Goal: Task Accomplishment & Management: Use online tool/utility

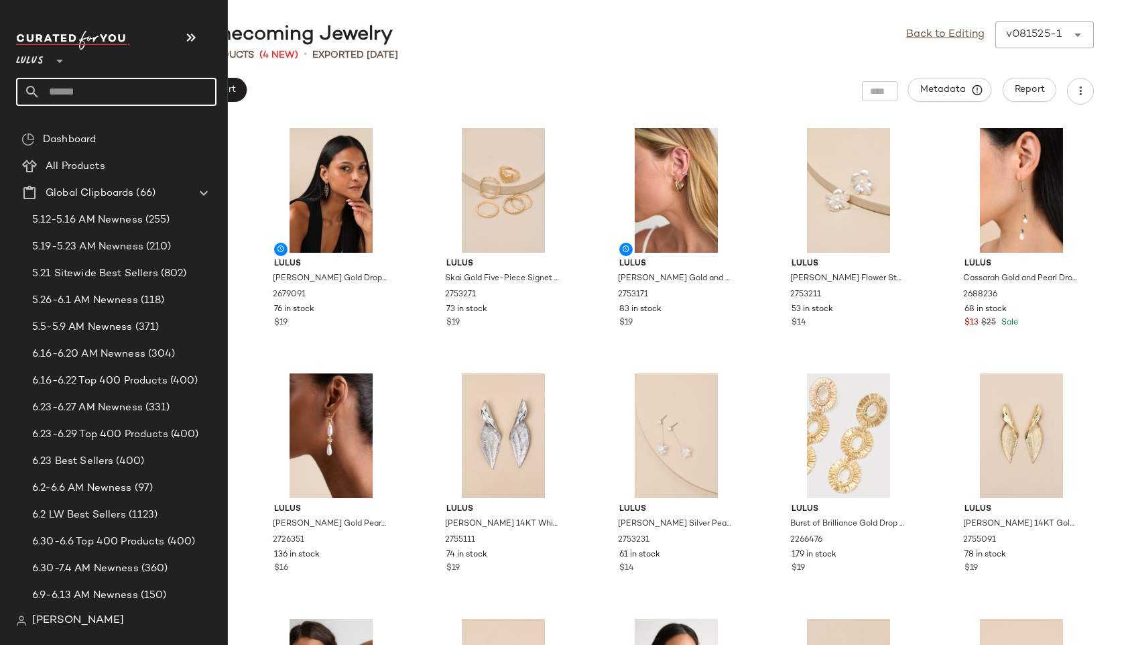
click at [70, 84] on input "text" at bounding box center [128, 92] width 176 height 28
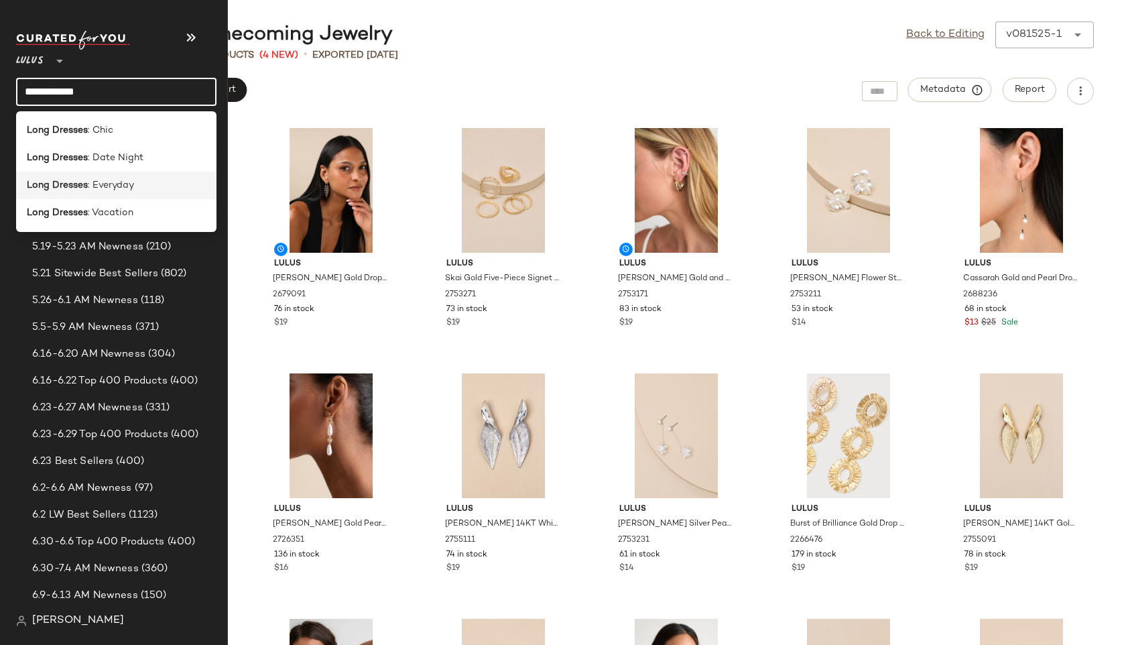
type input "**********"
click at [110, 185] on span ": Everyday" at bounding box center [111, 185] width 46 height 14
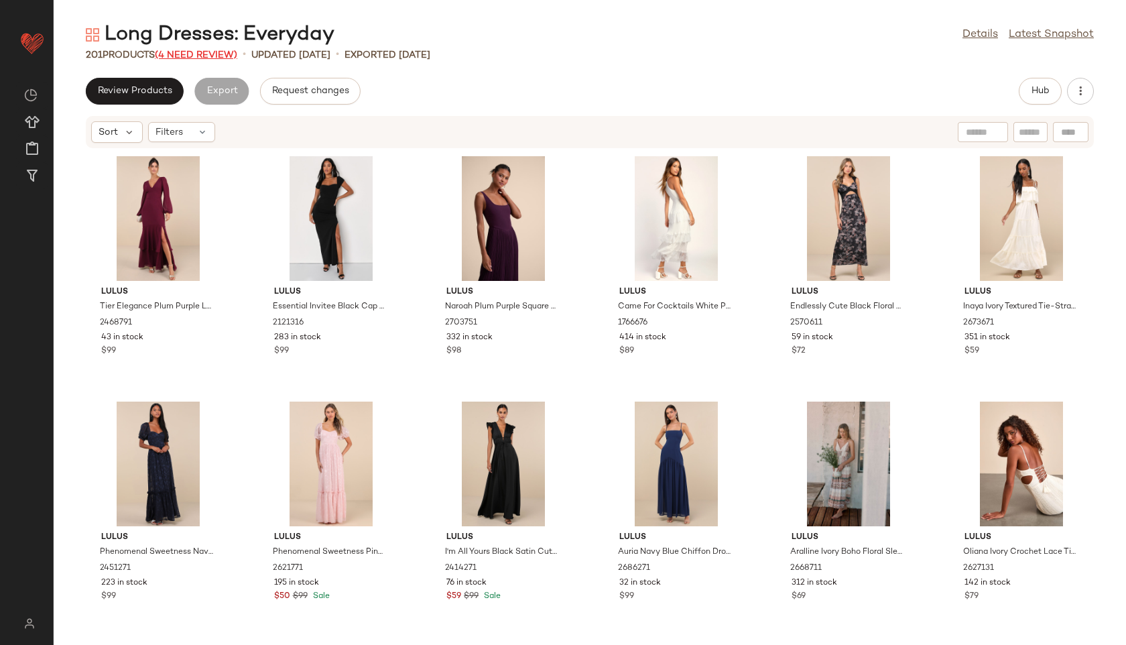
click at [196, 52] on span "(4 Need Review)" at bounding box center [196, 55] width 82 height 10
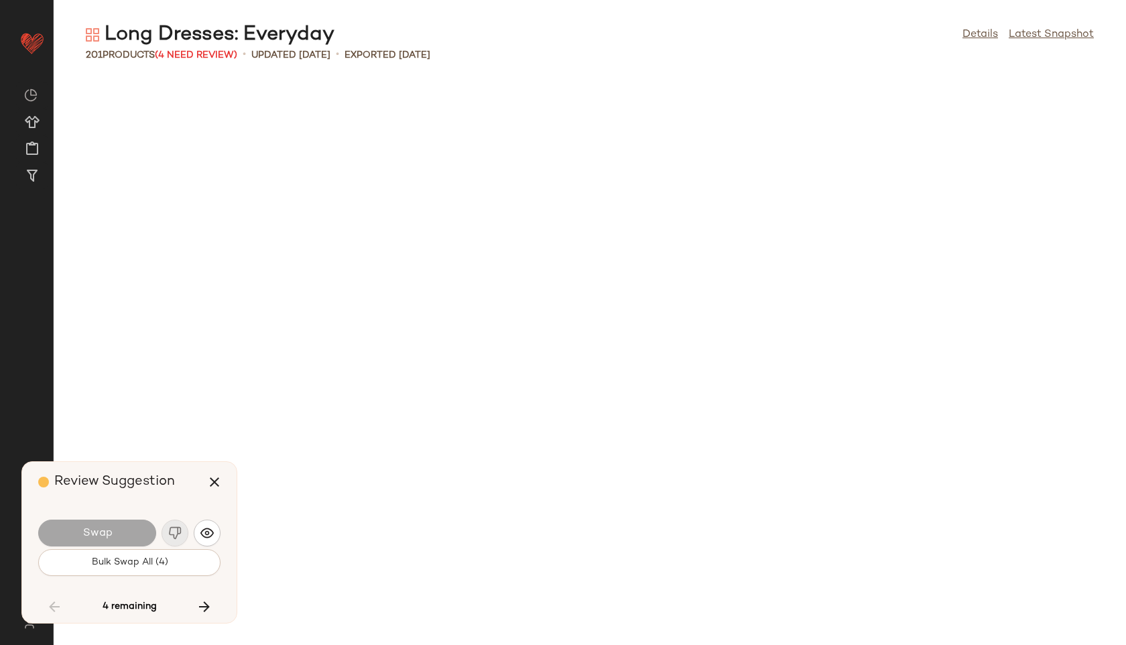
scroll to position [7116, 0]
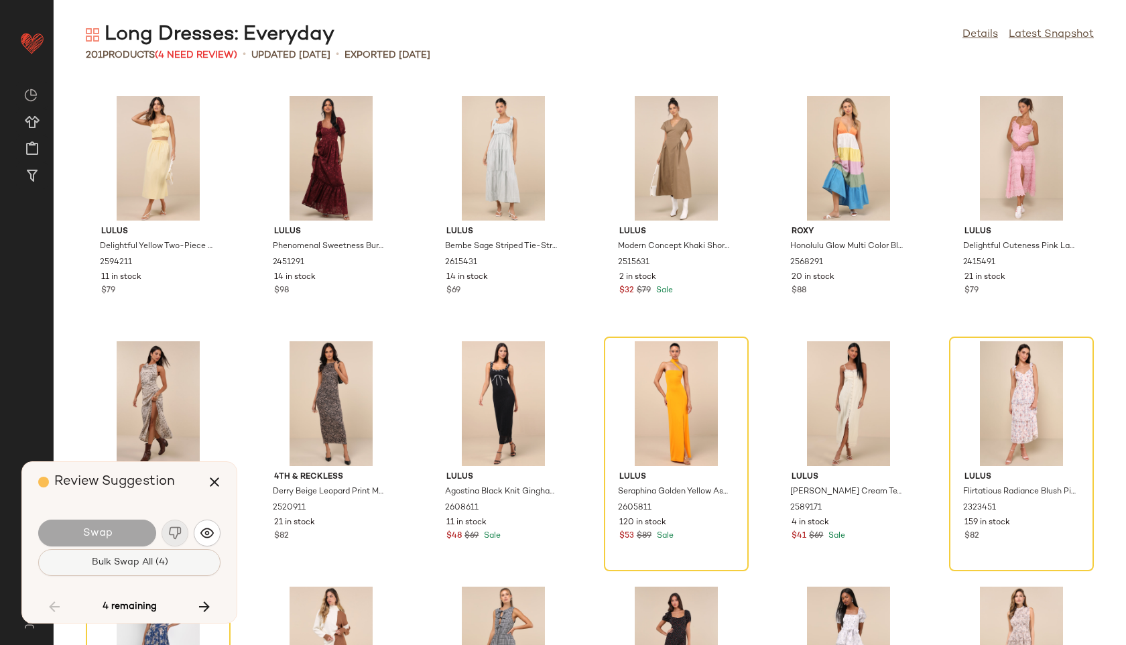
click at [160, 557] on span "Bulk Swap All (4)" at bounding box center [129, 562] width 77 height 11
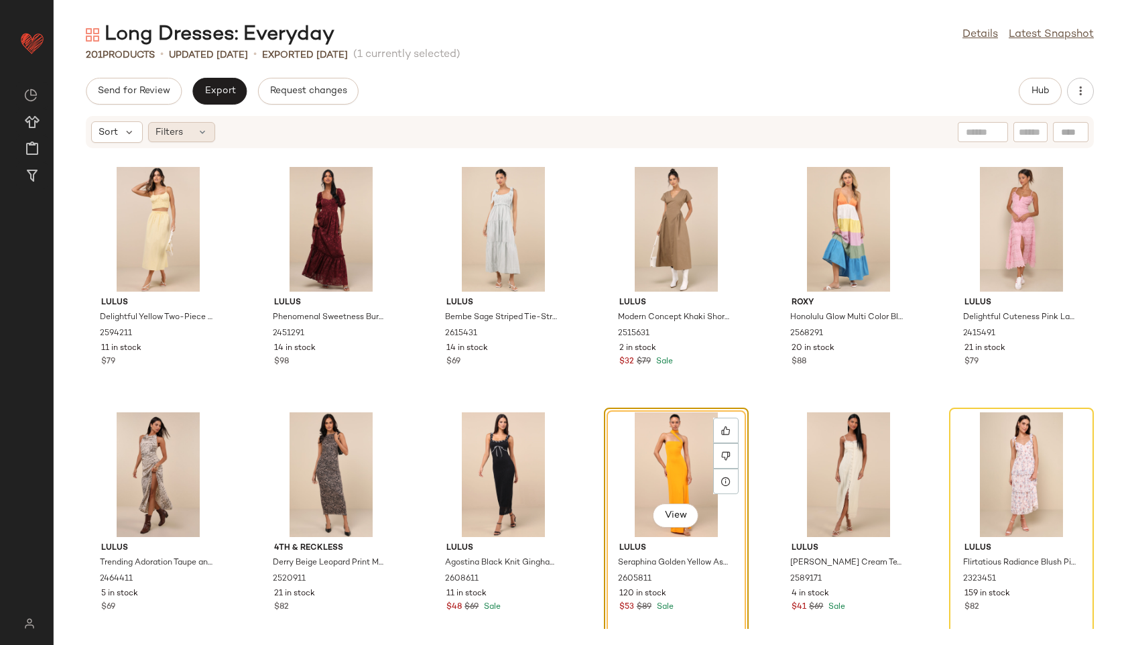
click at [199, 123] on div "Filters" at bounding box center [181, 132] width 67 height 20
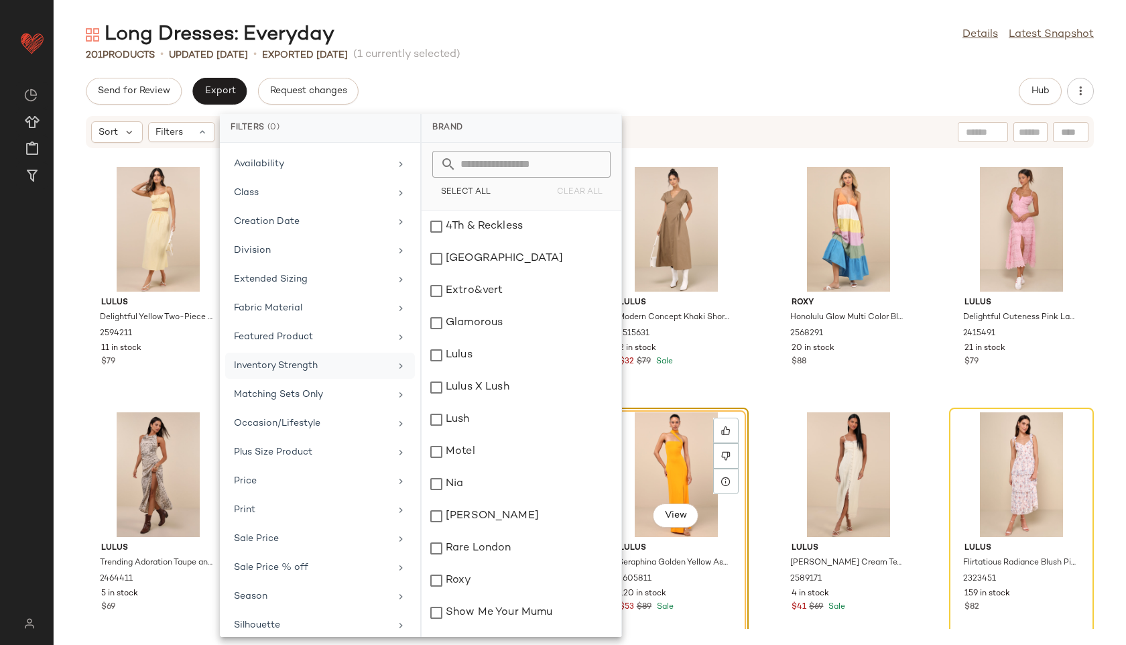
scroll to position [151, 0]
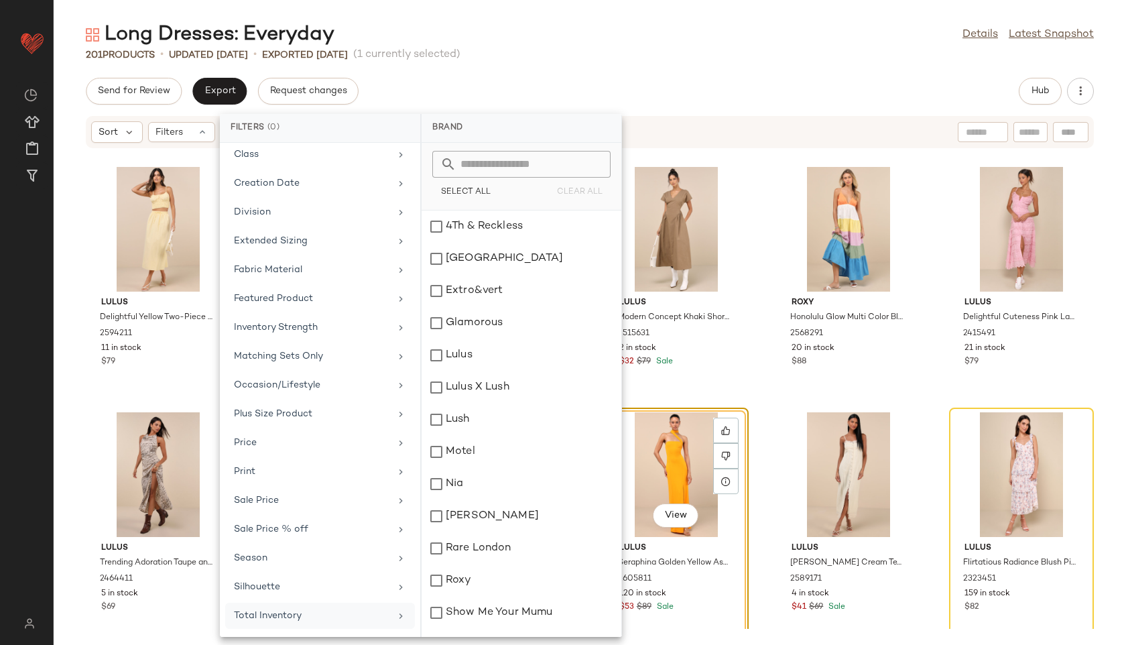
click at [314, 616] on div "Total Inventory" at bounding box center [312, 616] width 156 height 14
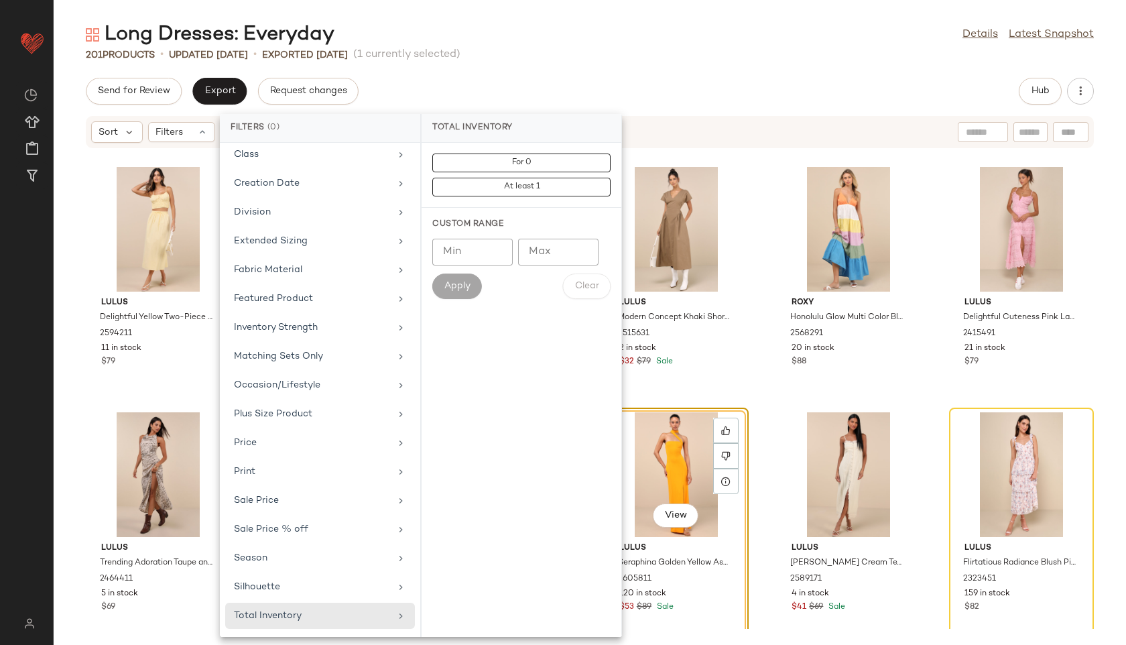
click at [563, 255] on input "Max" at bounding box center [558, 252] width 80 height 27
type input "**"
click at [461, 283] on span "Apply" at bounding box center [457, 286] width 27 height 11
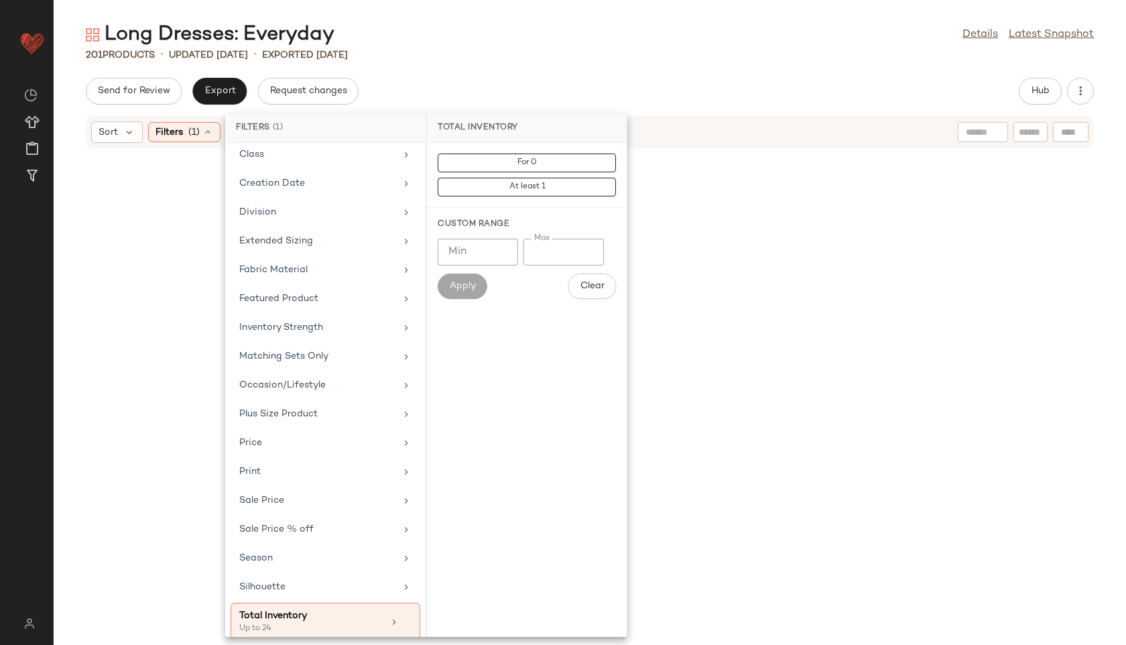
click at [617, 39] on div "Long Dresses: Everyday Details Latest Snapshot" at bounding box center [590, 34] width 1073 height 27
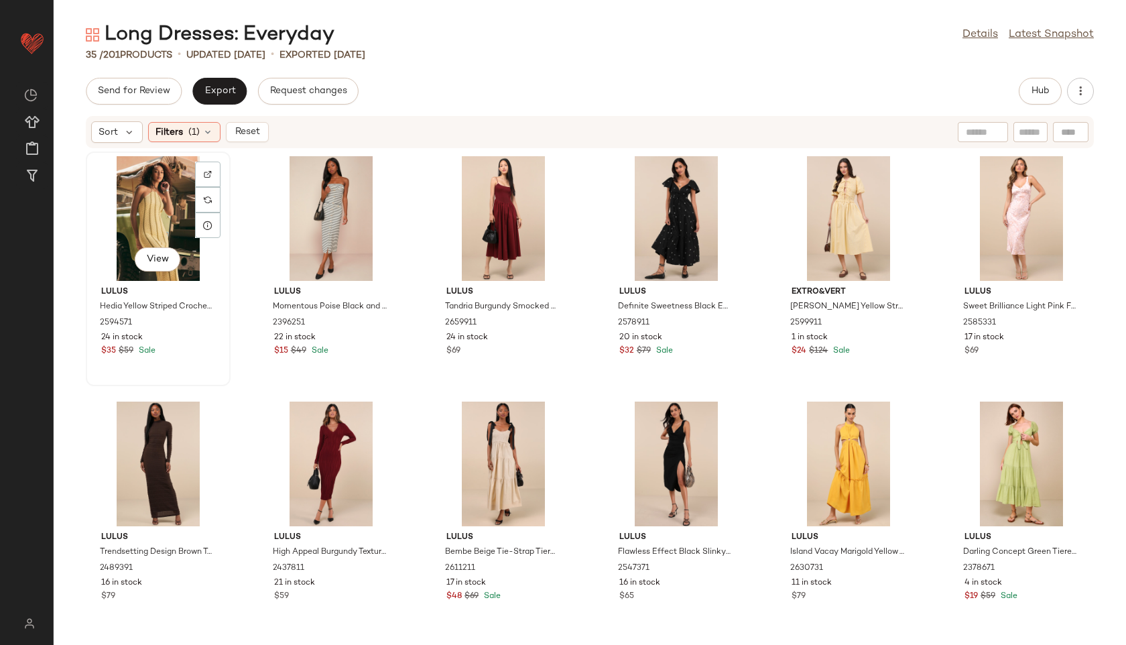
click at [108, 255] on div "View" at bounding box center [158, 218] width 135 height 125
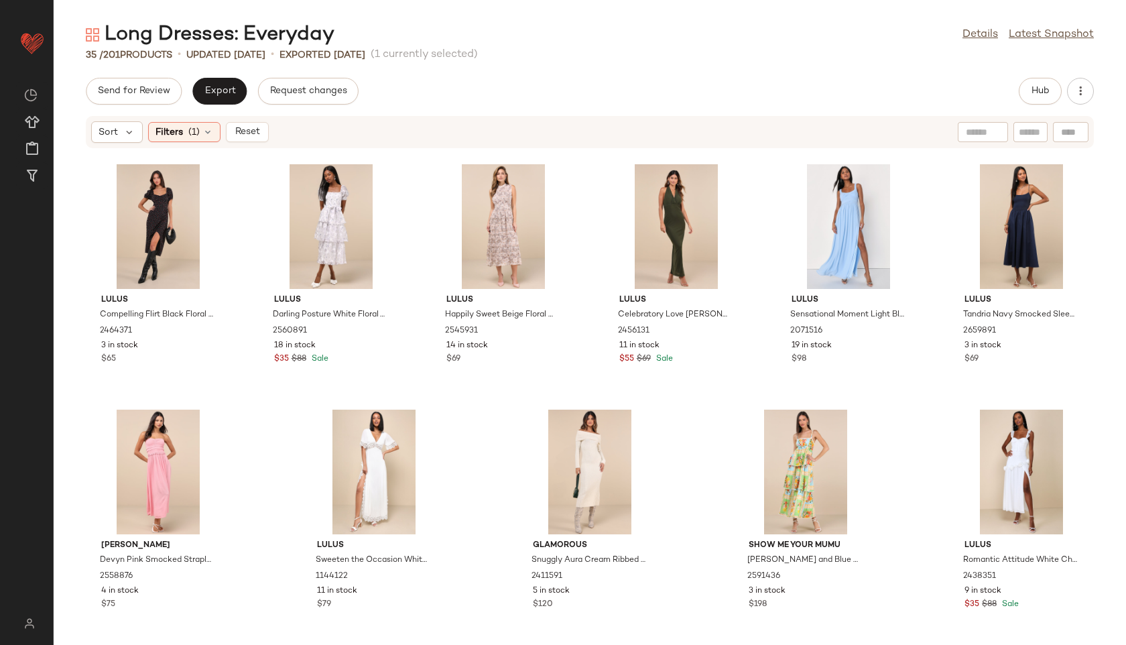
scroll to position [995, 0]
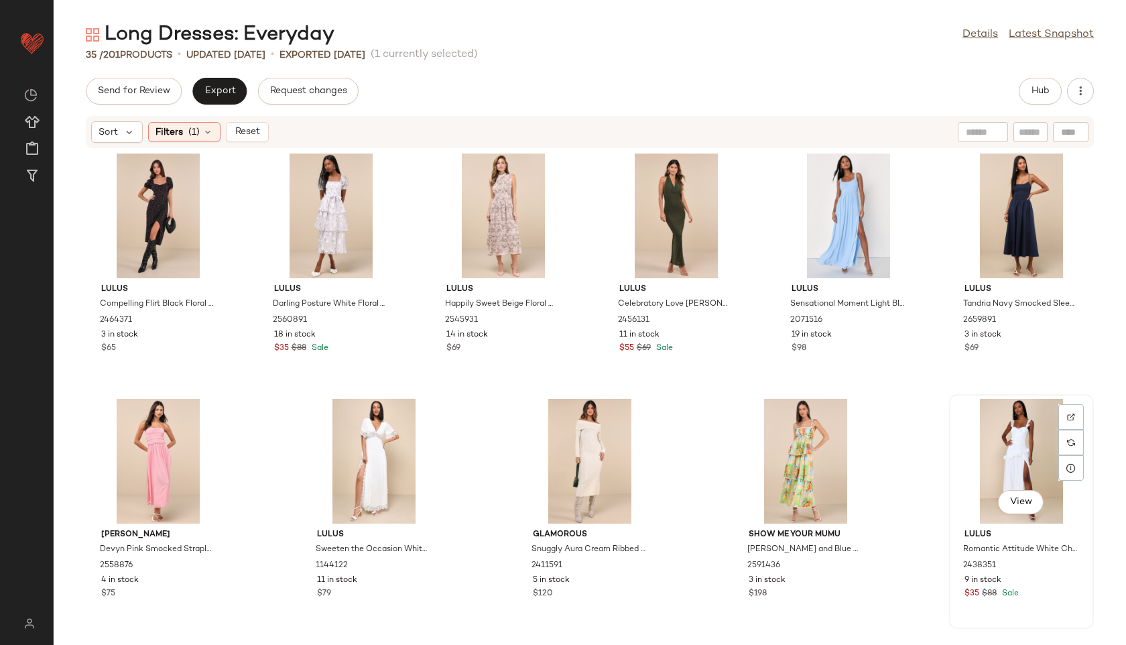
click at [988, 475] on div "View" at bounding box center [1021, 461] width 135 height 125
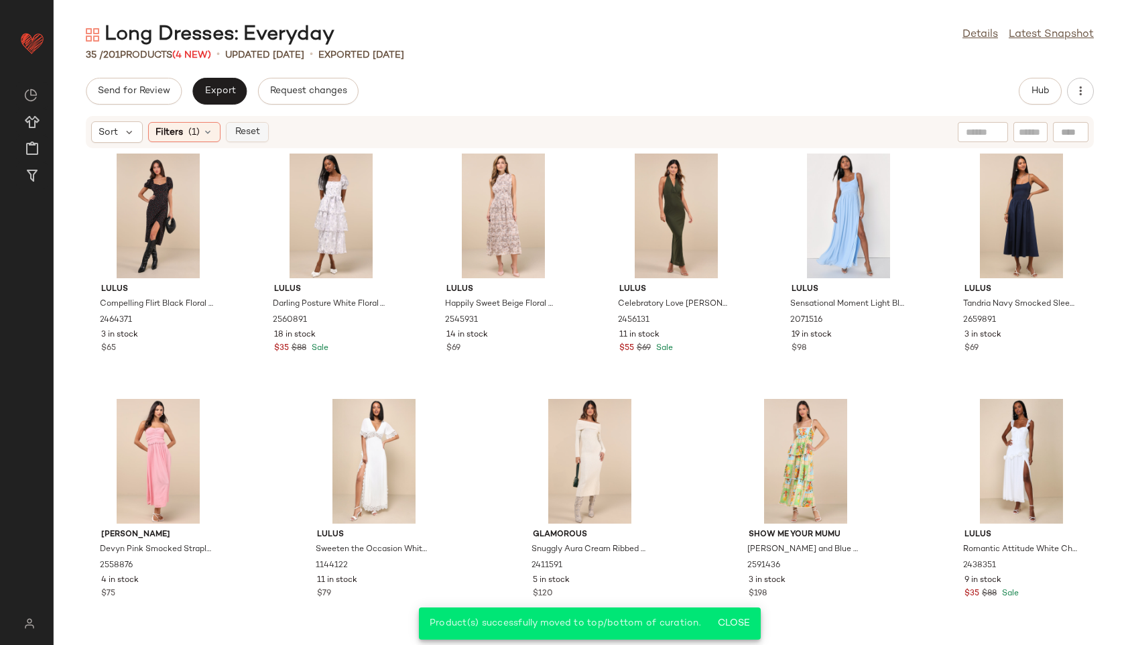
click at [249, 133] on span "Reset" at bounding box center [246, 132] width 25 height 11
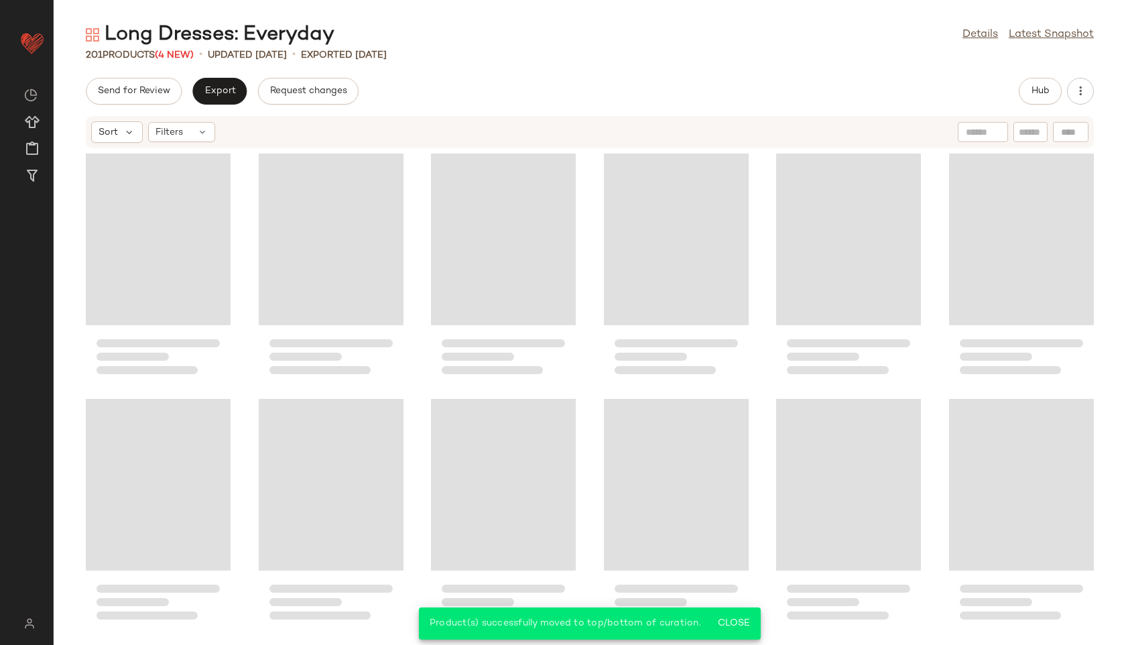
scroll to position [7865, 0]
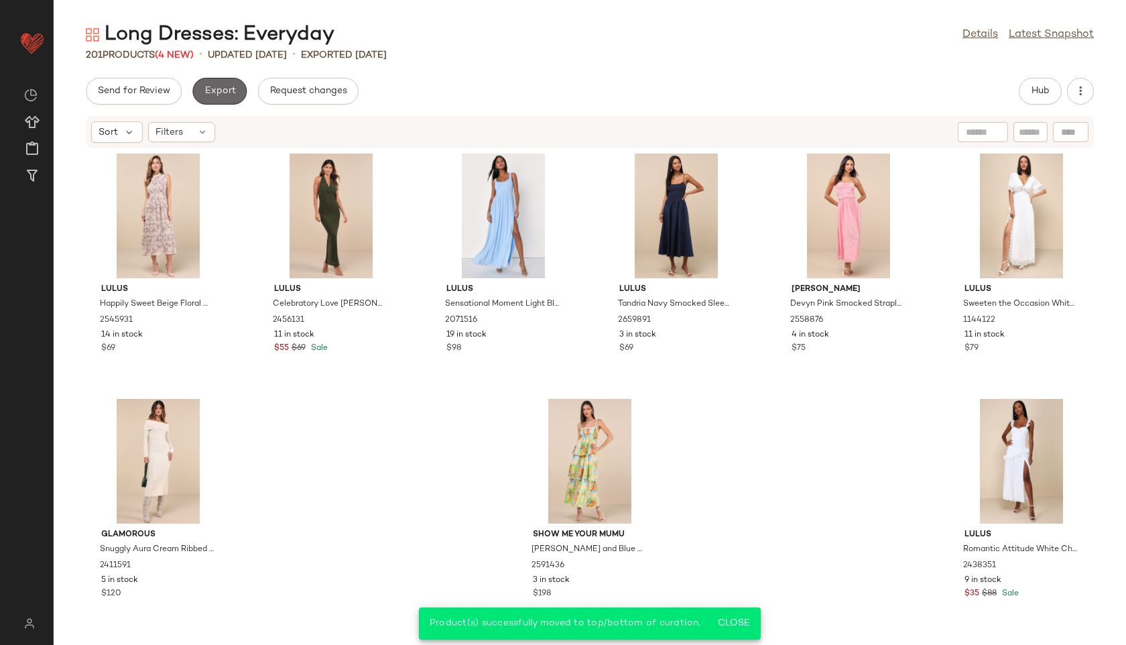
click at [221, 93] on span "Export" at bounding box center [220, 91] width 32 height 11
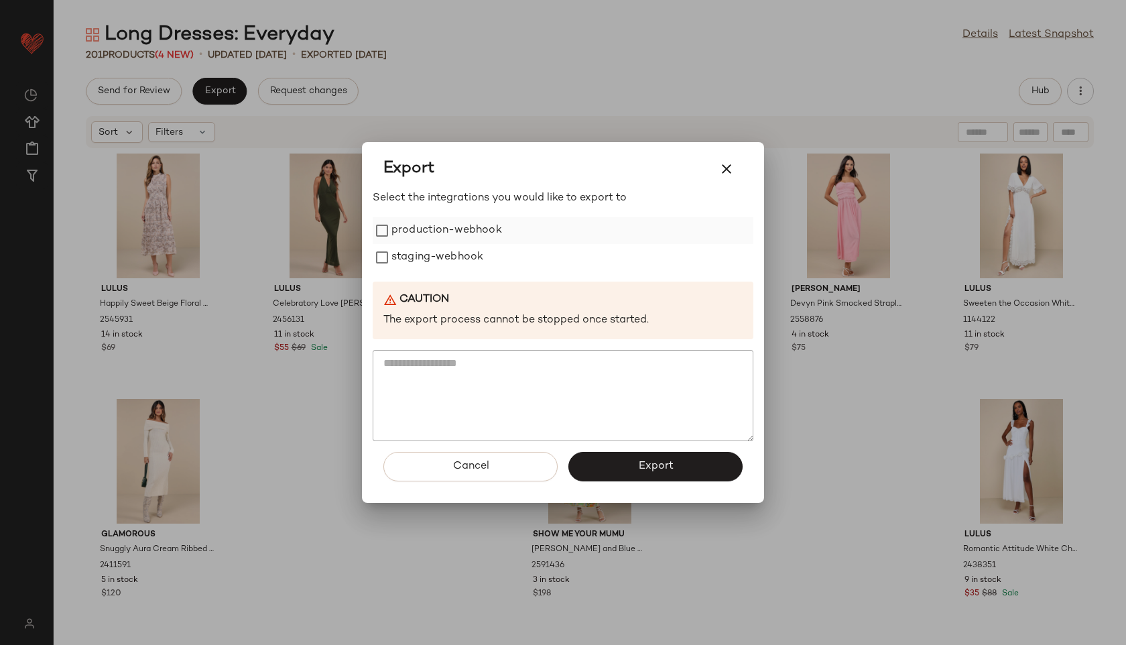
click at [481, 234] on label "production-webhook" at bounding box center [447, 230] width 111 height 27
click at [474, 275] on div "Select the integrations you would like to export to production-webhook staging-…" at bounding box center [563, 315] width 381 height 251
click at [470, 255] on label "staging-webhook" at bounding box center [438, 257] width 92 height 27
click at [626, 472] on button "Export" at bounding box center [656, 466] width 174 height 29
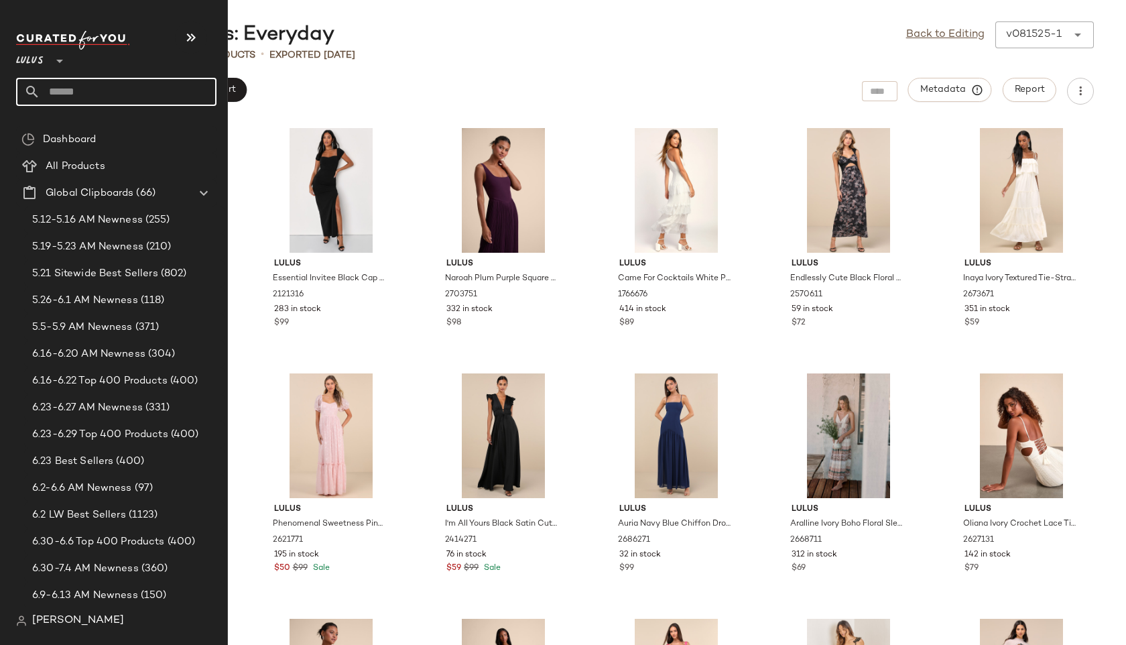
click at [95, 84] on input "text" at bounding box center [128, 92] width 176 height 28
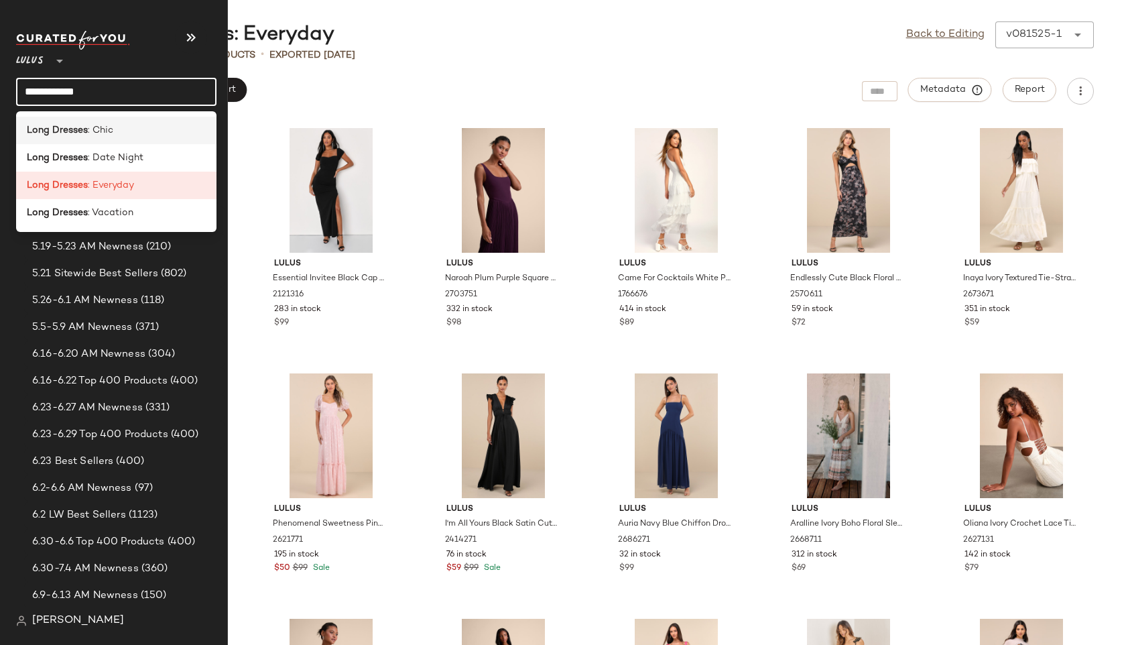
type input "**********"
click at [115, 130] on div "Long Dresses : Chic" at bounding box center [116, 130] width 179 height 14
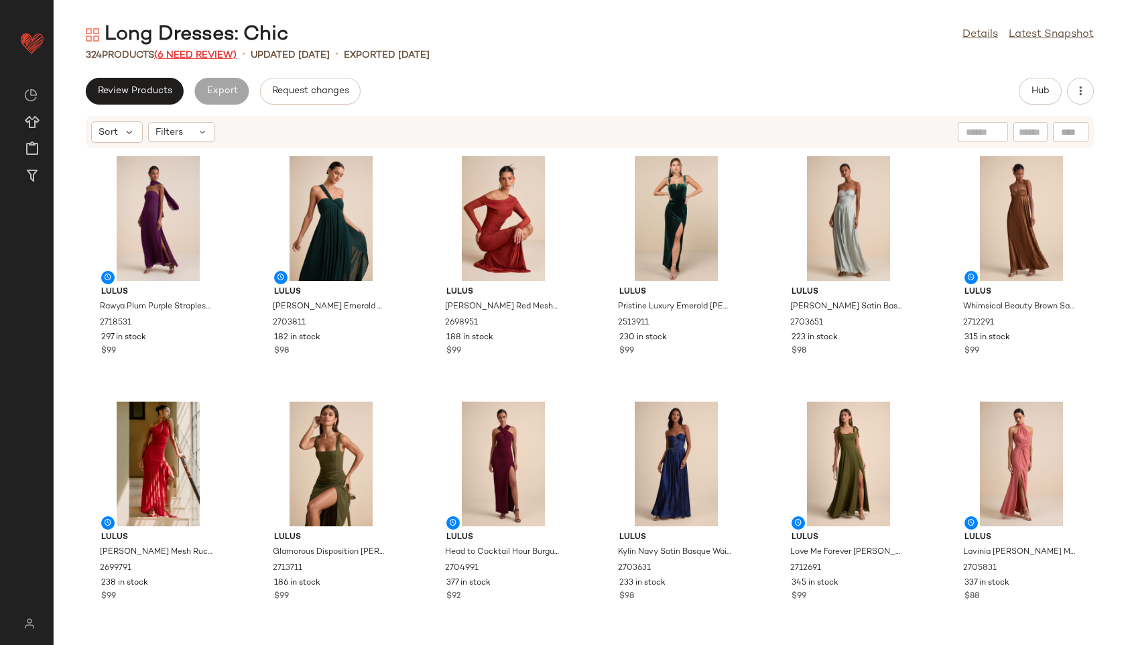
click at [217, 59] on span "(6 Need Review)" at bounding box center [195, 55] width 82 height 10
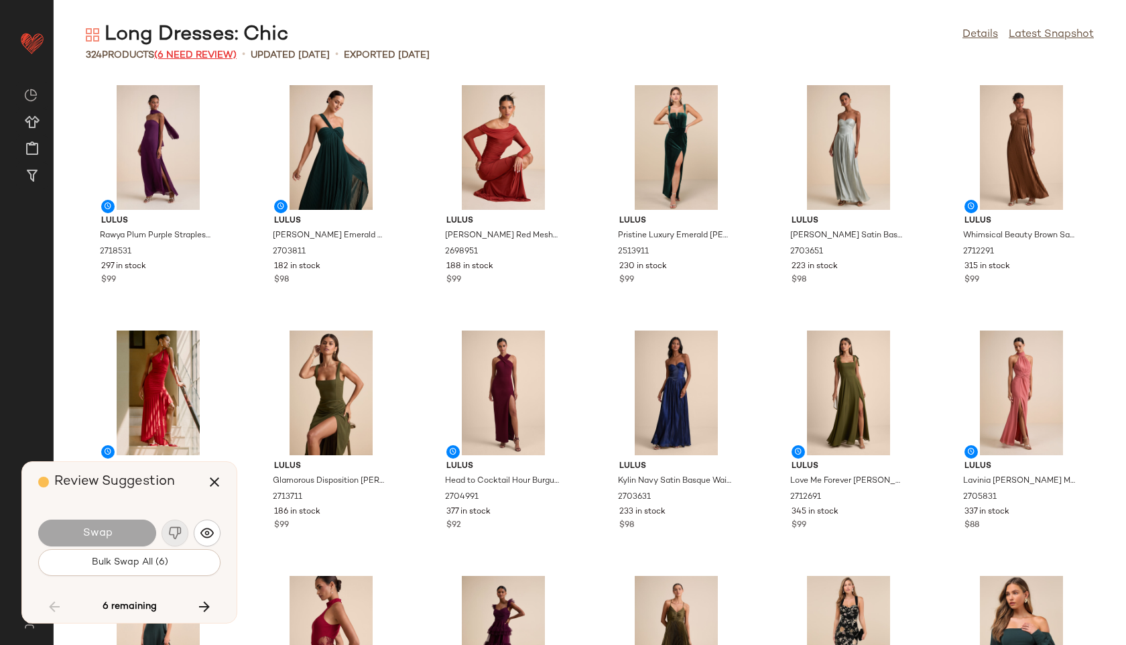
scroll to position [10797, 0]
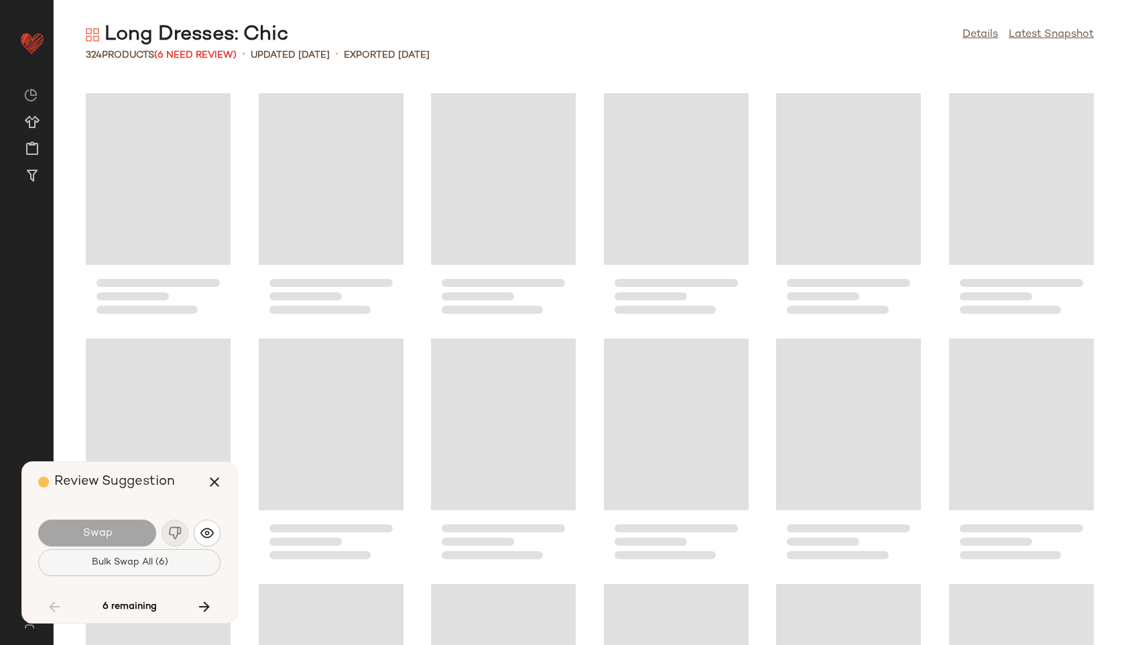
click at [157, 563] on span "Bulk Swap All (6)" at bounding box center [129, 562] width 77 height 11
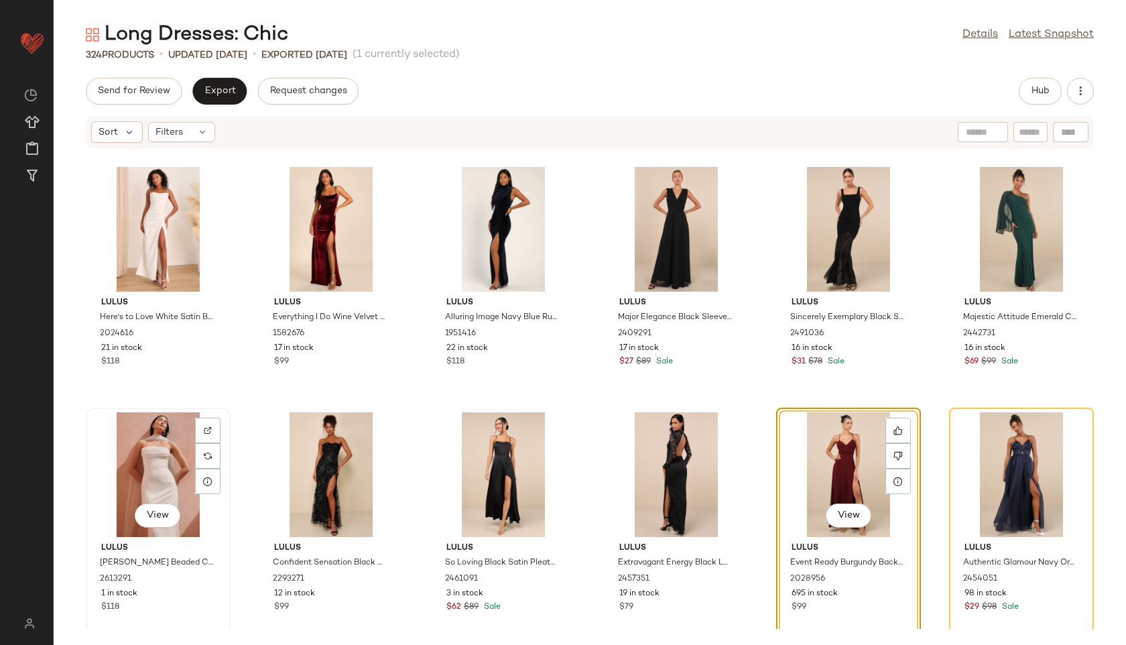
scroll to position [10904, 0]
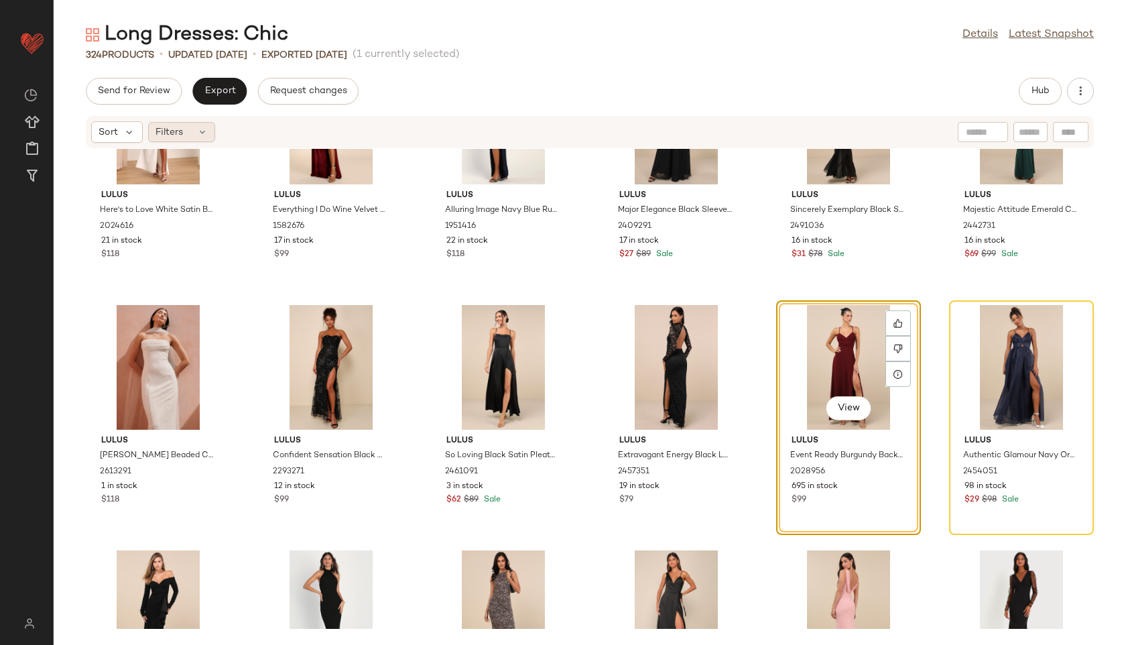
click at [187, 133] on div "Filters" at bounding box center [181, 132] width 67 height 20
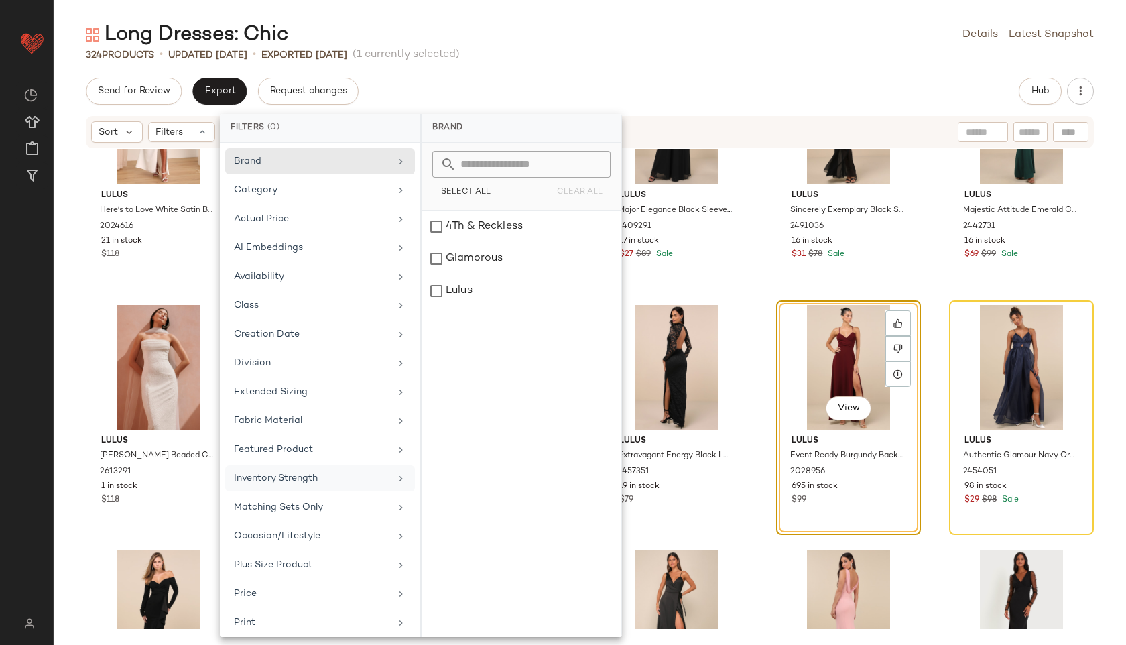
scroll to position [151, 0]
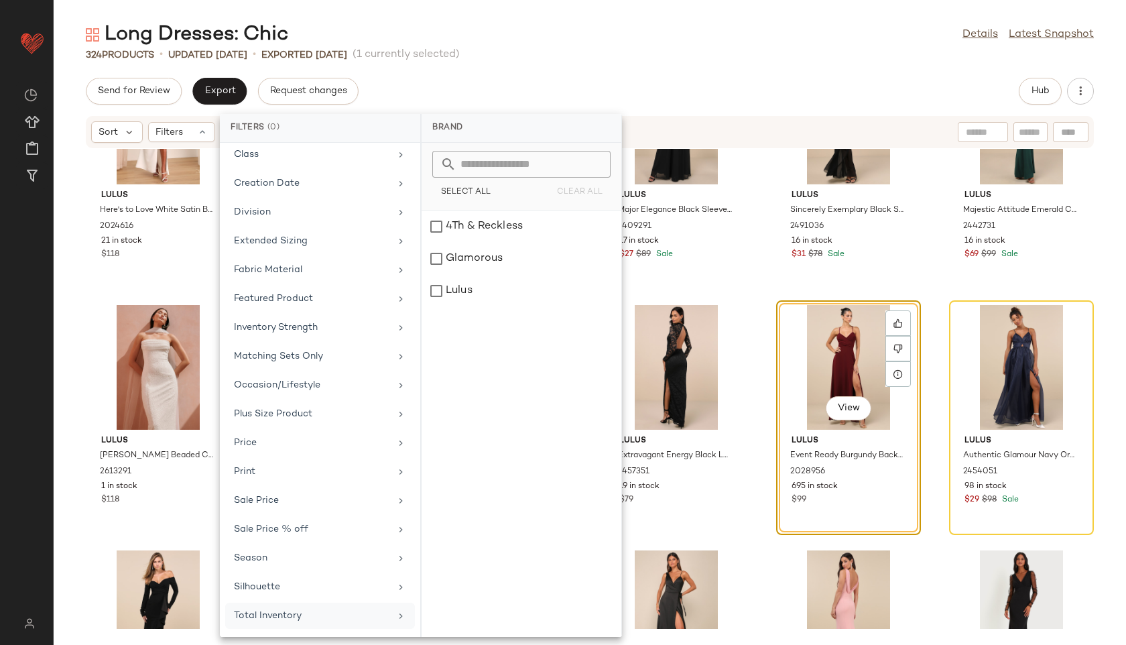
click at [294, 619] on div "Total Inventory" at bounding box center [312, 616] width 156 height 14
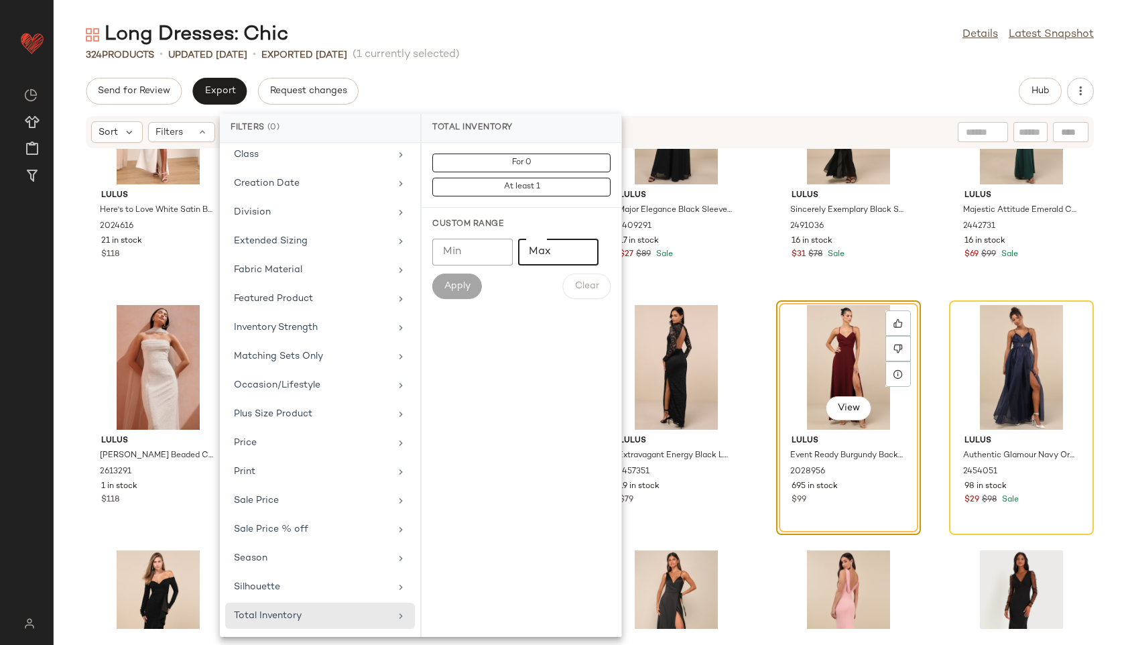
click at [553, 252] on input "Max" at bounding box center [558, 252] width 80 height 27
type input "**"
click at [453, 286] on span "Apply" at bounding box center [457, 286] width 27 height 11
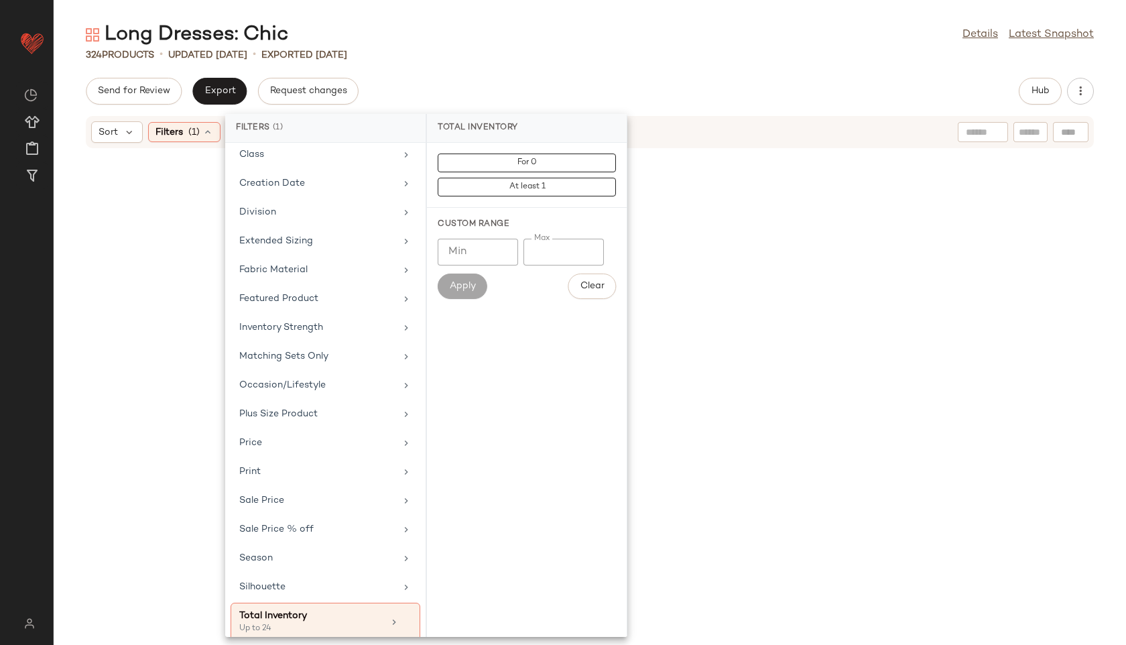
click at [635, 66] on div "Long Dresses: Chic Details Latest Snapshot 324 Products • updated [DATE] • Expo…" at bounding box center [590, 332] width 1073 height 623
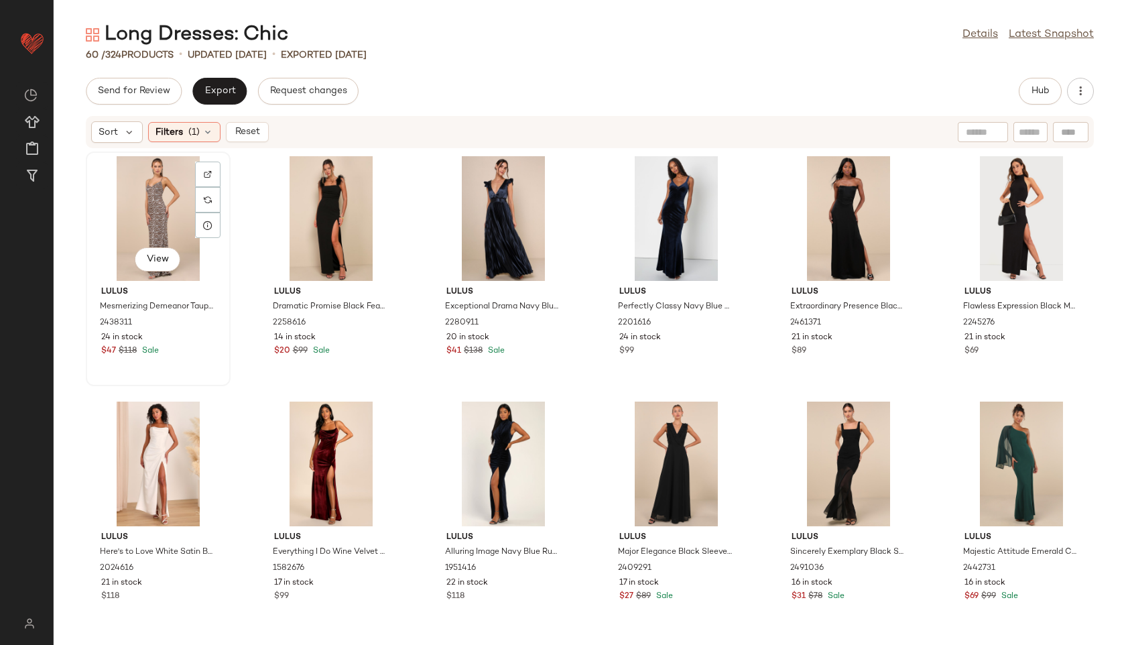
click at [132, 206] on div "View" at bounding box center [158, 218] width 135 height 125
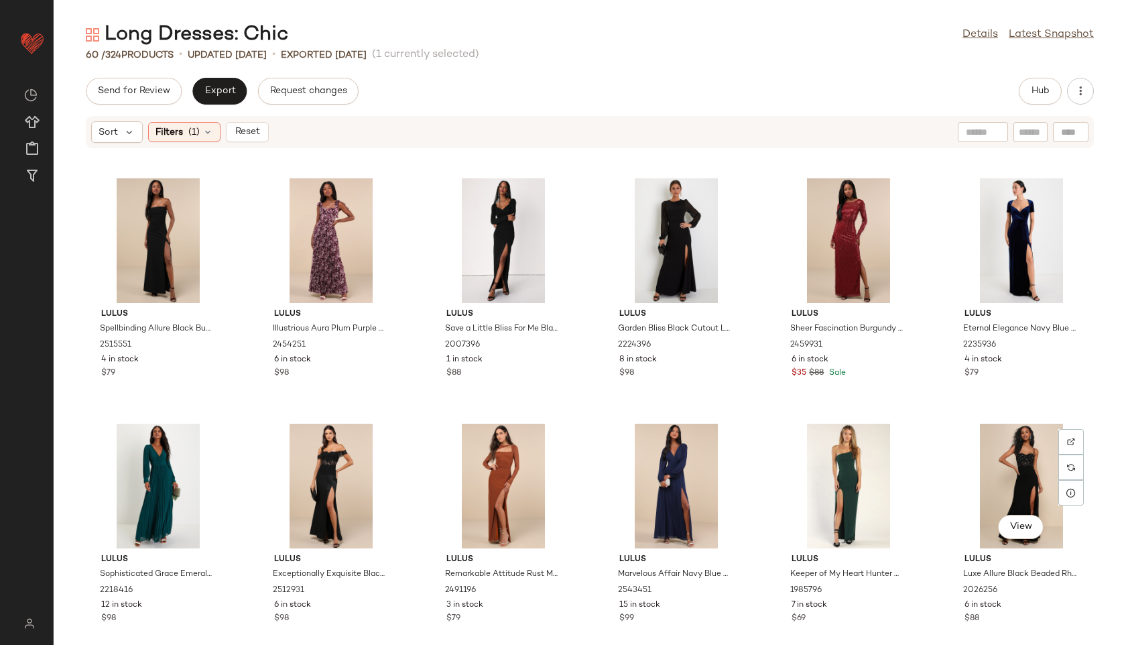
scroll to position [1976, 0]
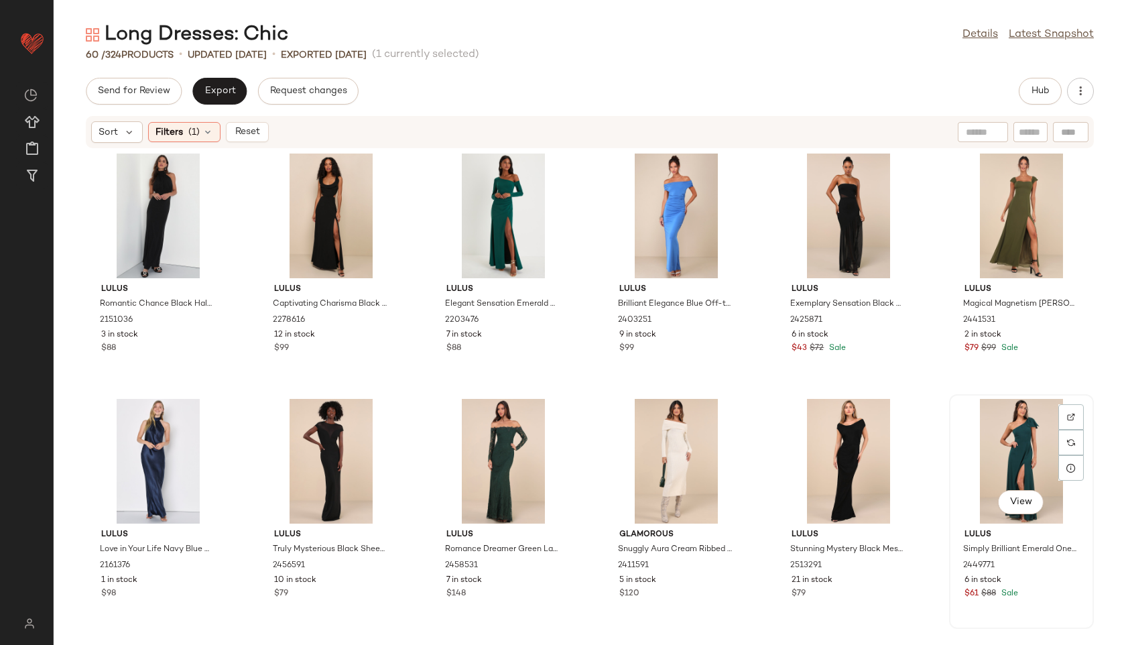
click at [1009, 459] on div "View" at bounding box center [1021, 461] width 135 height 125
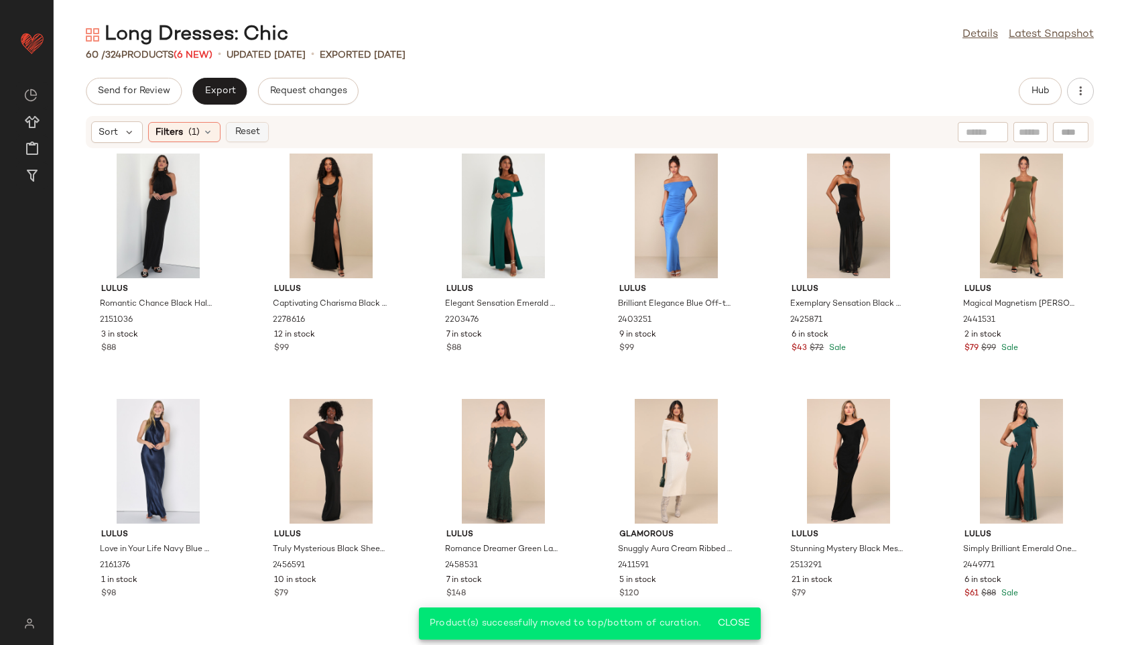
click at [243, 124] on button "Reset" at bounding box center [247, 132] width 43 height 20
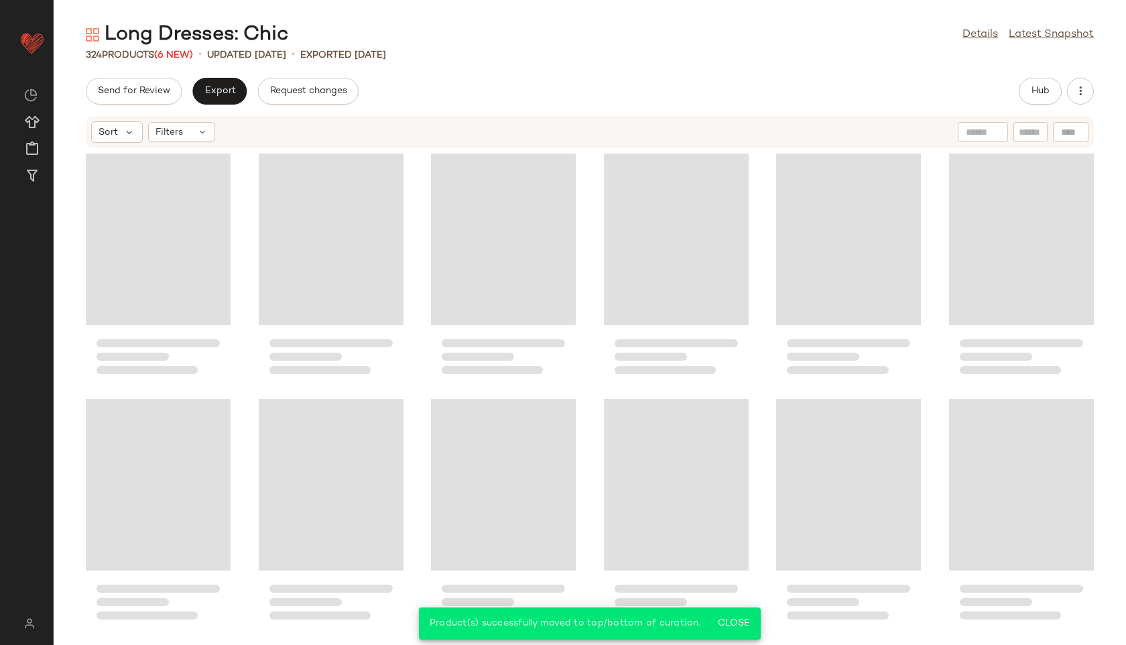
scroll to position [12773, 0]
click at [223, 70] on div "Long Dresses: Chic Details Latest Snapshot 324 Products (6 New) • updated [DATE…" at bounding box center [590, 332] width 1073 height 623
click at [223, 86] on span "Export" at bounding box center [220, 91] width 32 height 11
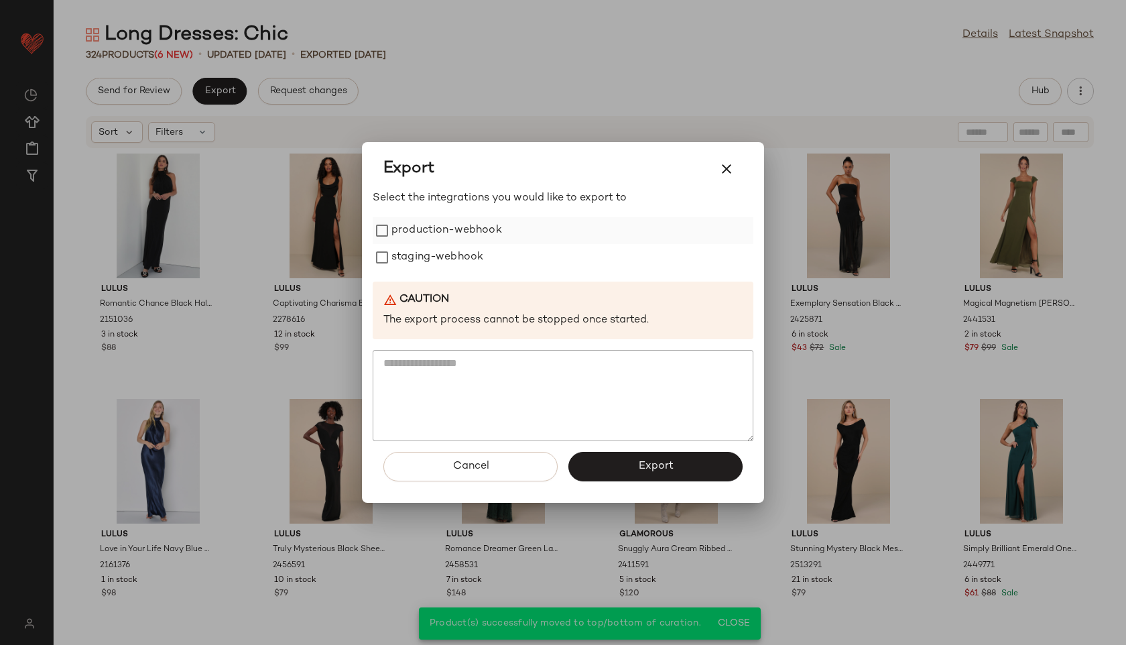
click at [474, 226] on label "production-webhook" at bounding box center [447, 230] width 111 height 27
click at [461, 261] on label "staging-webhook" at bounding box center [438, 257] width 92 height 27
click at [649, 471] on span "Export" at bounding box center [656, 466] width 36 height 13
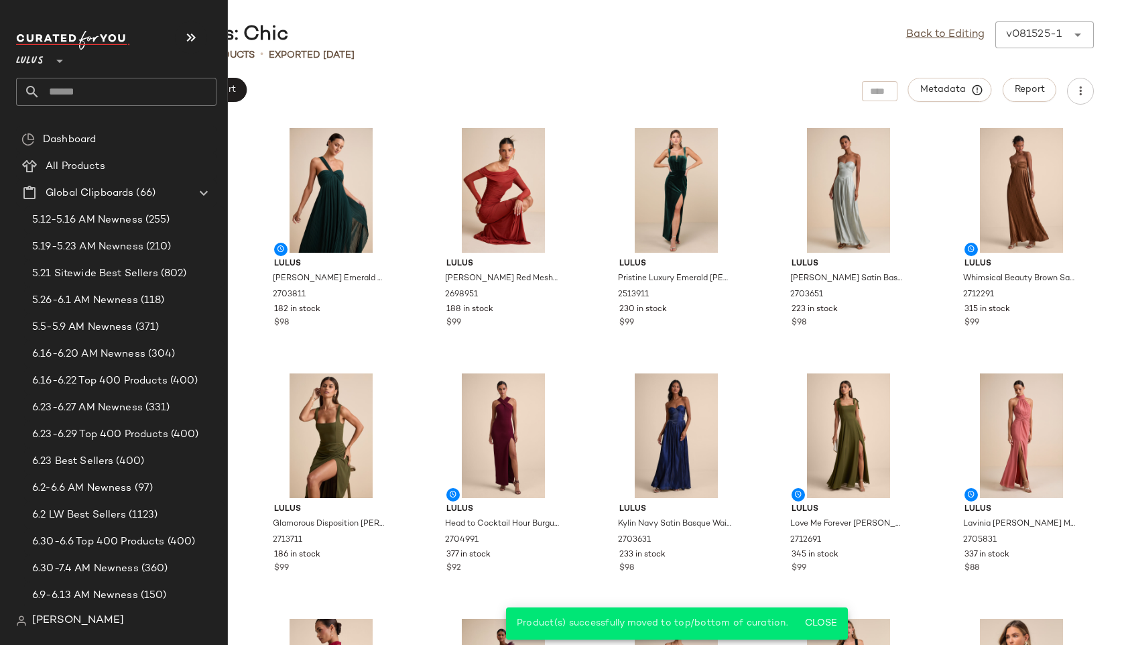
click at [71, 97] on input "text" at bounding box center [128, 92] width 176 height 28
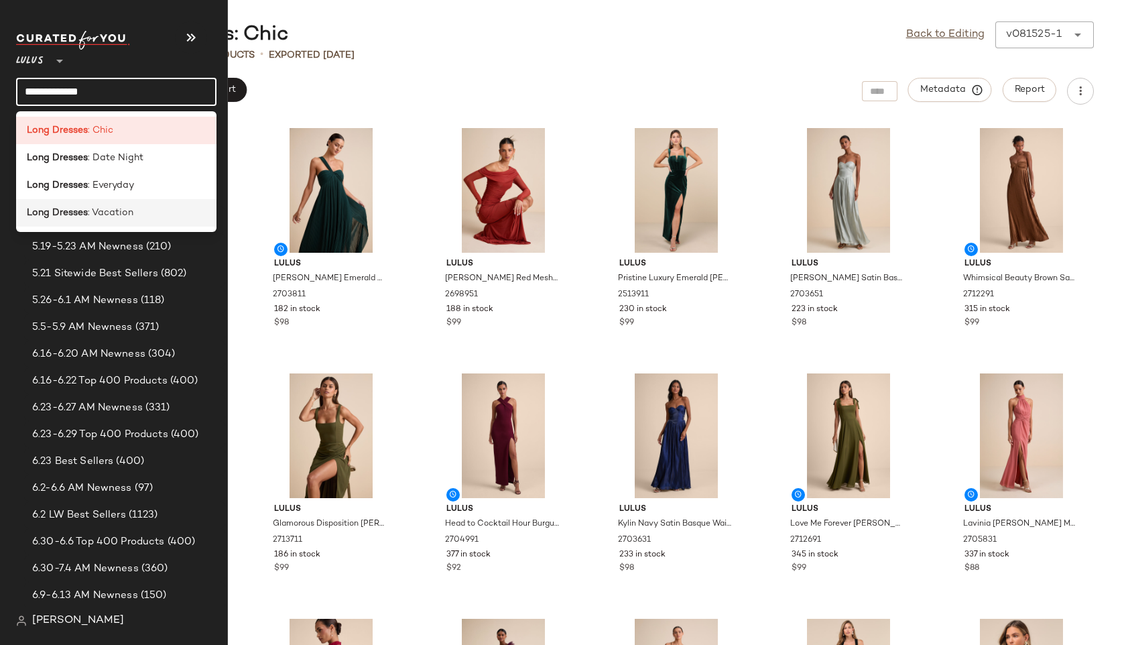
type input "**********"
click at [115, 211] on span ": Vacation" at bounding box center [111, 213] width 46 height 14
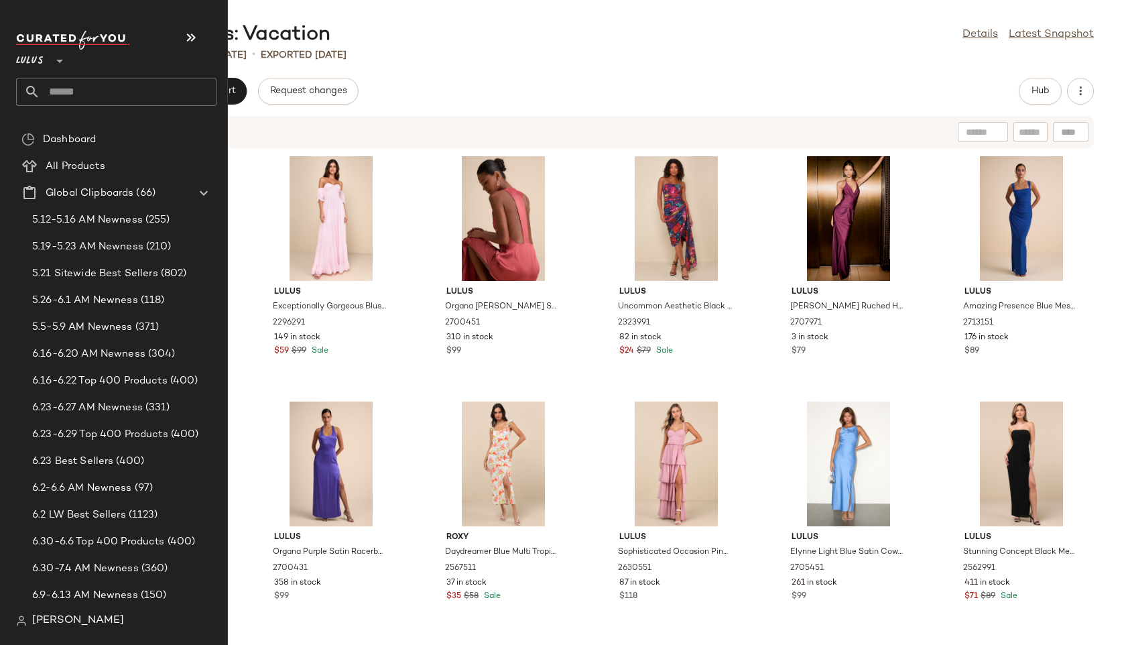
click at [77, 85] on input "text" at bounding box center [128, 92] width 176 height 28
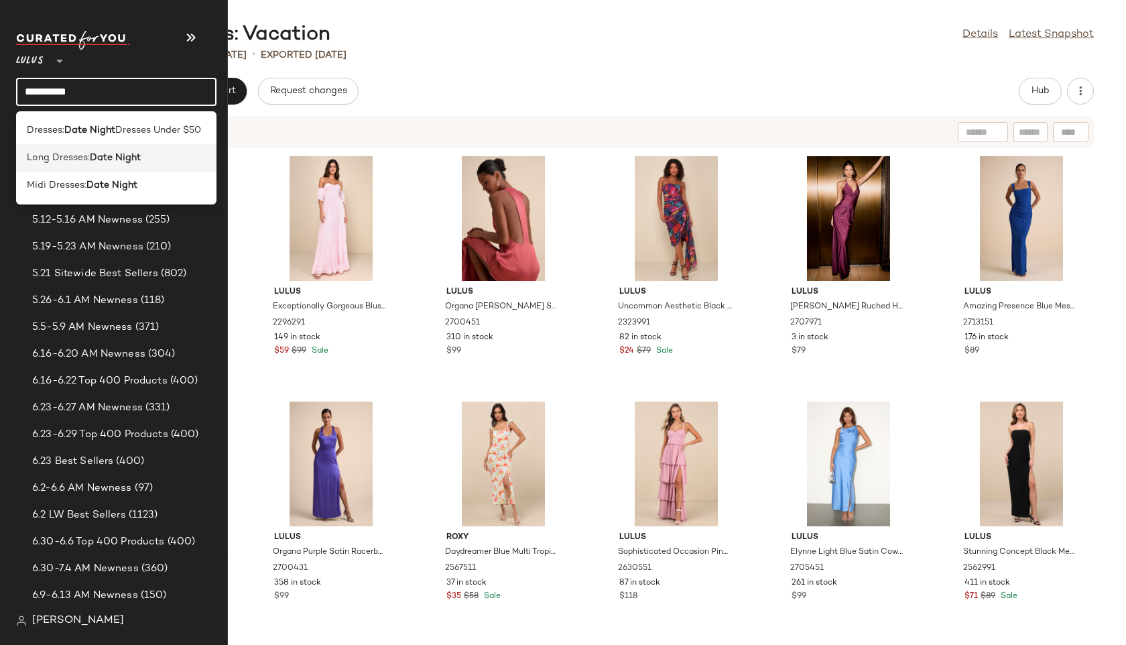
type input "**********"
click at [113, 154] on b "Date Night" at bounding box center [115, 158] width 51 height 14
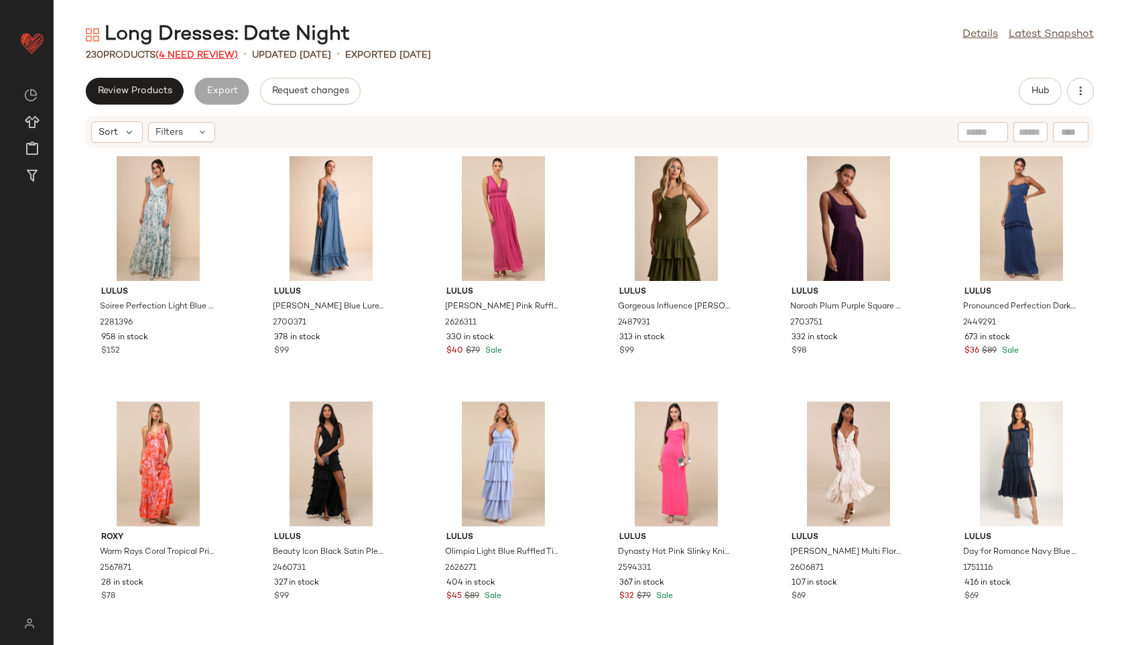
click at [204, 54] on span "(4 Need Review)" at bounding box center [197, 55] width 82 height 10
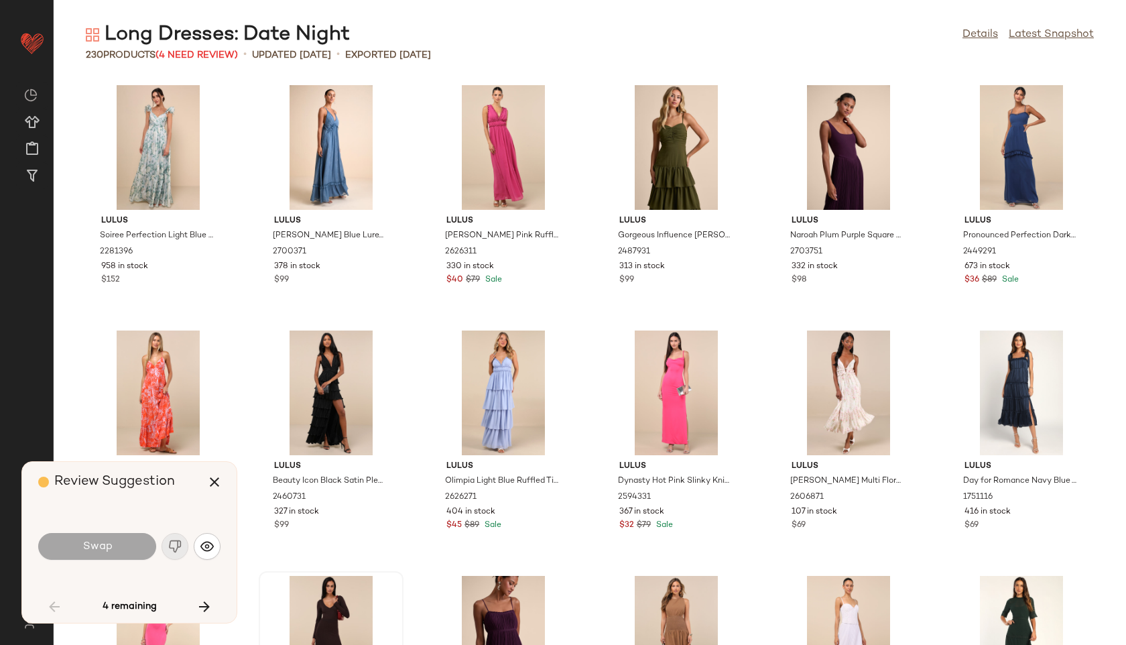
scroll to position [501, 0]
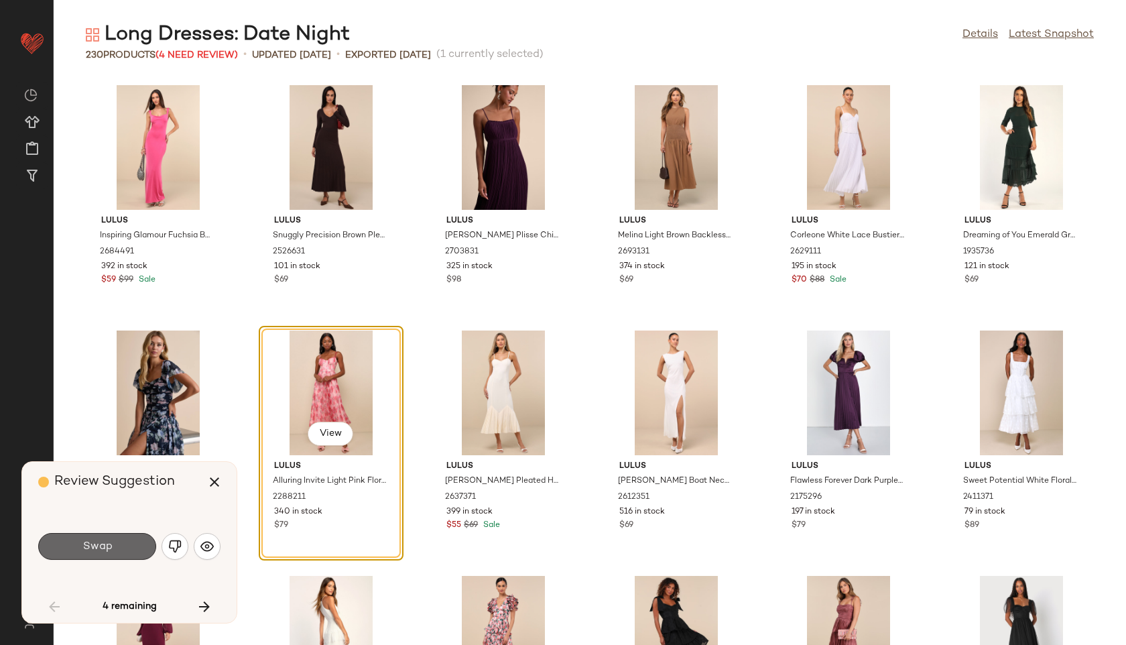
click at [102, 545] on span "Swap" at bounding box center [97, 546] width 30 height 13
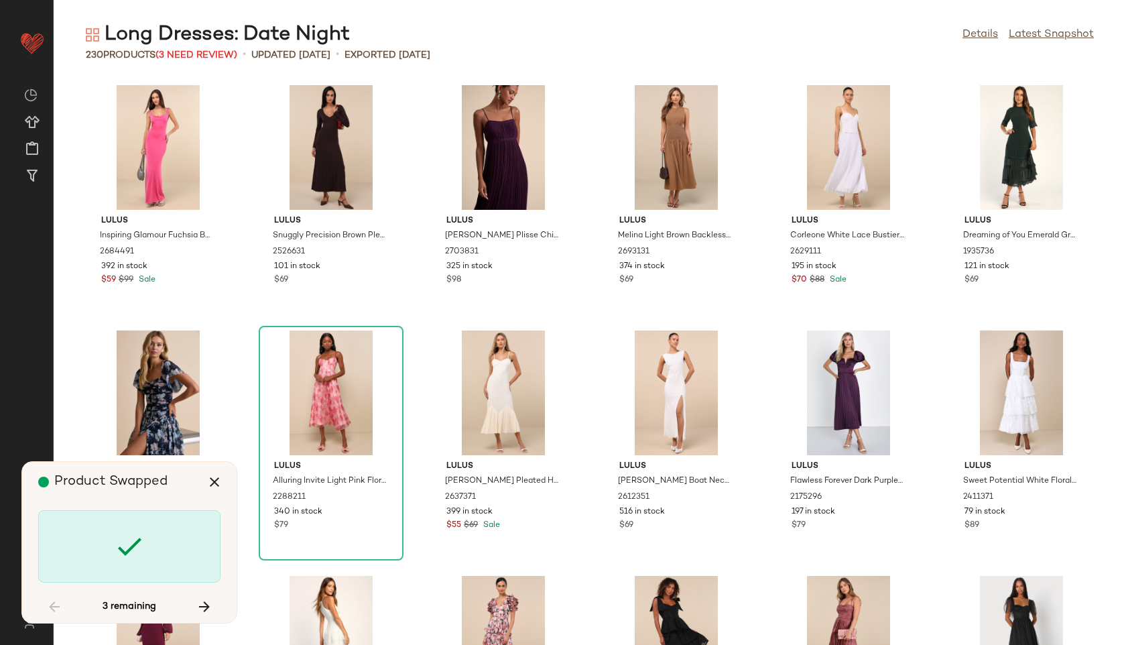
scroll to position [7852, 0]
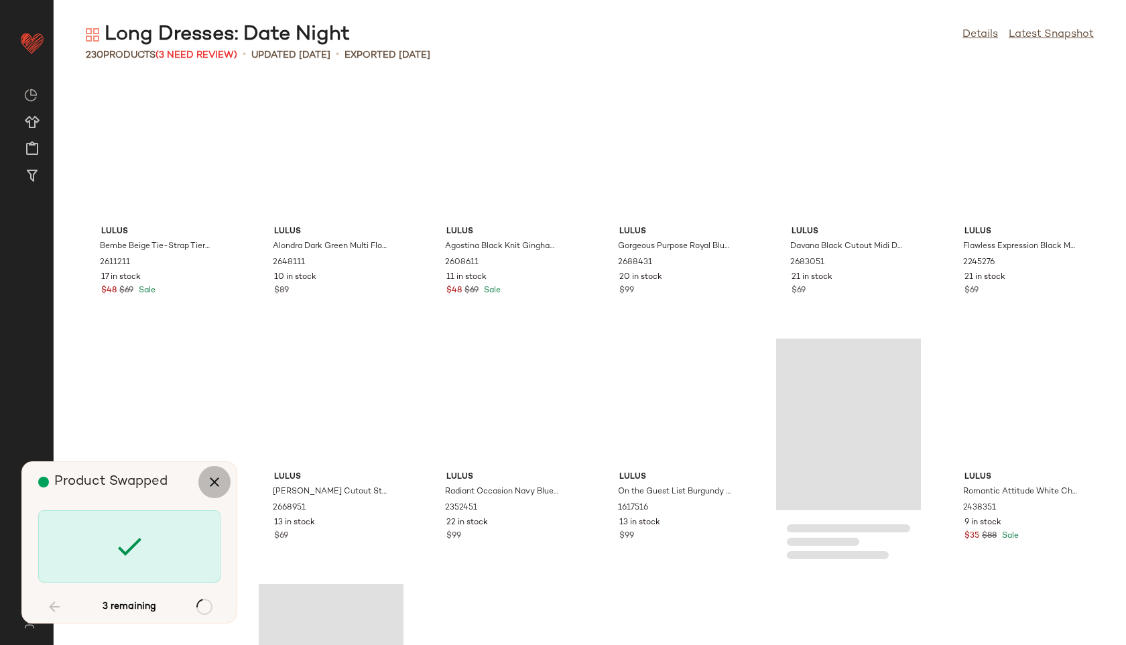
click at [211, 479] on icon "button" at bounding box center [214, 482] width 16 height 16
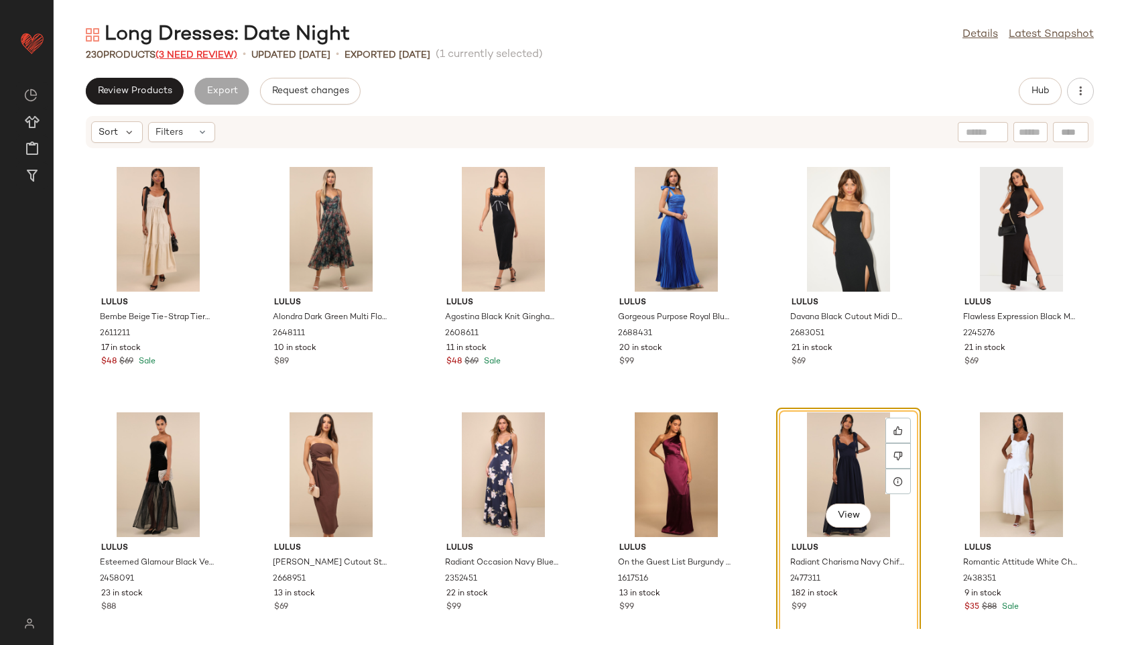
click at [185, 55] on span "(3 Need Review)" at bounding box center [197, 55] width 82 height 10
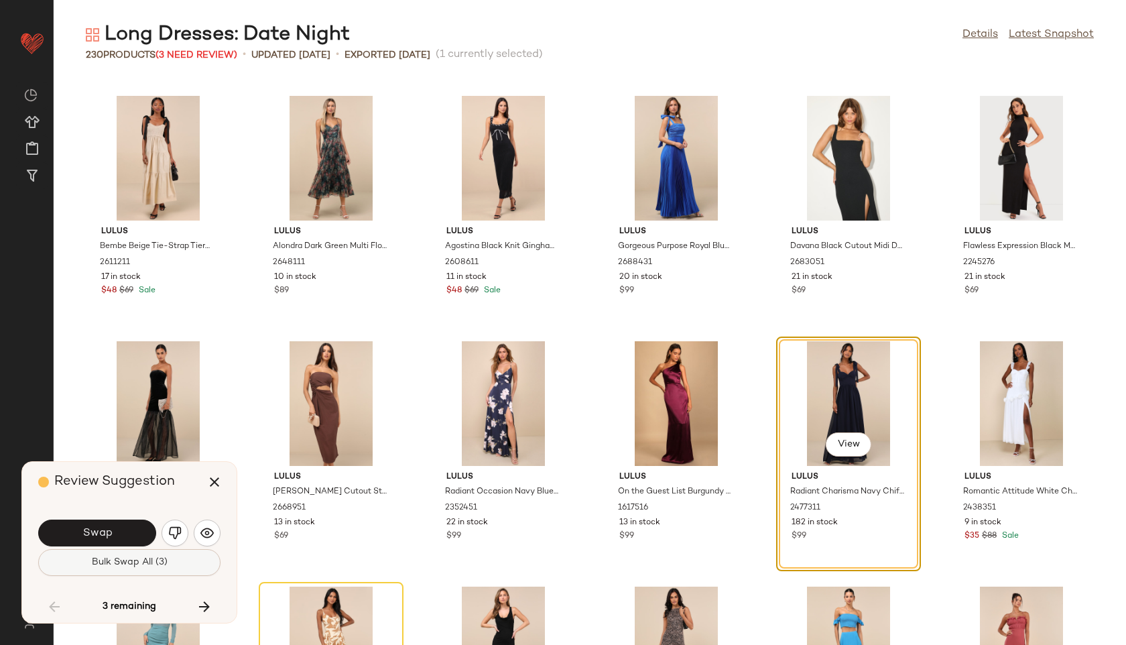
click at [182, 552] on button "Bulk Swap All (3)" at bounding box center [129, 562] width 182 height 27
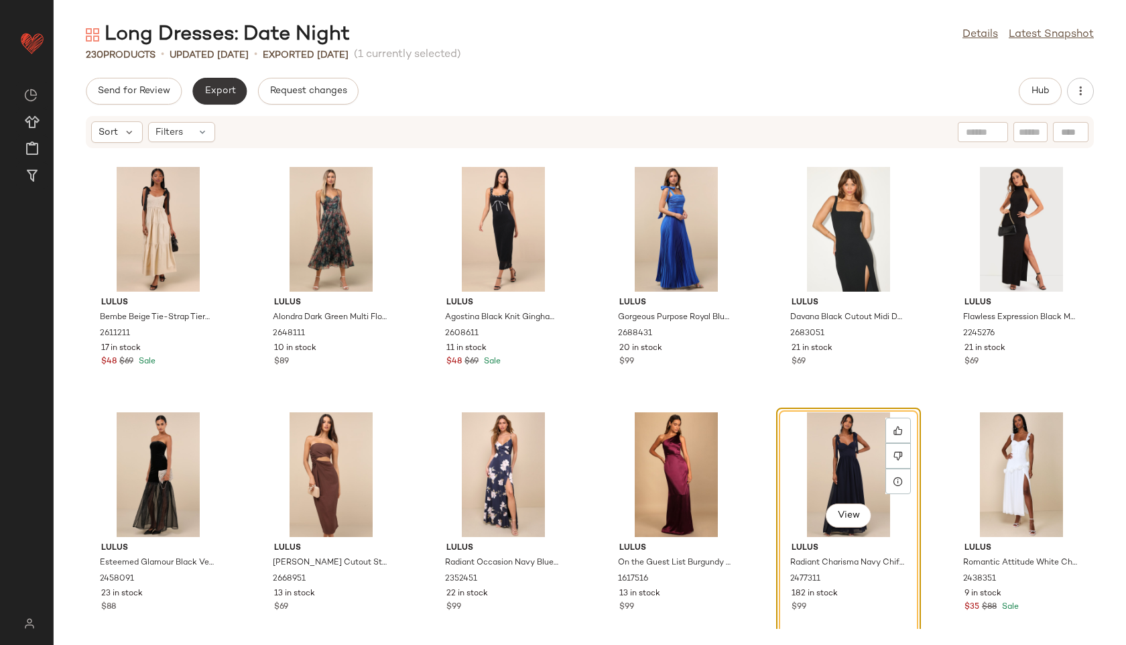
click at [216, 87] on span "Export" at bounding box center [220, 91] width 32 height 11
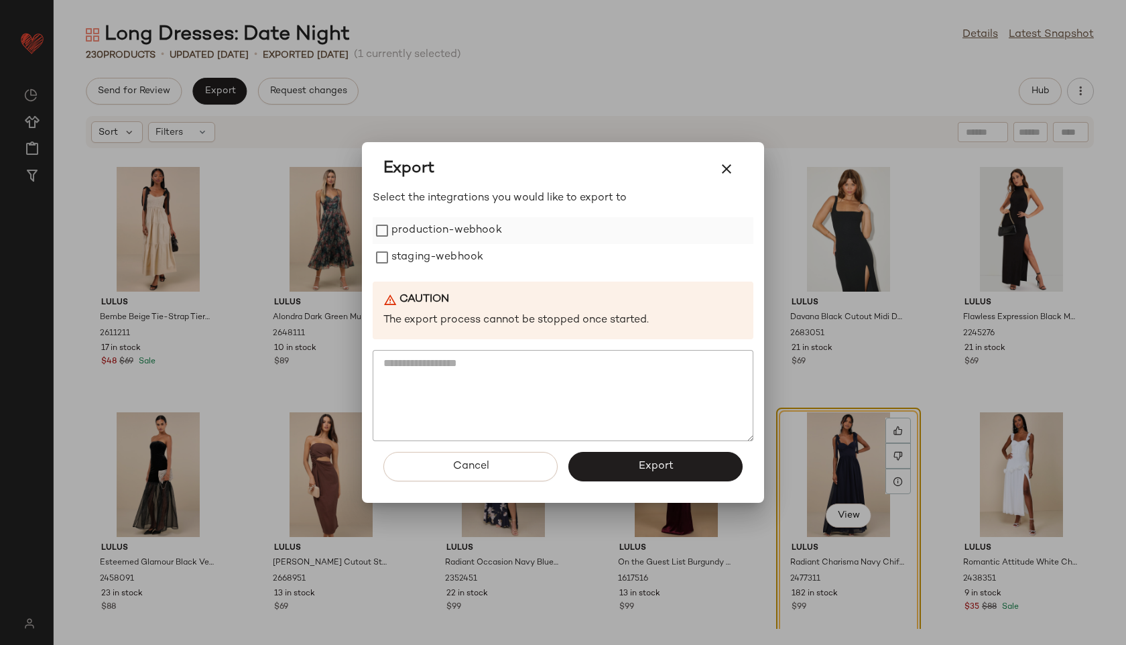
click at [394, 229] on label "production-webhook" at bounding box center [447, 230] width 111 height 27
click at [404, 270] on label "staging-webhook" at bounding box center [438, 257] width 92 height 27
click at [632, 463] on button "Export" at bounding box center [656, 466] width 174 height 29
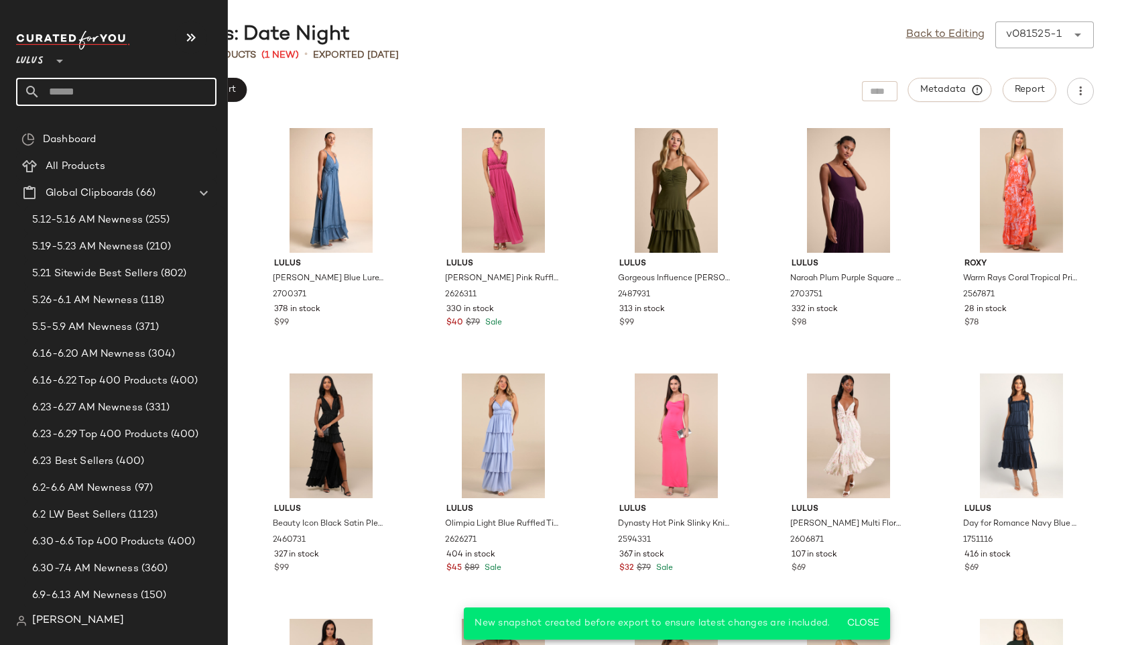
click at [83, 92] on input "text" at bounding box center [128, 92] width 176 height 28
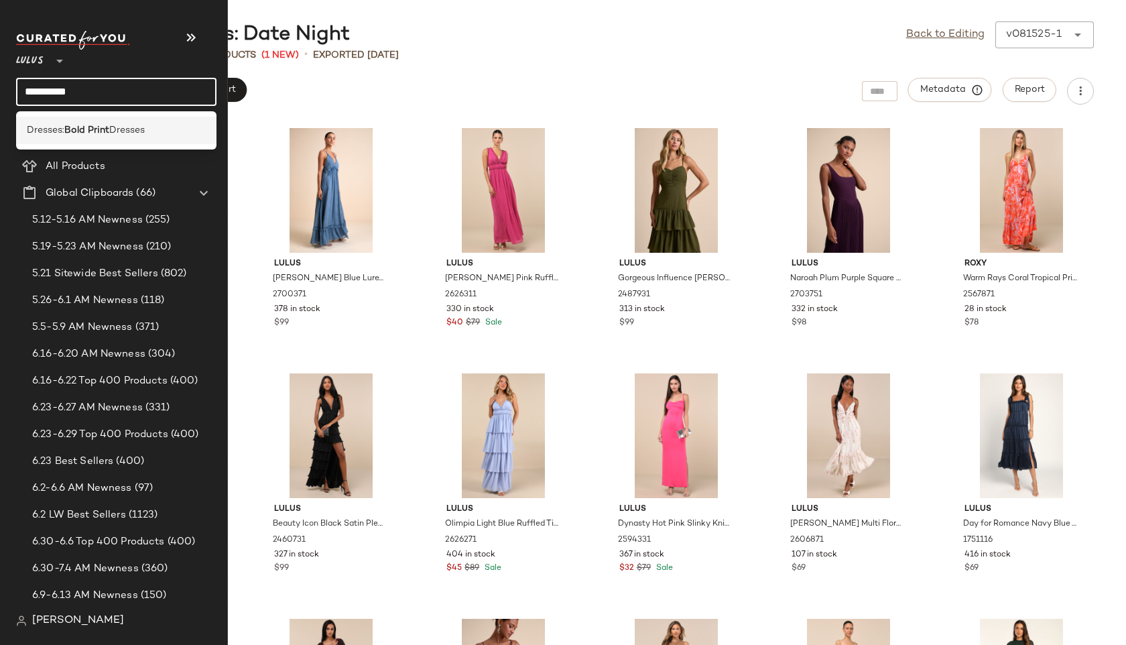
type input "**********"
click at [81, 126] on b "Bold Print" at bounding box center [86, 130] width 45 height 14
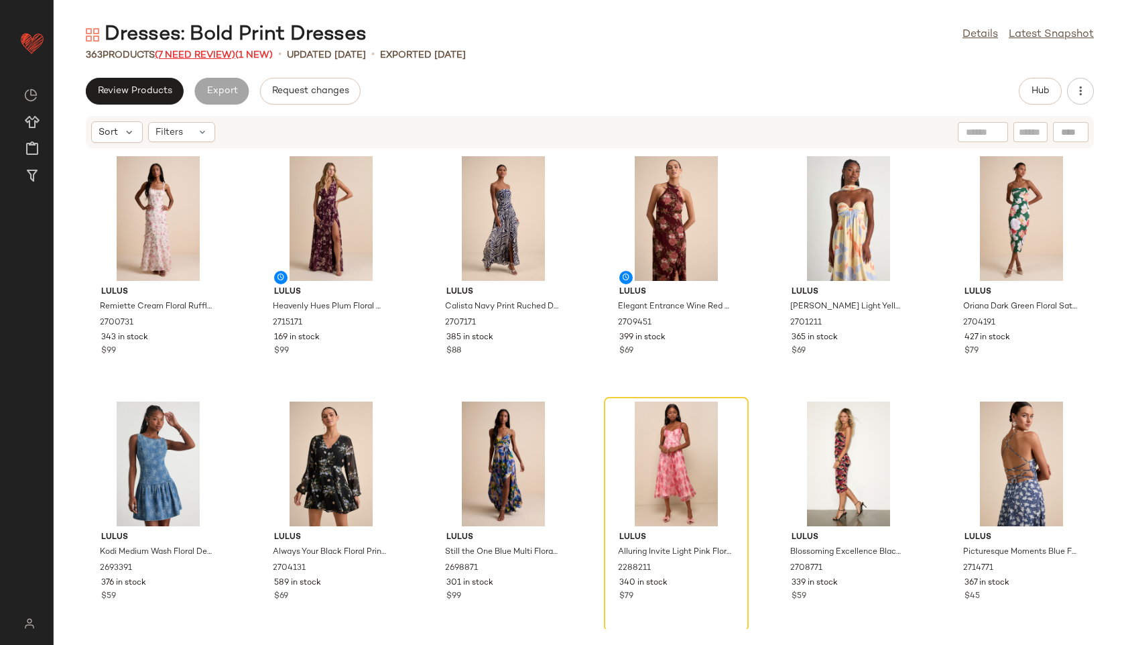
click at [215, 56] on span "(7 Need Review)" at bounding box center [195, 55] width 80 height 10
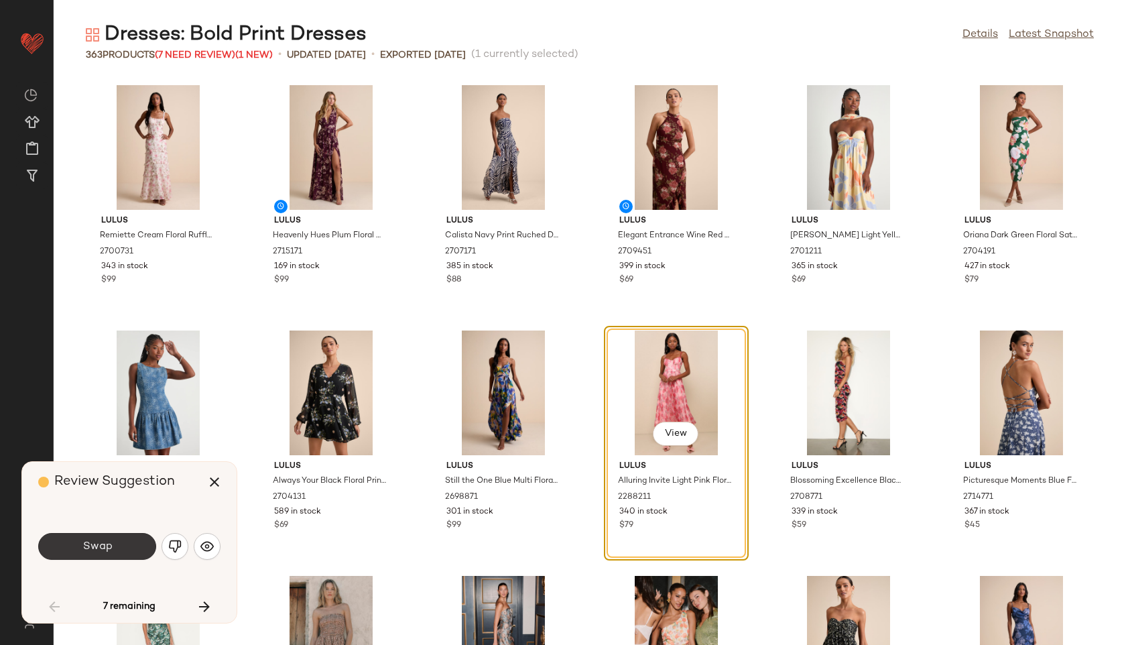
click at [122, 551] on button "Swap" at bounding box center [97, 546] width 118 height 27
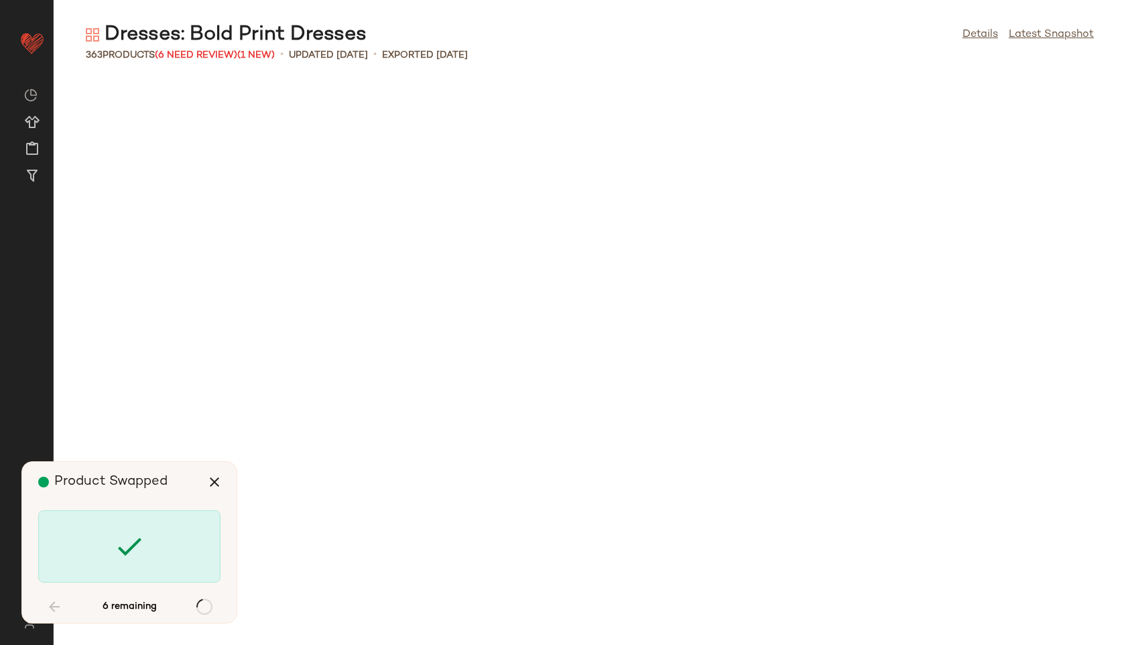
scroll to position [12760, 0]
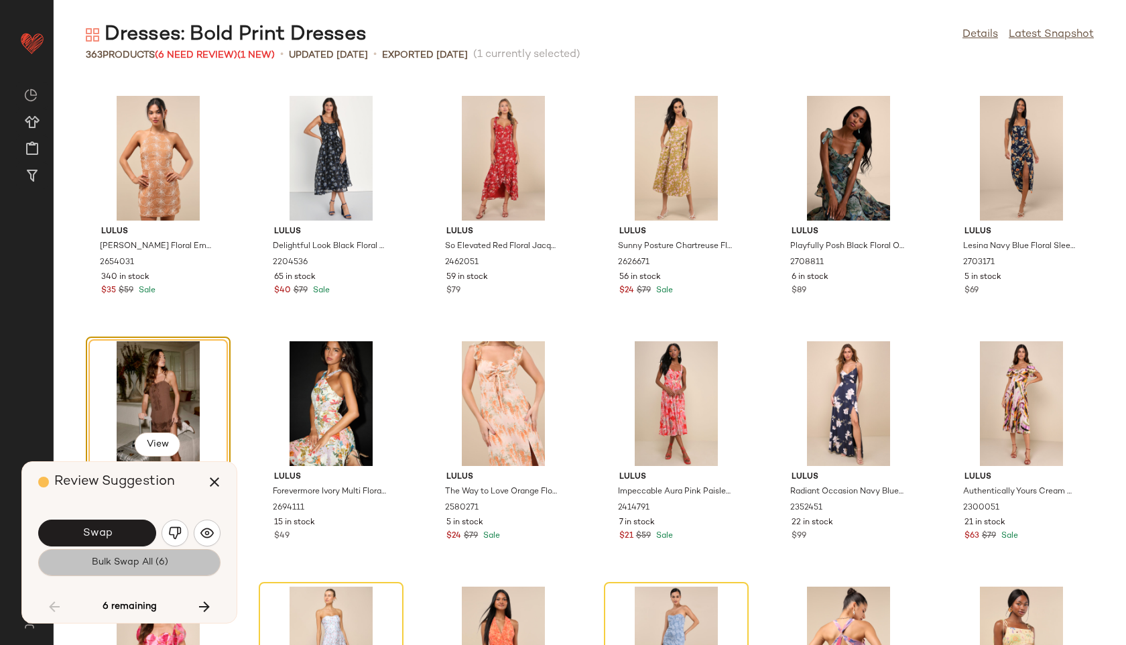
click at [158, 566] on span "Bulk Swap All (6)" at bounding box center [129, 562] width 77 height 11
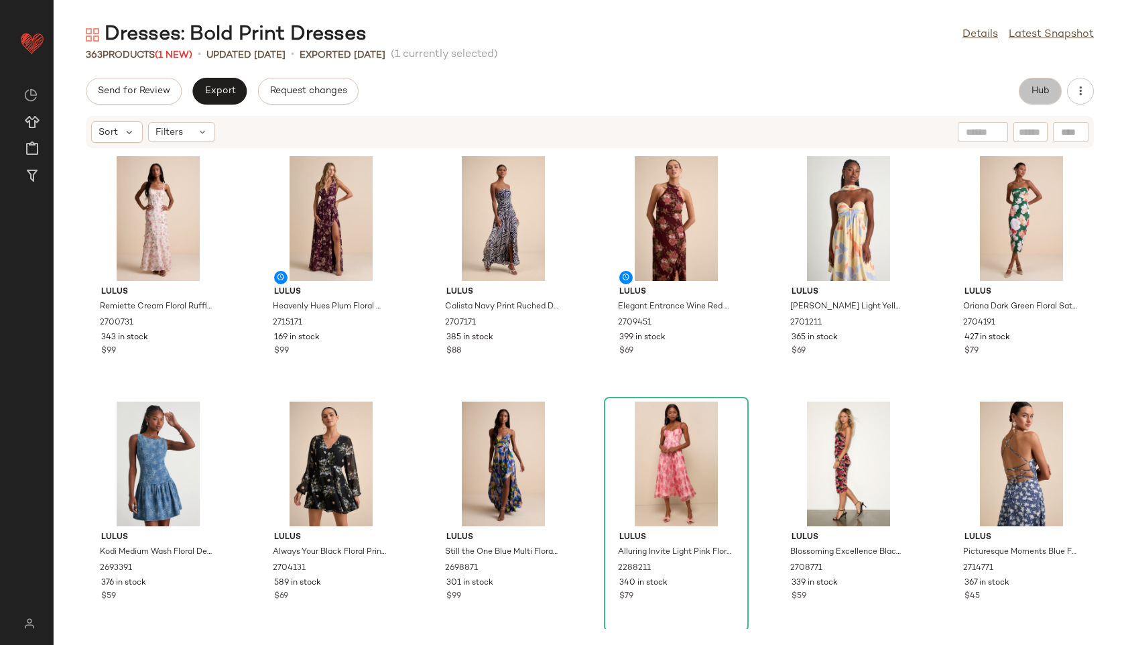
click at [1033, 96] on span "Hub" at bounding box center [1040, 91] width 19 height 11
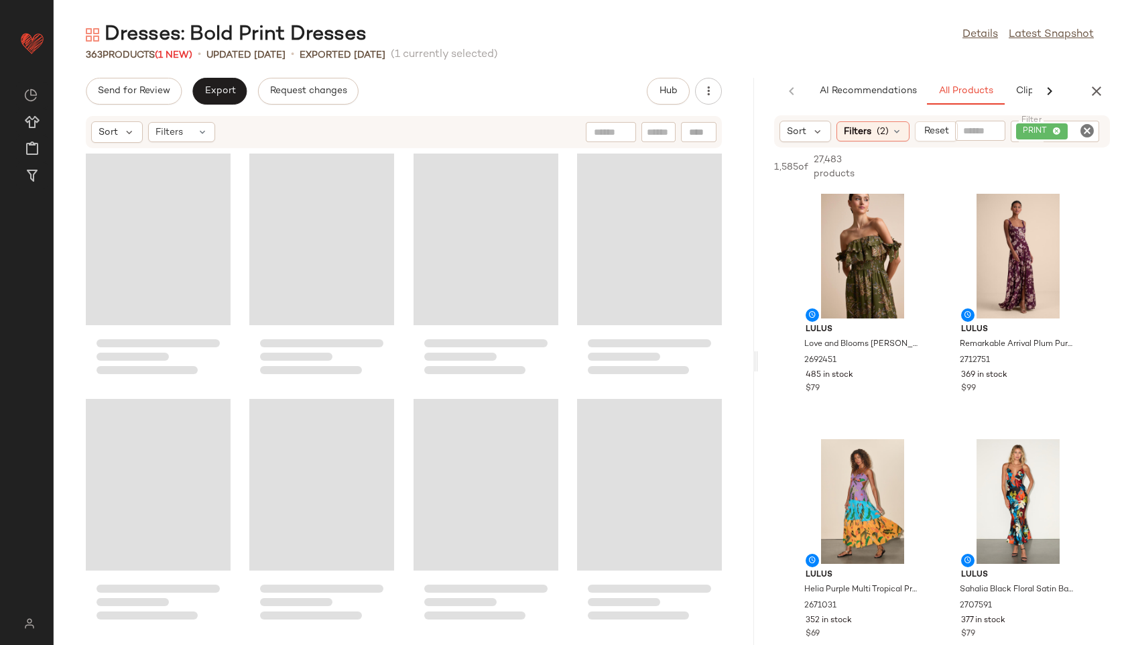
drag, startPoint x: 591, startPoint y: 358, endPoint x: 898, endPoint y: 354, distance: 307.1
click at [898, 354] on div "Dresses: Bold Print Dresses Details Latest Snapshot 363 Products (1 New) • upda…" at bounding box center [590, 332] width 1073 height 623
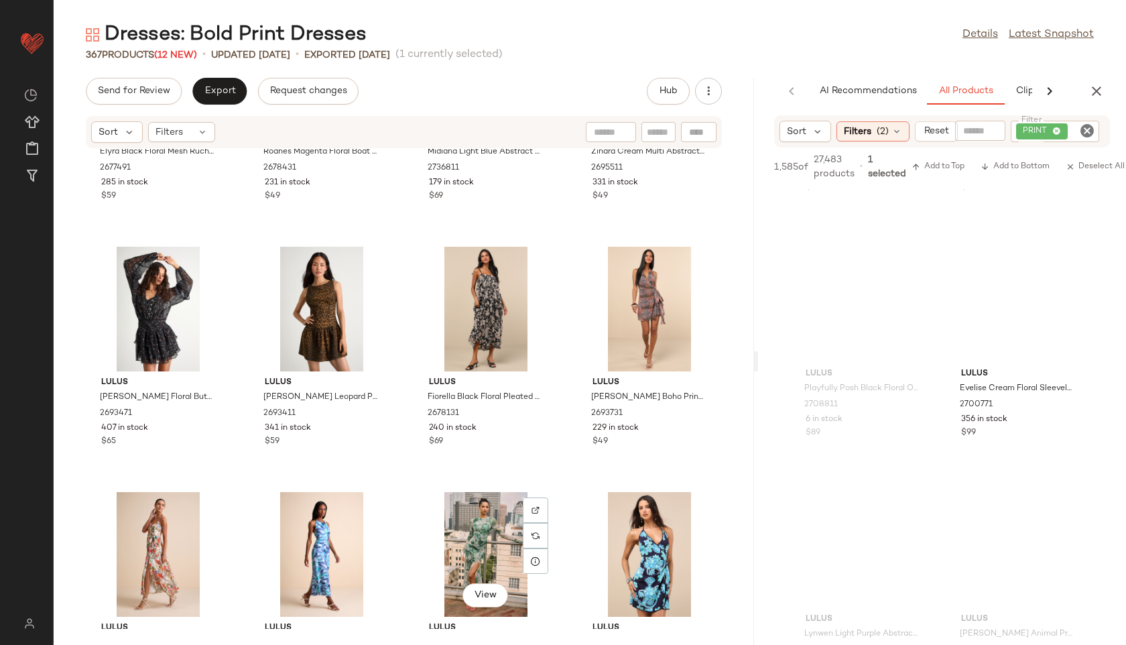
scroll to position [1637, 0]
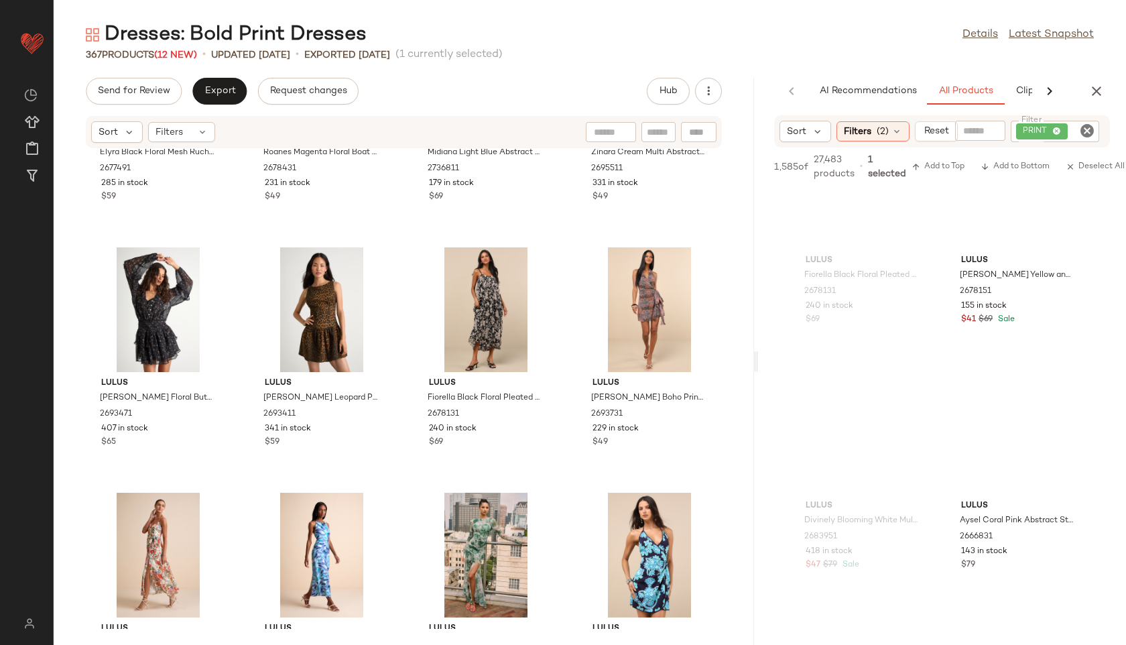
scroll to position [9149, 0]
click at [190, 133] on div "Filters" at bounding box center [181, 132] width 67 height 20
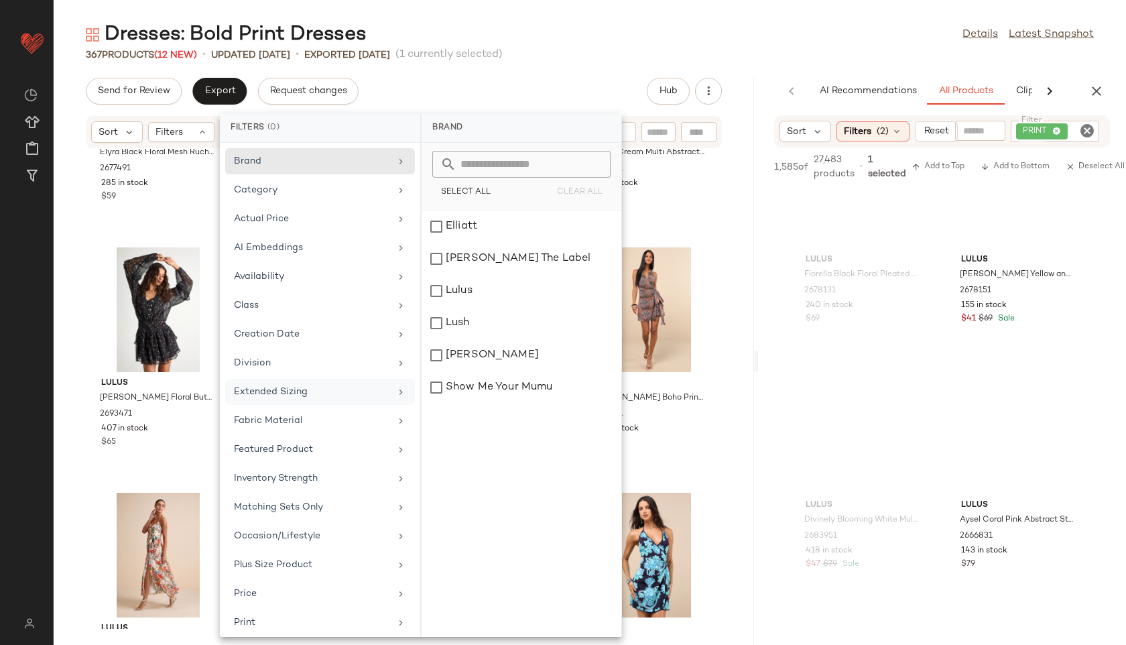
scroll to position [151, 0]
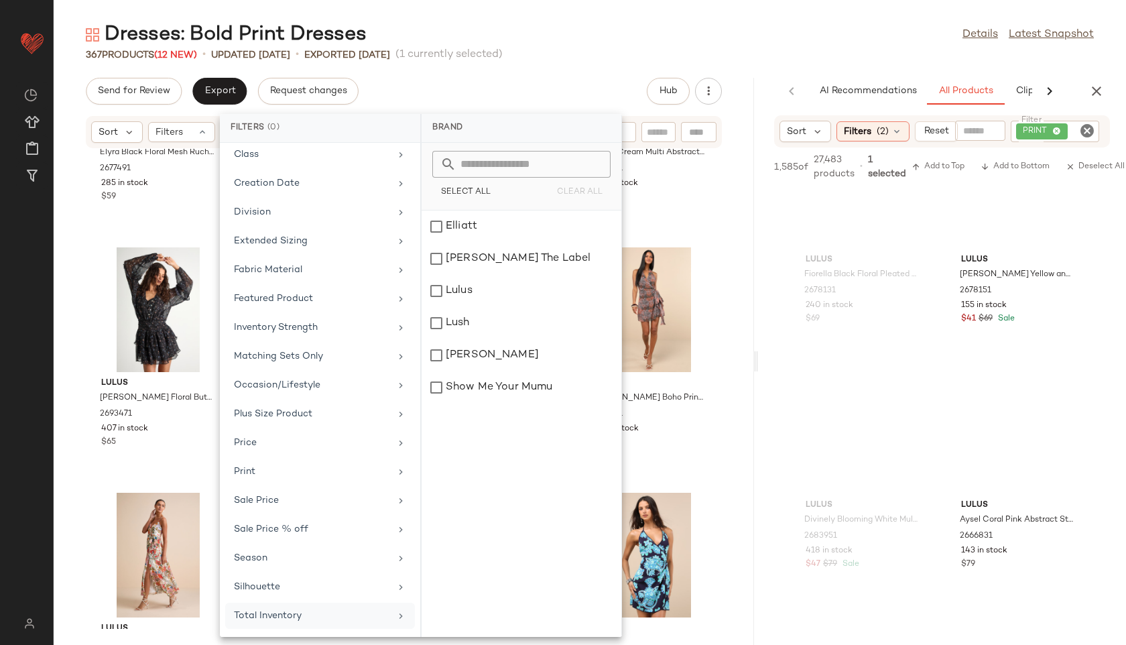
click at [320, 613] on div "Total Inventory" at bounding box center [312, 616] width 156 height 14
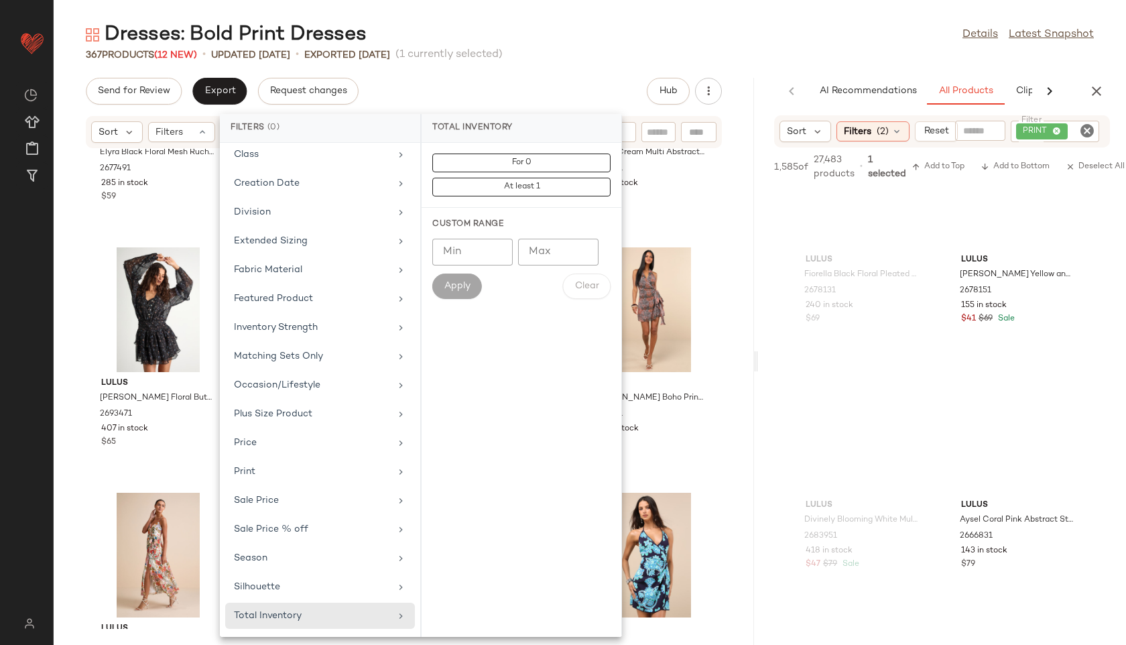
click at [552, 253] on input "Max" at bounding box center [558, 252] width 80 height 27
type input "**"
click at [453, 288] on span "Apply" at bounding box center [457, 286] width 27 height 11
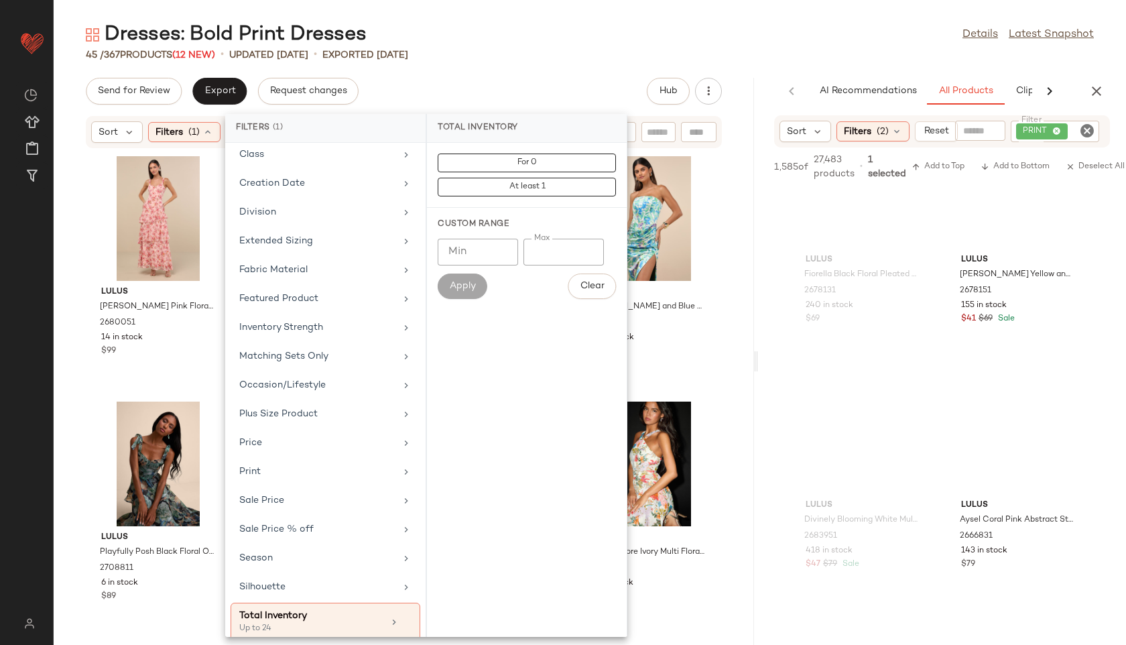
click at [479, 89] on div "Send for Review Export Request changes Hub" at bounding box center [404, 91] width 636 height 27
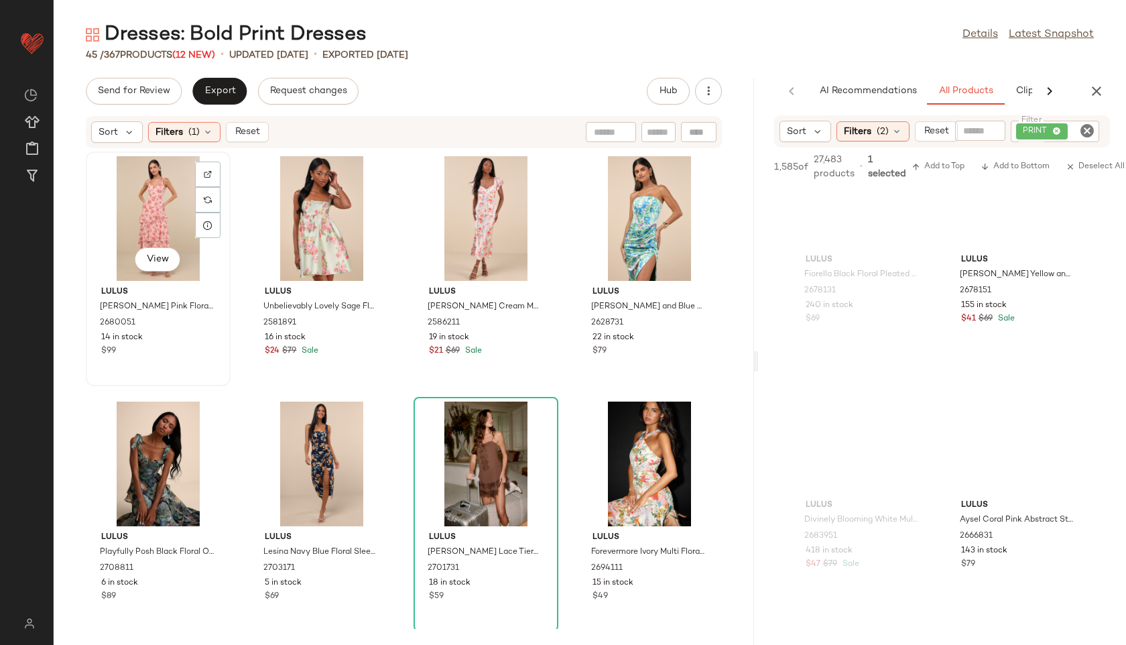
click at [149, 210] on div "View" at bounding box center [158, 218] width 135 height 125
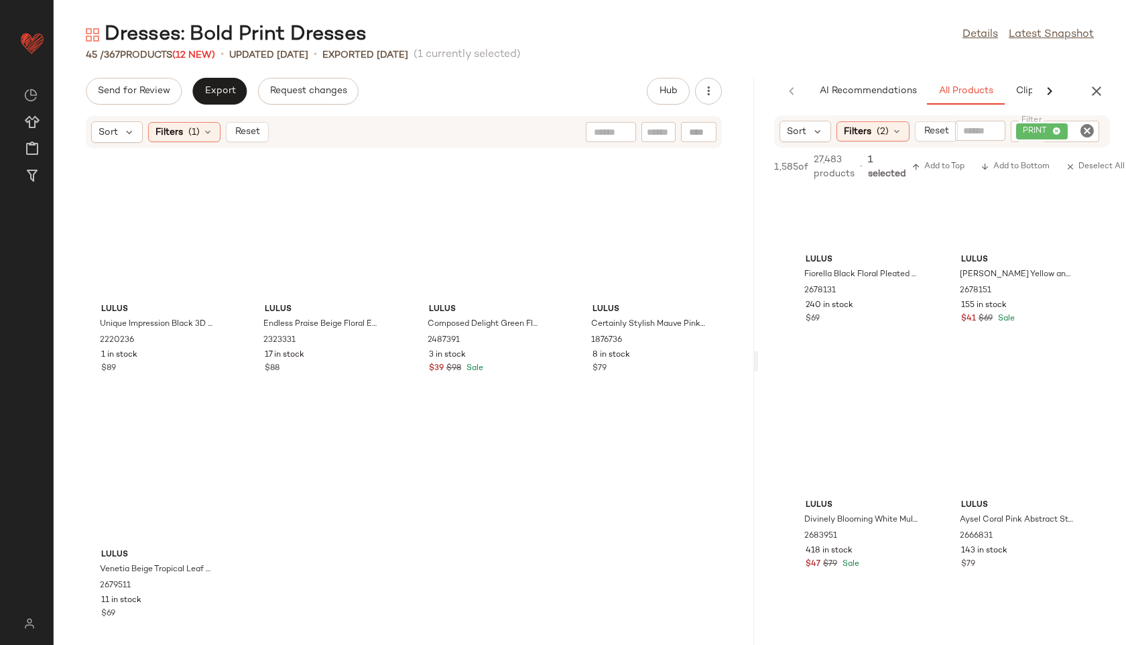
scroll to position [2467, 0]
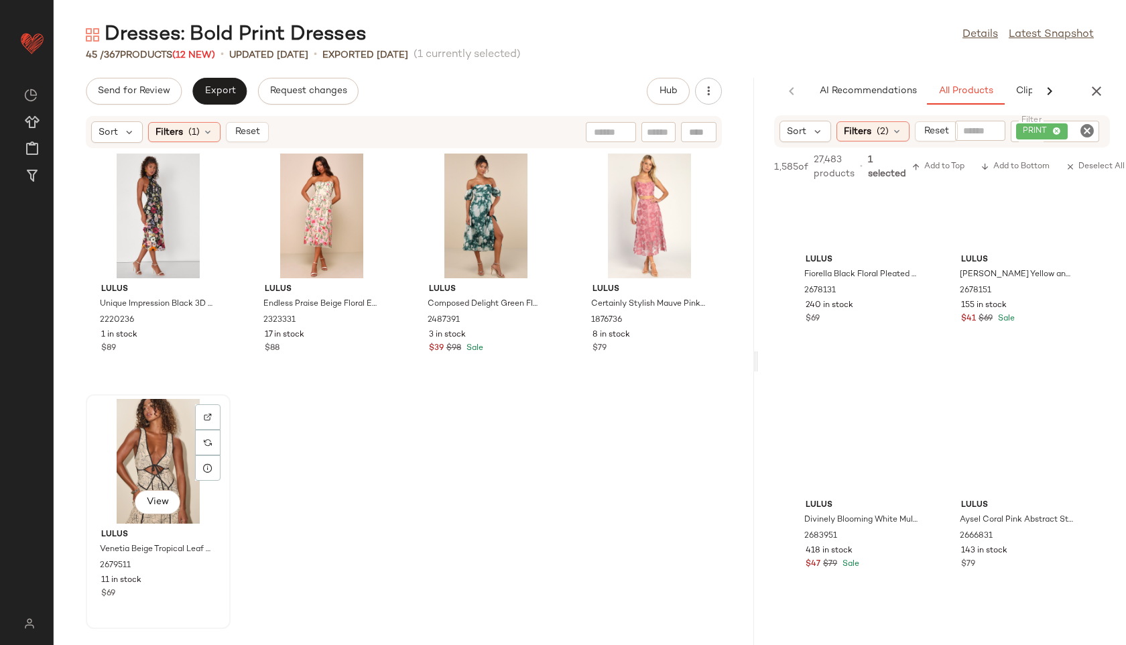
click at [141, 446] on div "View" at bounding box center [158, 461] width 135 height 125
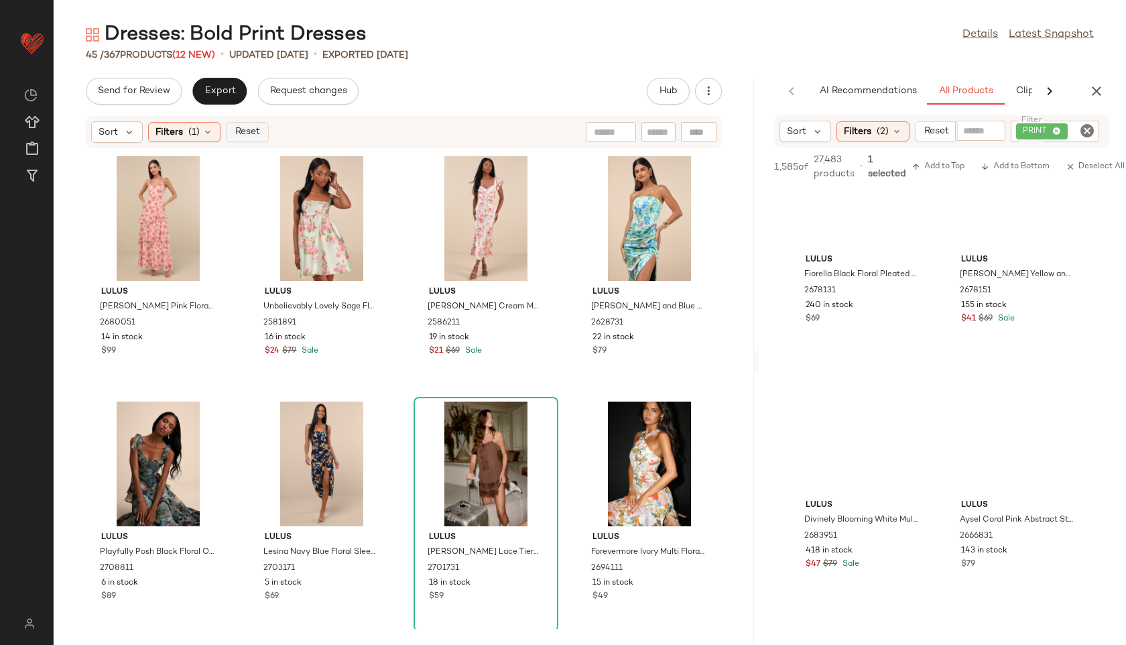
click at [240, 138] on button "Reset" at bounding box center [247, 132] width 43 height 20
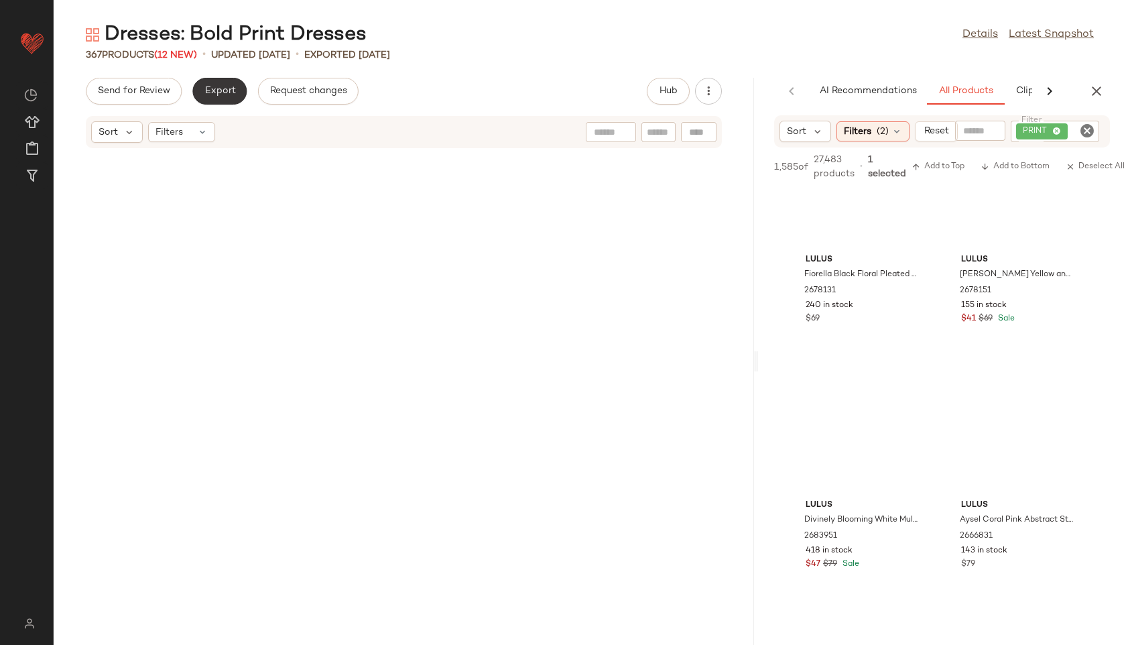
scroll to position [22097, 0]
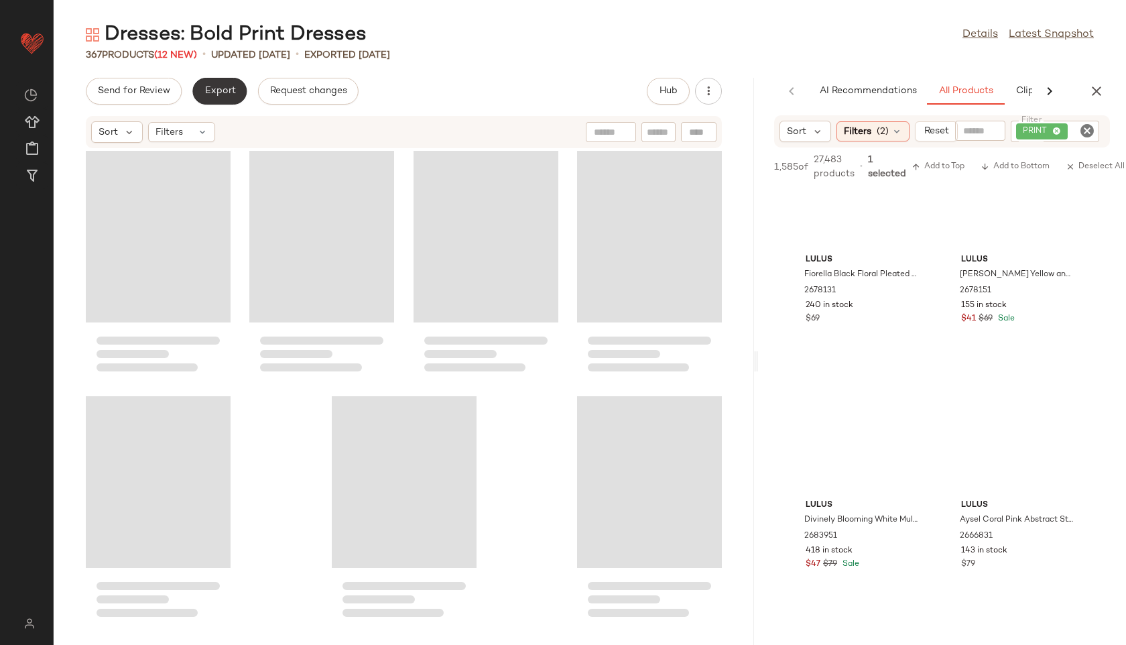
click at [219, 95] on span "Export" at bounding box center [220, 91] width 32 height 11
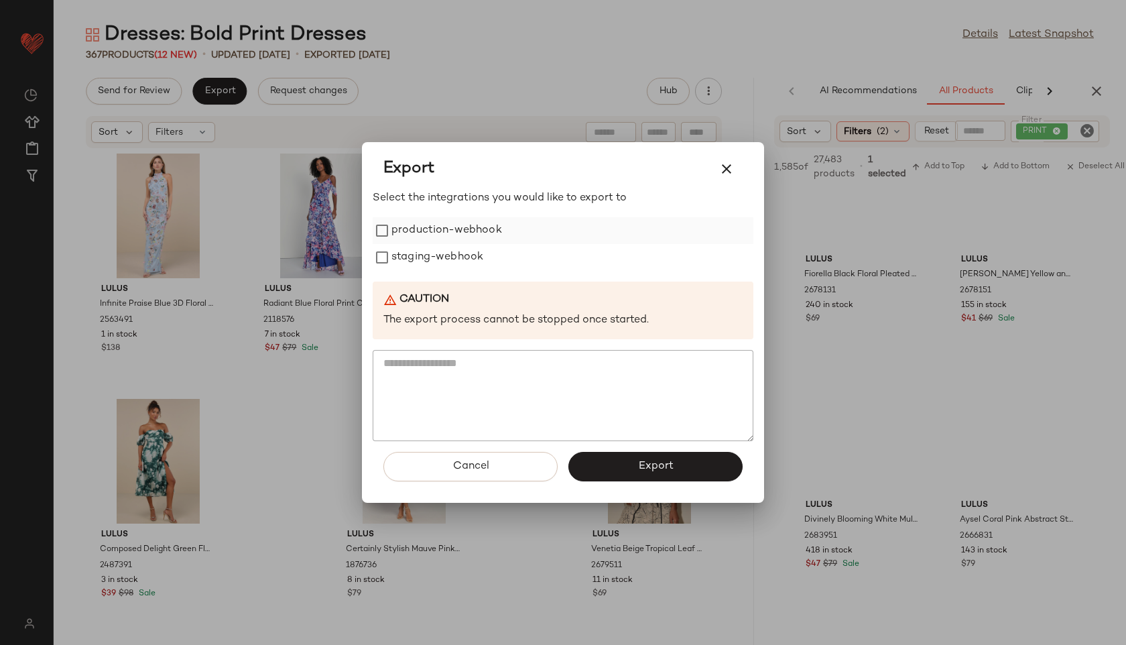
click at [412, 219] on label "production-webhook" at bounding box center [447, 230] width 111 height 27
click at [416, 251] on label "staging-webhook" at bounding box center [438, 257] width 92 height 27
click at [632, 463] on button "Export" at bounding box center [656, 466] width 174 height 29
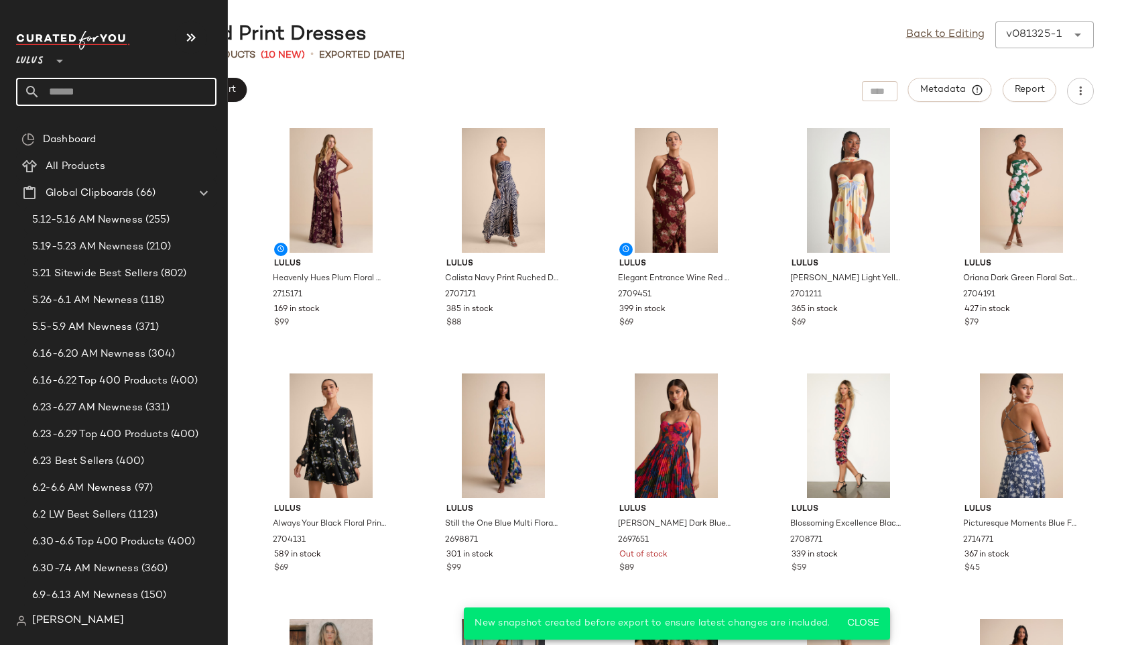
click at [68, 87] on input "text" at bounding box center [128, 92] width 176 height 28
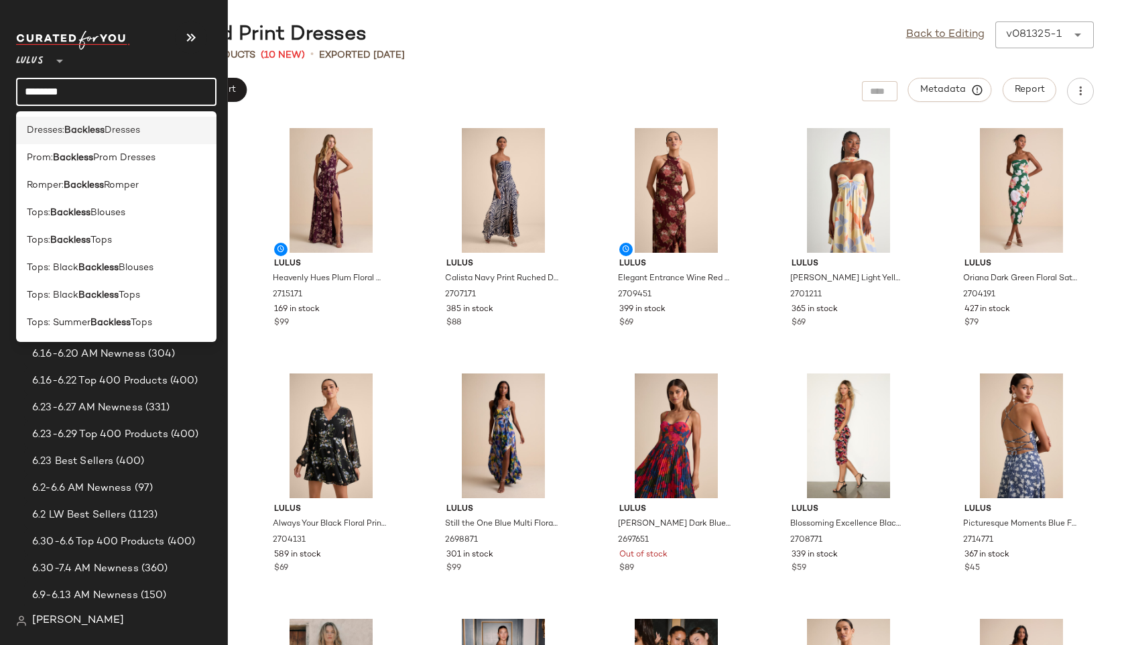
type input "********"
click at [84, 131] on b "Backless" at bounding box center [84, 130] width 40 height 14
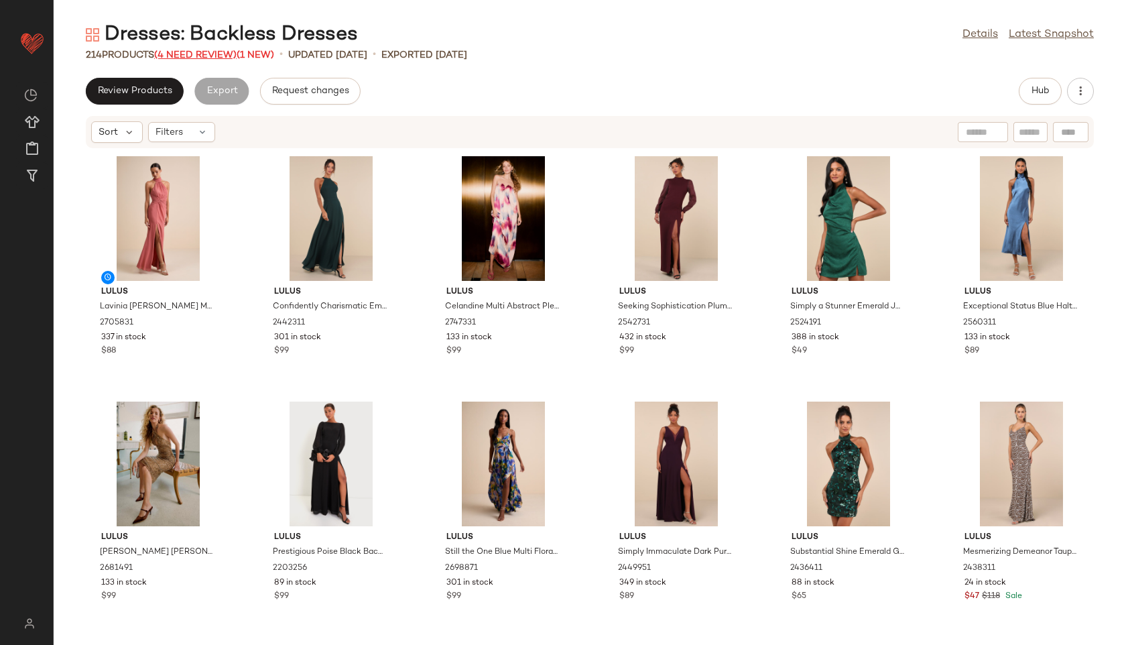
click at [207, 56] on span "(4 Need Review)" at bounding box center [195, 55] width 82 height 10
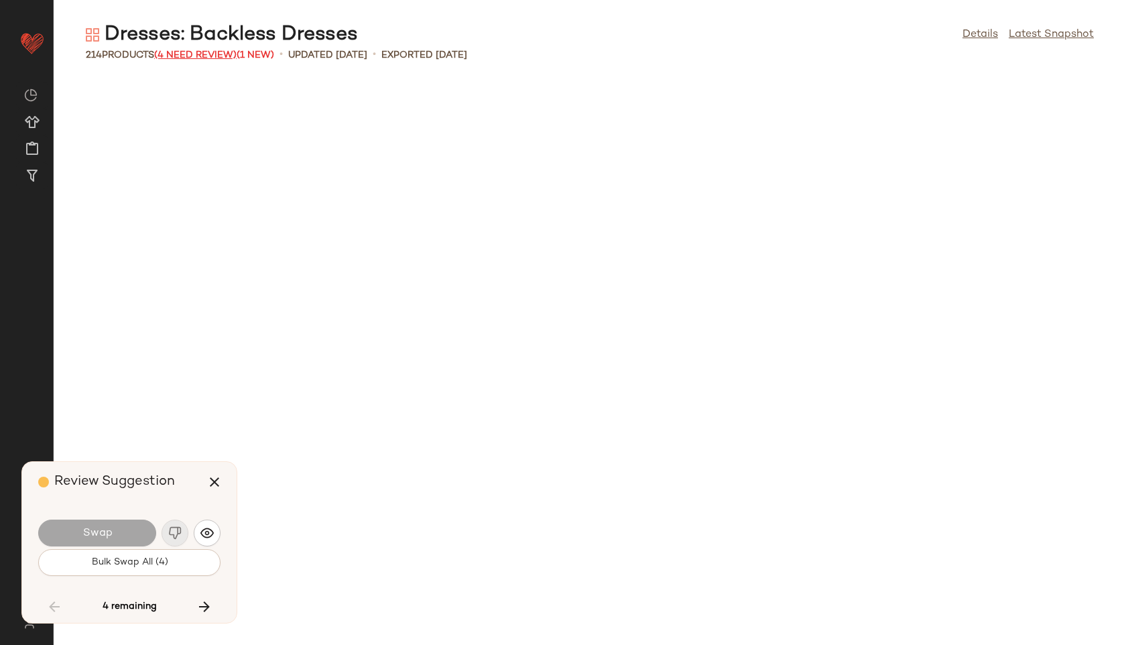
scroll to position [7361, 0]
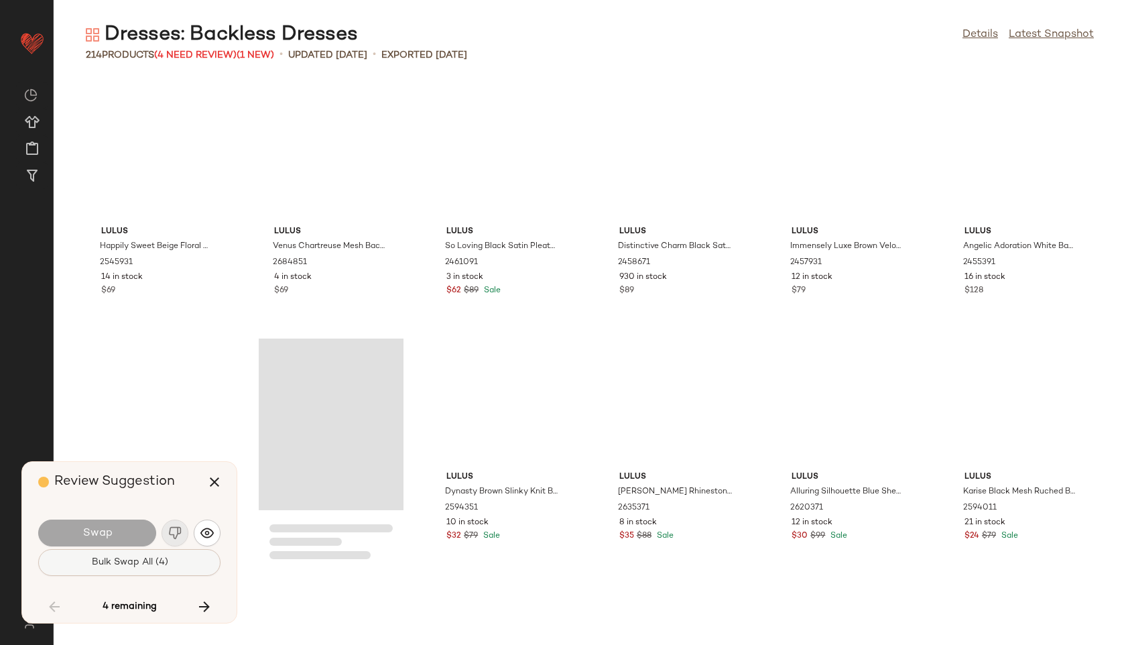
click at [150, 550] on button "Bulk Swap All (4)" at bounding box center [129, 562] width 182 height 27
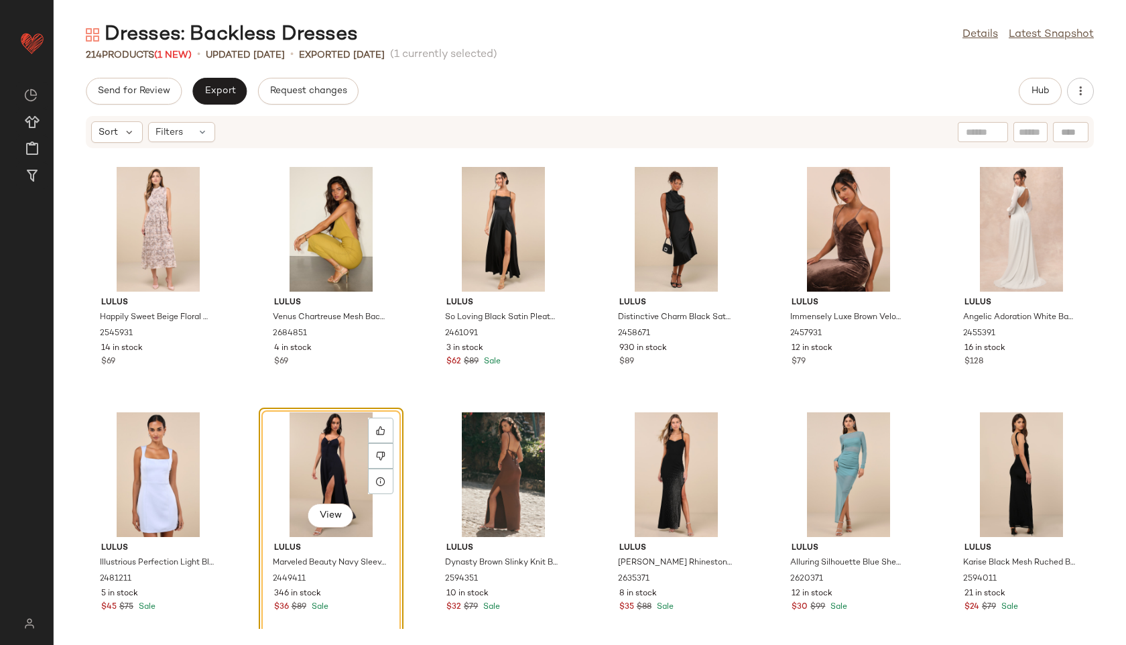
click at [1039, 75] on div "Dresses: Backless Dresses Details Latest Snapshot 214 Products (1 New) • update…" at bounding box center [590, 332] width 1073 height 623
click at [1042, 86] on span "Hub" at bounding box center [1040, 91] width 19 height 11
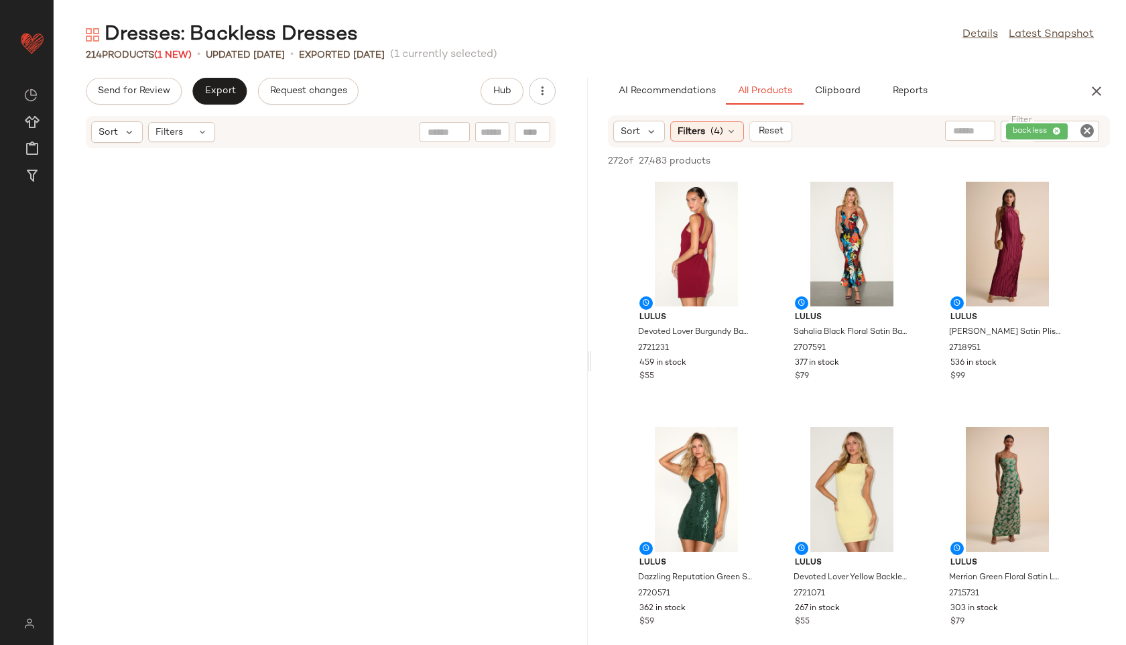
scroll to position [14723, 0]
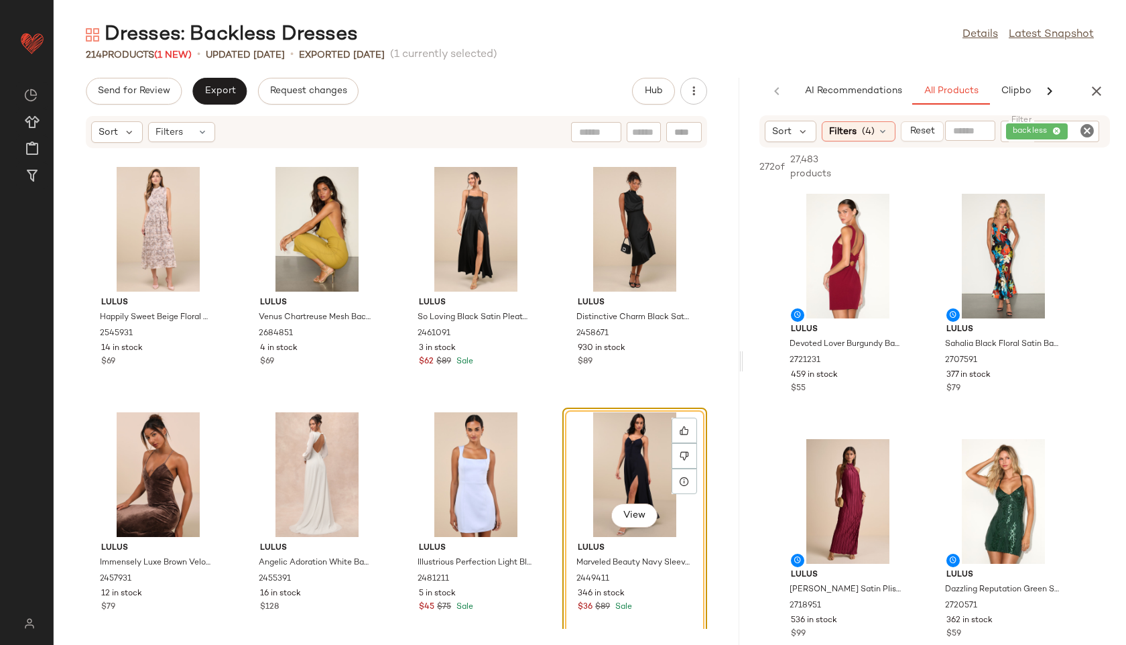
drag, startPoint x: 589, startPoint y: 359, endPoint x: 864, endPoint y: 376, distance: 274.7
click at [864, 376] on div "Dresses: Backless Dresses Details Latest Snapshot 214 Products (1 New) • update…" at bounding box center [590, 332] width 1073 height 623
click at [851, 254] on div "View" at bounding box center [847, 256] width 135 height 125
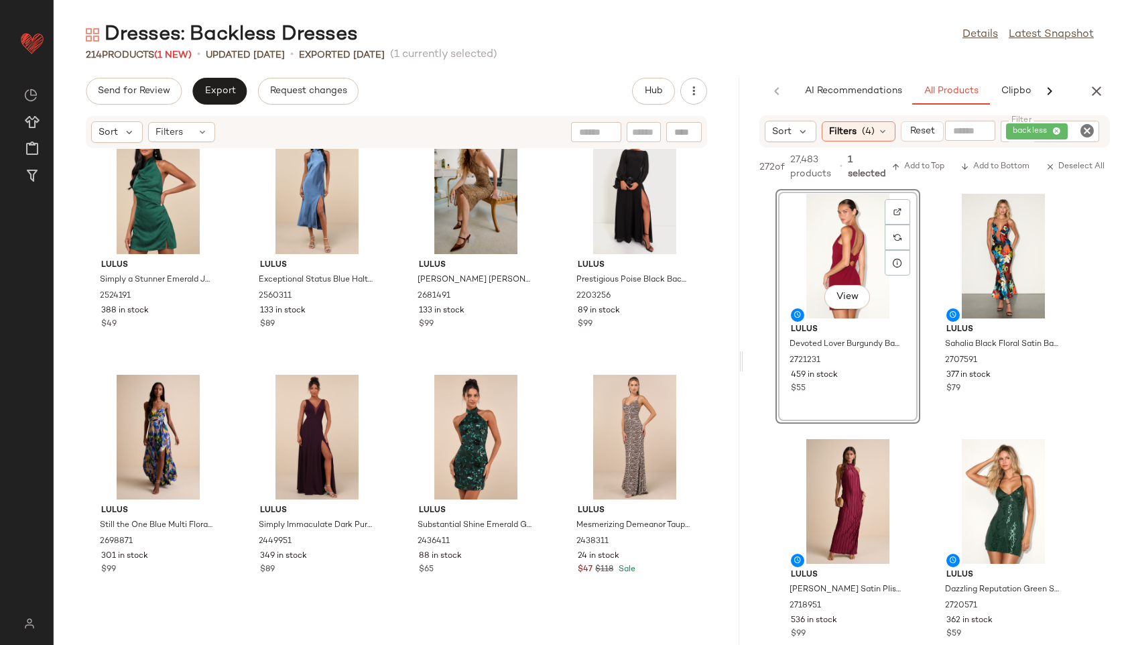
scroll to position [0, 0]
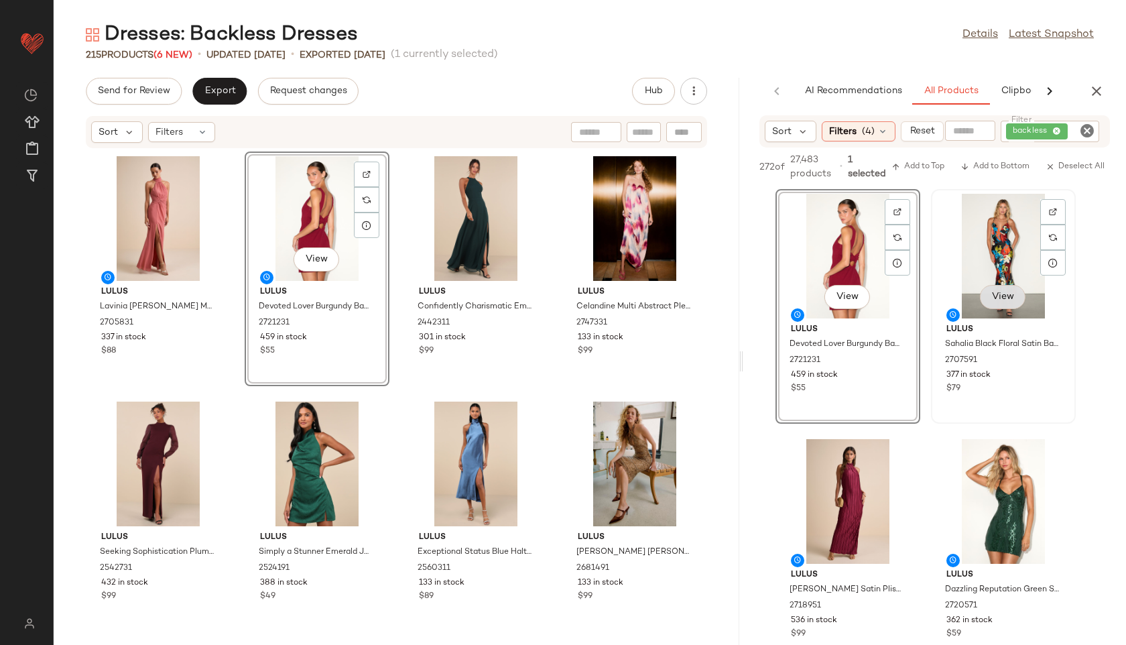
click at [1005, 298] on span "View" at bounding box center [1003, 297] width 23 height 11
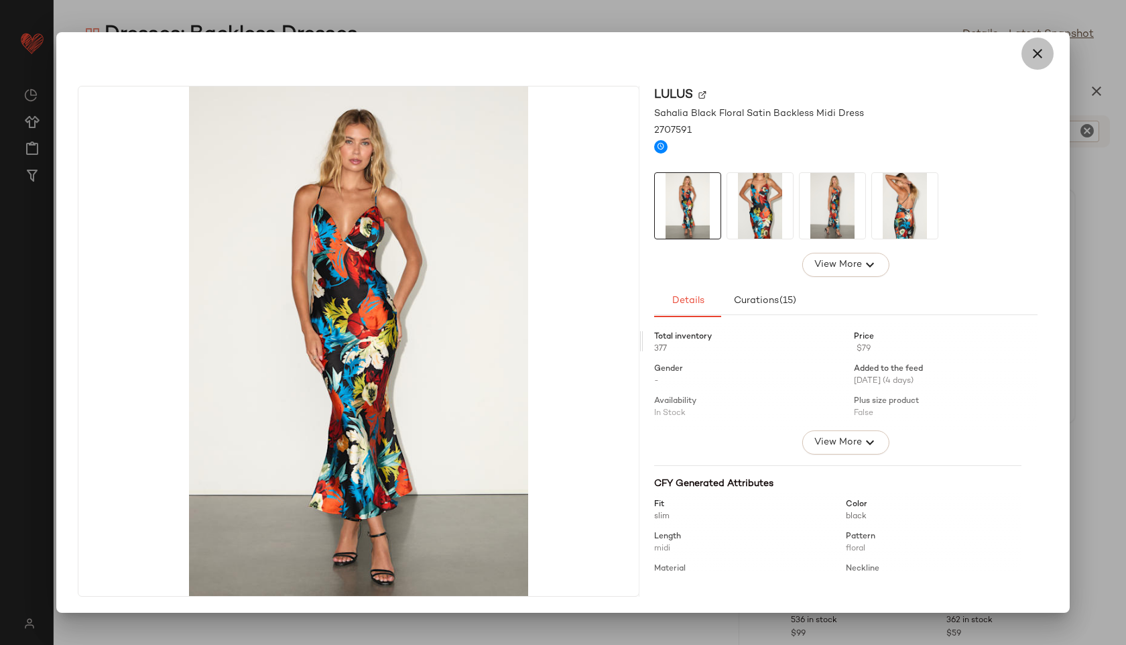
click at [1040, 50] on icon "button" at bounding box center [1038, 54] width 16 height 16
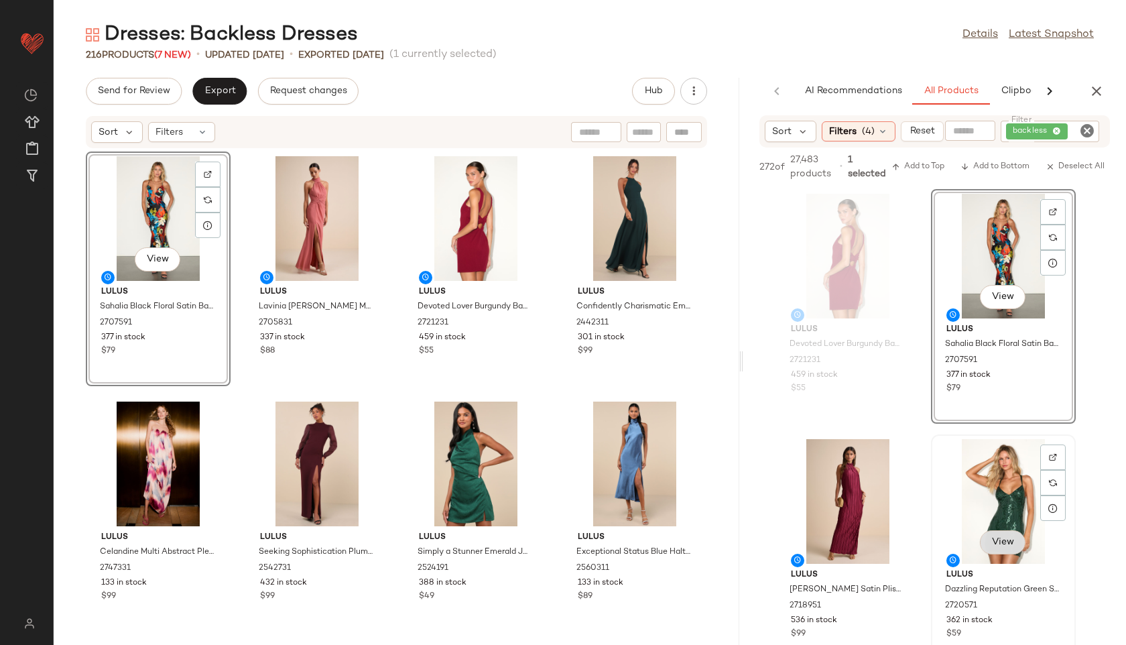
click at [1006, 538] on span "View" at bounding box center [1003, 542] width 23 height 11
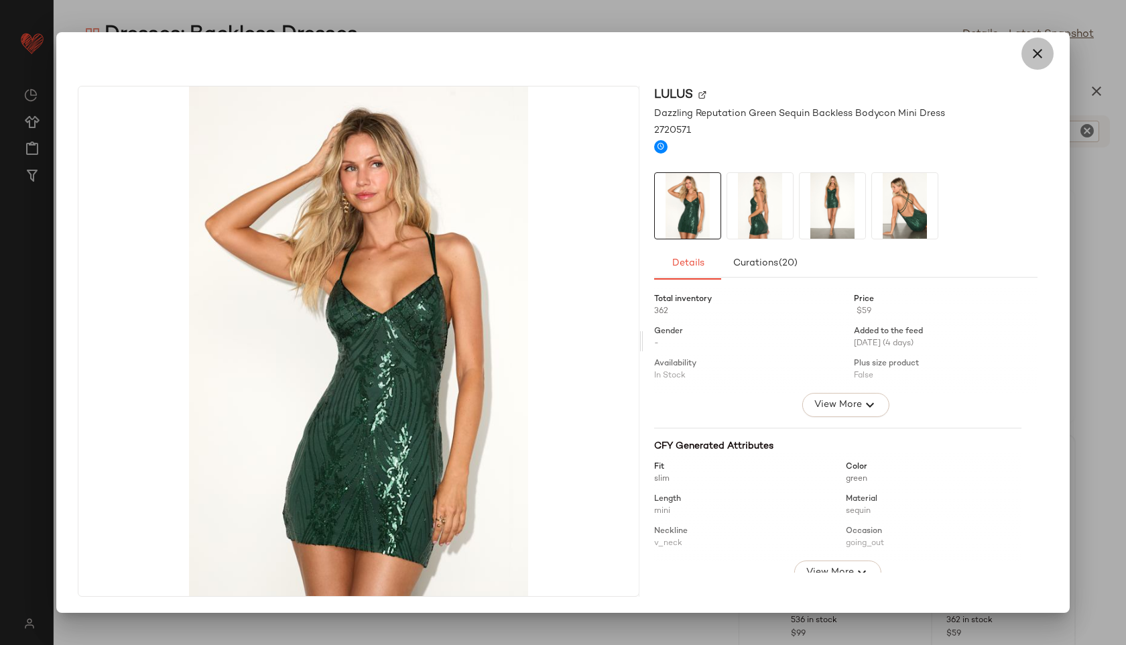
click at [1044, 50] on icon "button" at bounding box center [1038, 54] width 16 height 16
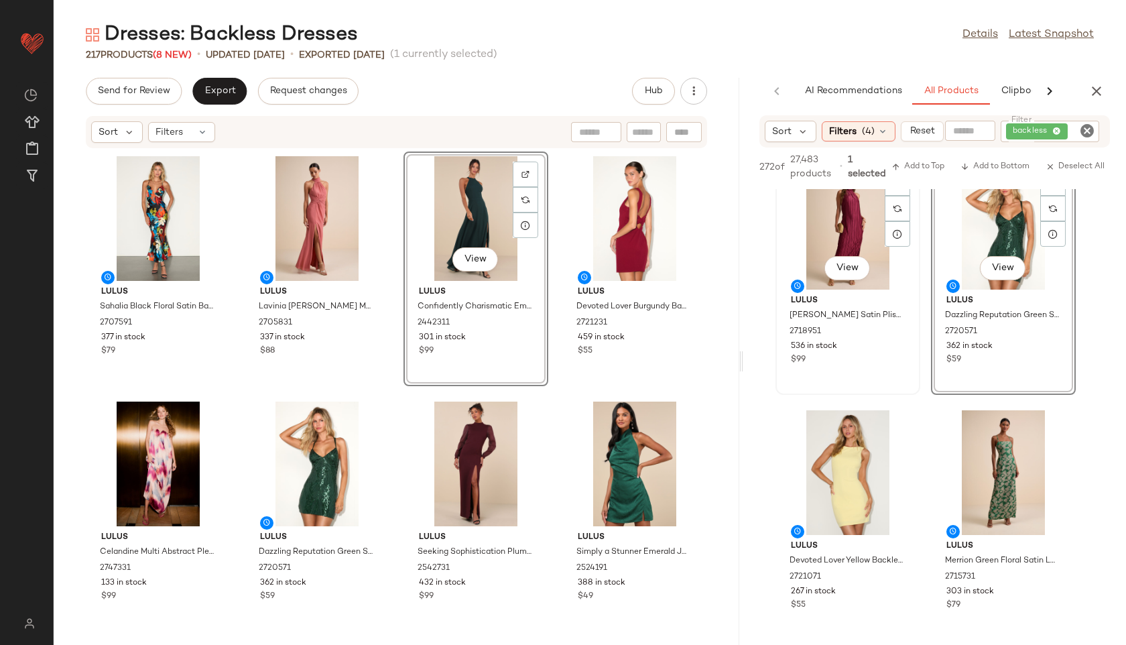
scroll to position [278, 0]
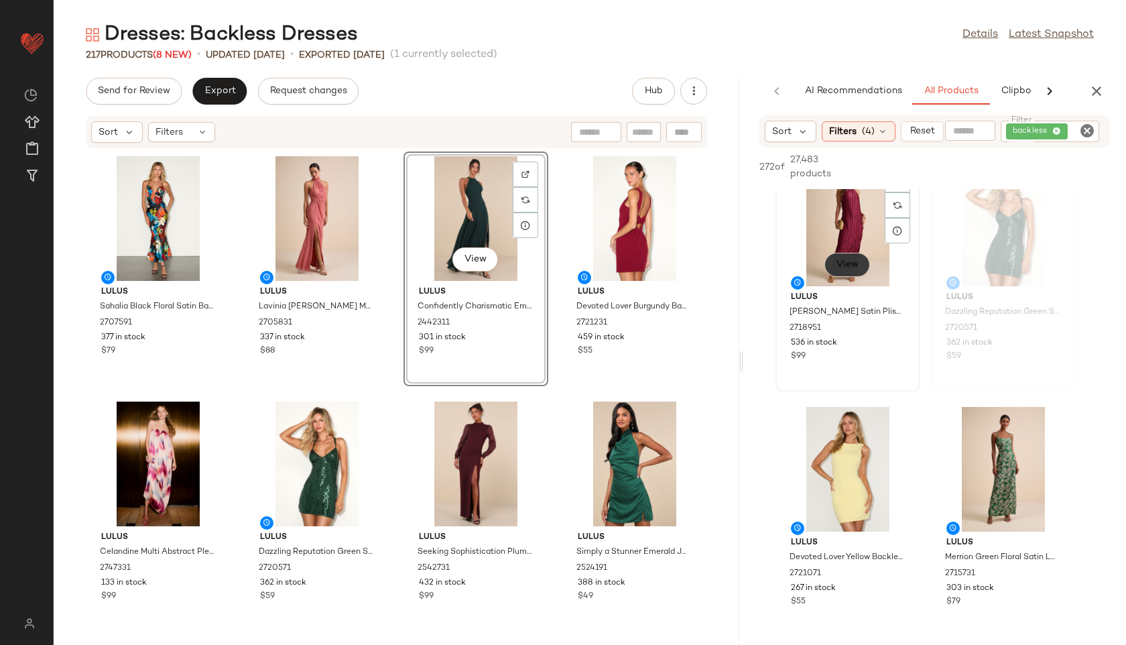
click at [842, 261] on span "View" at bounding box center [847, 264] width 23 height 11
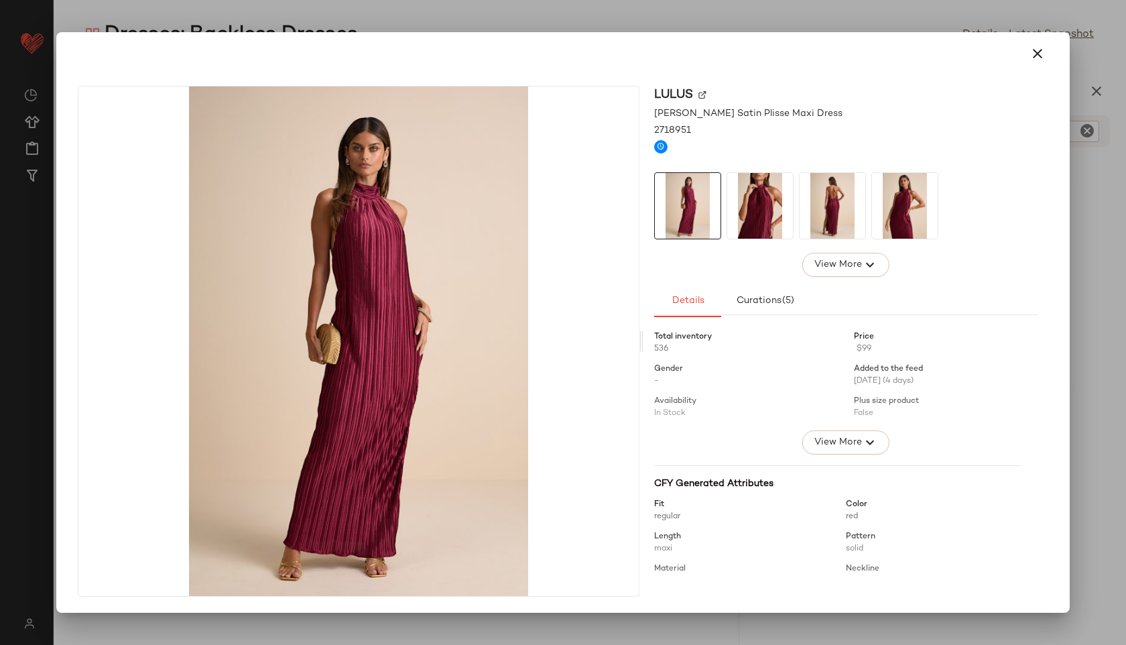
click at [851, 204] on img at bounding box center [833, 206] width 66 height 66
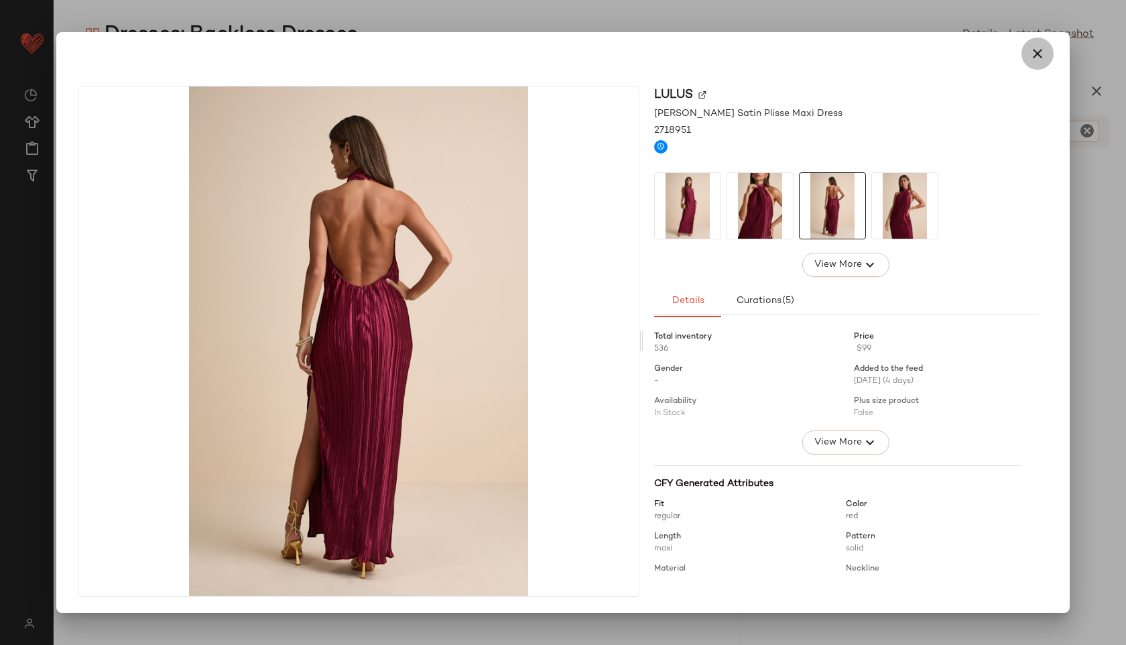
click at [1040, 43] on button "button" at bounding box center [1038, 54] width 32 height 32
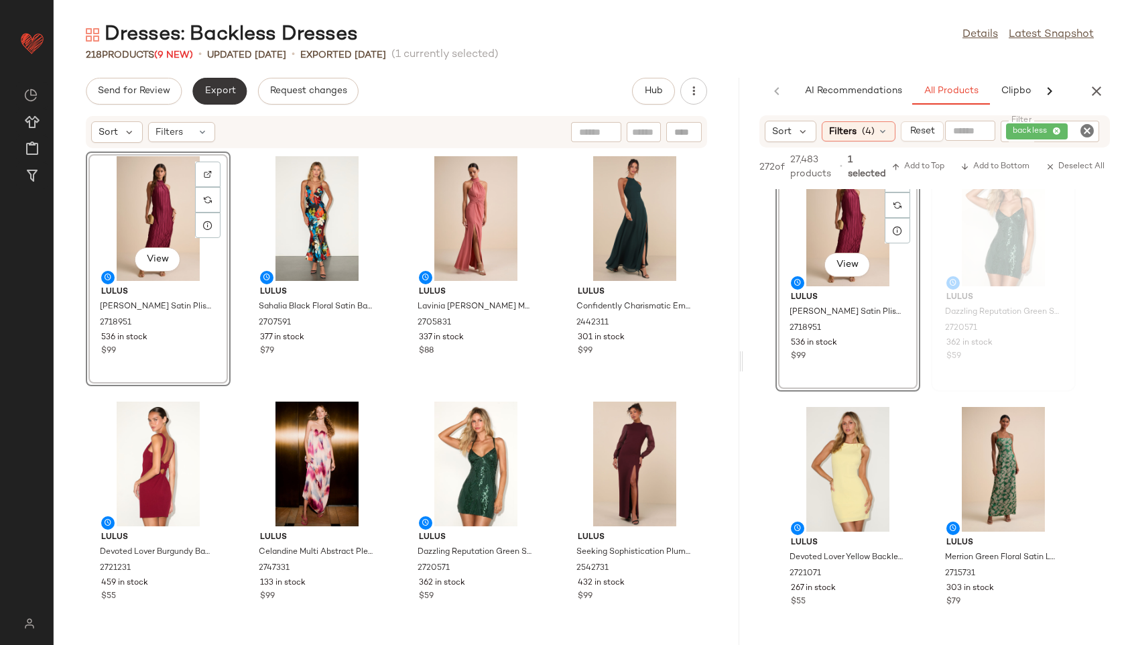
click at [224, 90] on span "Export" at bounding box center [220, 91] width 32 height 11
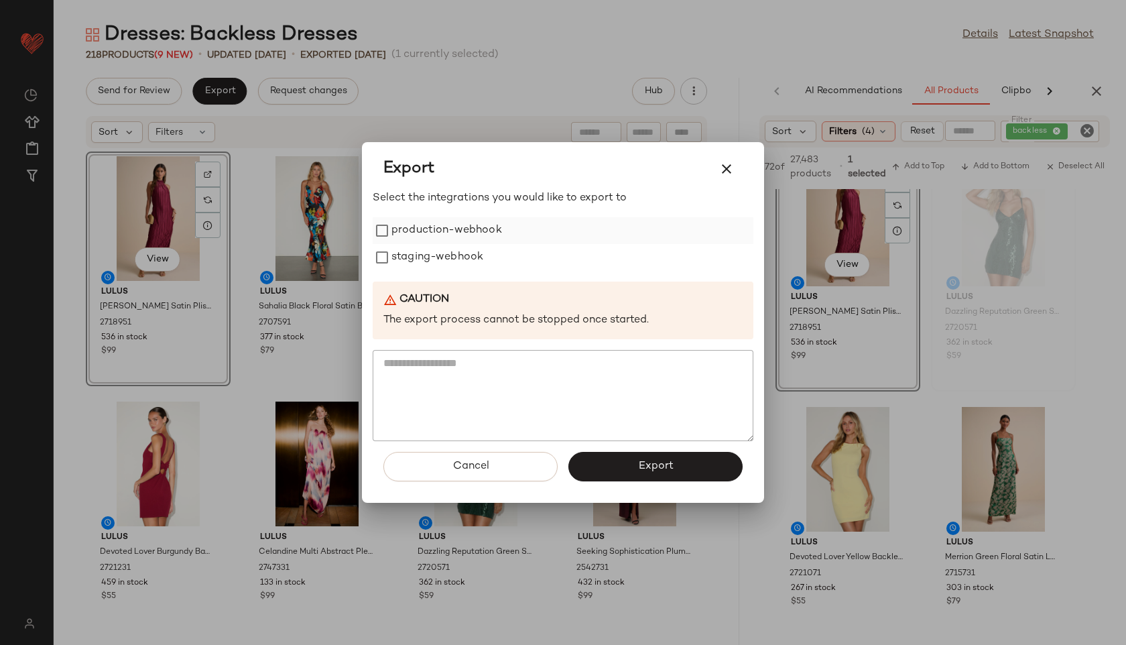
click at [471, 230] on label "production-webhook" at bounding box center [447, 230] width 111 height 27
click at [462, 255] on label "staging-webhook" at bounding box center [438, 257] width 92 height 27
click at [603, 461] on button "Export" at bounding box center [656, 466] width 174 height 29
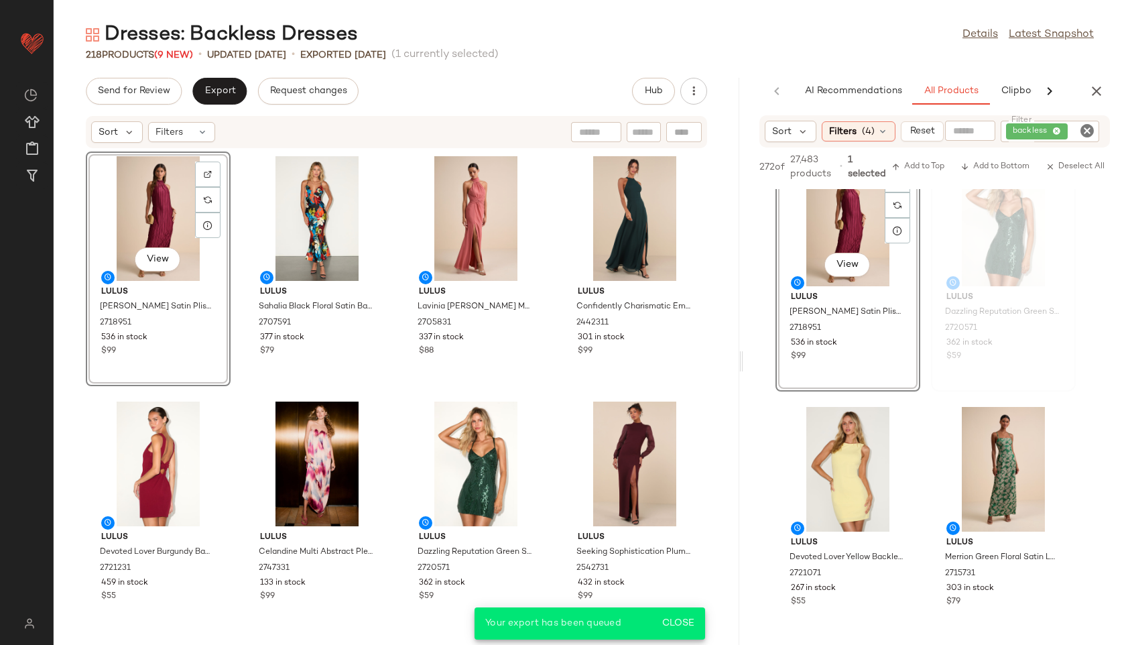
scroll to position [523, 0]
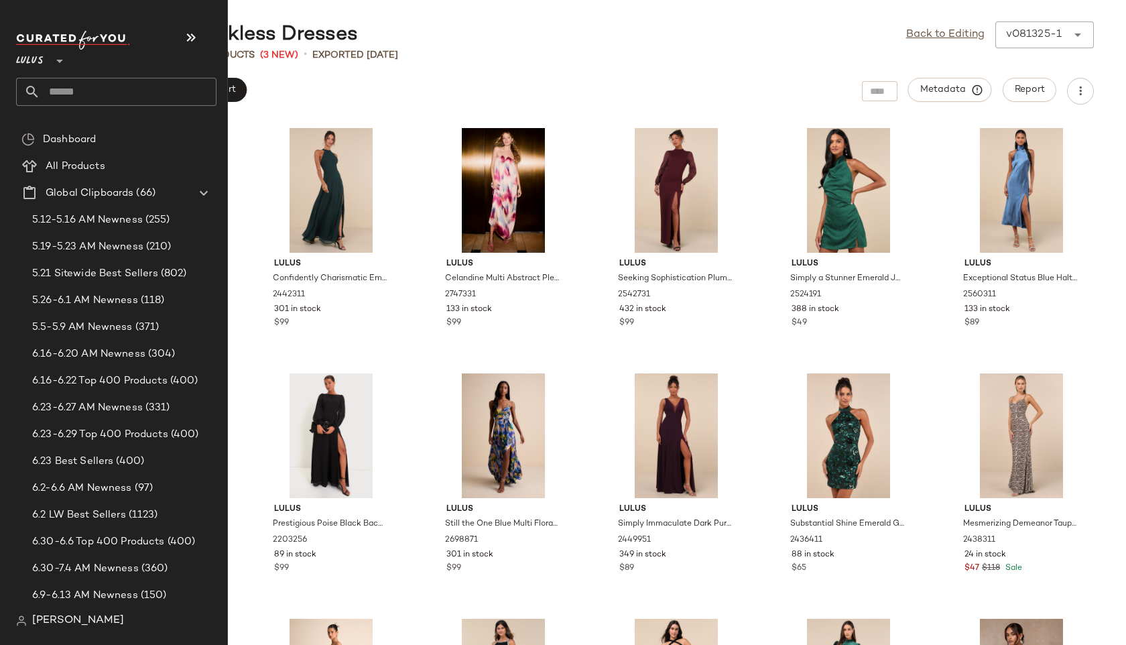
click at [72, 101] on input "text" at bounding box center [128, 92] width 176 height 28
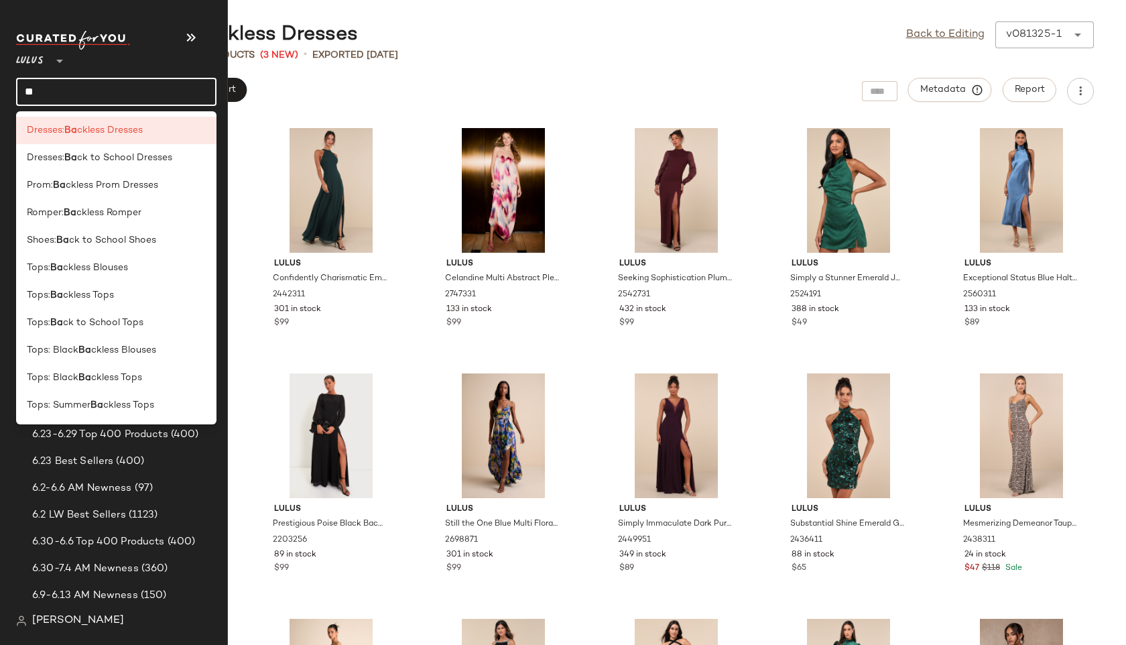
type input "*"
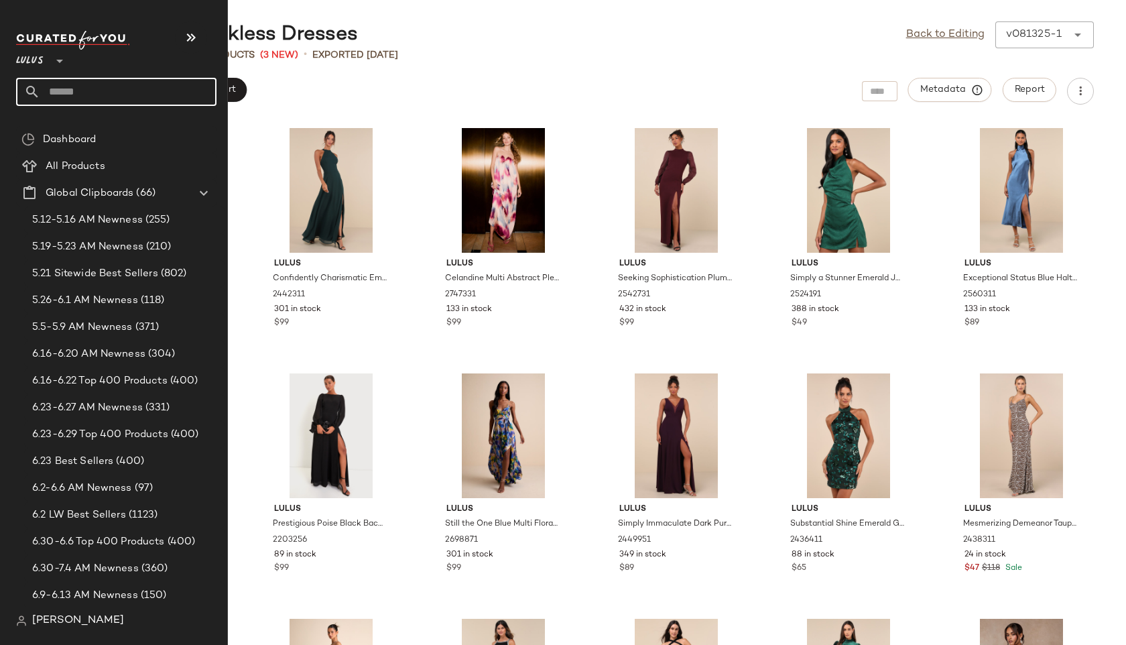
click at [72, 91] on input "text" at bounding box center [128, 92] width 176 height 28
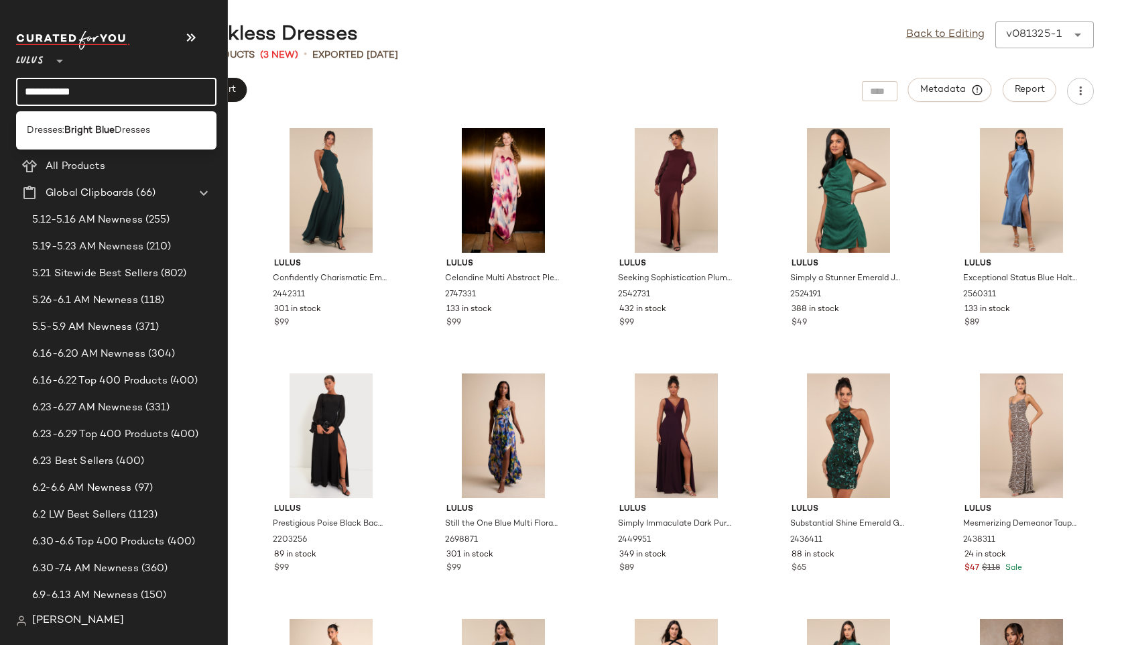
click at [109, 85] on input "**********" at bounding box center [116, 92] width 200 height 28
click at [110, 91] on input "**********" at bounding box center [116, 92] width 200 height 28
type input "**********"
click at [117, 127] on span "Dresses" at bounding box center [133, 130] width 36 height 14
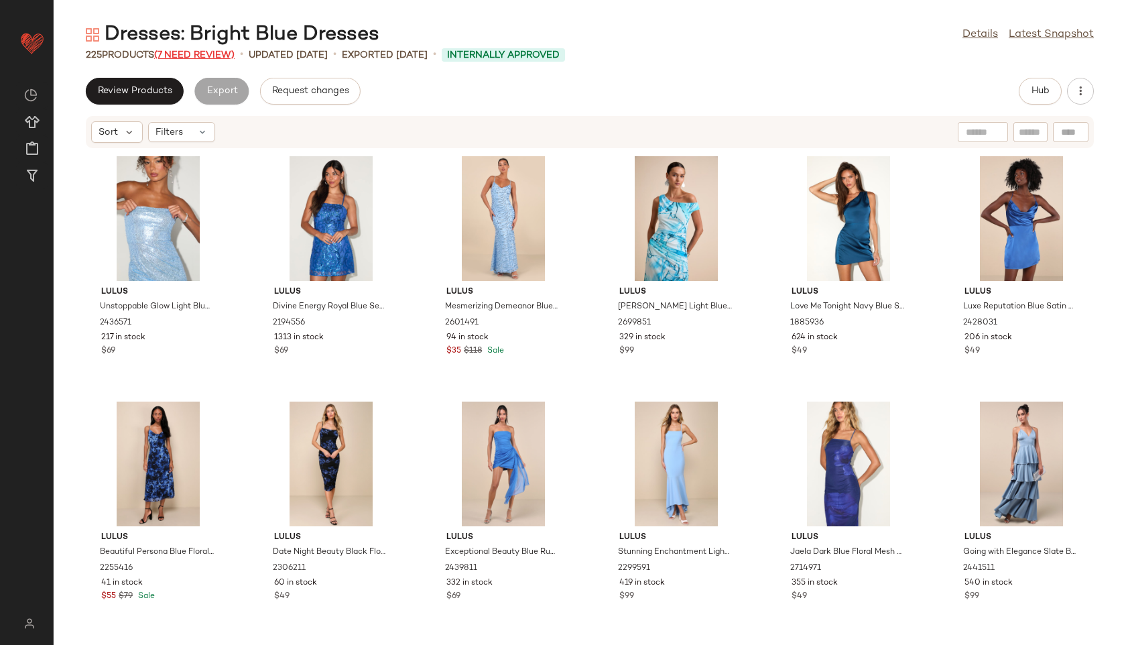
click at [212, 54] on span "(7 Need Review)" at bounding box center [194, 55] width 80 height 10
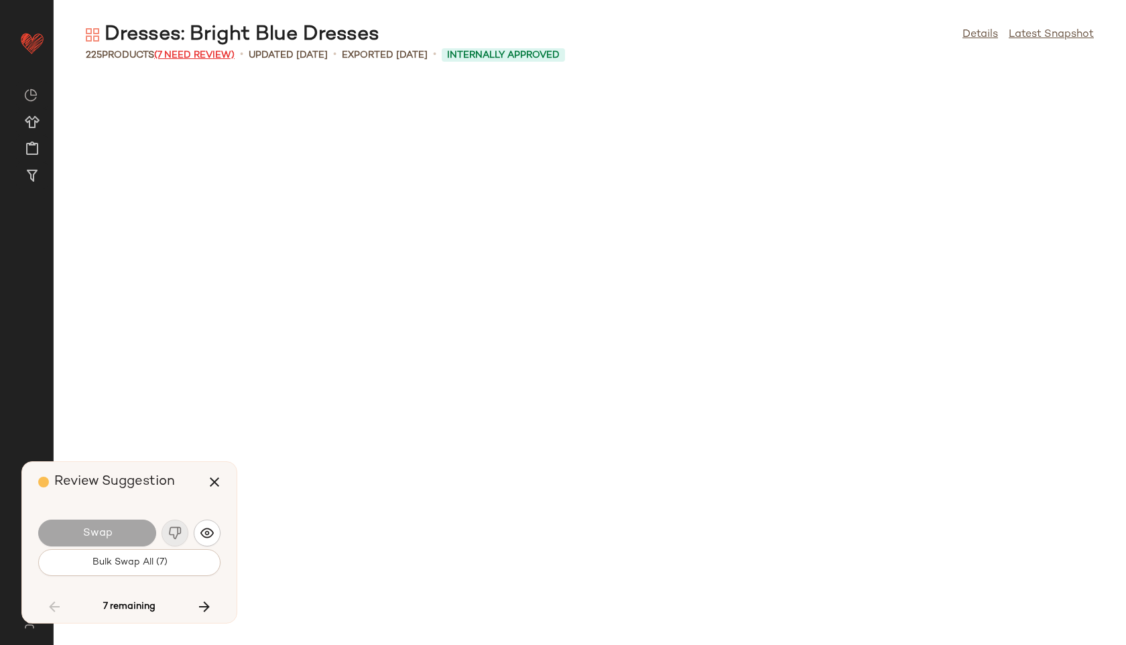
scroll to position [7116, 0]
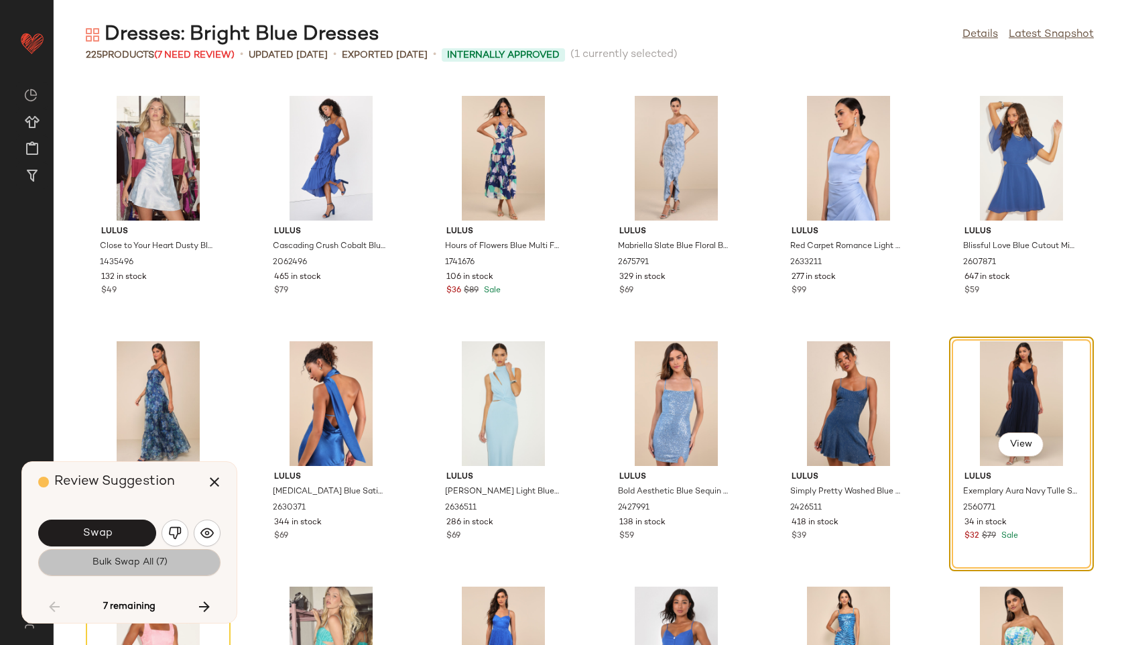
click at [180, 561] on button "Bulk Swap All (7)" at bounding box center [129, 562] width 182 height 27
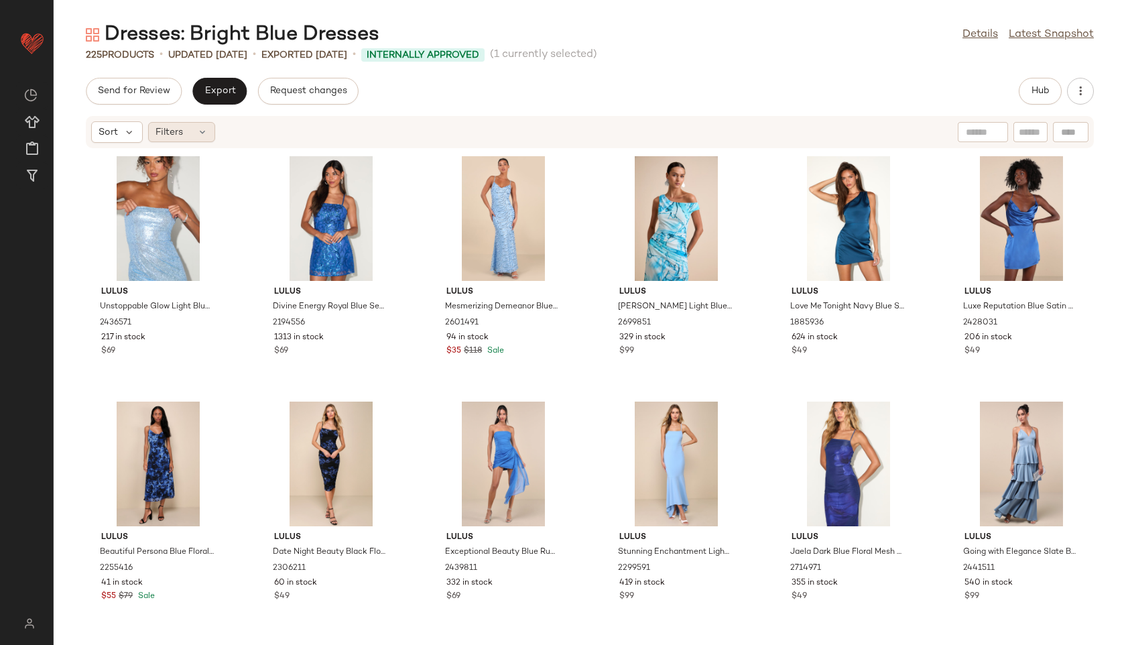
click at [200, 130] on icon at bounding box center [202, 132] width 11 height 11
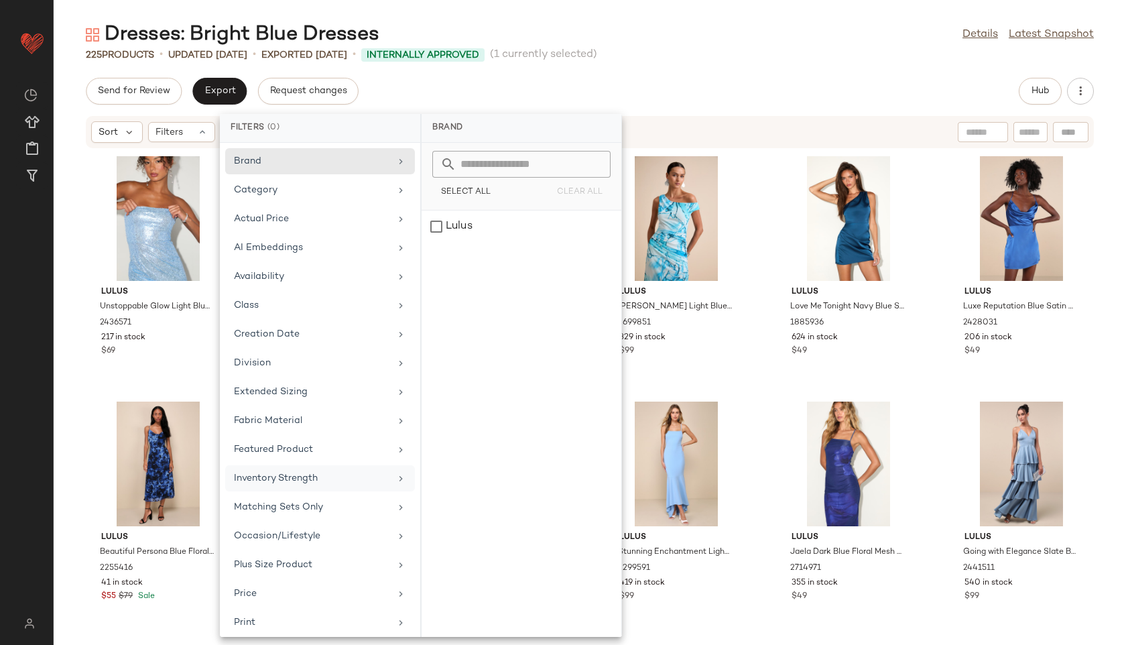
scroll to position [151, 0]
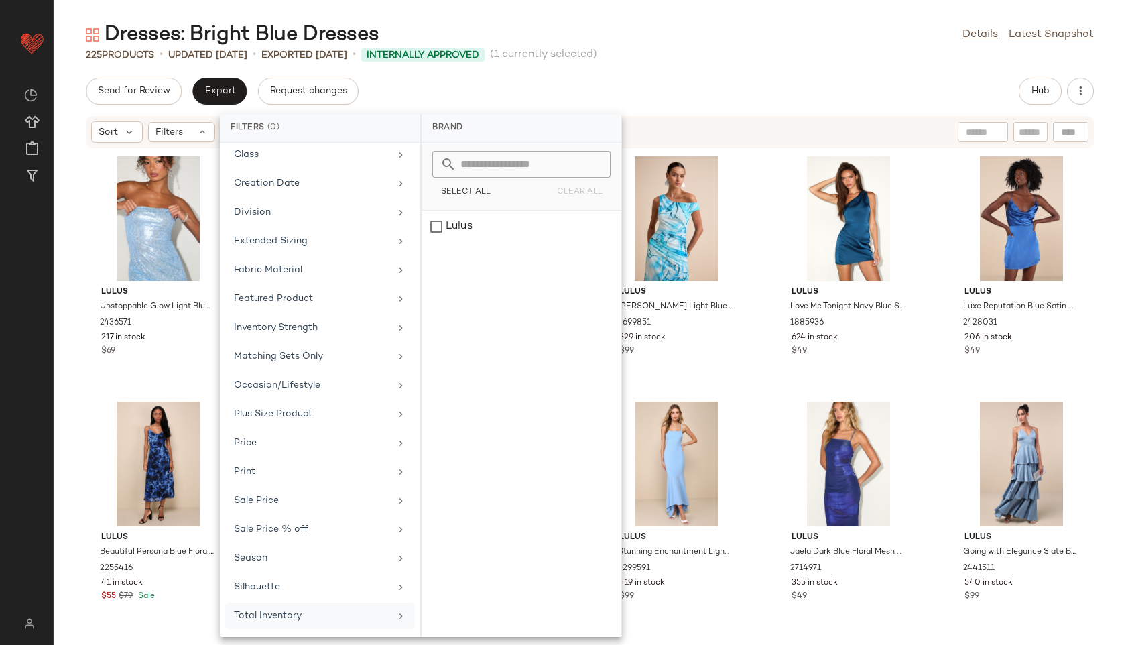
click at [290, 611] on div "Total Inventory" at bounding box center [312, 616] width 156 height 14
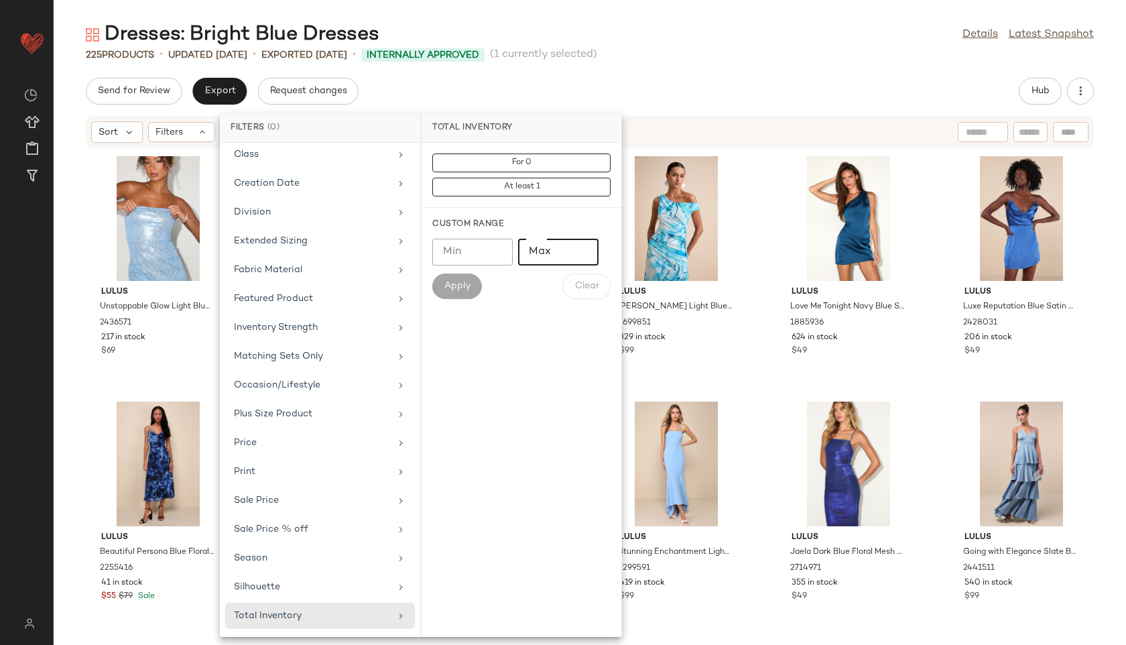
click at [548, 247] on input "Max" at bounding box center [558, 252] width 80 height 27
type input "**"
click at [462, 292] on span "Apply" at bounding box center [457, 286] width 27 height 11
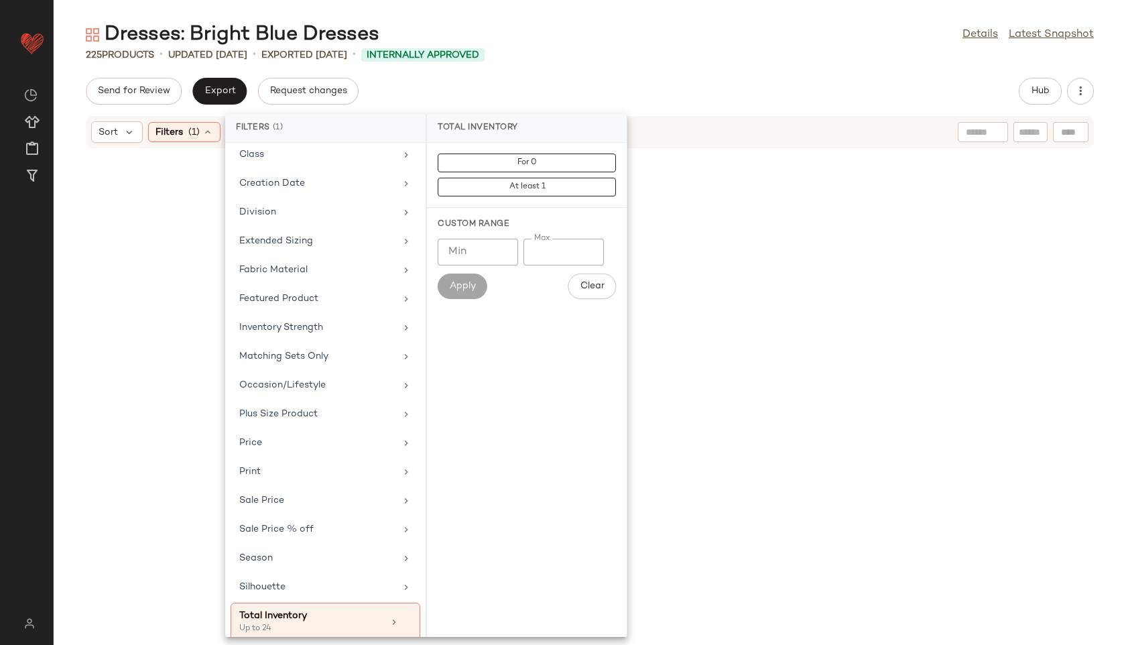
click at [701, 52] on div "225 Products • updated [DATE] • Exported [DATE] • Internally Approved" at bounding box center [590, 54] width 1073 height 13
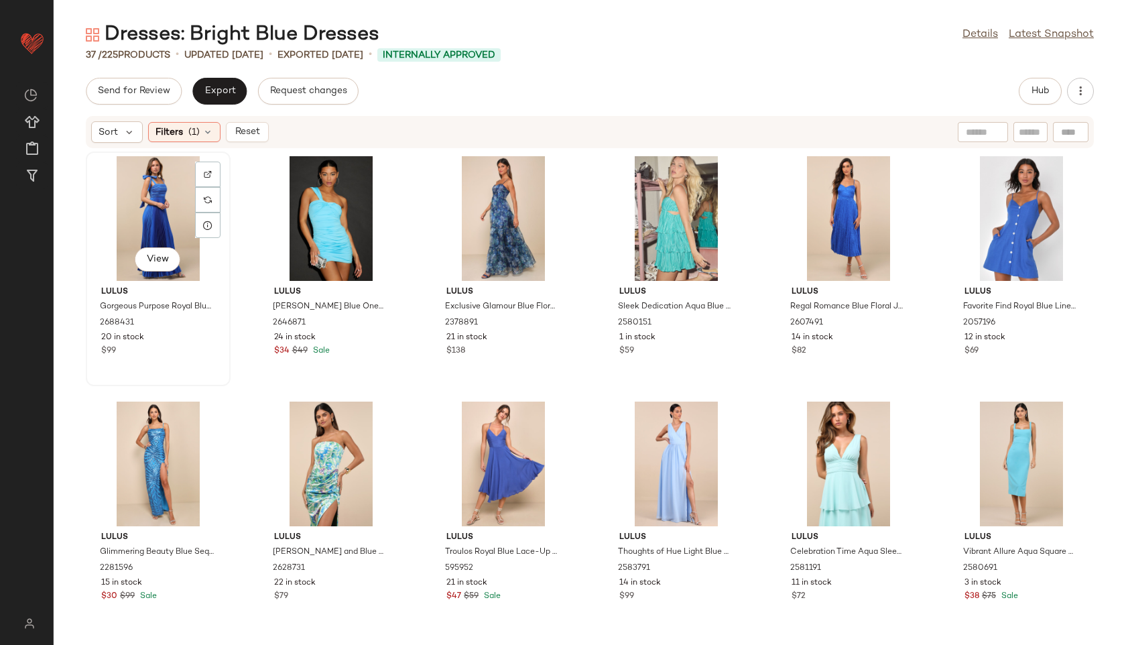
click at [144, 198] on div "View" at bounding box center [158, 218] width 135 height 125
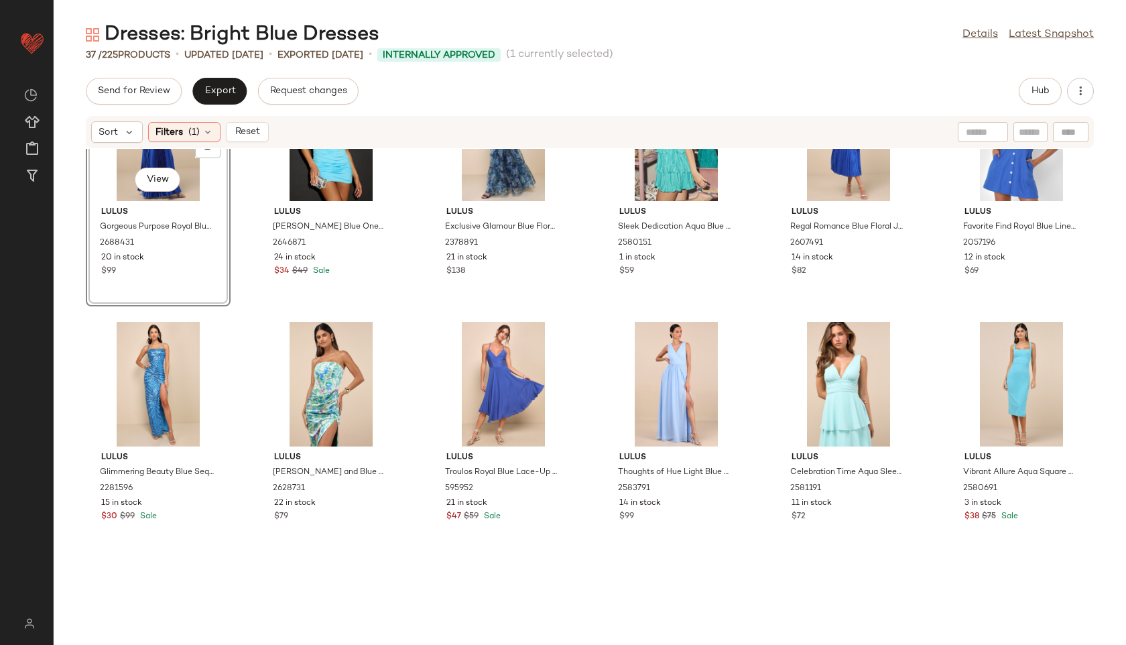
scroll to position [1240, 0]
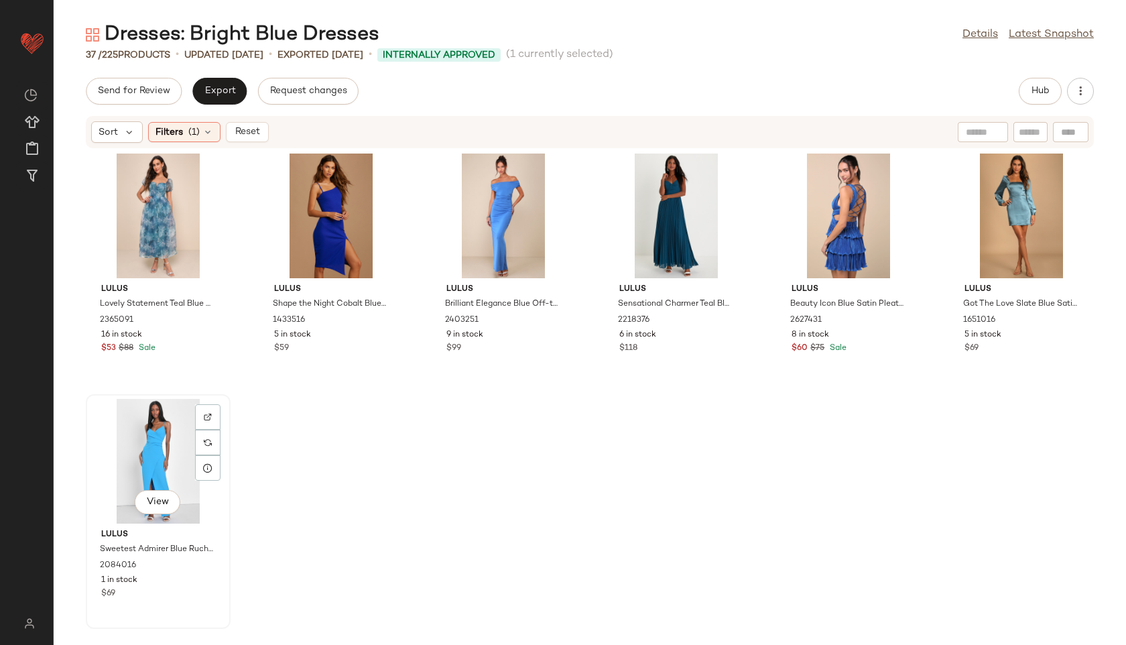
click at [137, 420] on div "View" at bounding box center [158, 461] width 135 height 125
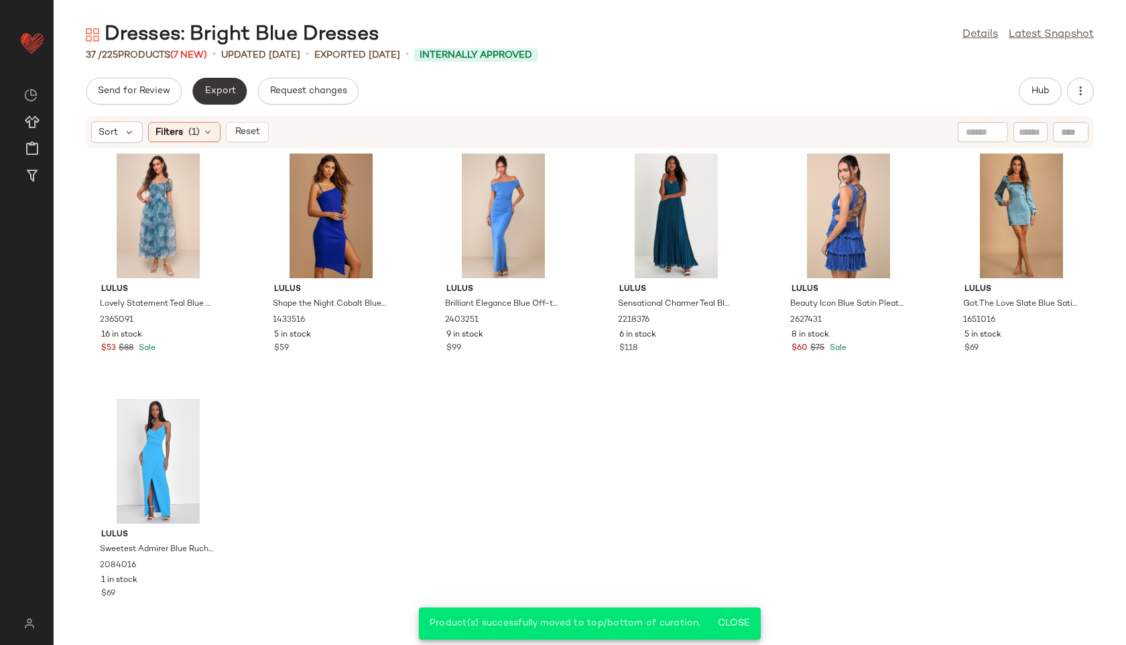
click at [227, 98] on button "Export" at bounding box center [219, 91] width 54 height 27
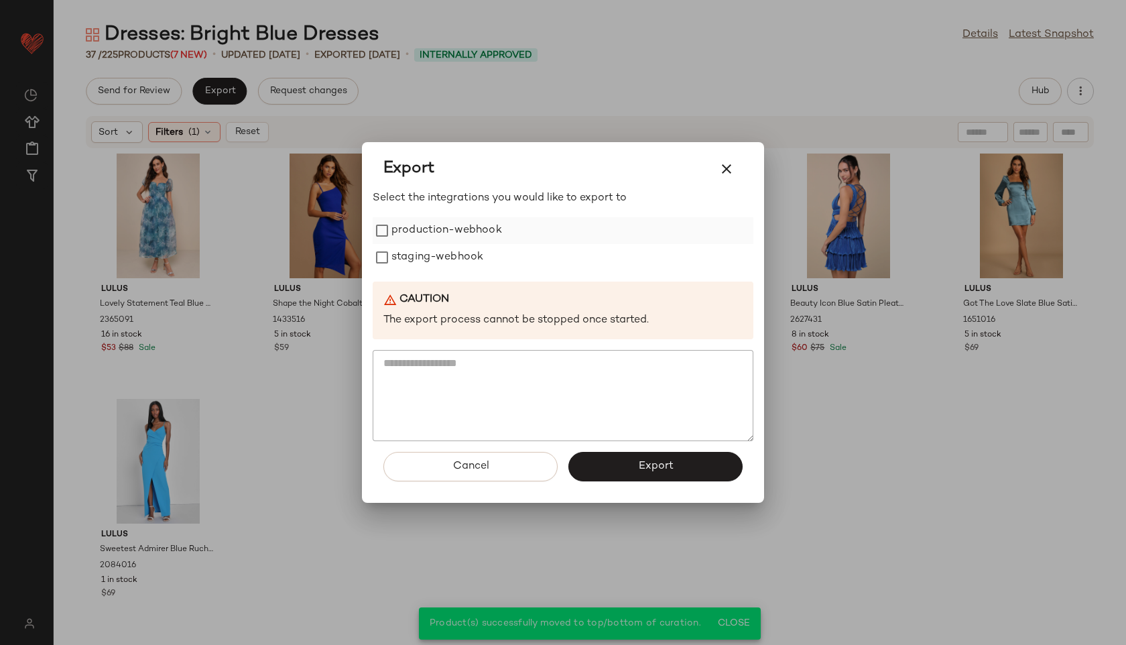
click at [453, 232] on label "production-webhook" at bounding box center [447, 230] width 111 height 27
click at [455, 260] on label "staging-webhook" at bounding box center [438, 257] width 92 height 27
click at [626, 459] on button "Export" at bounding box center [656, 466] width 174 height 29
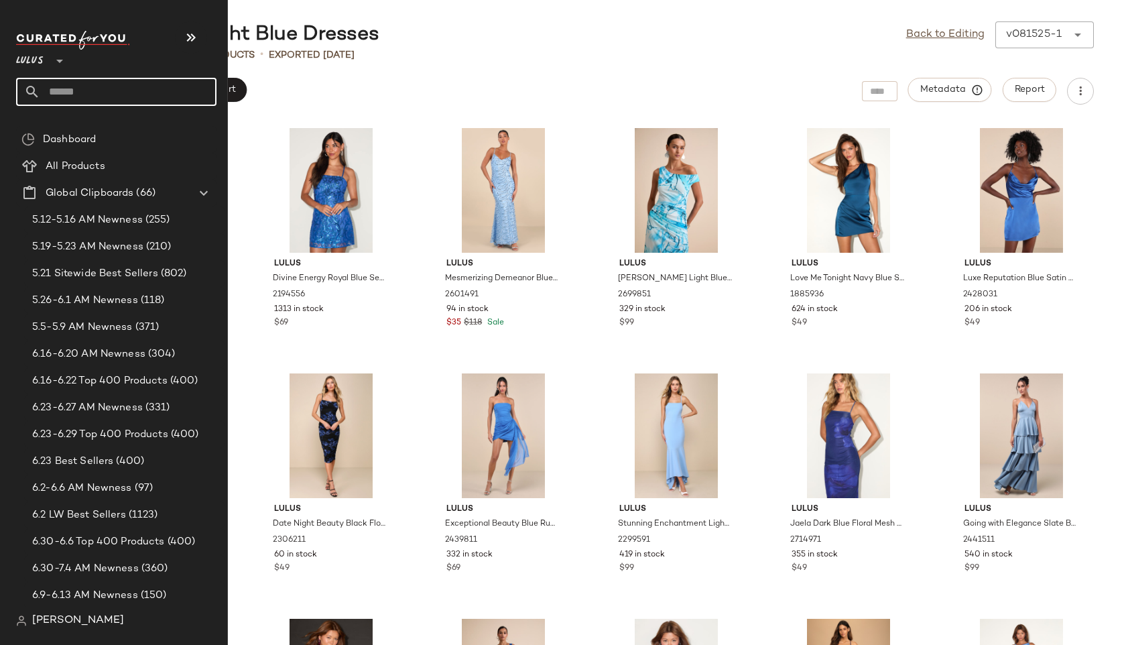
click at [84, 95] on input "text" at bounding box center [128, 92] width 176 height 28
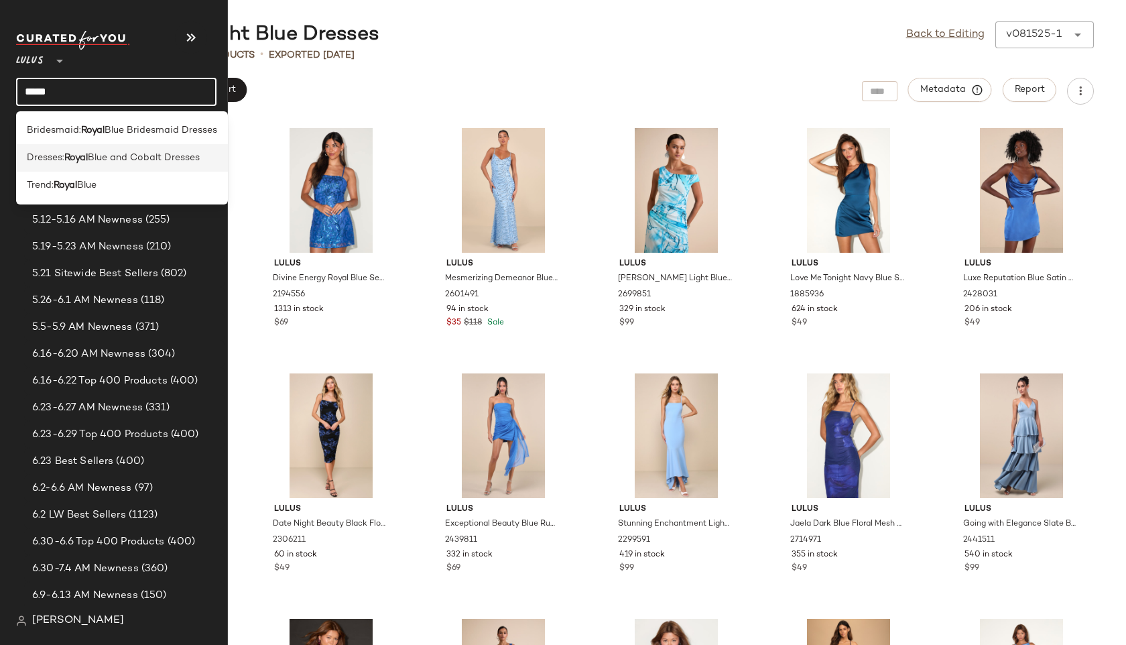
type input "*****"
click at [56, 153] on span "Dresses:" at bounding box center [46, 158] width 38 height 14
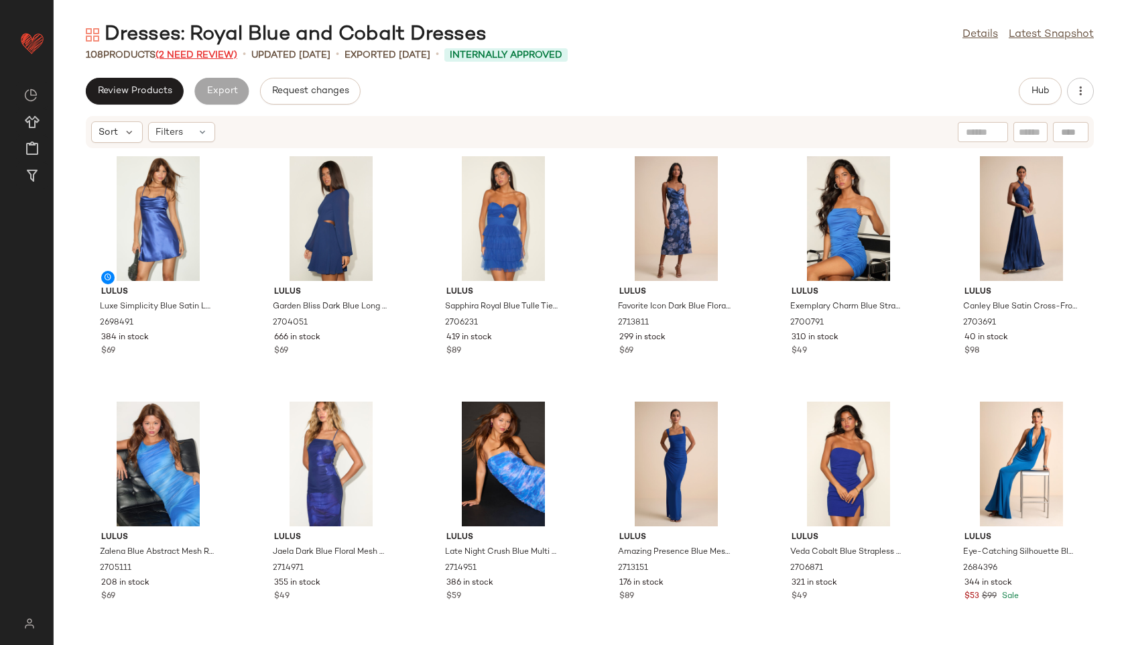
click at [224, 59] on span "(2 Need Review)" at bounding box center [197, 55] width 82 height 10
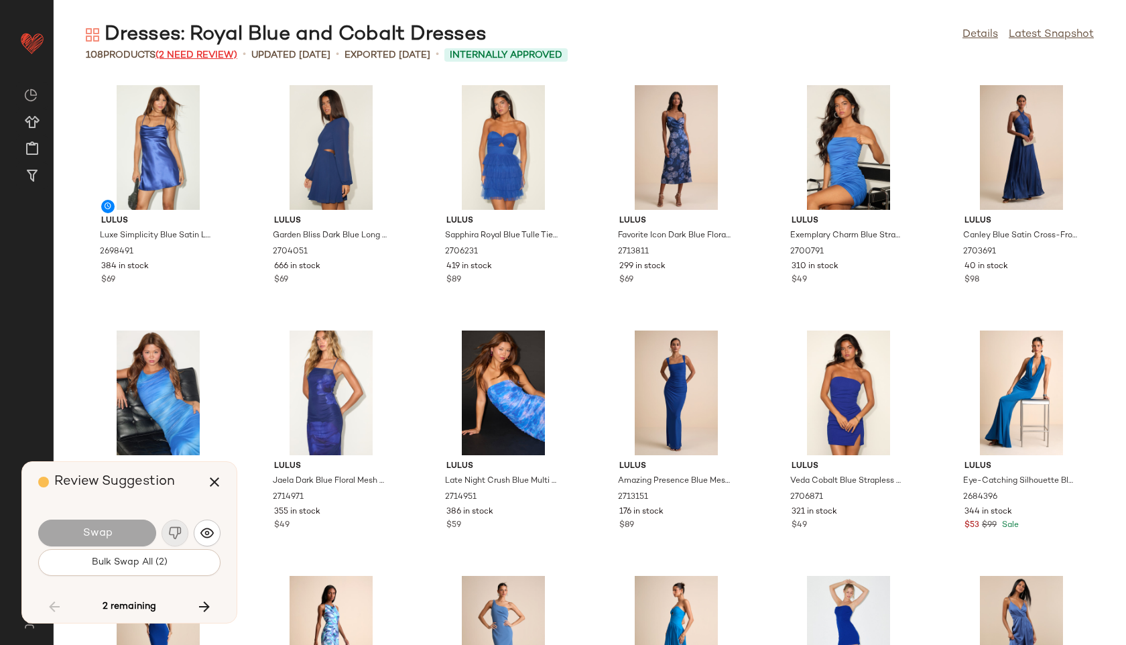
scroll to position [3190, 0]
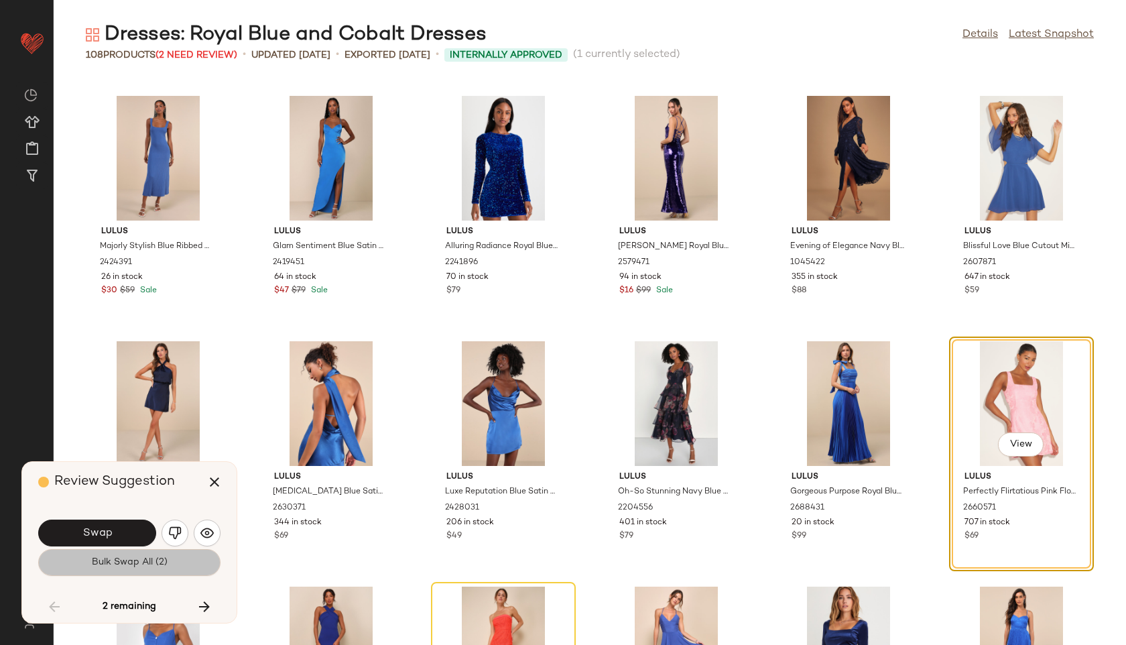
click at [153, 560] on span "Bulk Swap All (2)" at bounding box center [129, 562] width 76 height 11
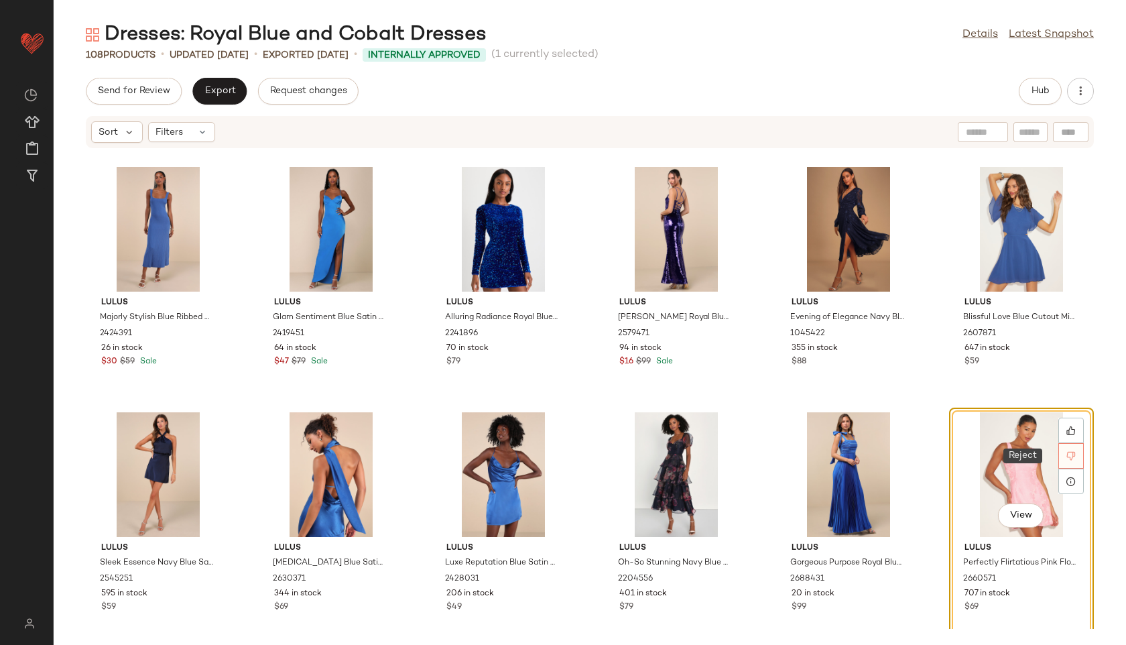
click at [1067, 457] on icon at bounding box center [1071, 456] width 9 height 9
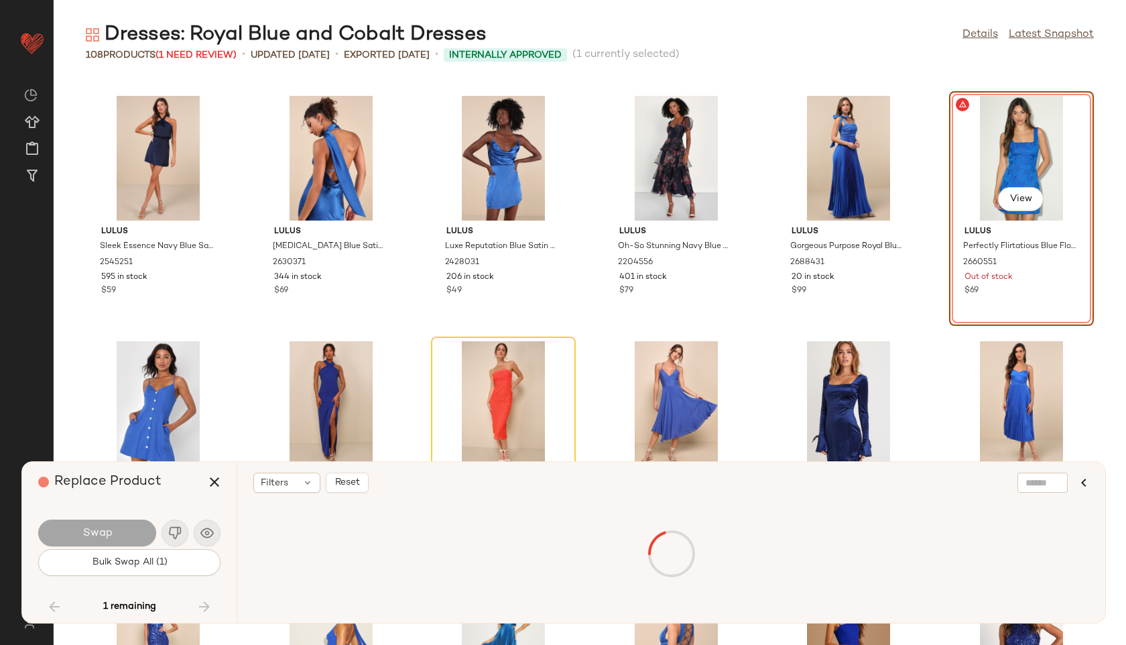
scroll to position [3190, 0]
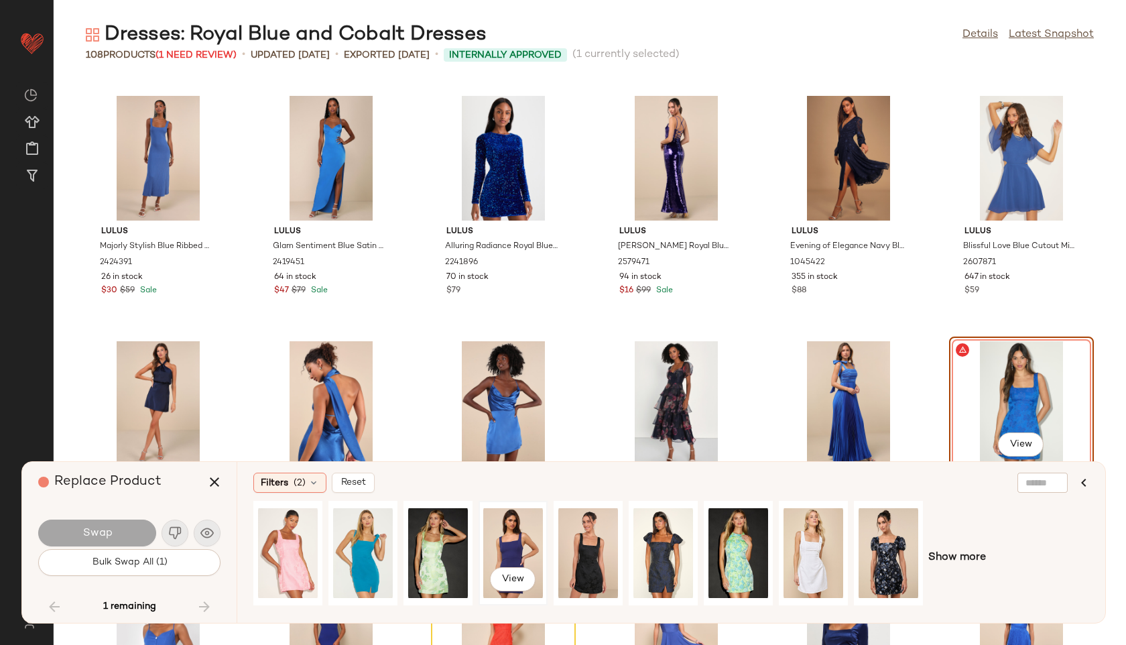
click at [520, 546] on div "View" at bounding box center [513, 552] width 60 height 95
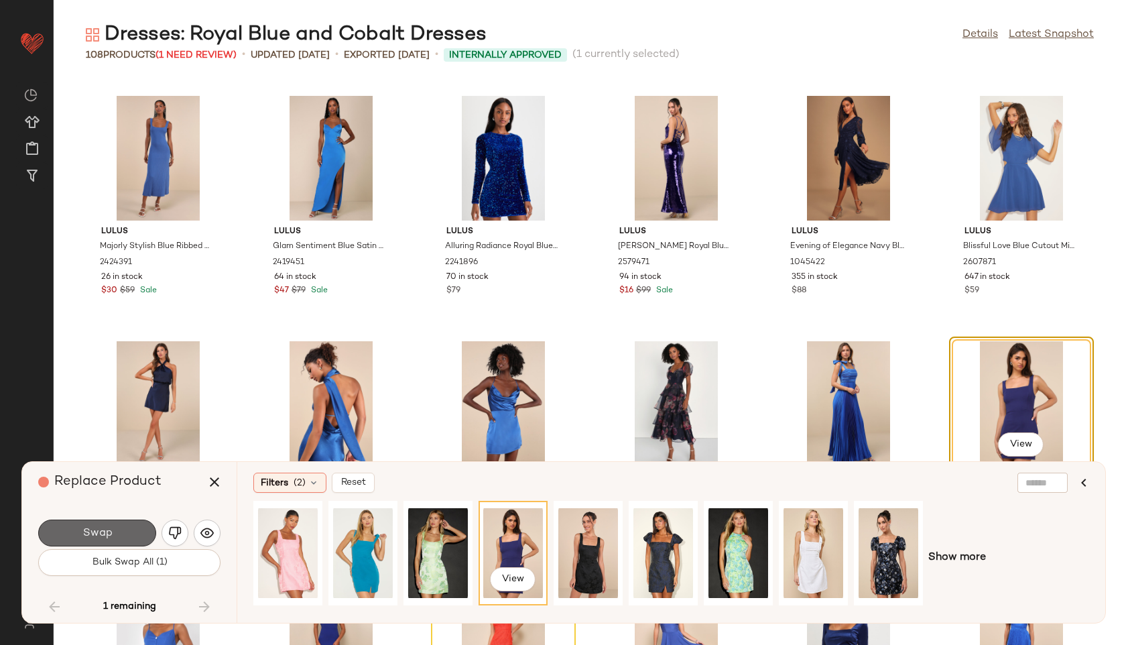
click at [141, 530] on button "Swap" at bounding box center [97, 533] width 118 height 27
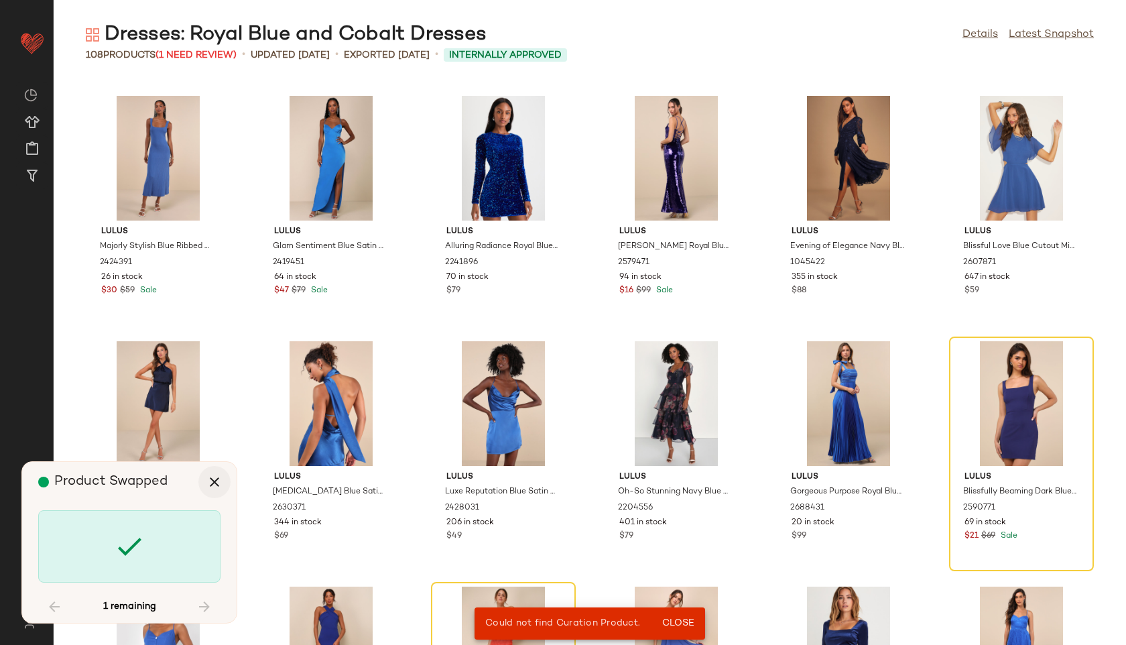
click at [215, 477] on icon "button" at bounding box center [214, 482] width 16 height 16
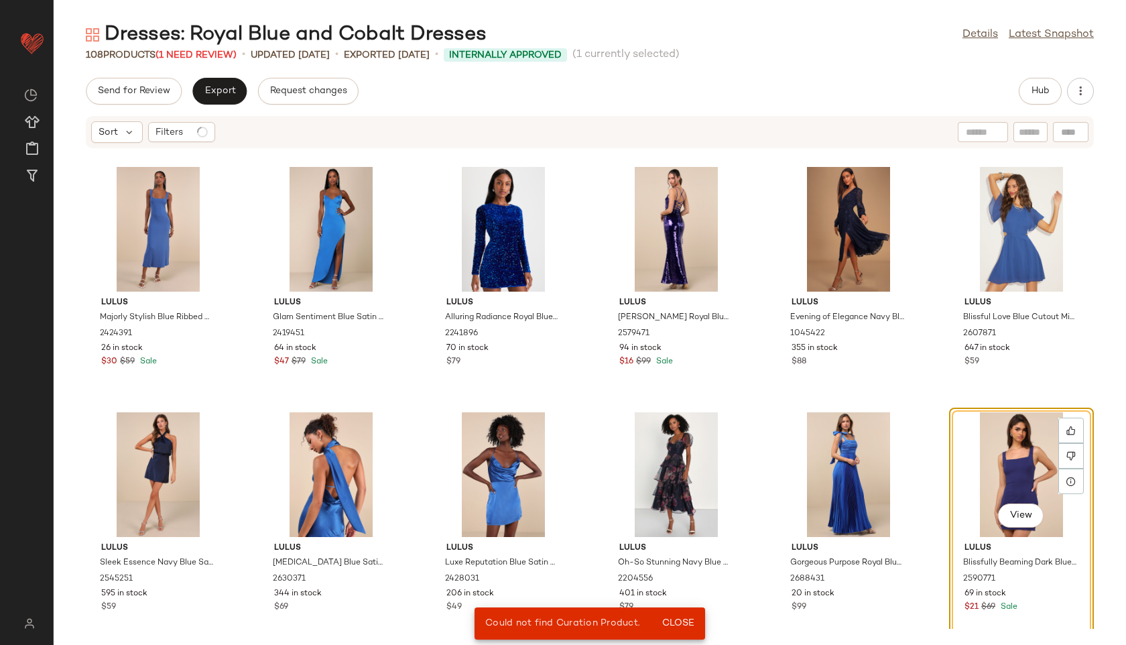
scroll to position [3435, 0]
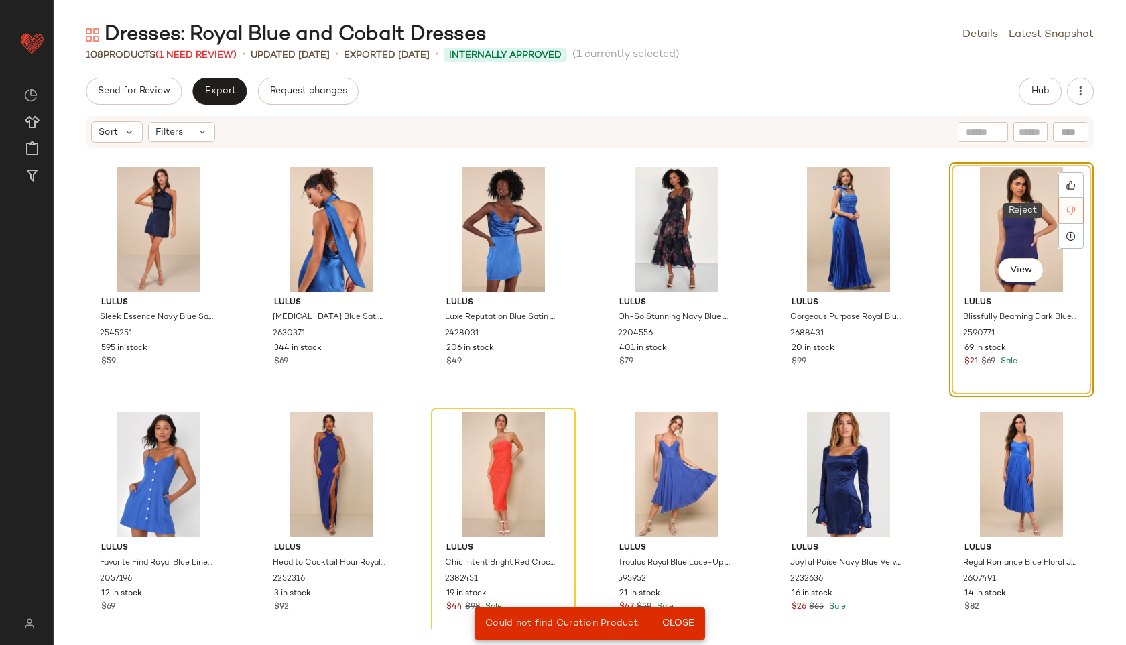
click at [1061, 203] on div at bounding box center [1071, 210] width 25 height 25
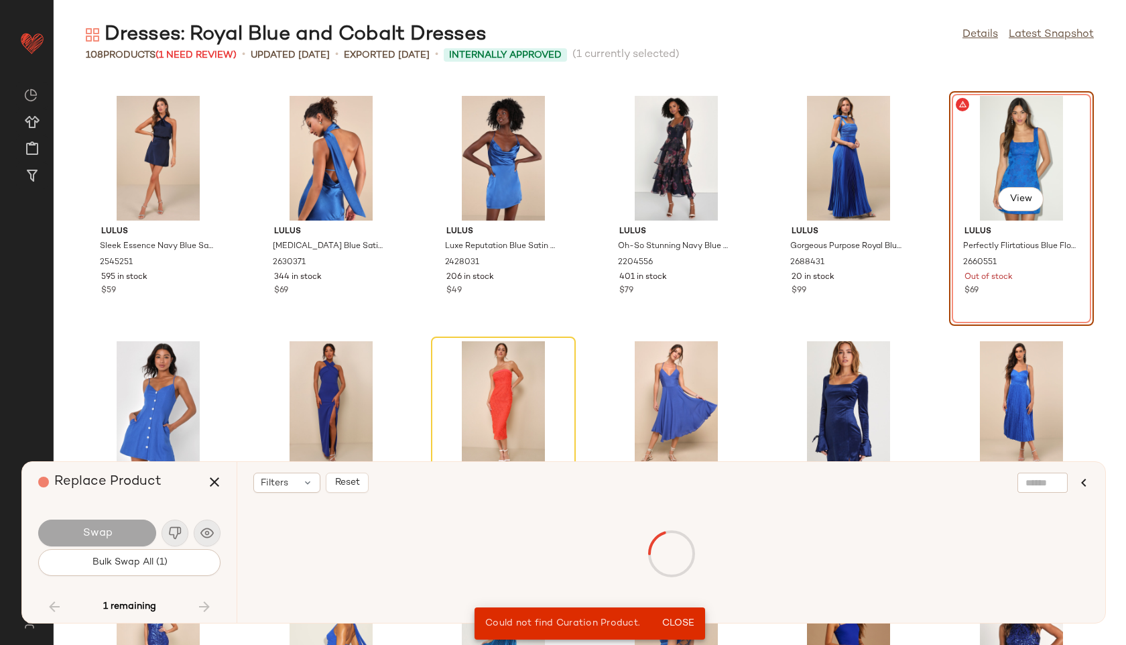
scroll to position [3190, 0]
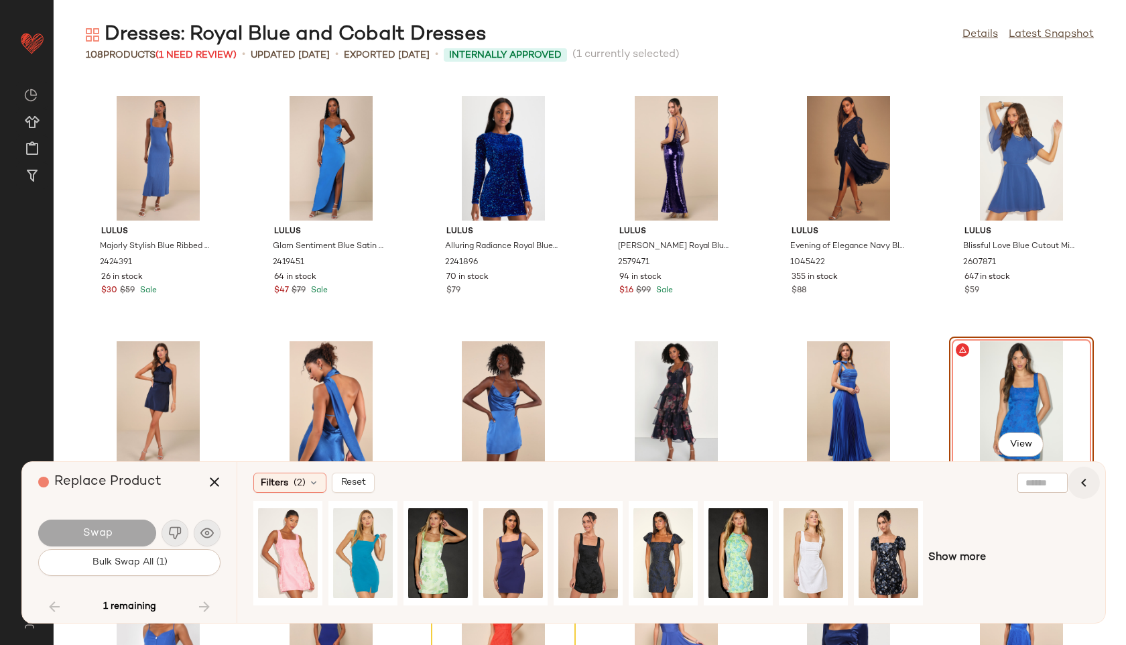
click at [1085, 483] on icon "button" at bounding box center [1084, 483] width 16 height 16
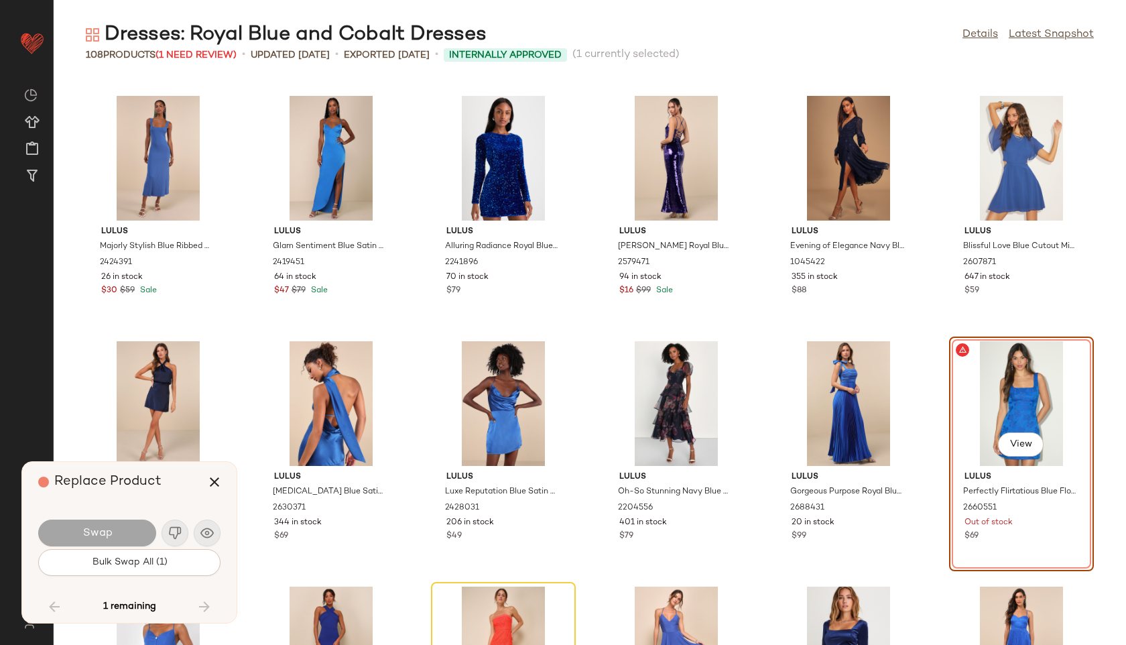
click at [1017, 399] on div "View" at bounding box center [1021, 403] width 135 height 125
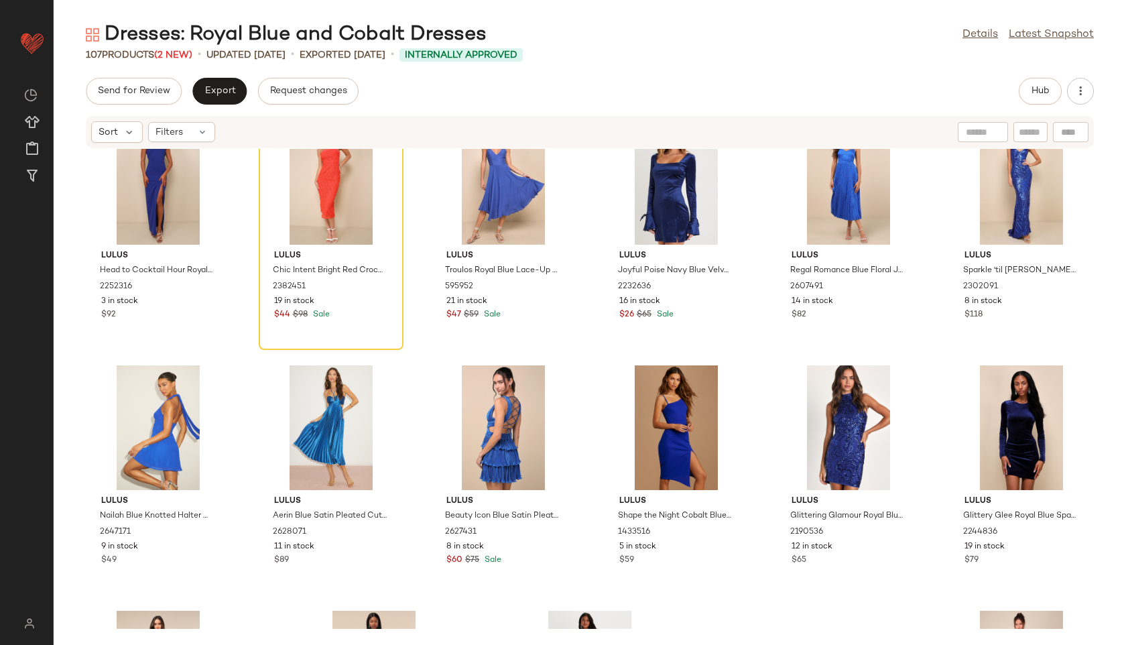
scroll to position [3730, 0]
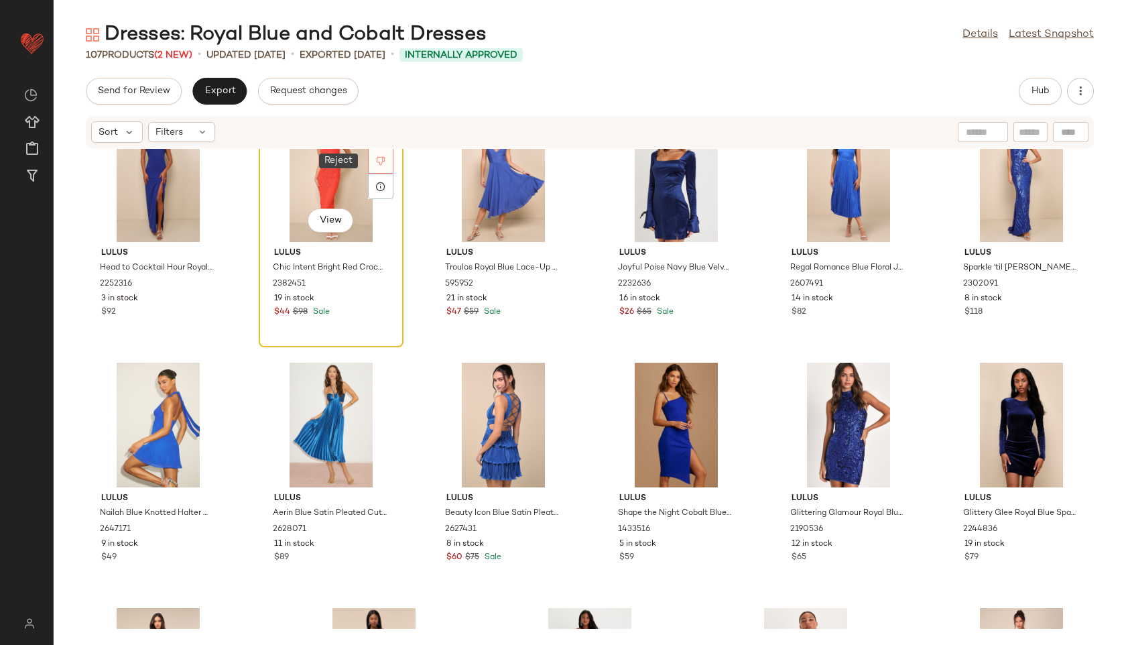
click at [381, 165] on icon at bounding box center [380, 160] width 9 height 9
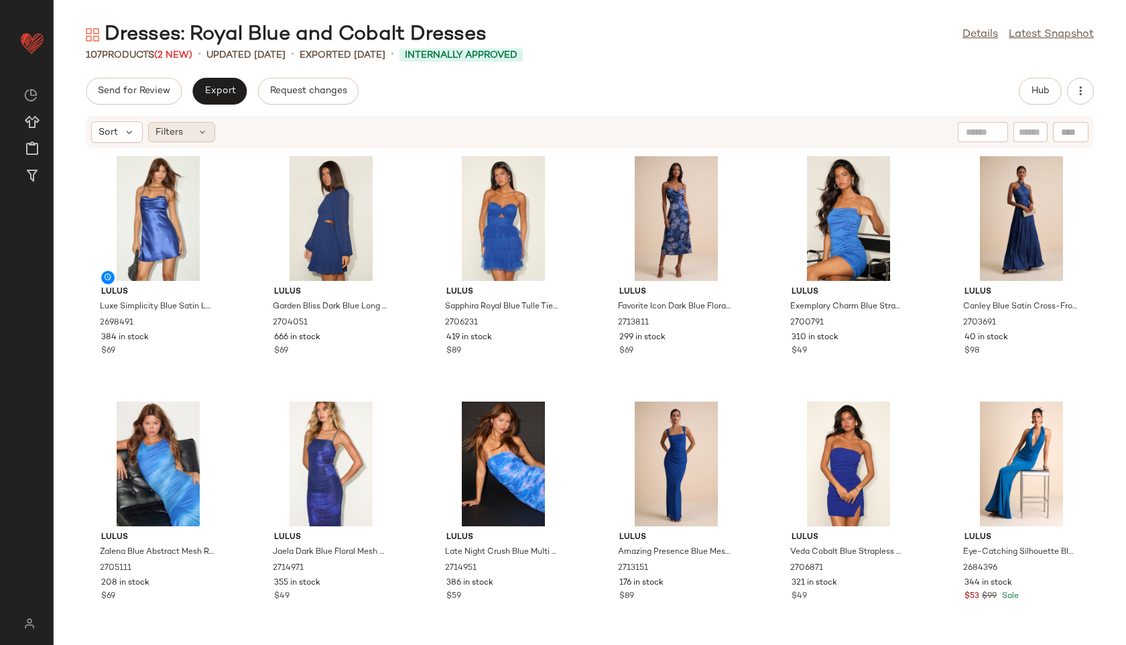
click at [207, 124] on div "Filters" at bounding box center [181, 132] width 67 height 20
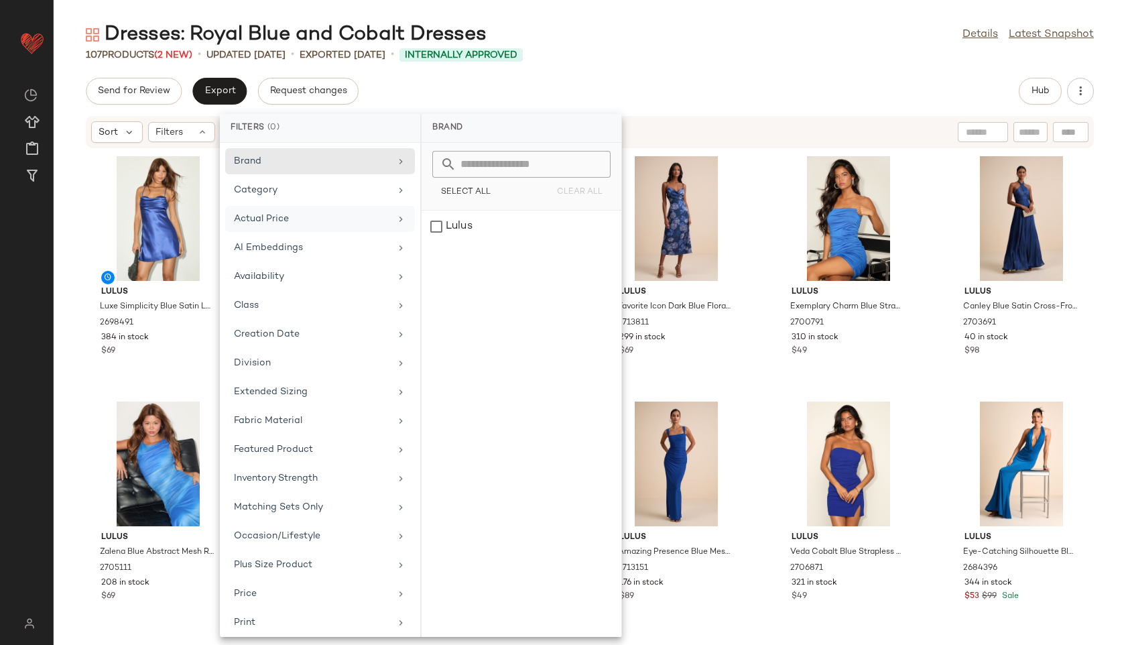
scroll to position [151, 0]
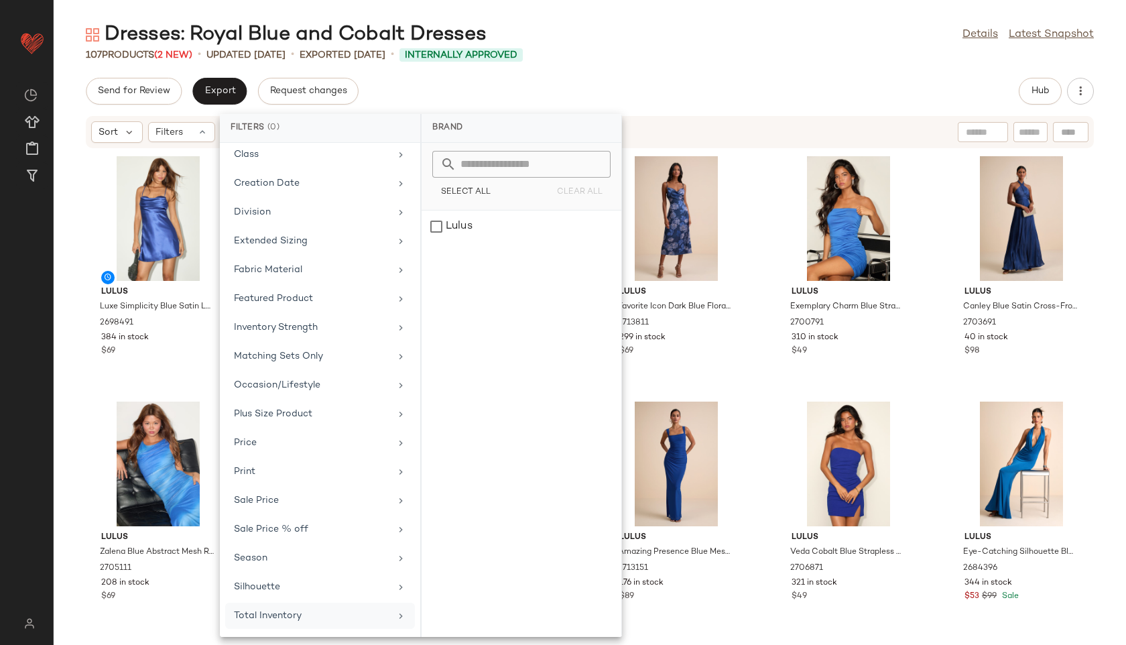
click at [300, 612] on div "Total Inventory" at bounding box center [312, 616] width 156 height 14
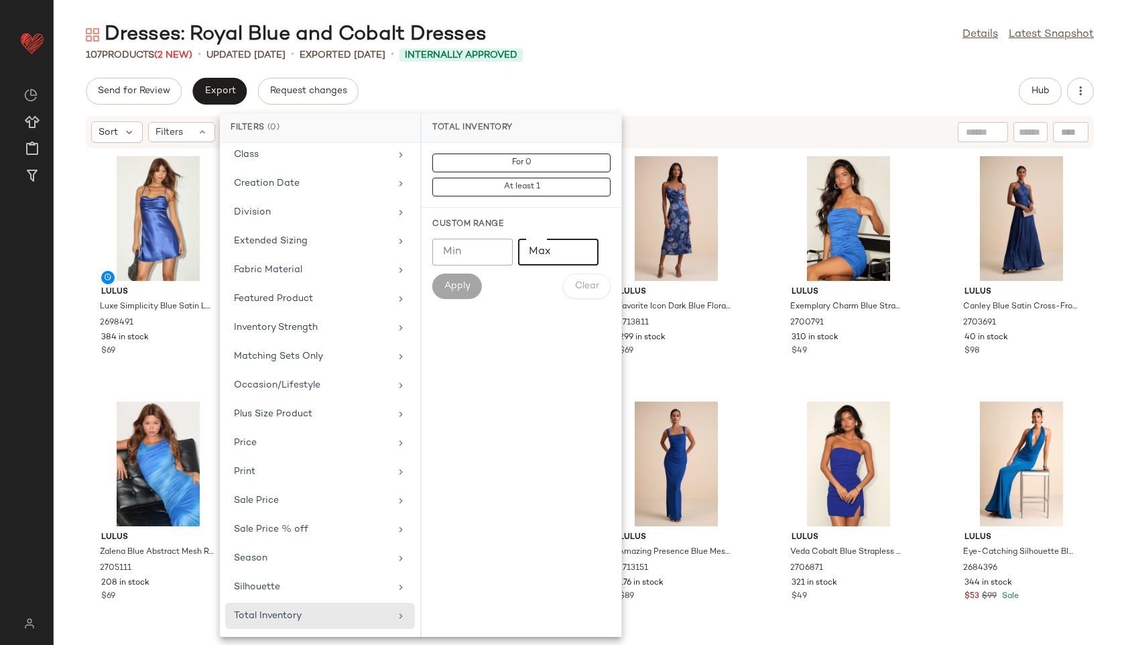
click at [550, 259] on input "Max" at bounding box center [558, 252] width 80 height 27
type input "**"
click at [462, 288] on span "Apply" at bounding box center [457, 286] width 27 height 11
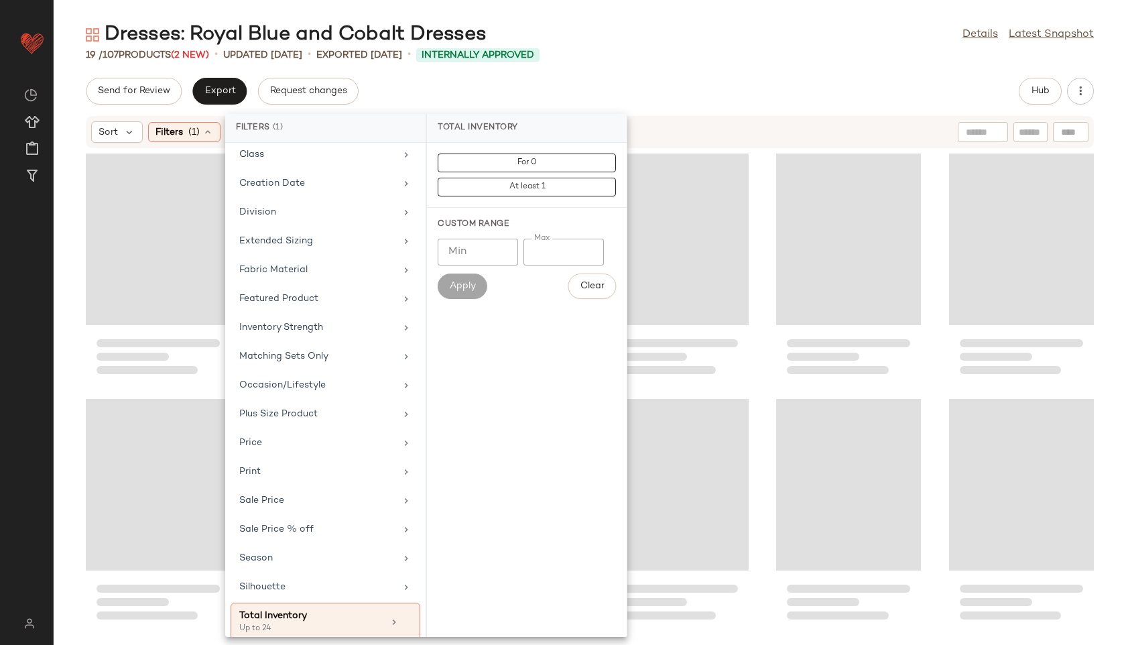
click at [632, 42] on div "Dresses: Royal Blue and Cobalt Dresses Details Latest Snapshot" at bounding box center [590, 34] width 1073 height 27
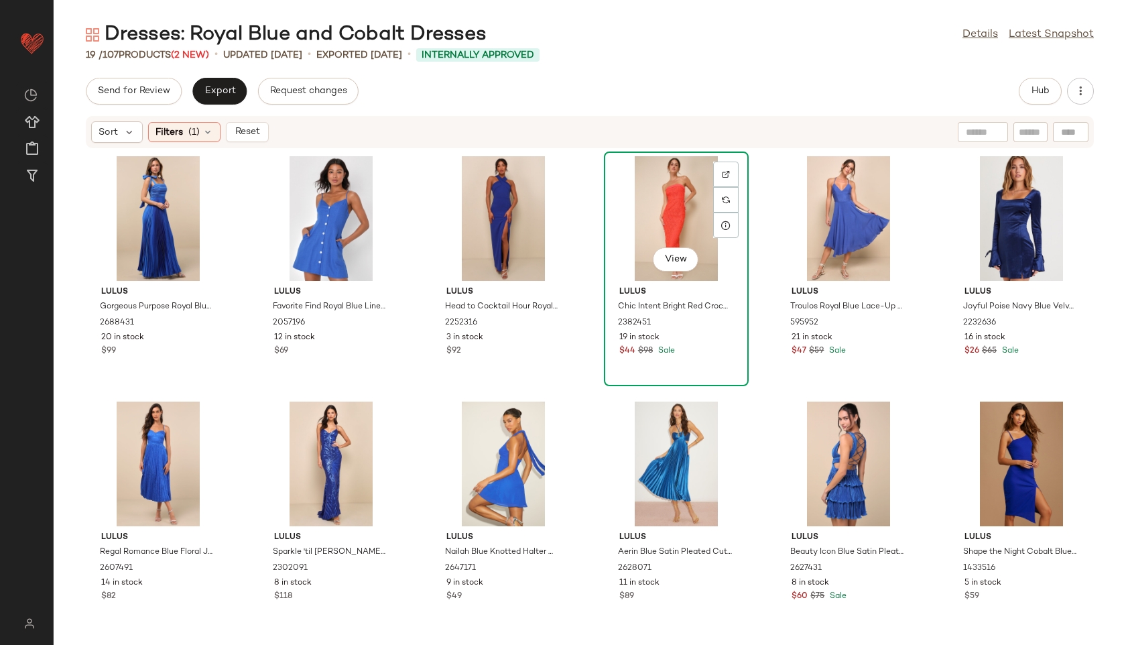
click at [657, 227] on div "View" at bounding box center [676, 218] width 135 height 125
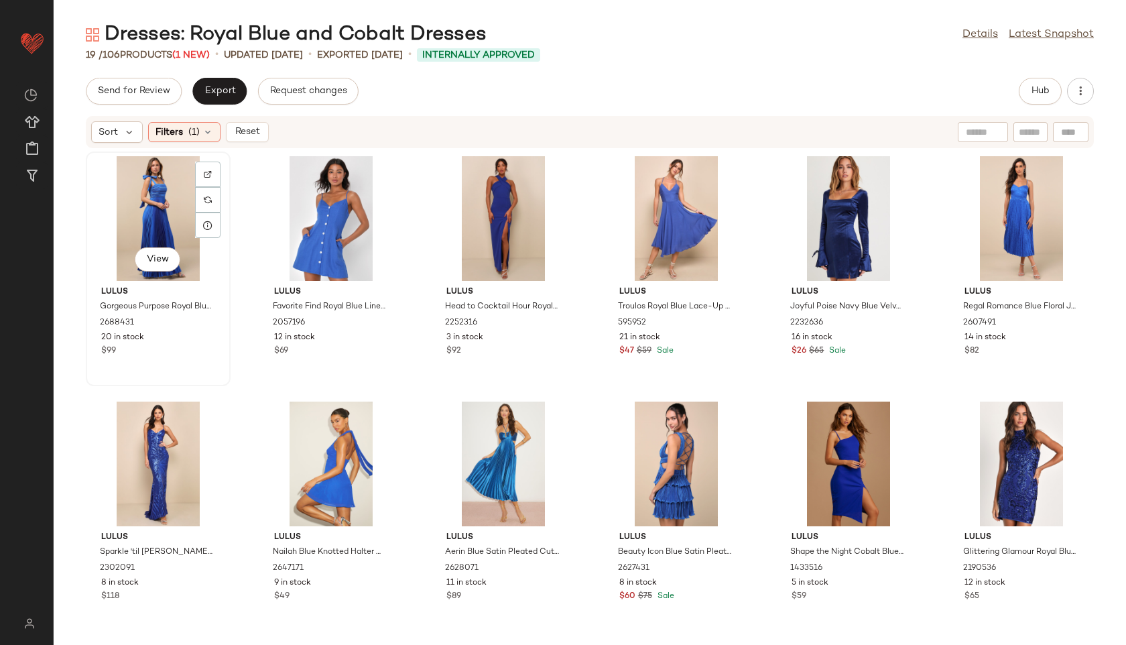
click at [137, 216] on div "View" at bounding box center [158, 218] width 135 height 125
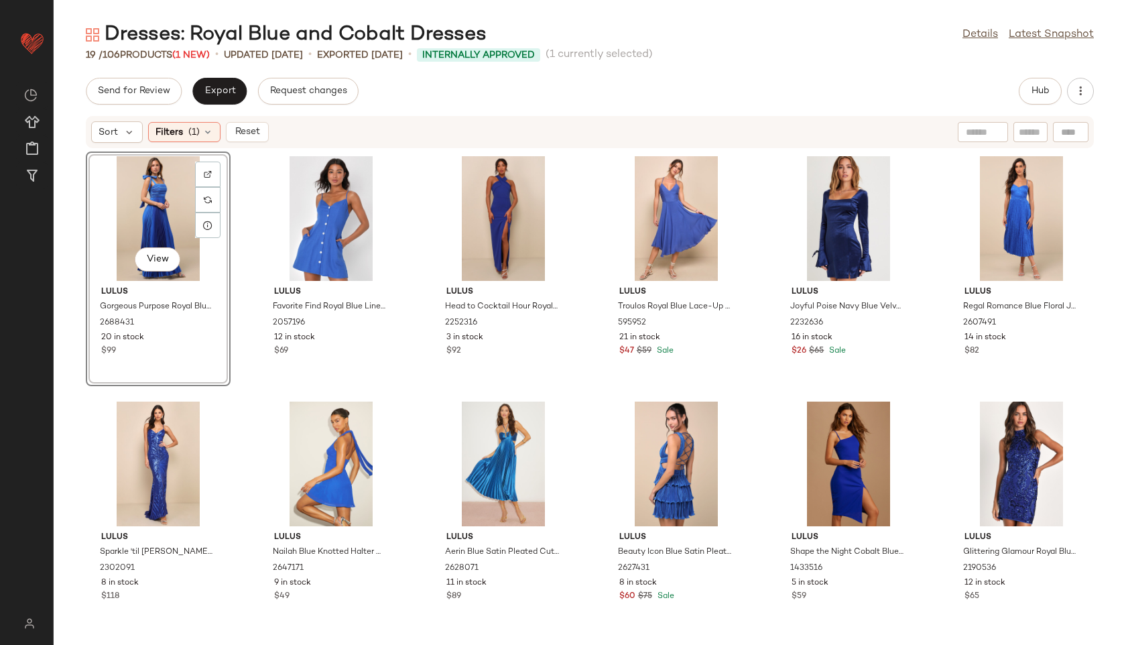
scroll to position [248, 0]
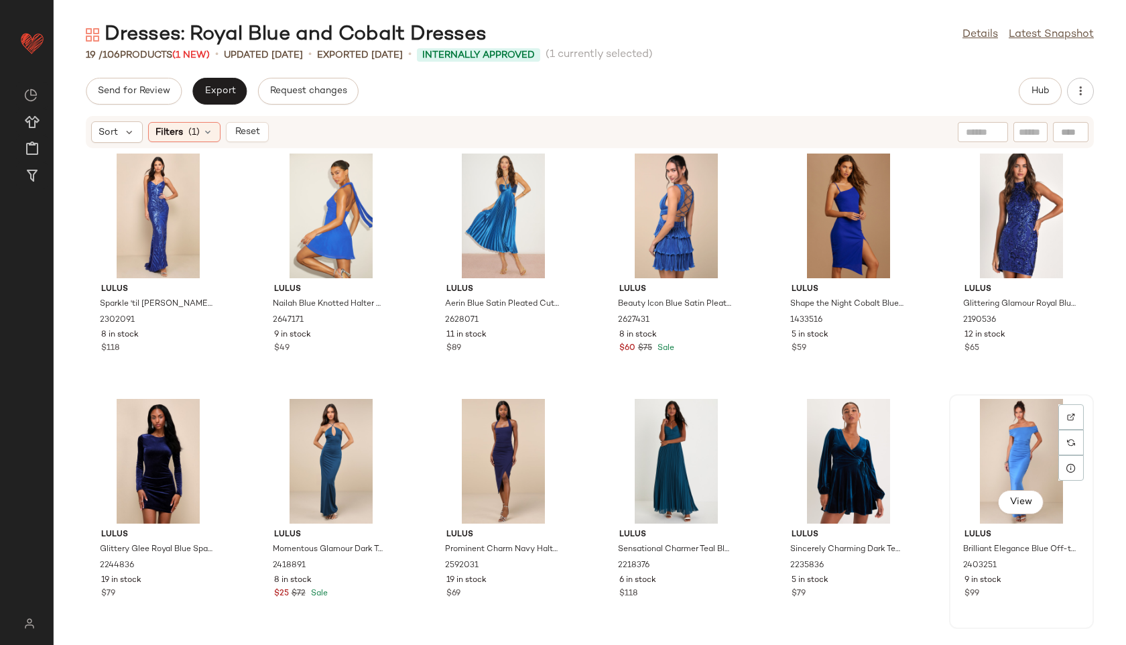
click at [978, 465] on div "View" at bounding box center [1021, 461] width 135 height 125
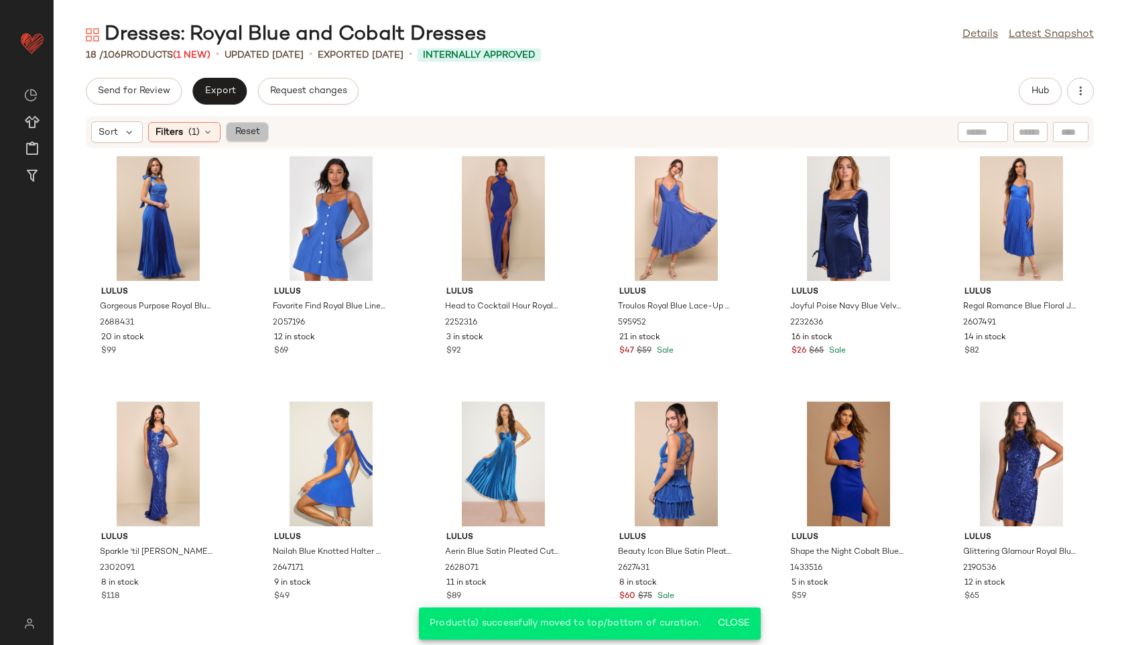
click at [247, 127] on span "Reset" at bounding box center [246, 132] width 25 height 11
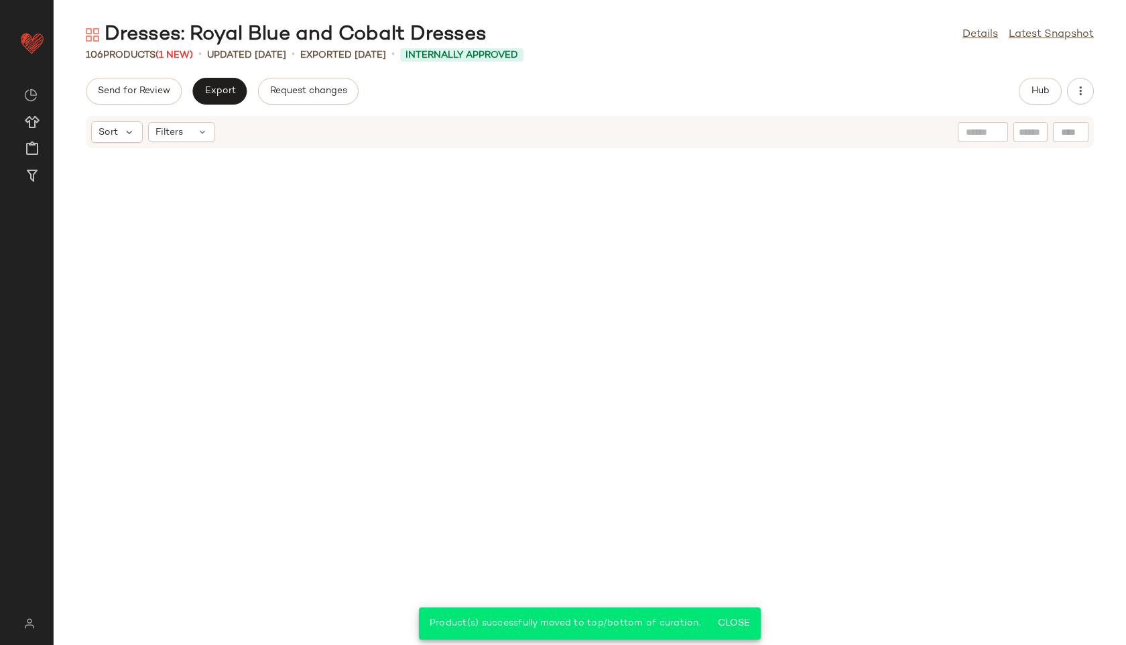
scroll to position [3939, 0]
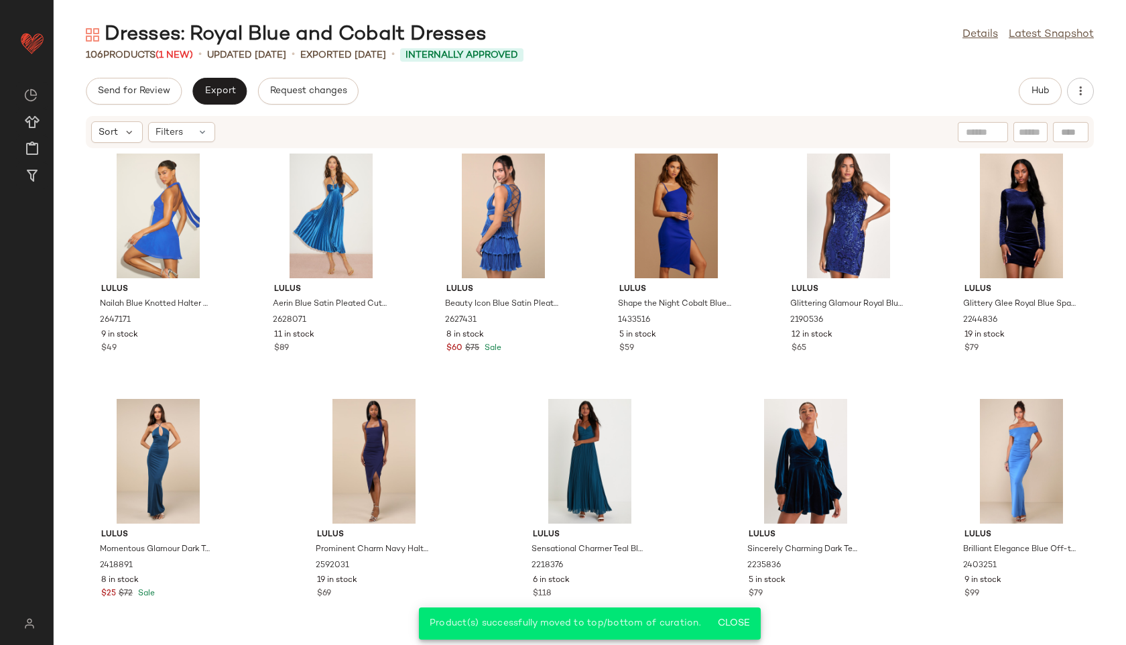
click at [416, 99] on div "Send for Review Export Request changes Hub" at bounding box center [590, 91] width 1008 height 27
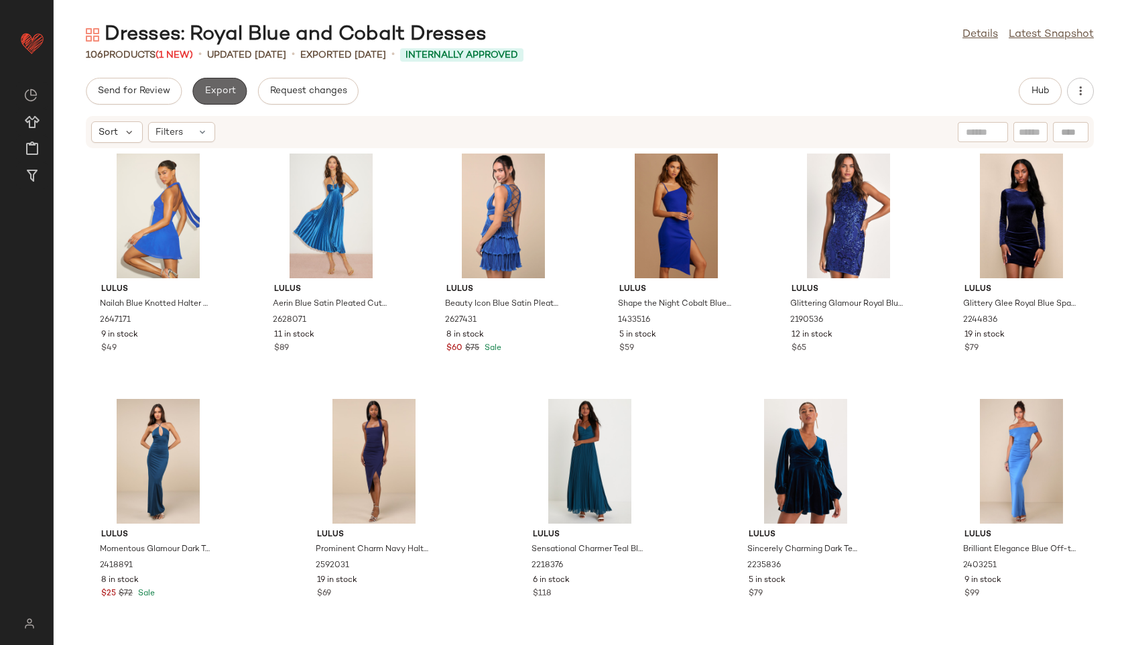
click at [217, 83] on button "Export" at bounding box center [219, 91] width 54 height 27
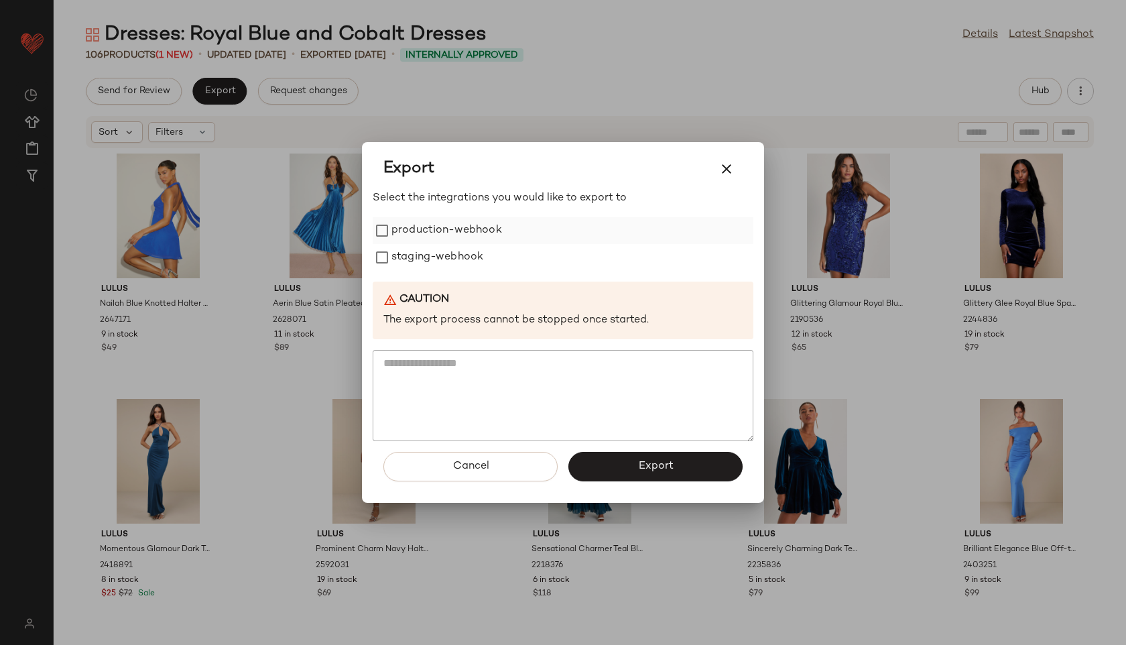
click at [426, 236] on label "production-webhook" at bounding box center [447, 230] width 111 height 27
click at [431, 254] on label "staging-webhook" at bounding box center [438, 257] width 92 height 27
click at [646, 473] on button "Export" at bounding box center [656, 466] width 174 height 29
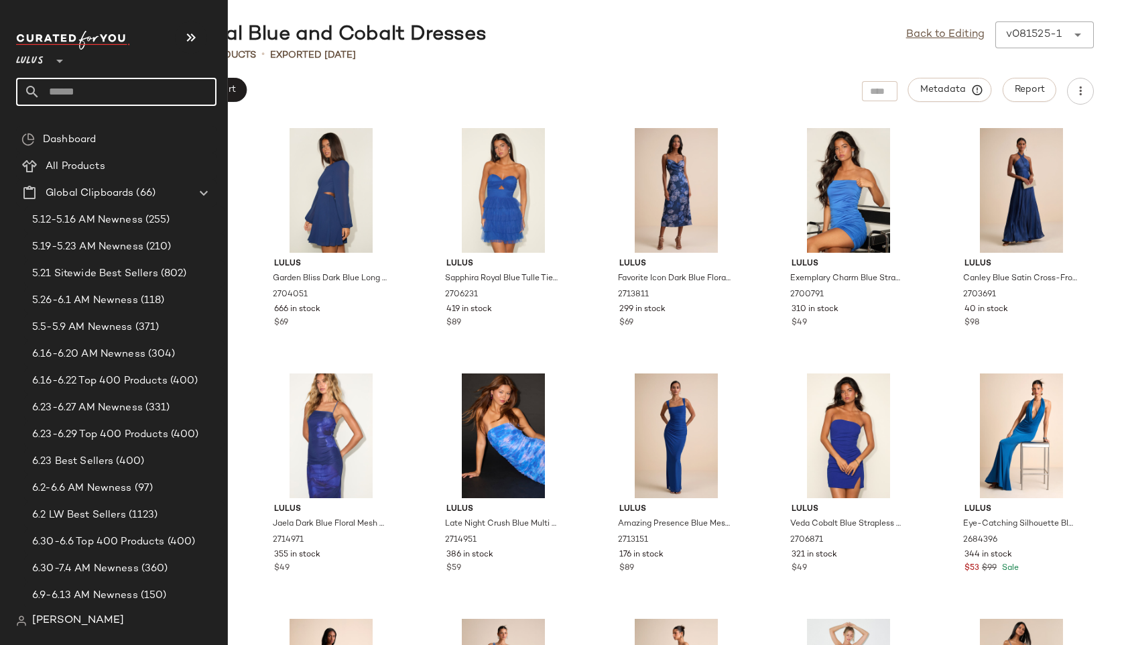
click at [58, 95] on input "text" at bounding box center [128, 92] width 176 height 28
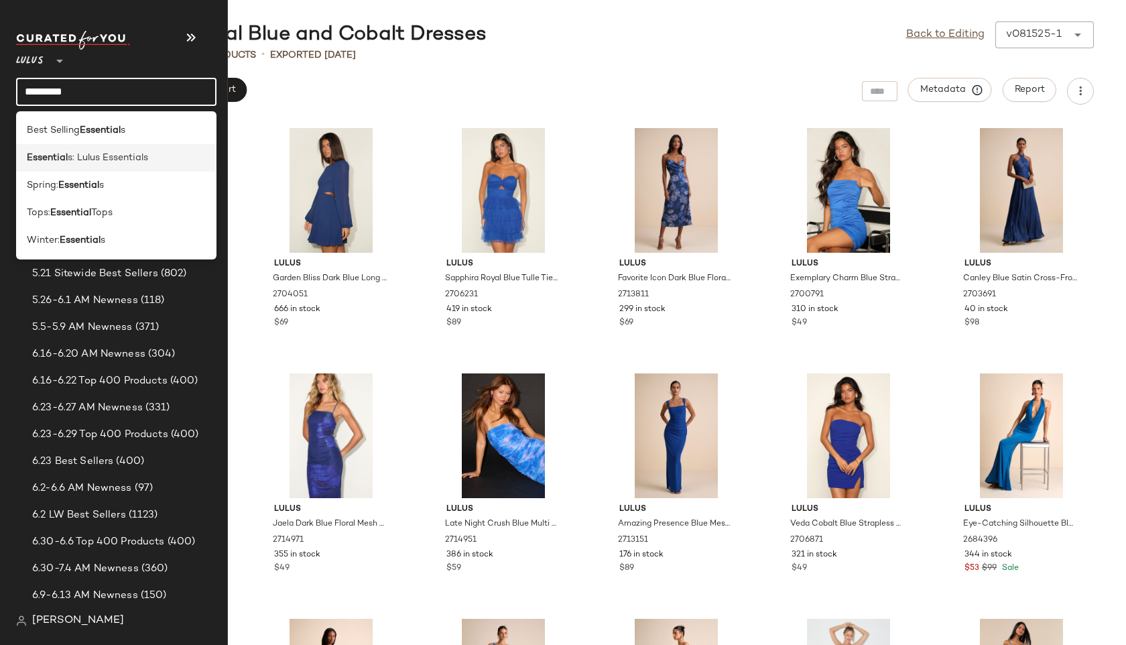
type input "*********"
click at [91, 154] on span "s: Lulus Essentials" at bounding box center [108, 158] width 80 height 14
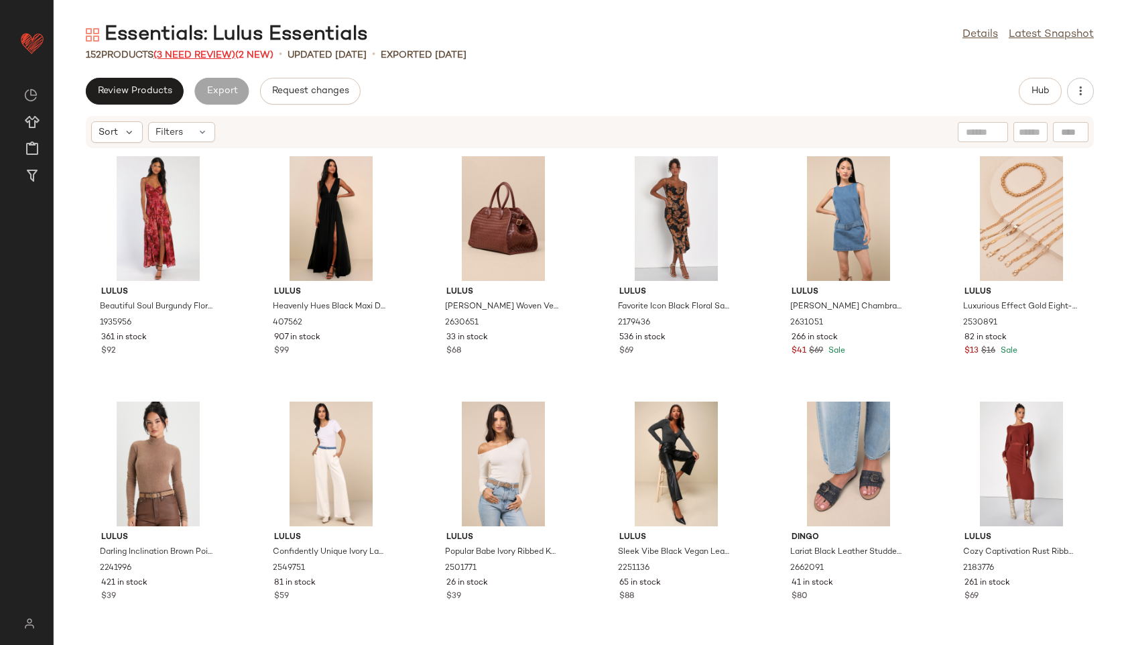
click at [215, 55] on span "(3 Need Review)" at bounding box center [195, 55] width 82 height 10
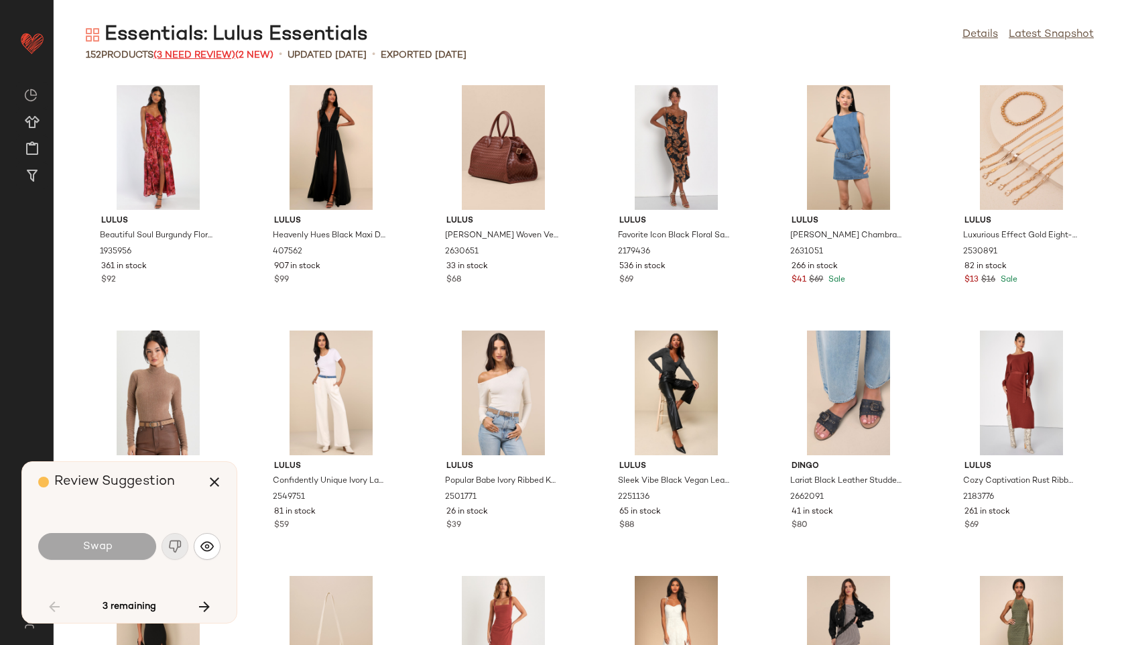
scroll to position [992, 0]
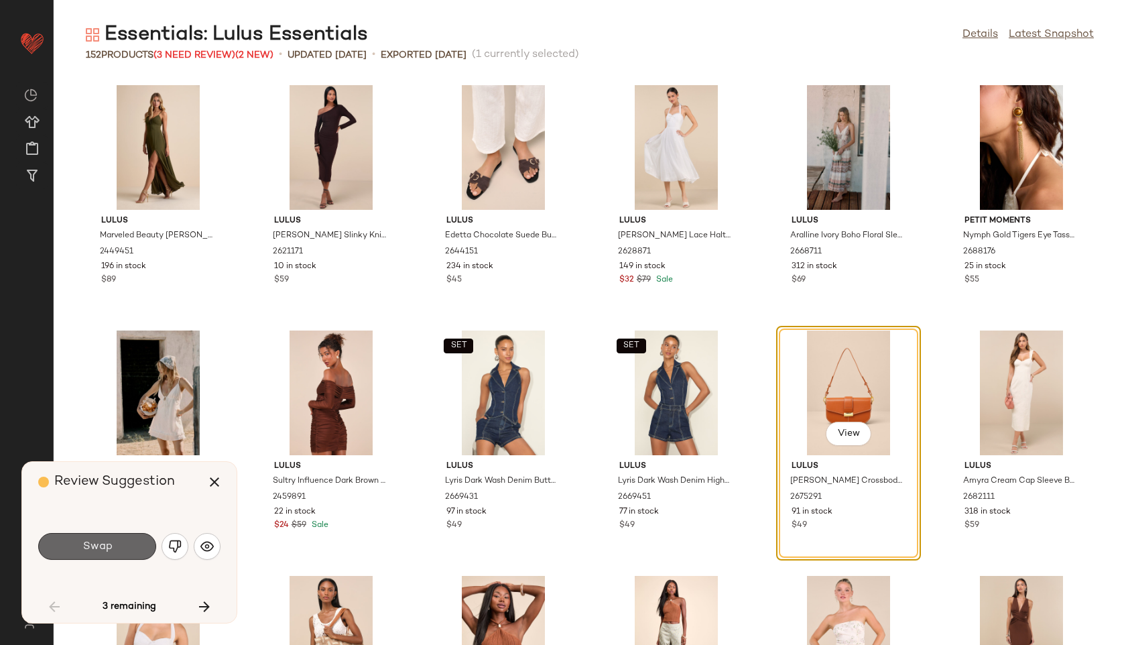
click at [115, 542] on button "Swap" at bounding box center [97, 546] width 118 height 27
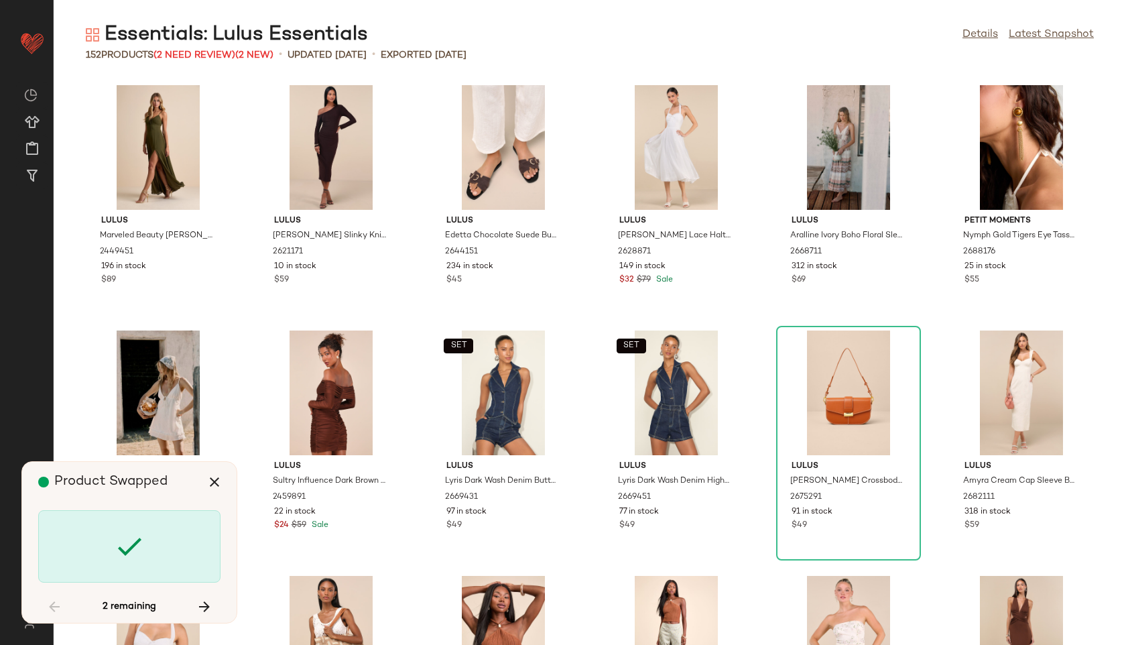
scroll to position [2699, 0]
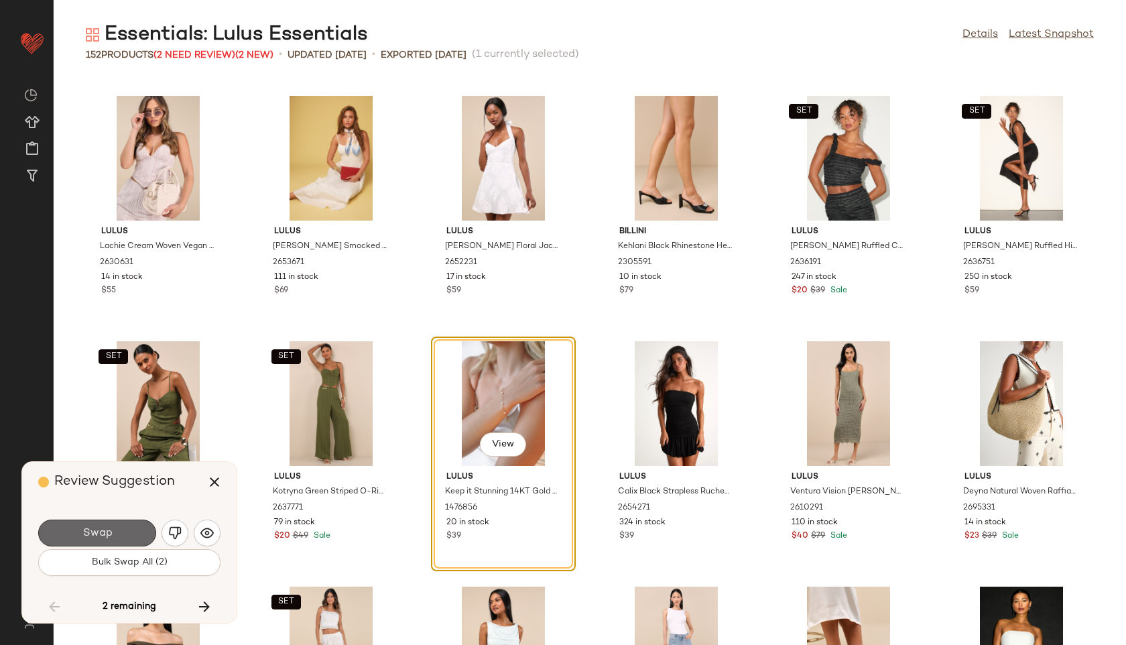
click at [138, 528] on button "Swap" at bounding box center [97, 533] width 118 height 27
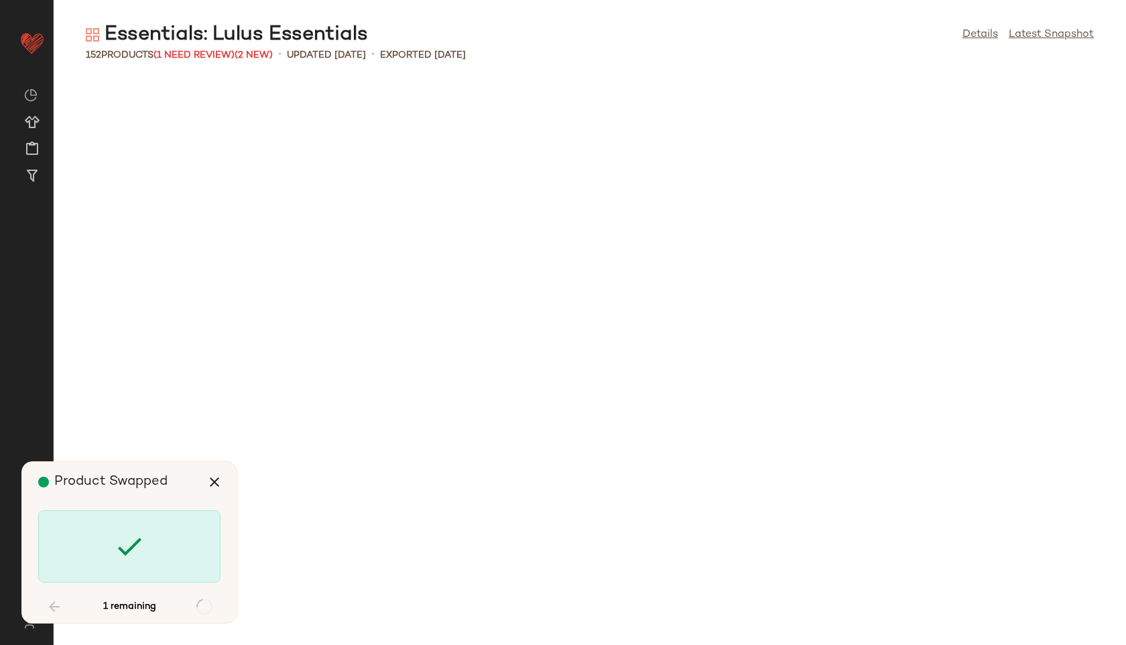
scroll to position [5644, 0]
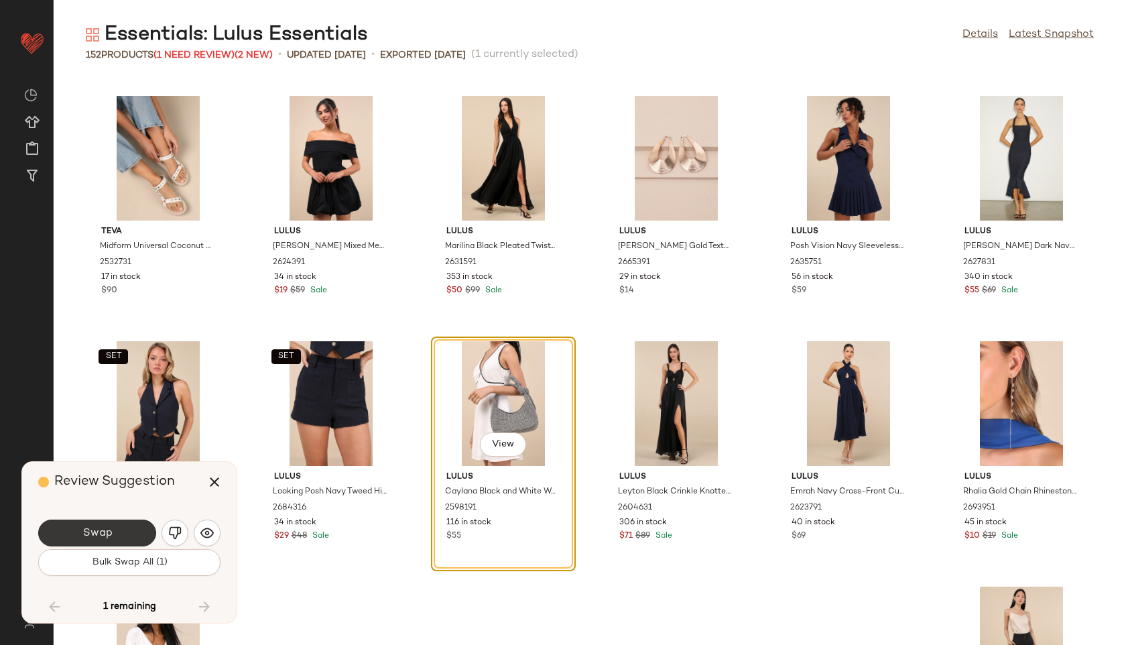
click at [139, 528] on button "Swap" at bounding box center [97, 533] width 118 height 27
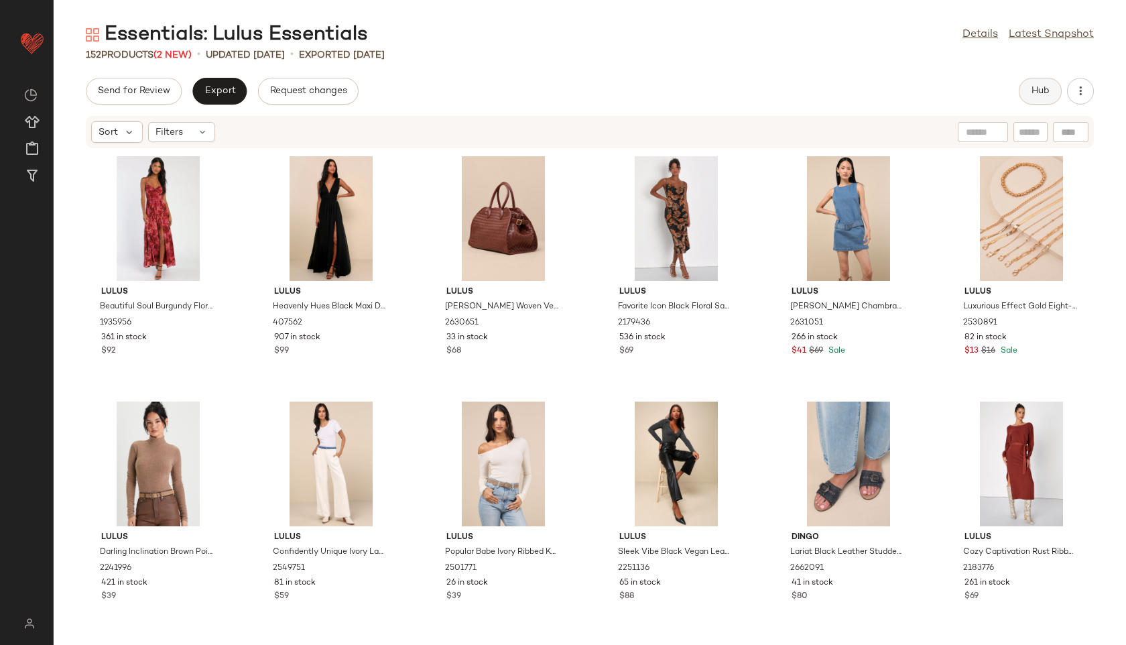
click at [1041, 86] on span "Hub" at bounding box center [1040, 91] width 19 height 11
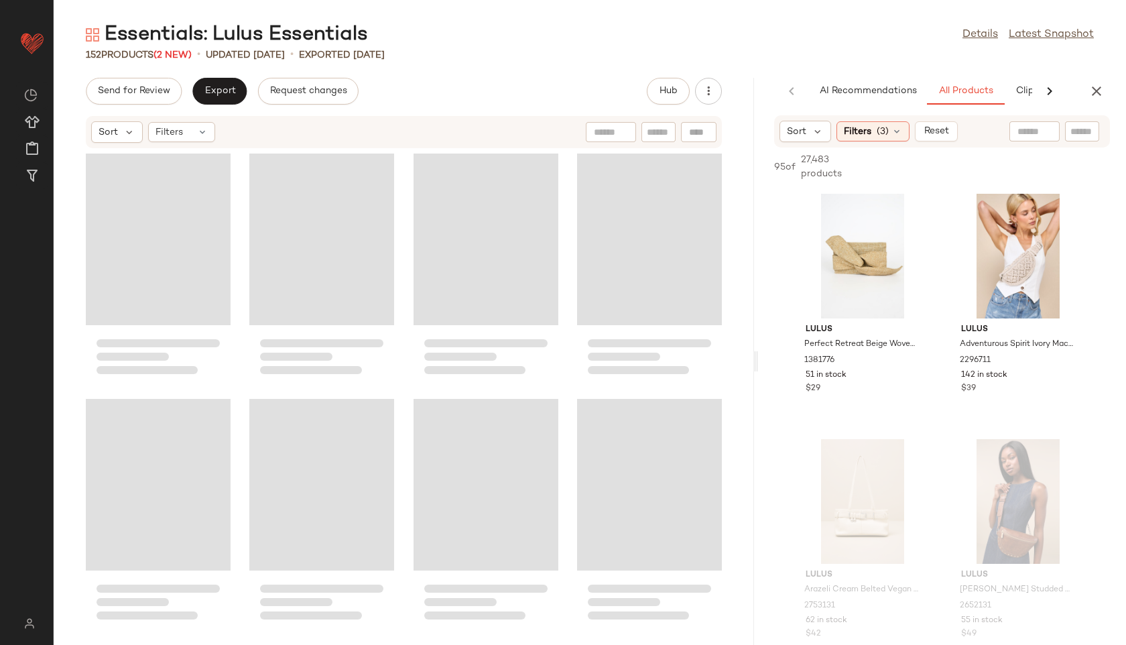
drag, startPoint x: 591, startPoint y: 361, endPoint x: 860, endPoint y: 371, distance: 269.0
click at [860, 371] on div "Essentials: Lulus Essentials Details Latest Snapshot 152 Products (2 New) • upd…" at bounding box center [590, 332] width 1073 height 623
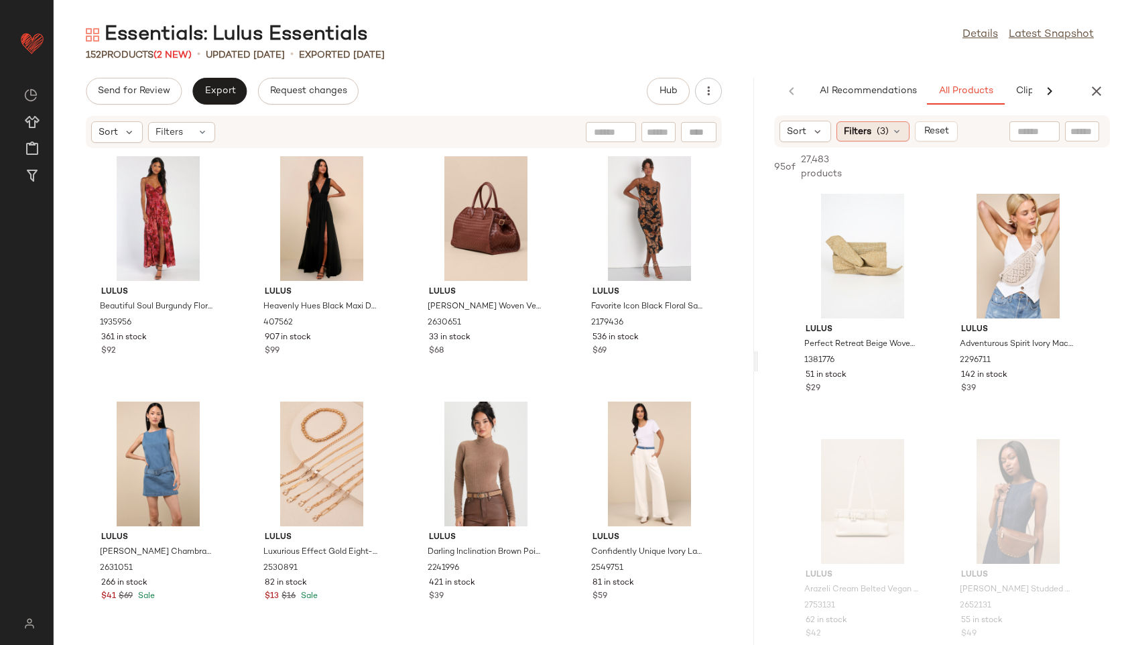
click at [861, 137] on span "Filters" at bounding box center [857, 132] width 27 height 14
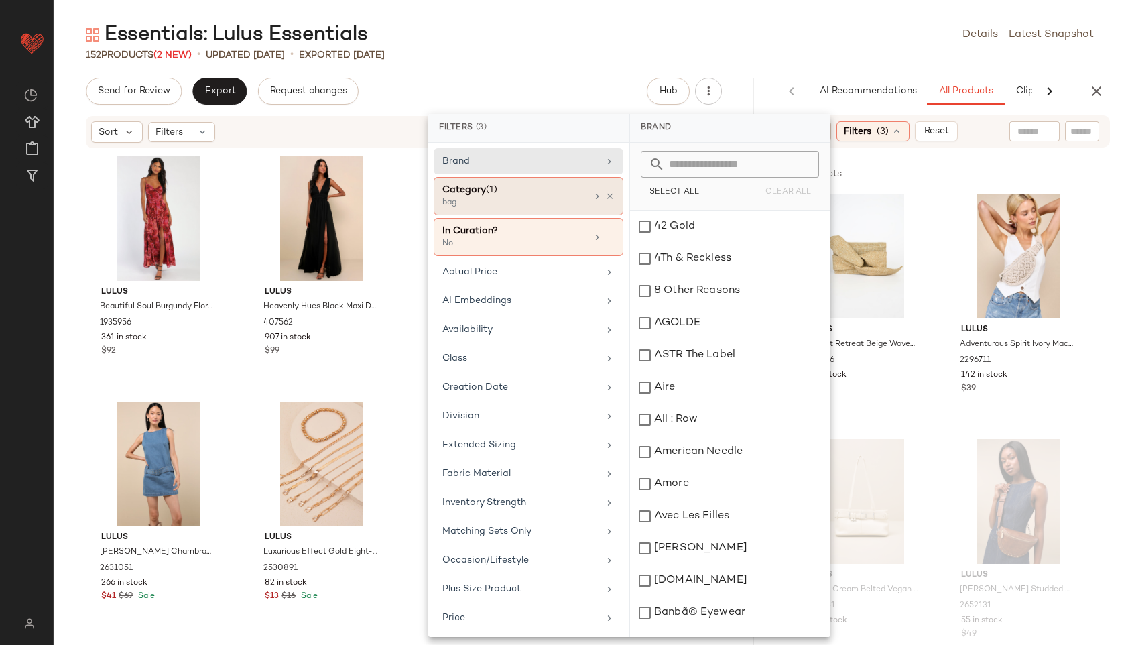
click at [547, 192] on div "Category (1)" at bounding box center [514, 190] width 144 height 14
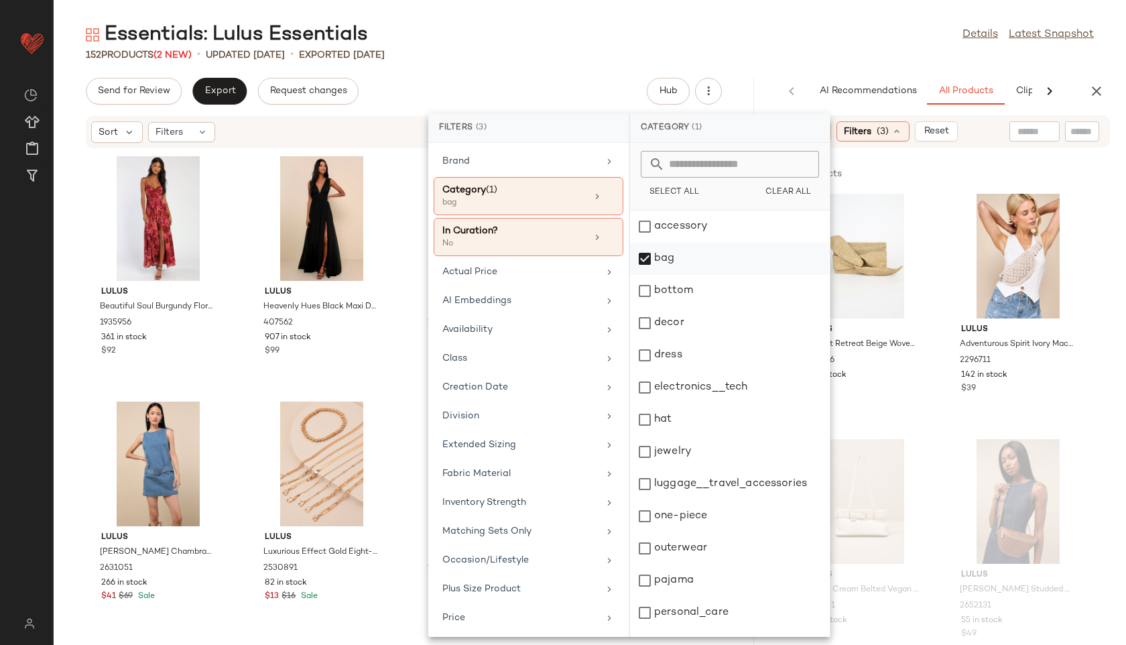
click at [646, 275] on div "bag" at bounding box center [730, 291] width 200 height 32
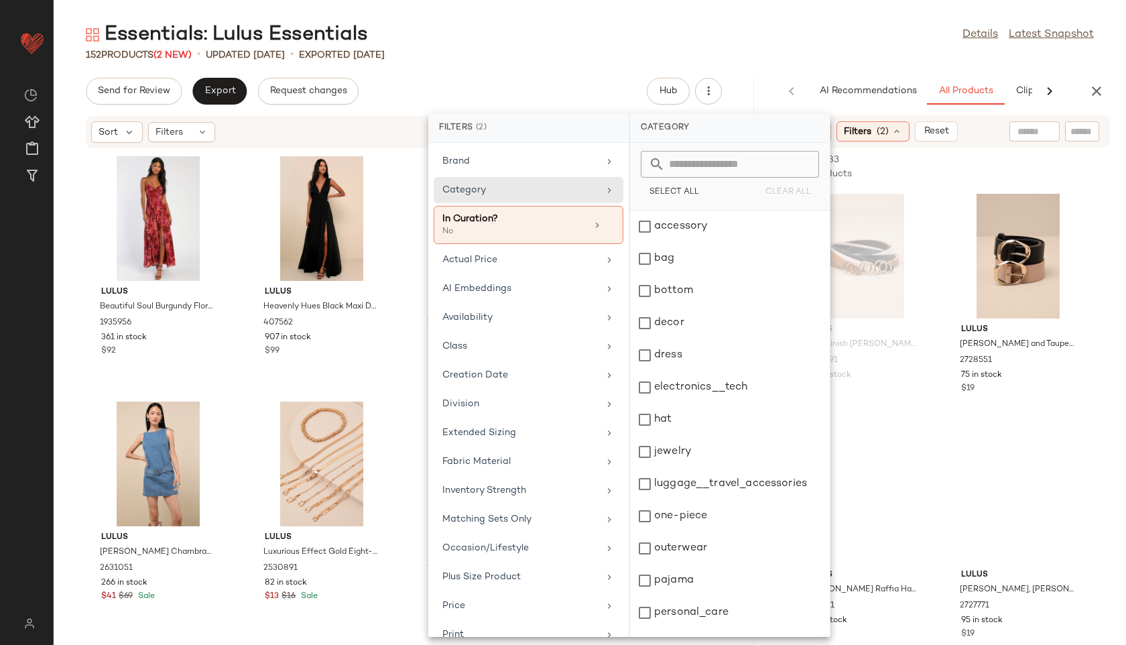
click at [788, 49] on div "152 Products (2 New) • updated [DATE] • Exported [DATE]" at bounding box center [590, 54] width 1073 height 13
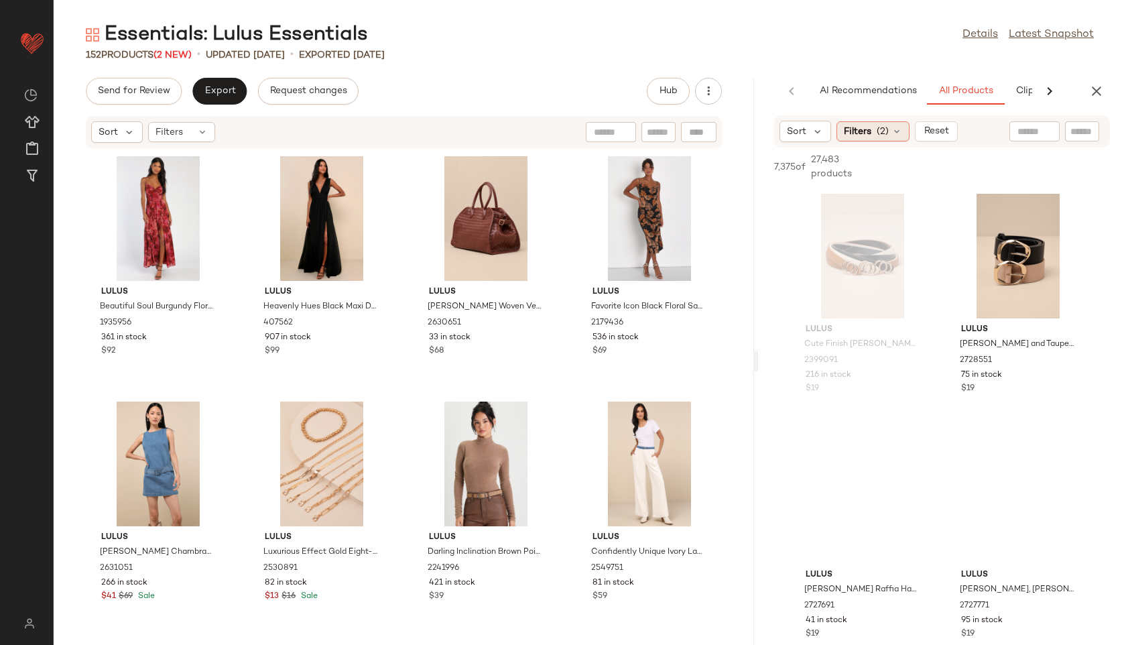
click at [884, 132] on span "(2)" at bounding box center [883, 132] width 12 height 14
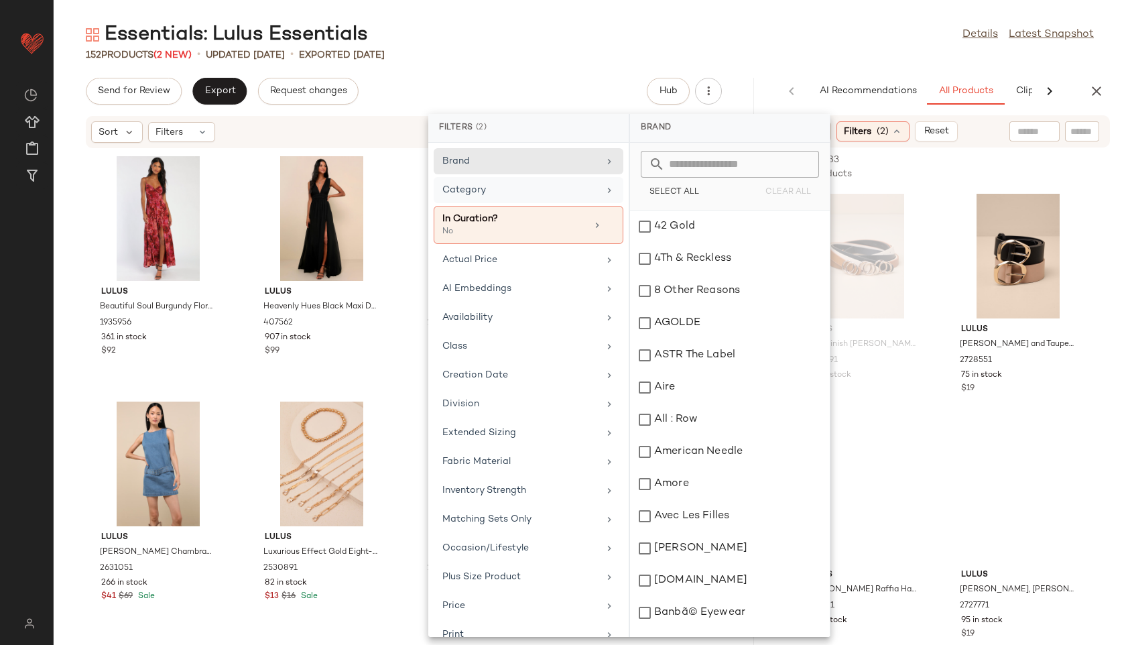
click at [481, 190] on div "Category" at bounding box center [520, 190] width 156 height 14
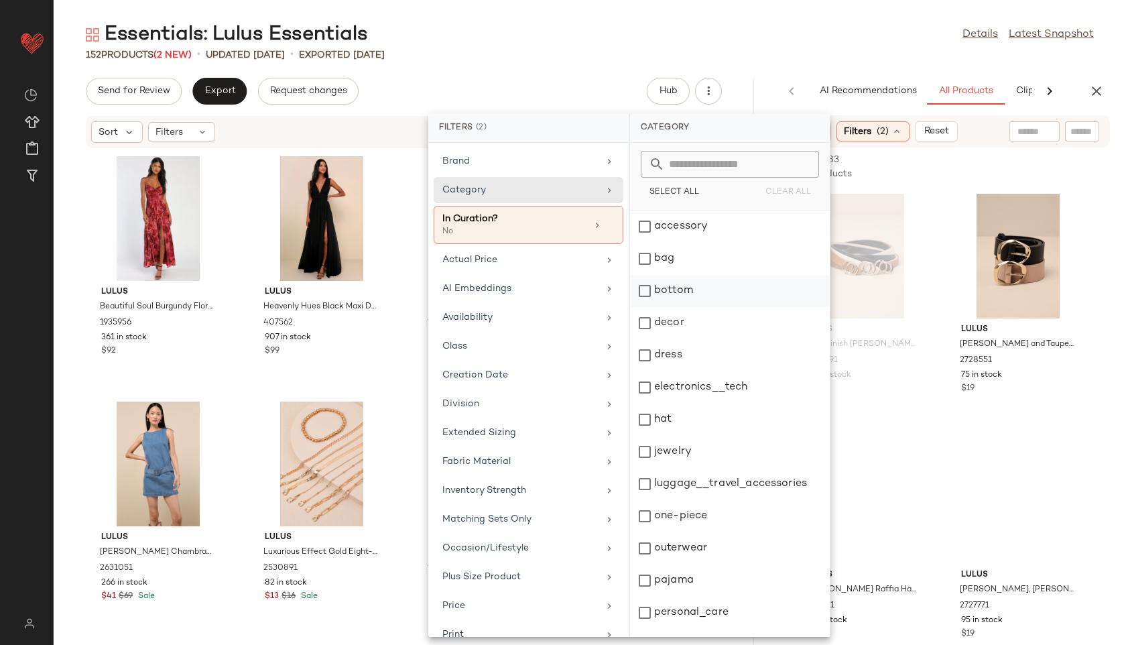
click at [668, 307] on div "bottom" at bounding box center [730, 323] width 200 height 32
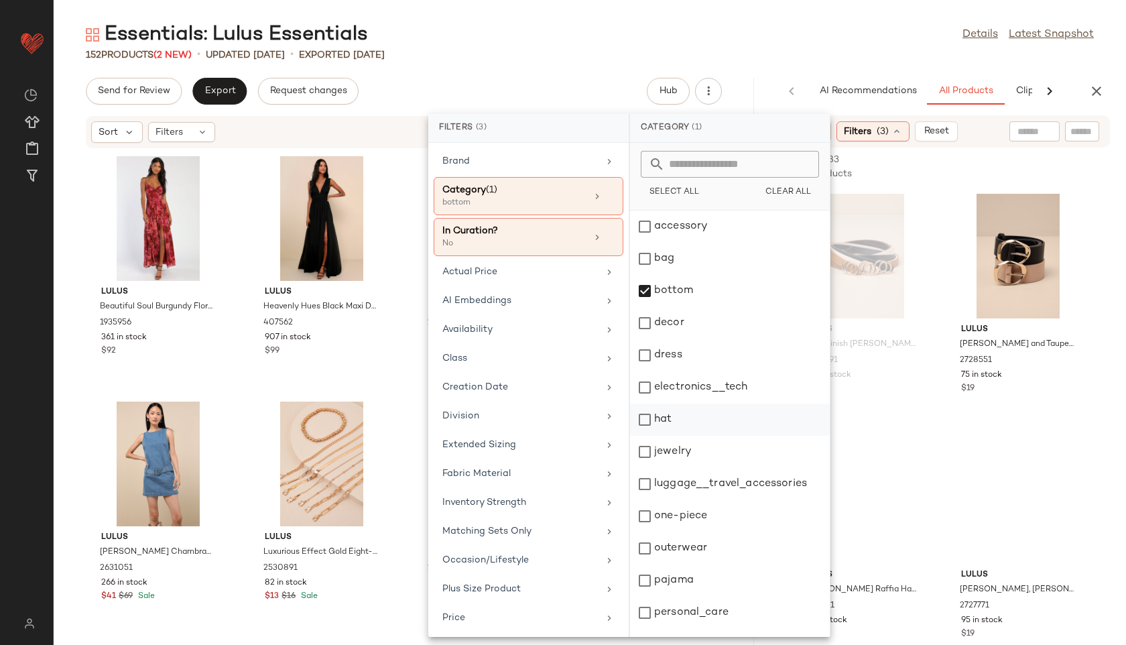
scroll to position [121, 0]
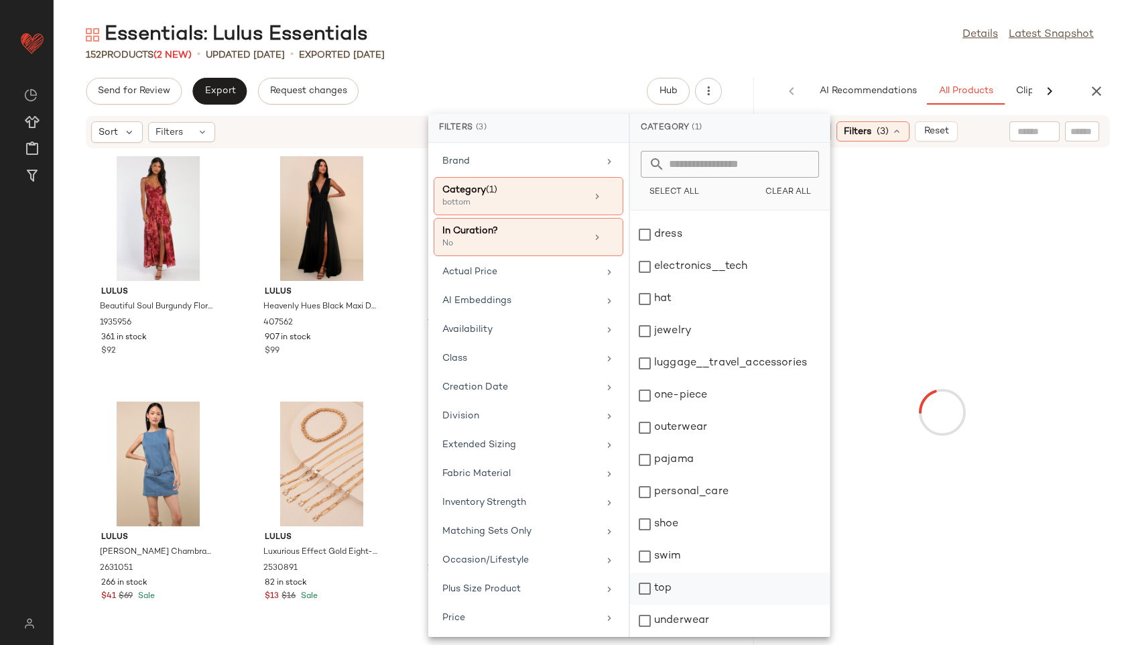
click at [664, 605] on div "top" at bounding box center [730, 621] width 200 height 32
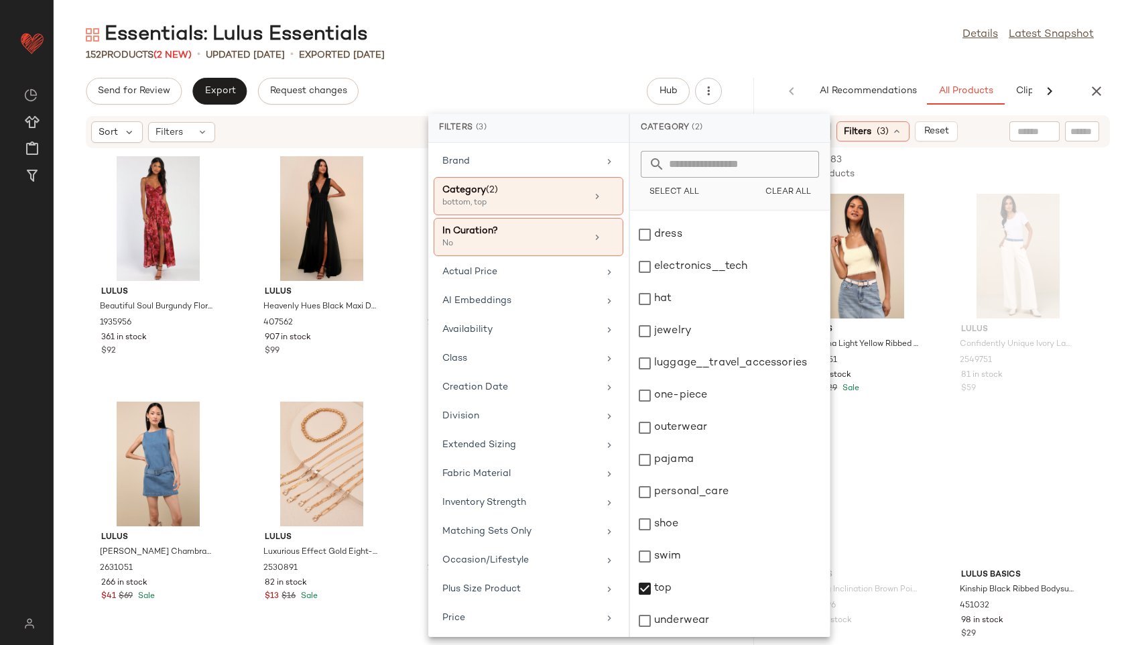
click at [849, 54] on div "152 Products (2 New) • updated [DATE] • Exported [DATE]" at bounding box center [590, 54] width 1073 height 13
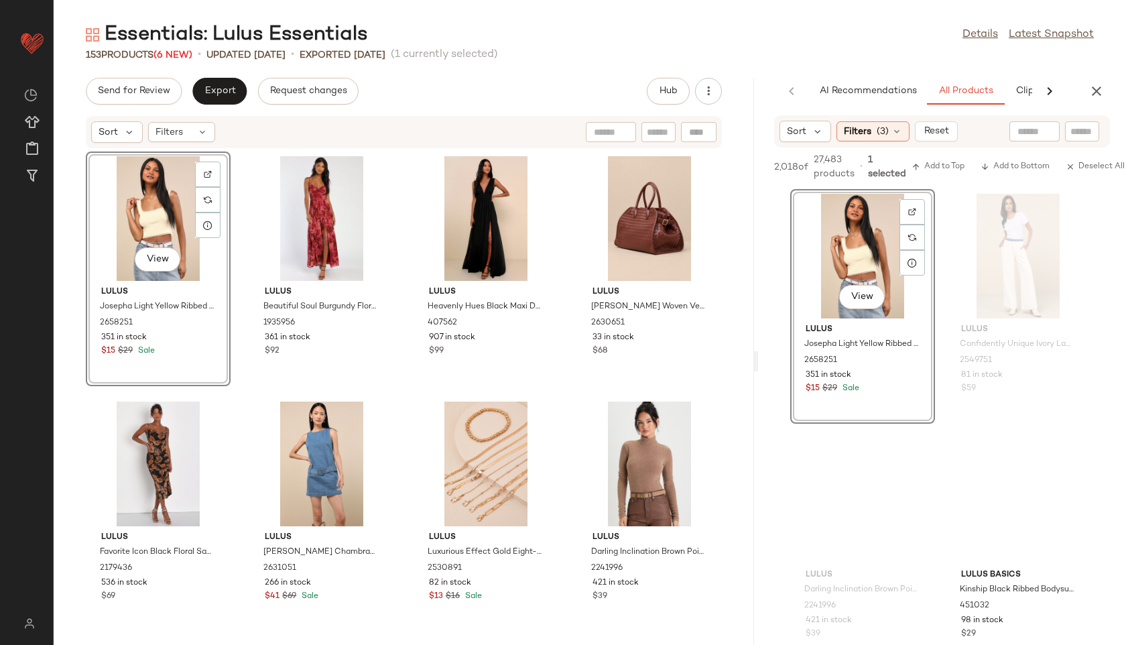
click at [153, 204] on div "View" at bounding box center [158, 218] width 135 height 125
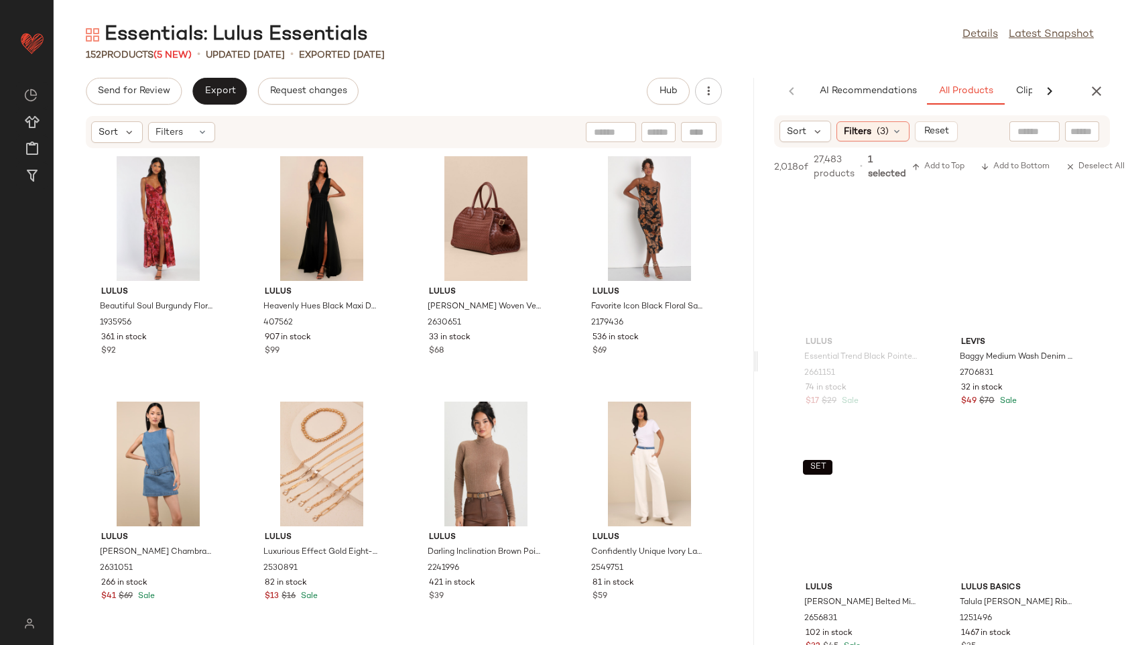
scroll to position [1209, 0]
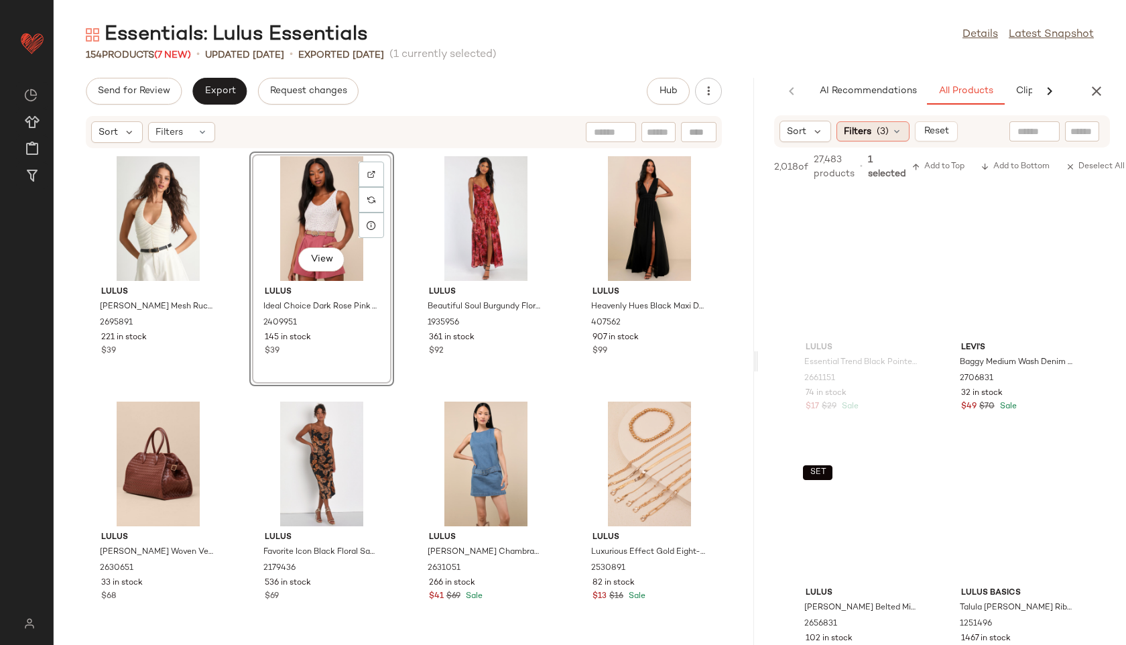
click at [887, 127] on span "(3)" at bounding box center [883, 132] width 12 height 14
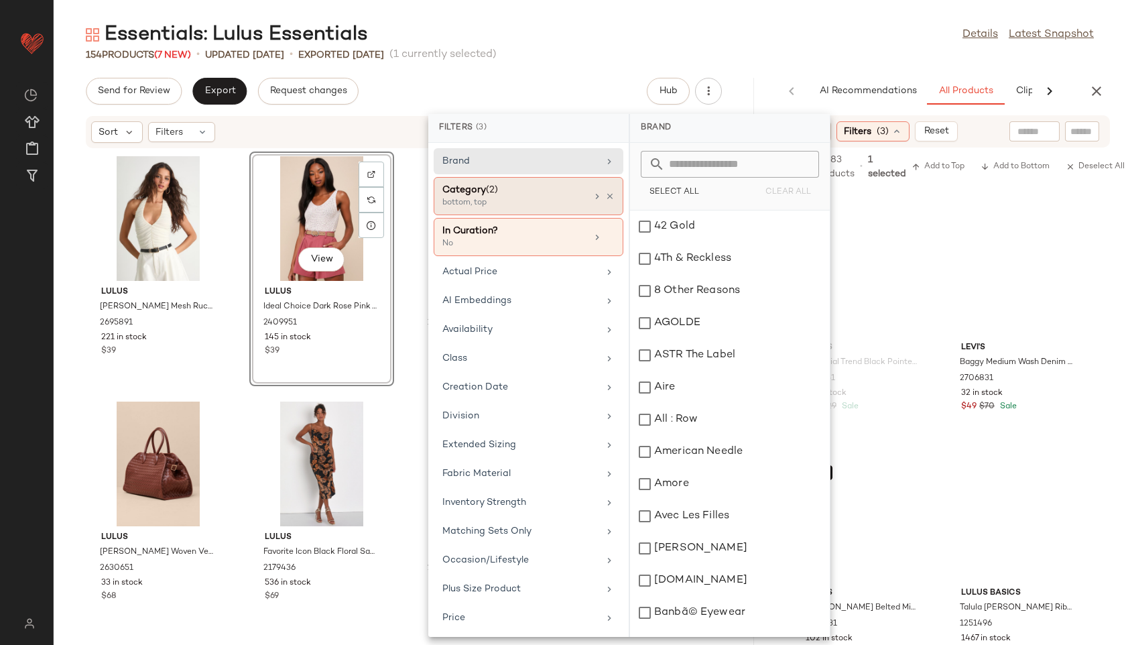
click at [577, 204] on div "Category (2) bottom, top" at bounding box center [514, 196] width 144 height 26
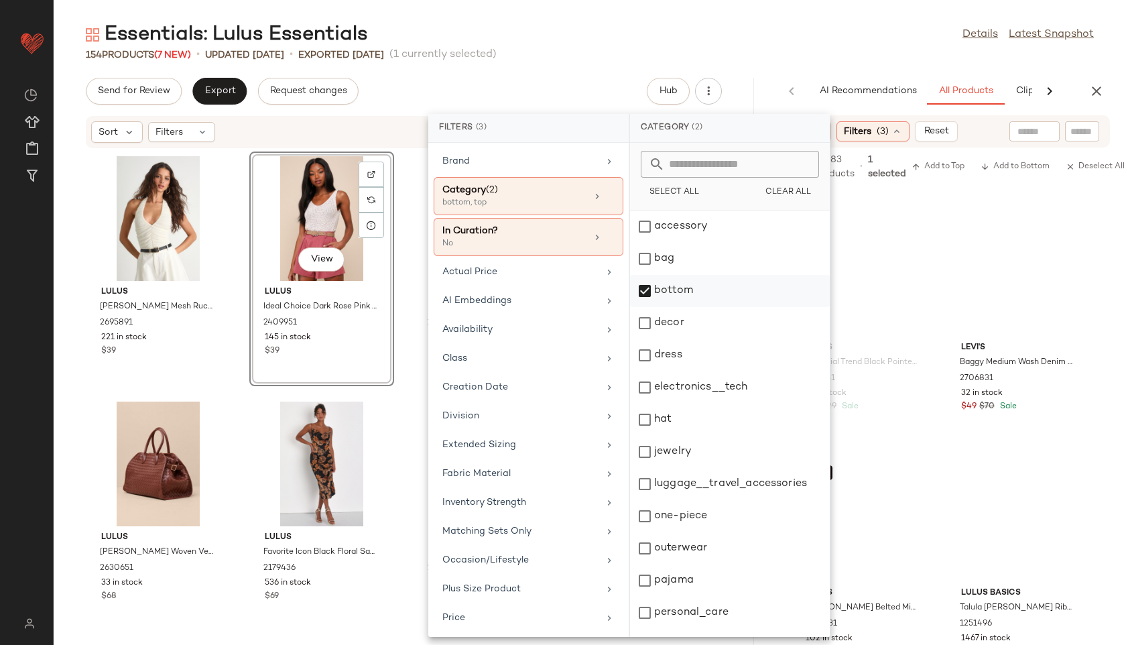
click at [676, 307] on div "bottom" at bounding box center [730, 323] width 200 height 32
click at [679, 371] on div "dress" at bounding box center [730, 387] width 200 height 32
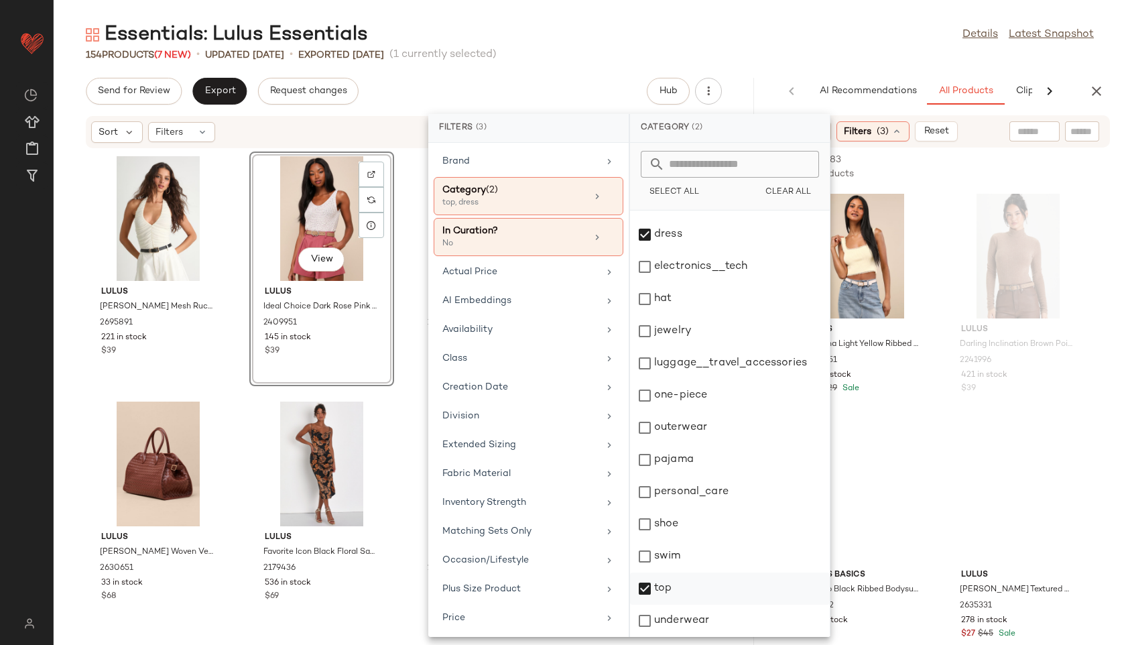
click at [662, 605] on div "top" at bounding box center [730, 621] width 200 height 32
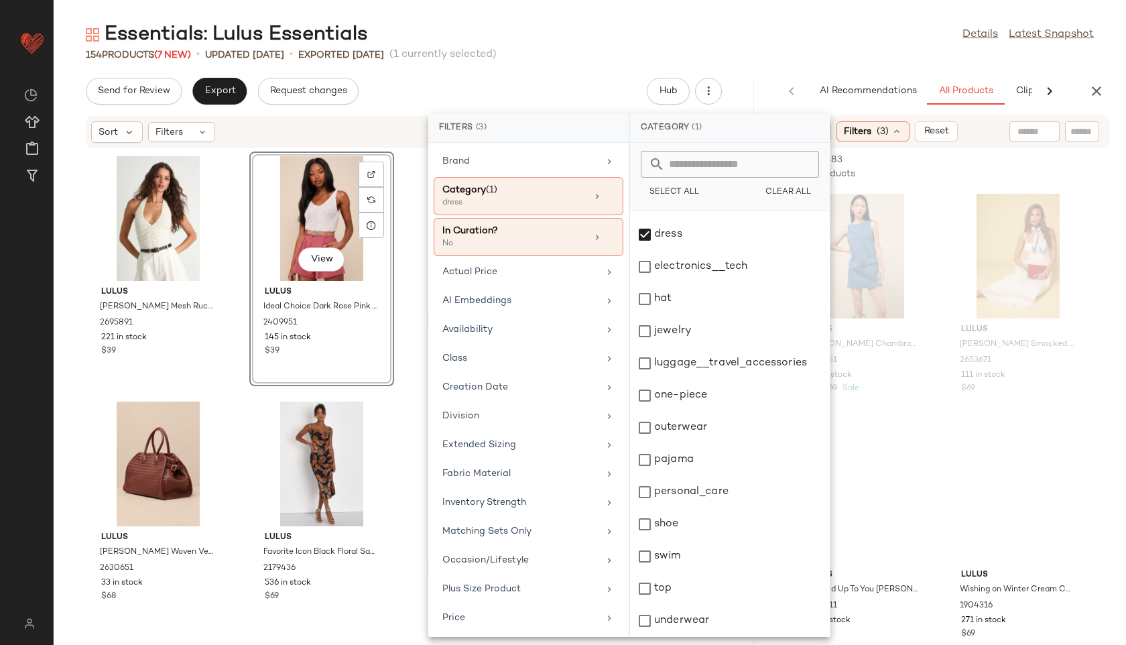
click at [815, 50] on div "154 Products (7 New) • updated [DATE] • Exported [DATE] (1 currently selected)" at bounding box center [590, 54] width 1073 height 13
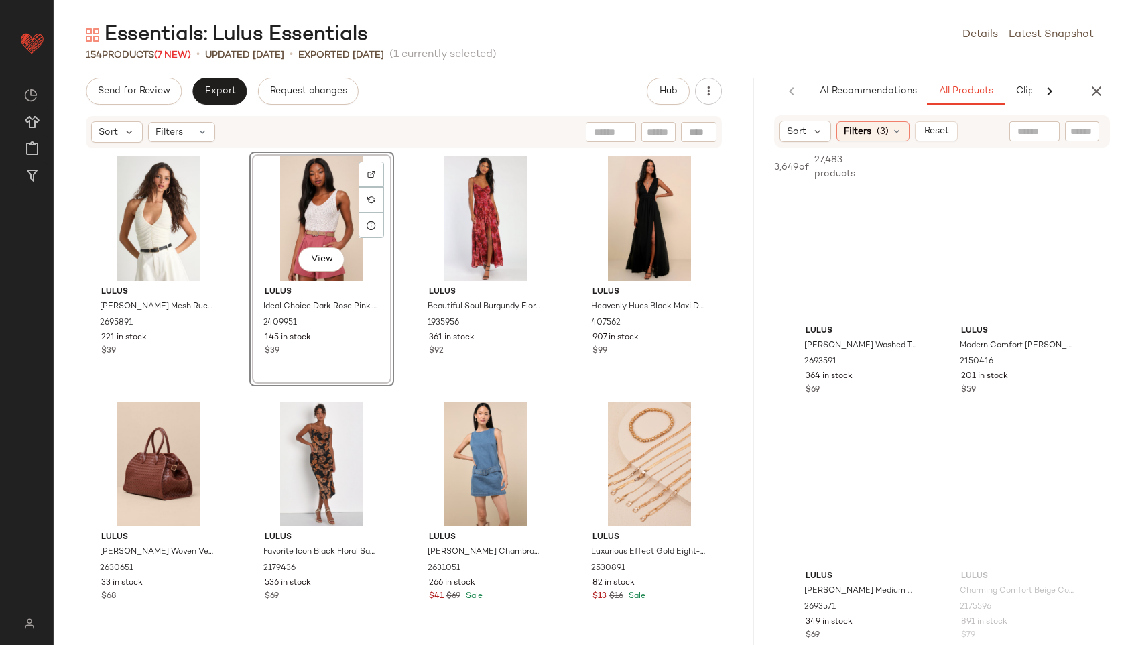
scroll to position [1472, 0]
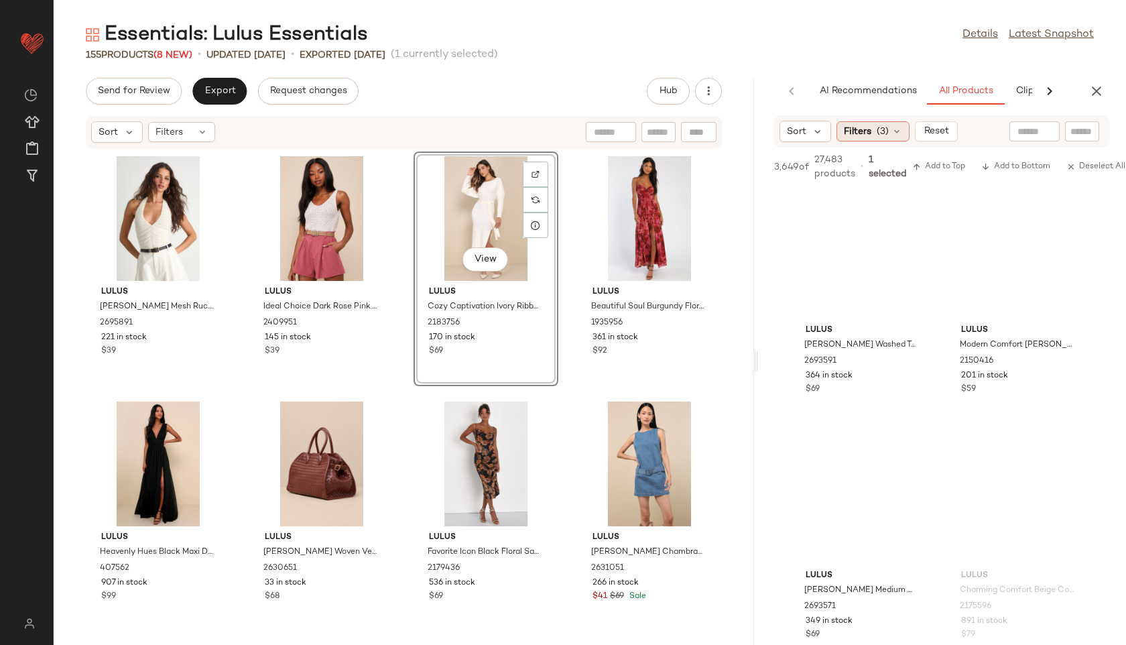
click at [885, 140] on div "Filters (3)" at bounding box center [873, 131] width 73 height 20
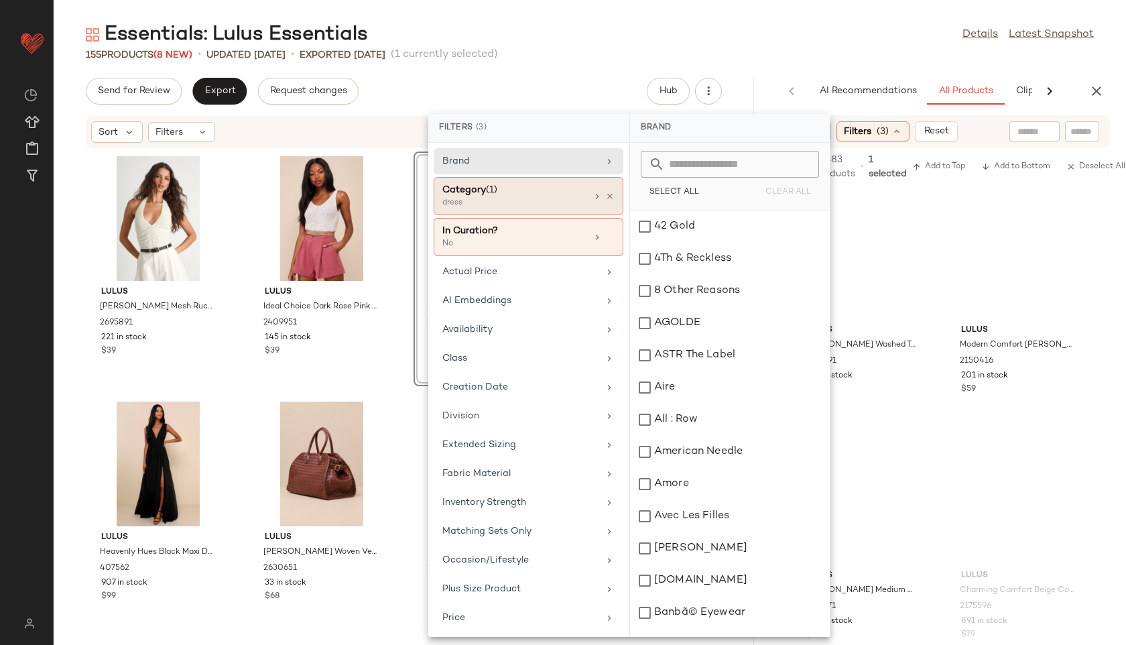
click at [577, 206] on div "Category (1) dress" at bounding box center [514, 196] width 144 height 26
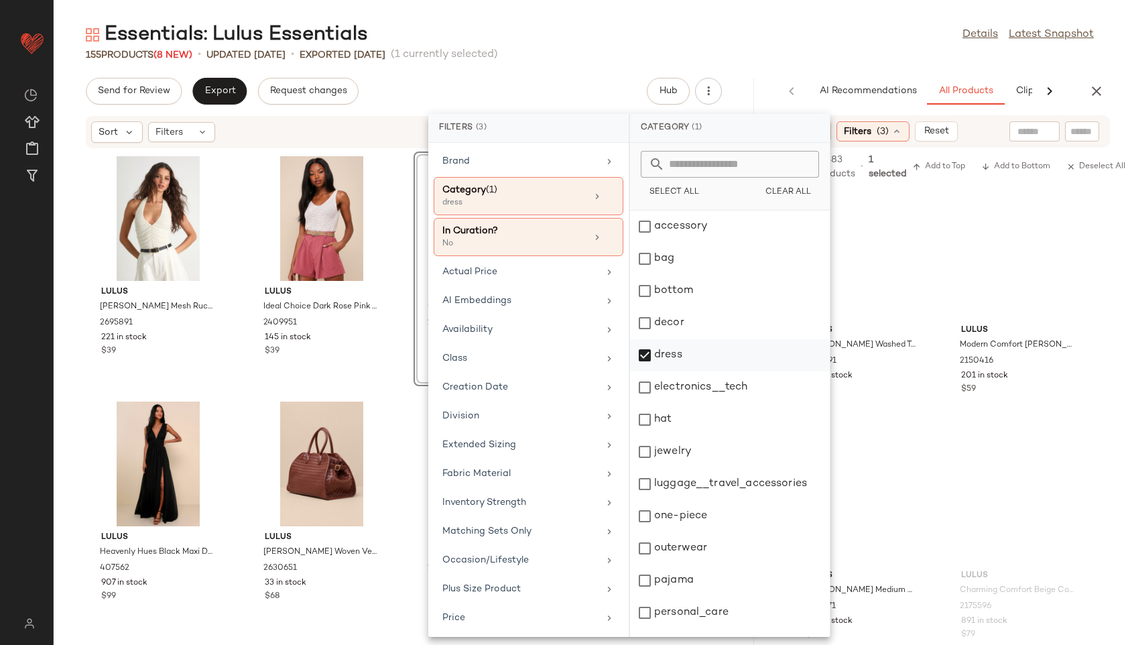
click at [668, 371] on div "dress" at bounding box center [730, 387] width 200 height 32
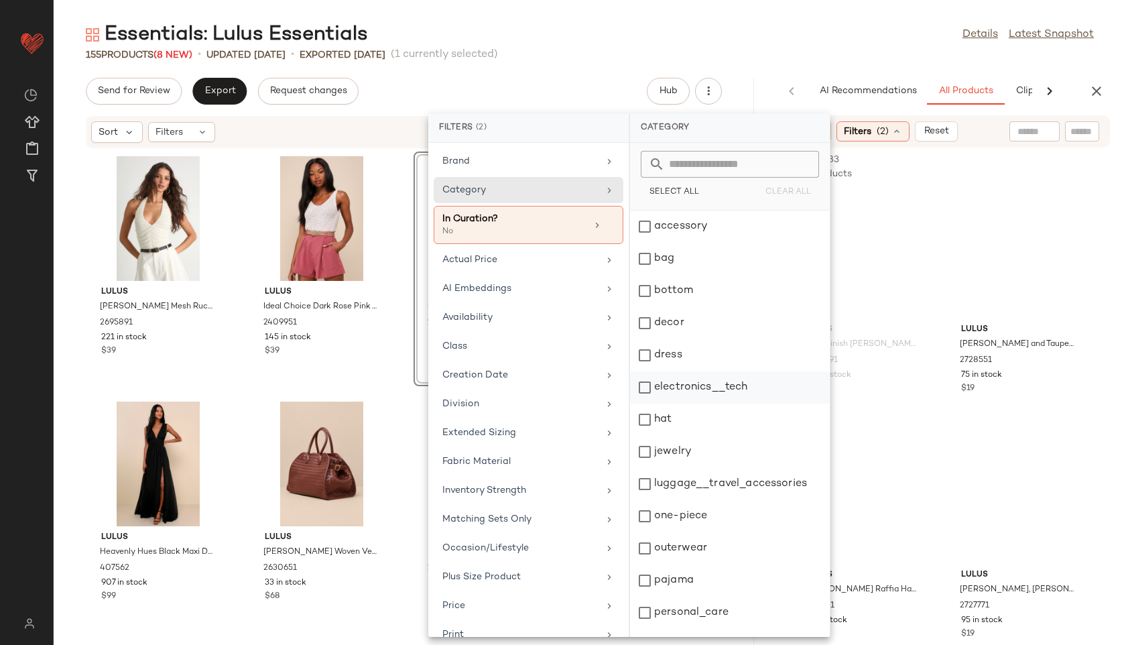
scroll to position [121, 0]
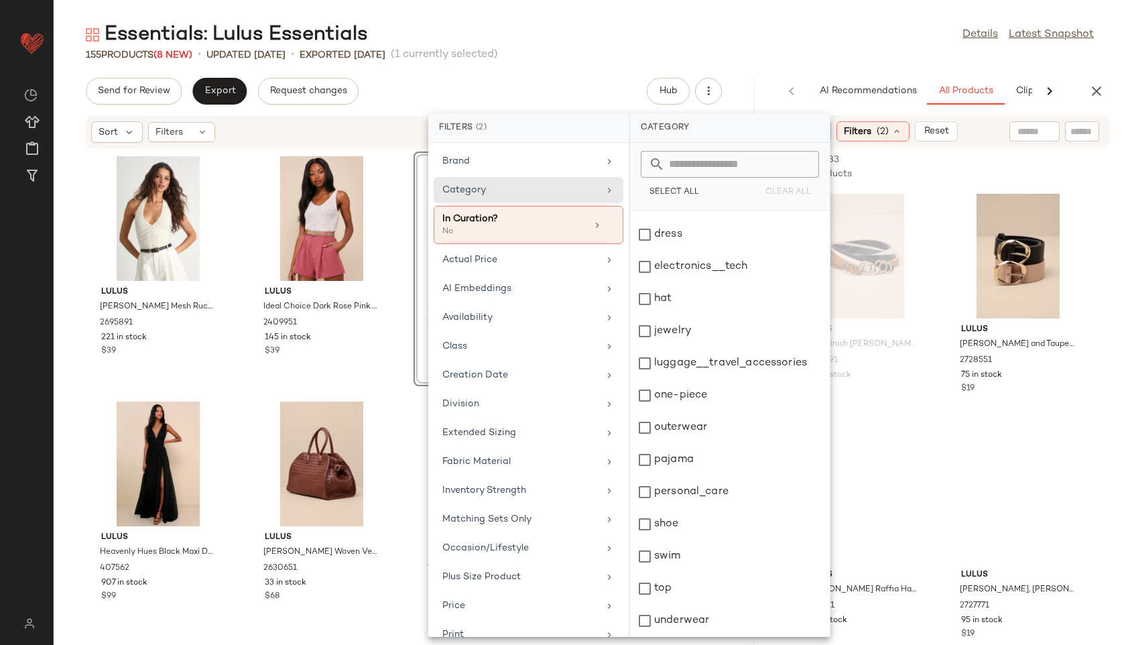
click at [789, 53] on div "155 Products (8 New) • updated [DATE] • Exported [DATE] (1 currently selected)" at bounding box center [590, 54] width 1073 height 13
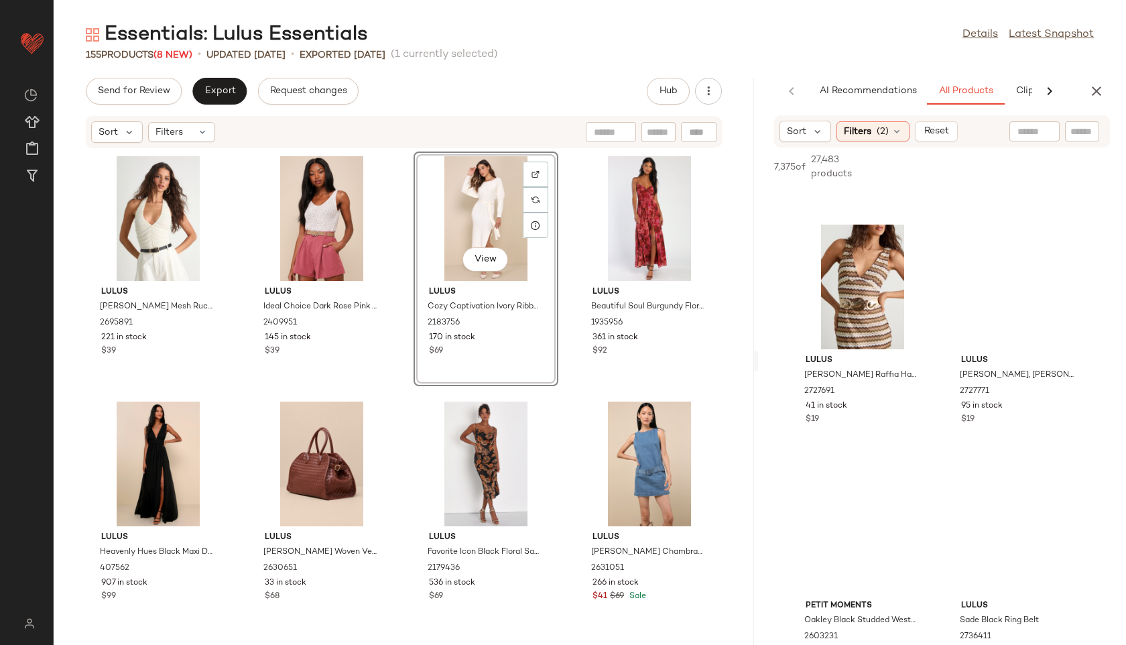
scroll to position [229, 0]
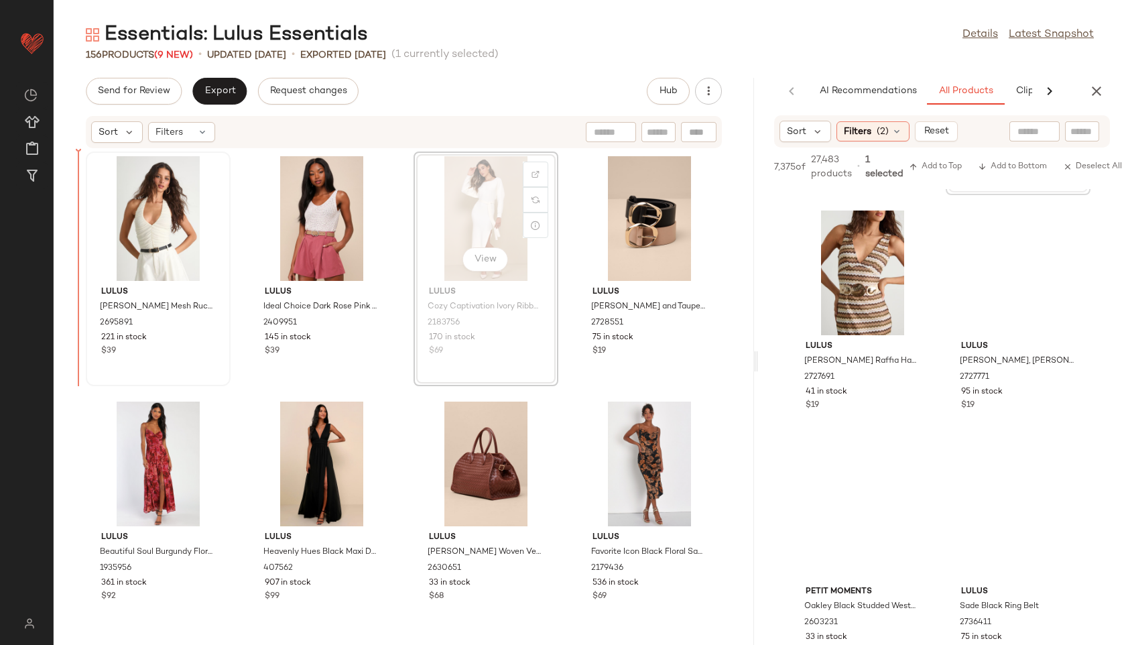
drag, startPoint x: 489, startPoint y: 204, endPoint x: 133, endPoint y: 223, distance: 356.5
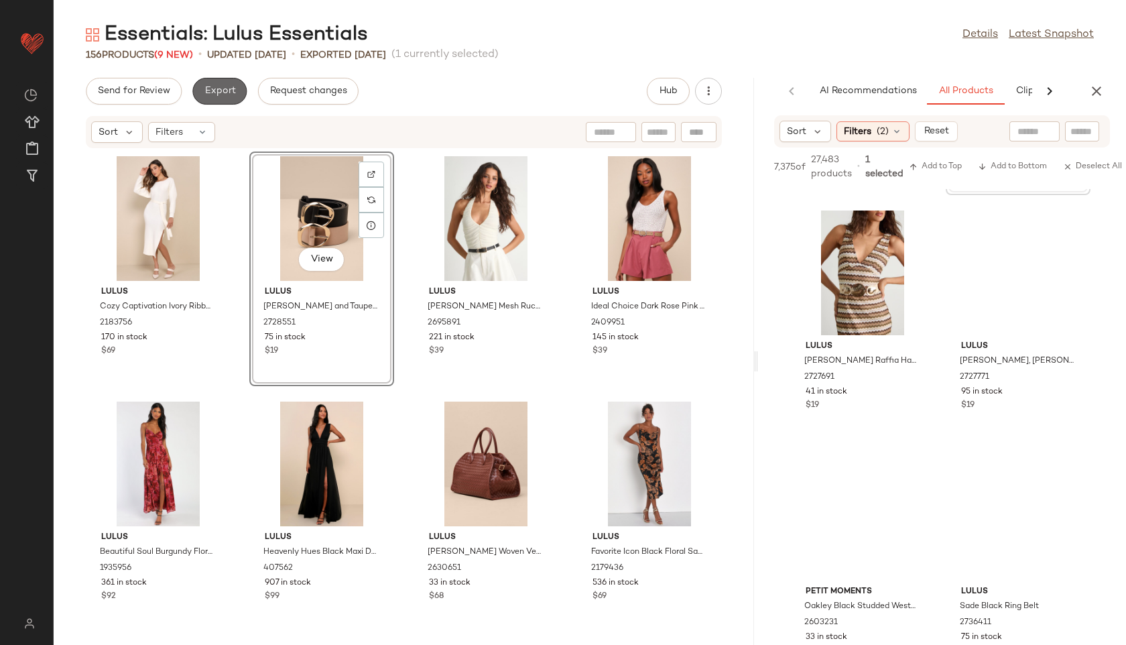
click at [220, 86] on span "Export" at bounding box center [220, 91] width 32 height 11
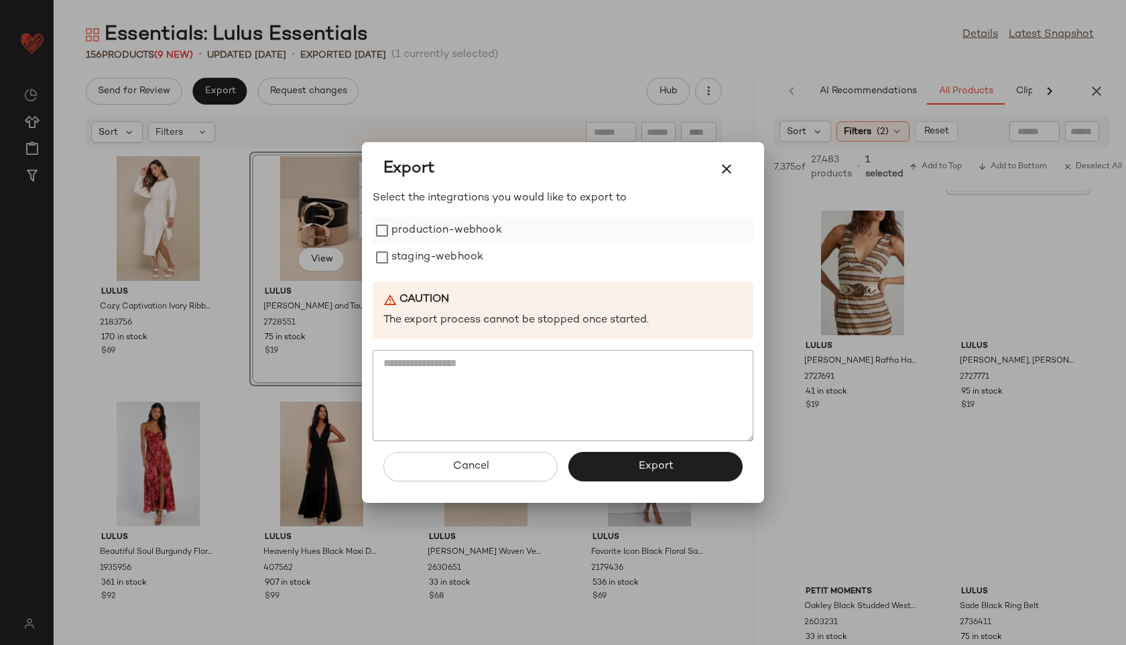
click at [430, 219] on label "production-webhook" at bounding box center [447, 230] width 111 height 27
click at [434, 252] on label "staging-webhook" at bounding box center [438, 257] width 92 height 27
click at [656, 459] on button "Export" at bounding box center [656, 466] width 174 height 29
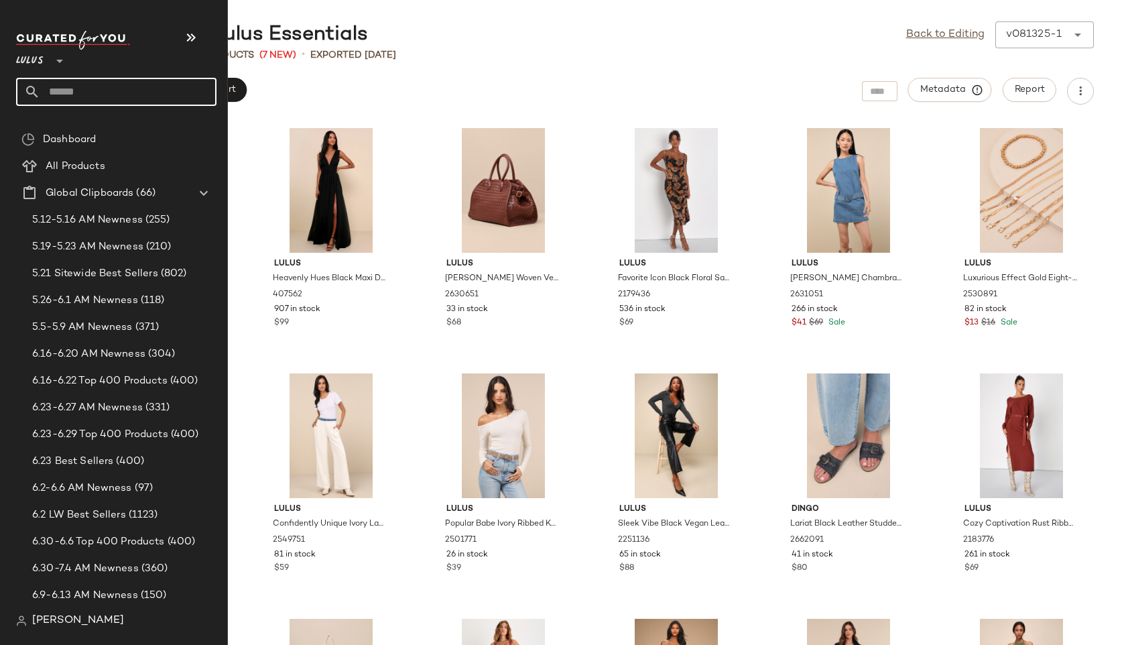
click at [80, 86] on input "text" at bounding box center [128, 92] width 176 height 28
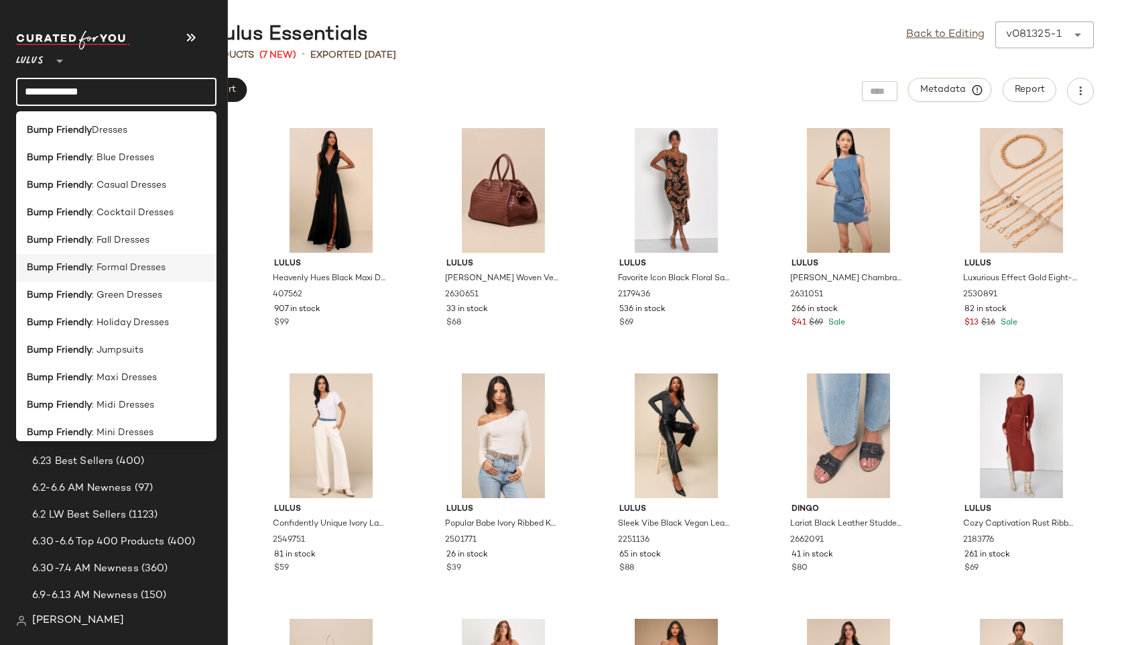
type input "**********"
click at [109, 261] on span ": Formal Dresses" at bounding box center [129, 268] width 74 height 14
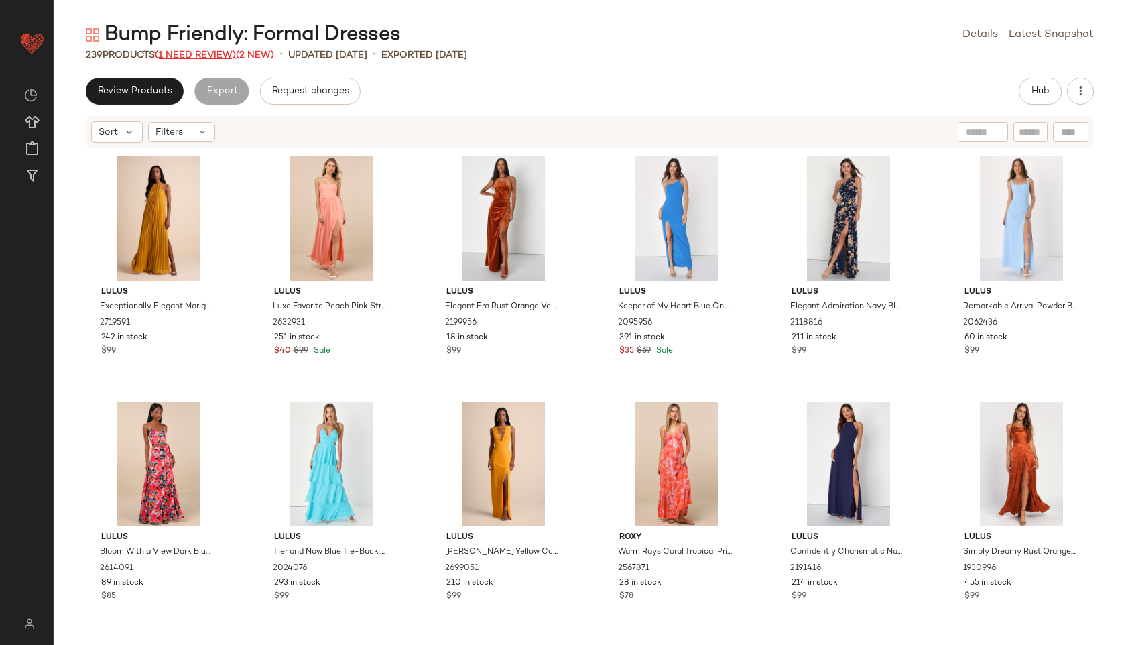
click at [206, 55] on span "(1 Need Review)" at bounding box center [195, 55] width 81 height 10
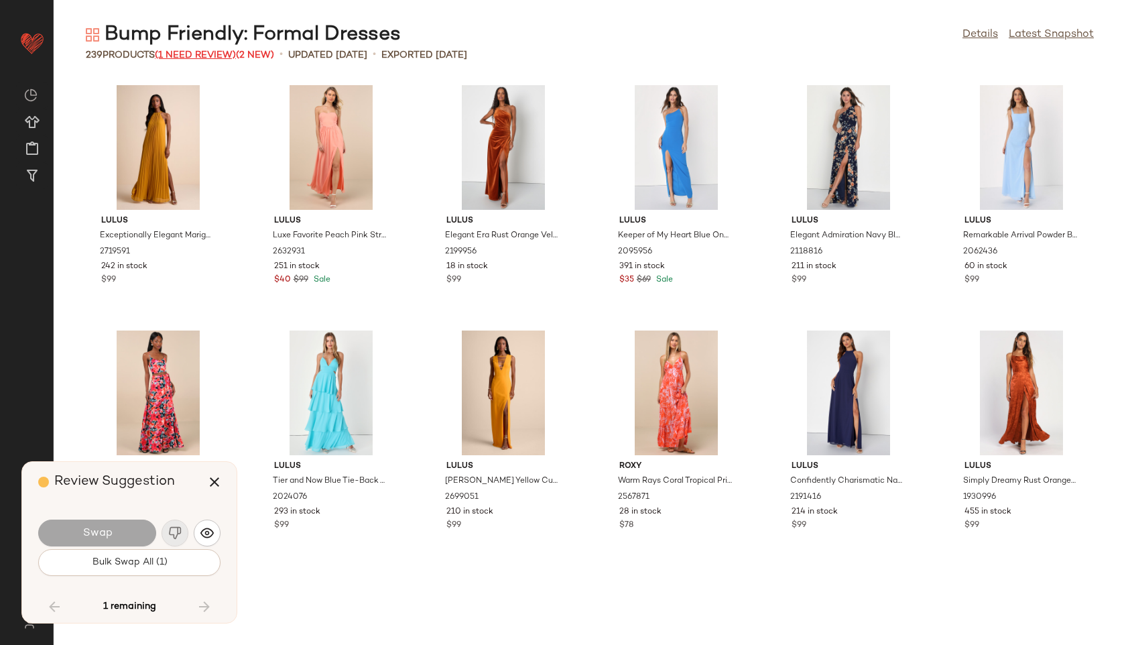
scroll to position [9251, 0]
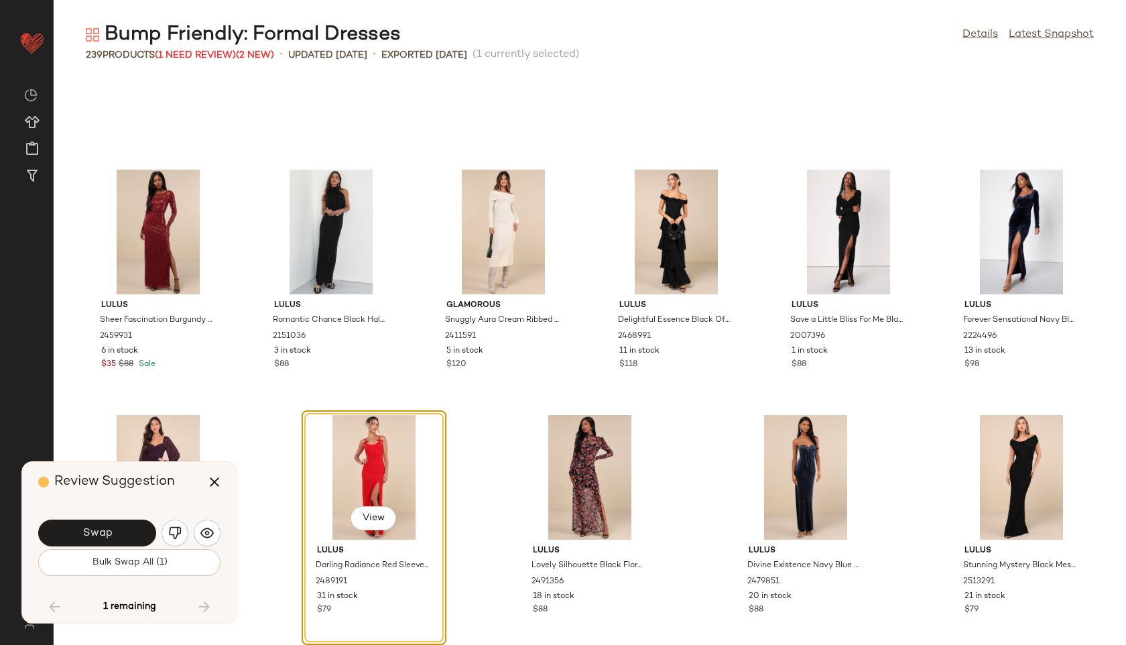
click at [145, 580] on div "Swap Bulk Swap All (1)" at bounding box center [129, 546] width 182 height 72
click at [136, 565] on span "Bulk Swap All (1)" at bounding box center [129, 562] width 76 height 11
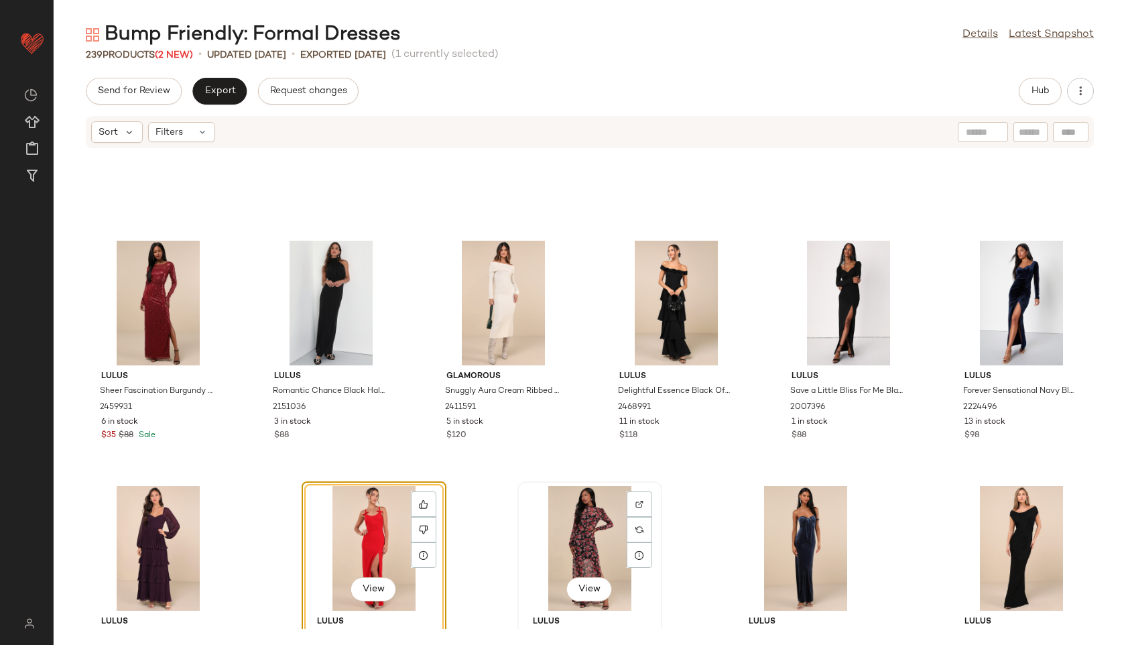
scroll to position [9338, 0]
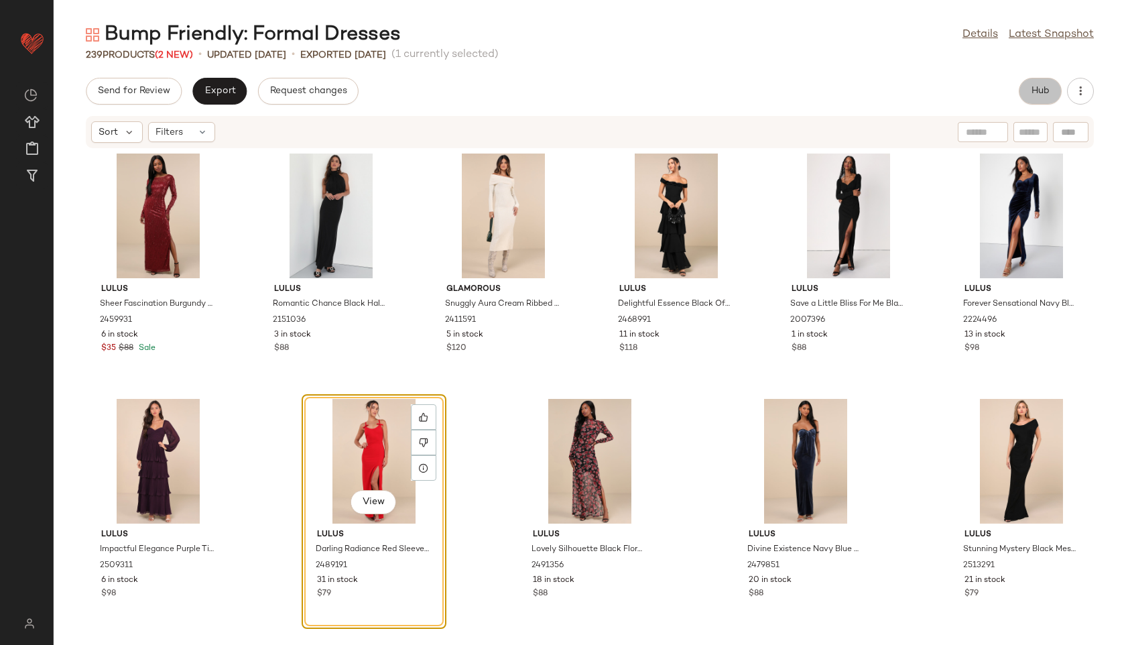
click at [1039, 88] on span "Hub" at bounding box center [1040, 91] width 19 height 11
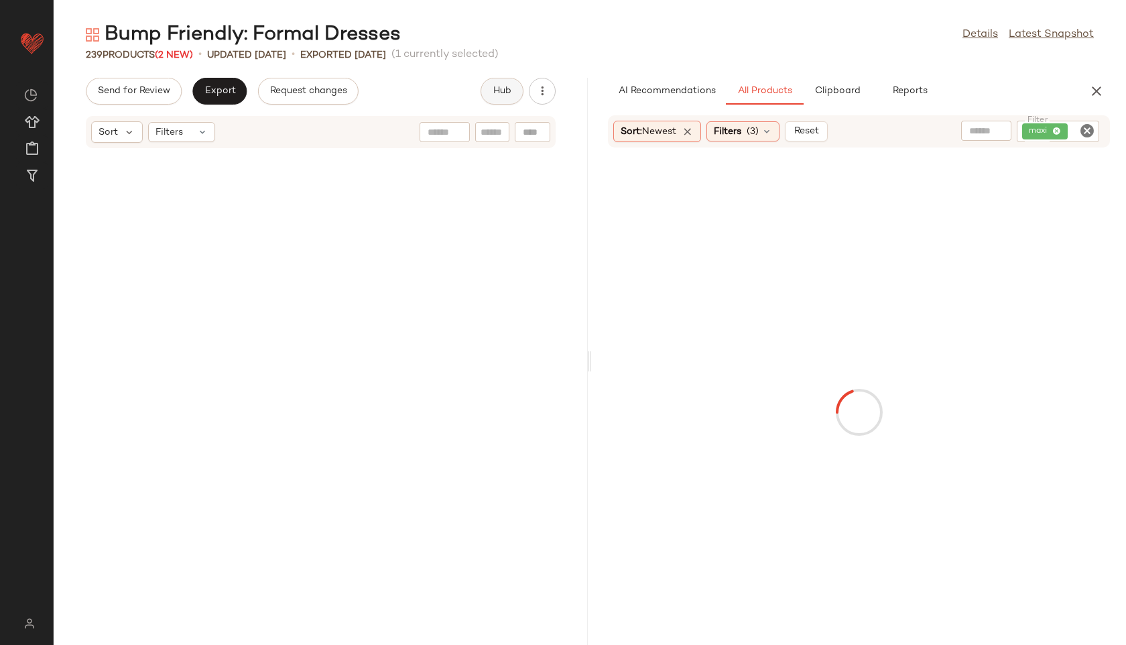
scroll to position [18649, 0]
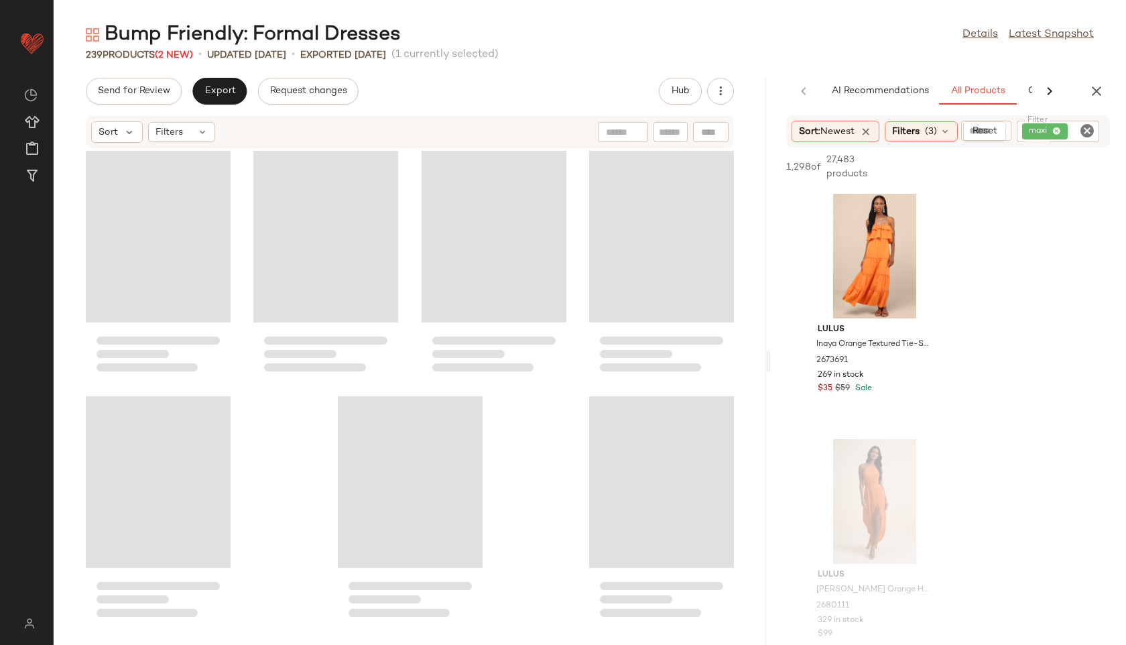
drag, startPoint x: 591, startPoint y: 360, endPoint x: 799, endPoint y: 377, distance: 209.2
click at [799, 377] on div "Bump Friendly: Formal Dresses Details Latest Snapshot 239 Products (2 New) • up…" at bounding box center [590, 332] width 1073 height 623
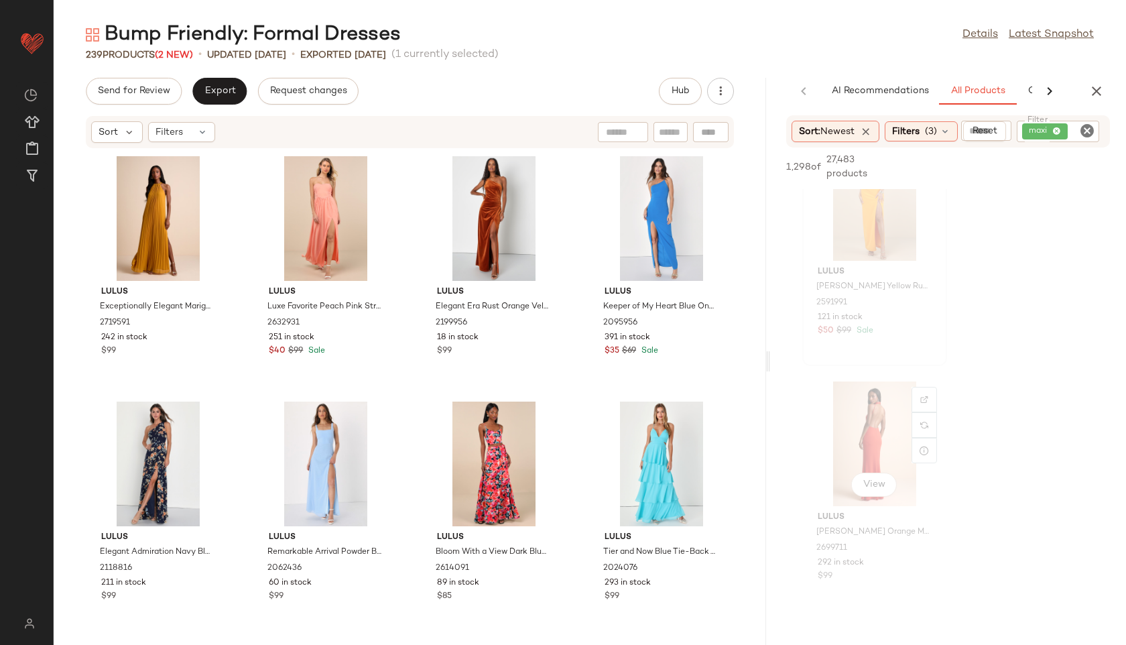
scroll to position [1533, 0]
click at [872, 132] on icon at bounding box center [866, 131] width 12 height 12
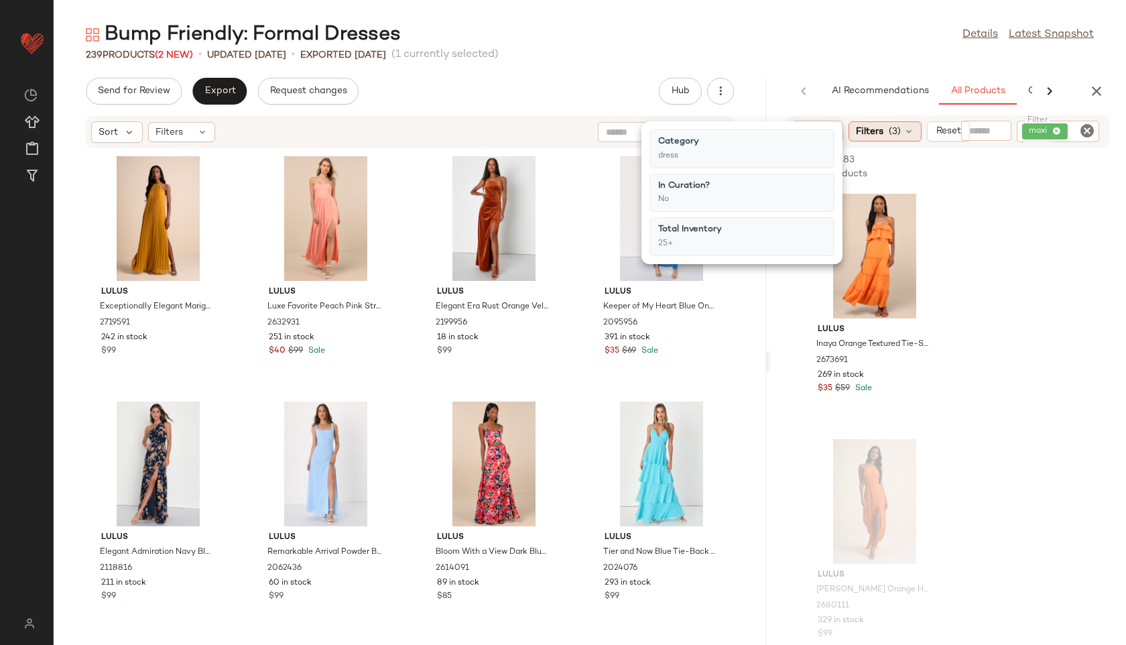
click at [908, 131] on icon at bounding box center [909, 131] width 11 height 11
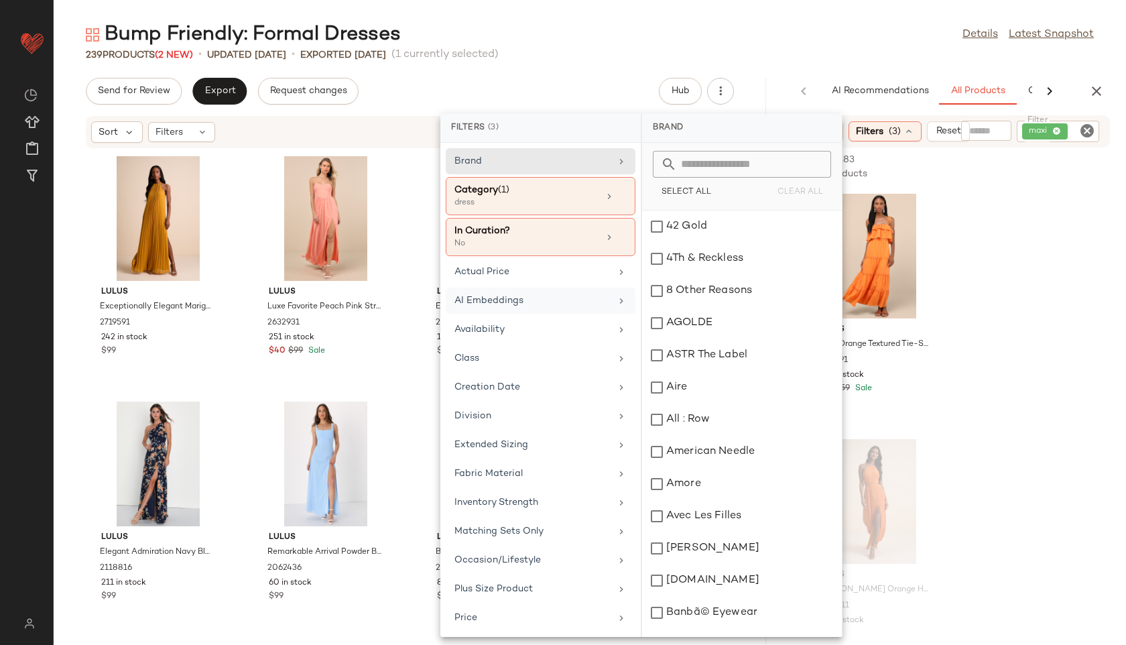
scroll to position [187, 0]
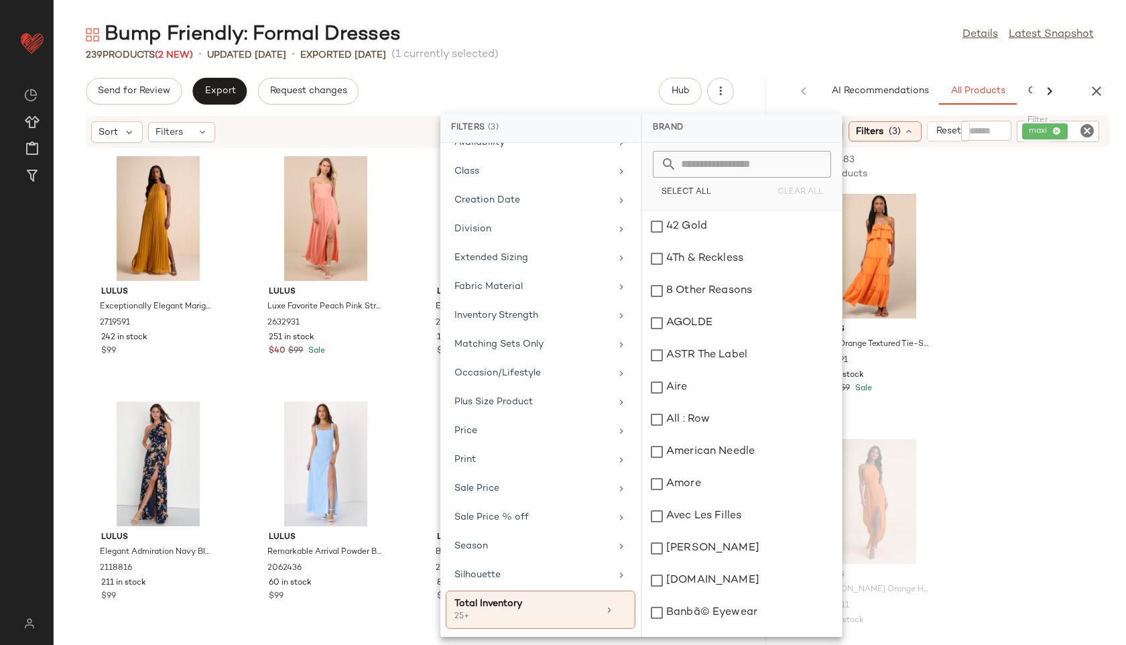
click at [661, 37] on div "Bump Friendly: Formal Dresses Details Latest Snapshot" at bounding box center [590, 34] width 1073 height 27
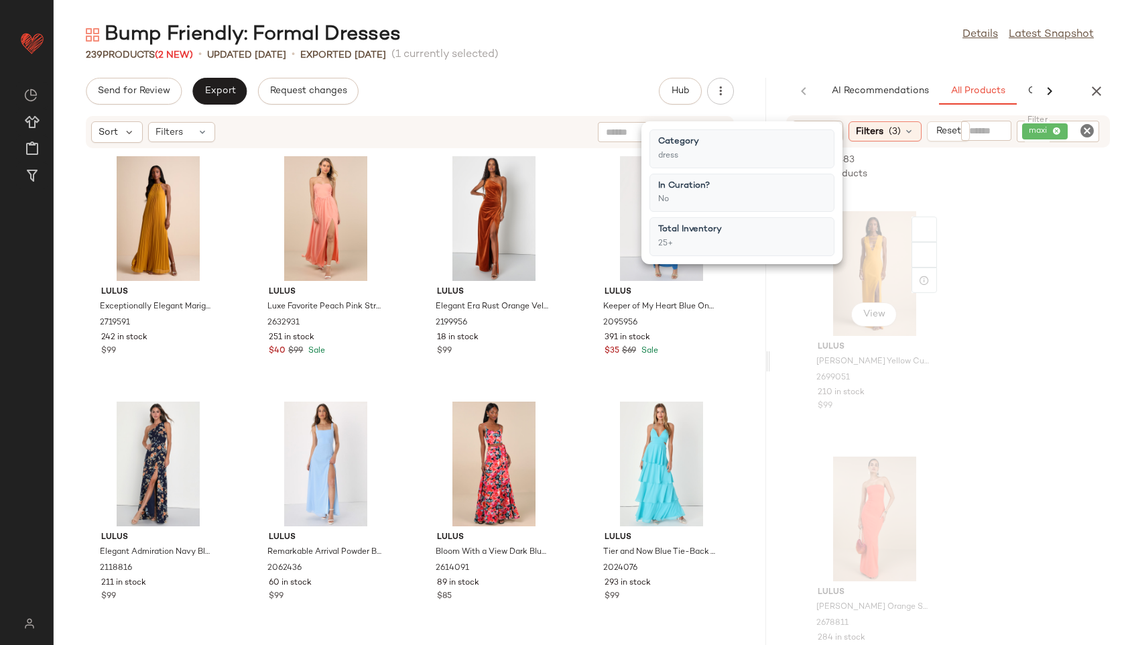
scroll to position [3664, 0]
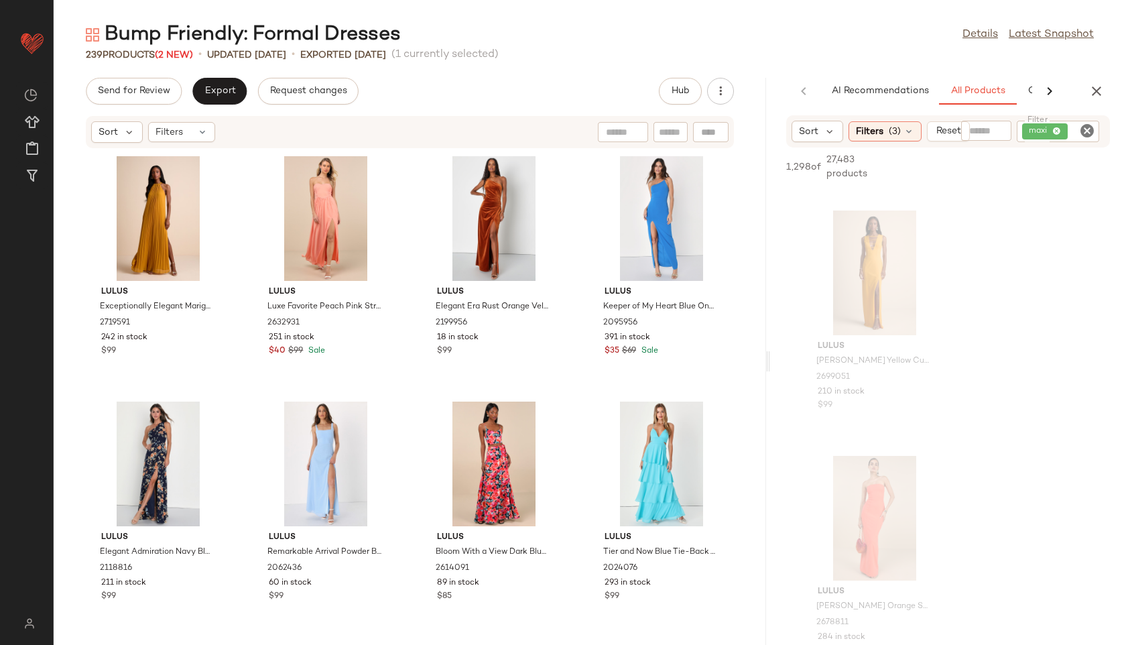
click at [827, 45] on div "Bump Friendly: Formal Dresses Details Latest Snapshot" at bounding box center [590, 34] width 1073 height 27
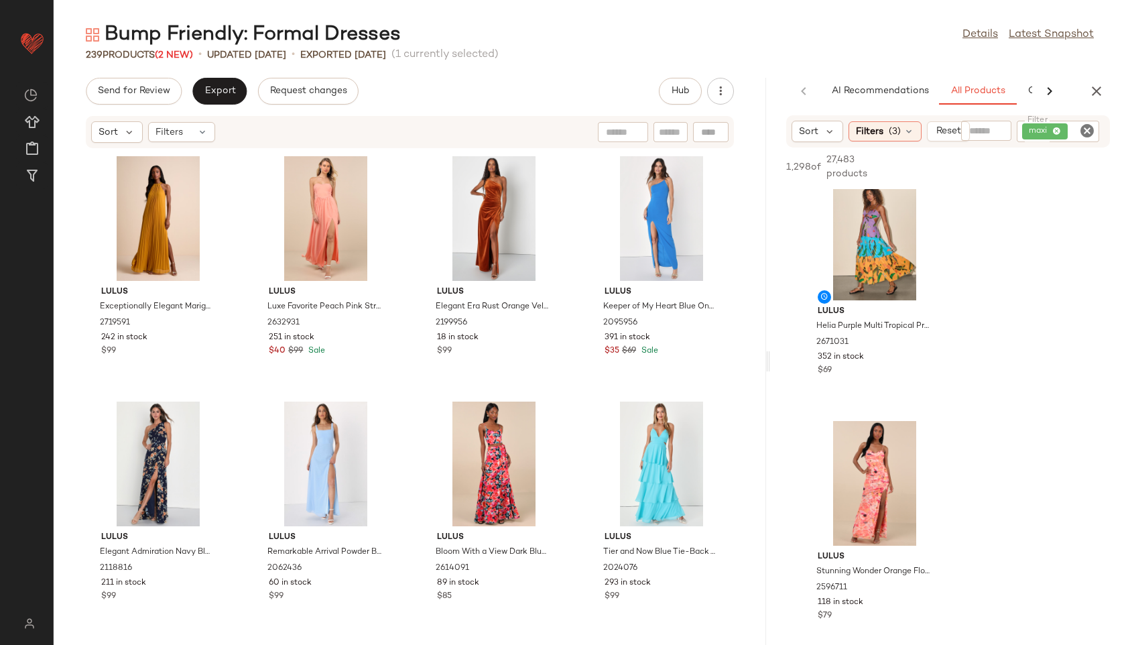
scroll to position [5666, 0]
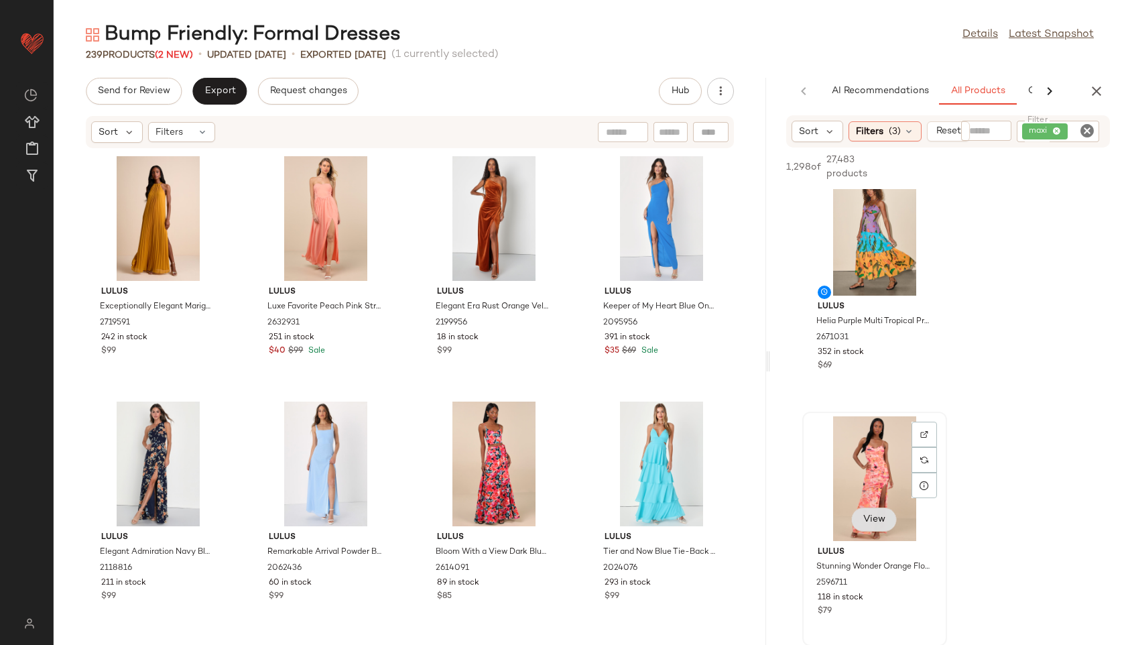
click at [868, 517] on span "View" at bounding box center [874, 519] width 23 height 11
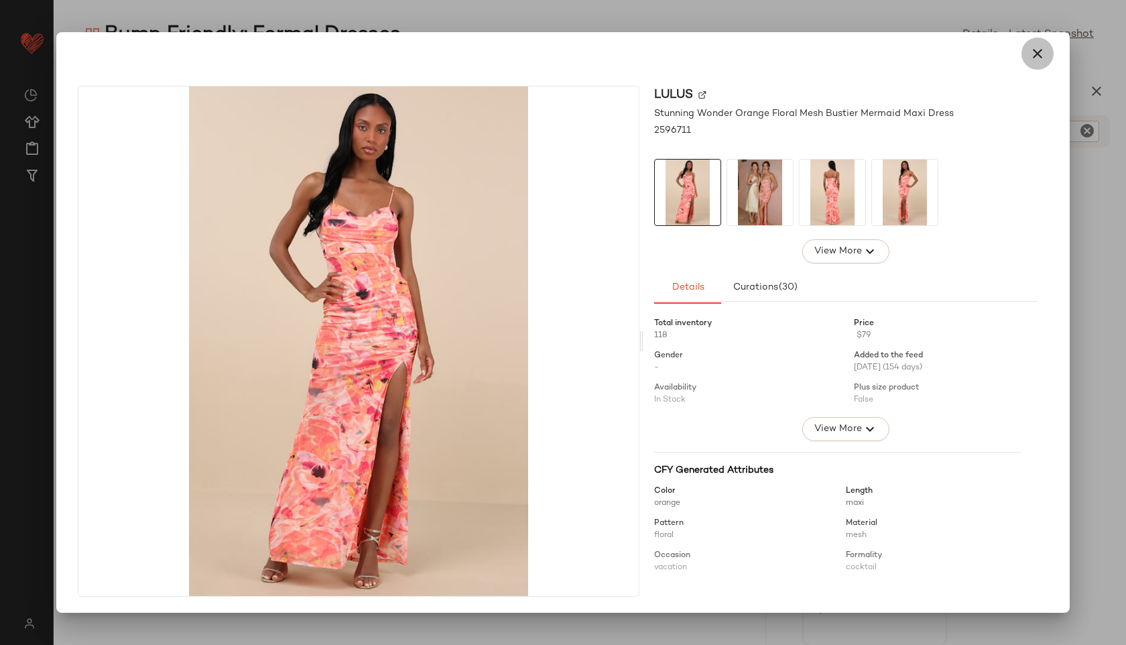
click at [1037, 50] on icon "button" at bounding box center [1038, 54] width 16 height 16
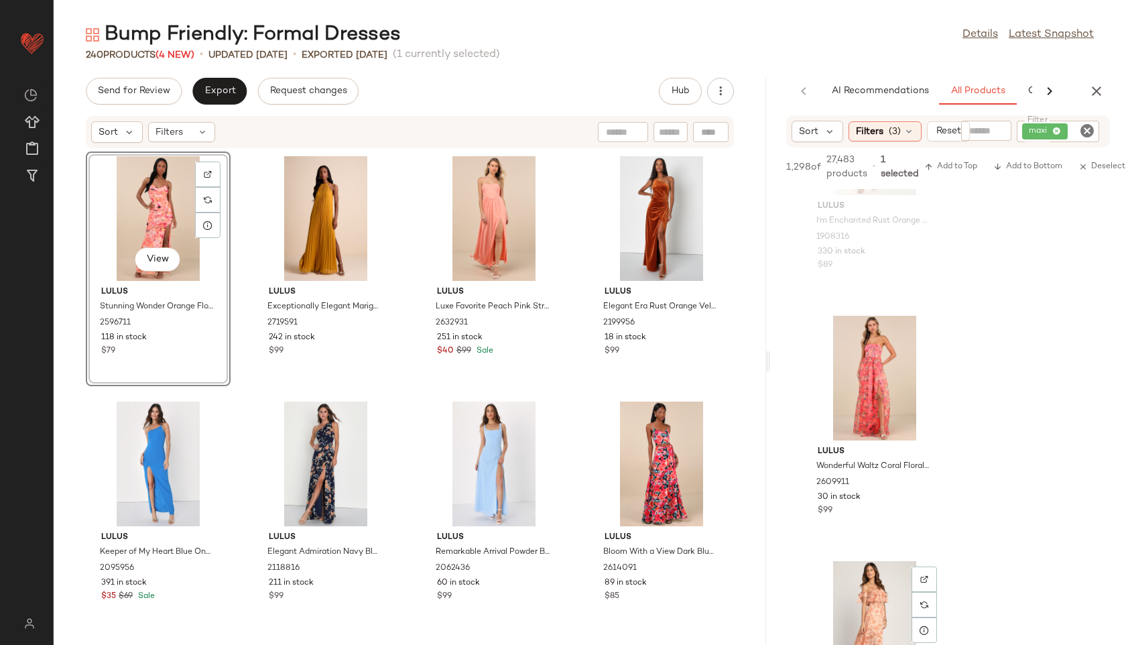
scroll to position [6563, 0]
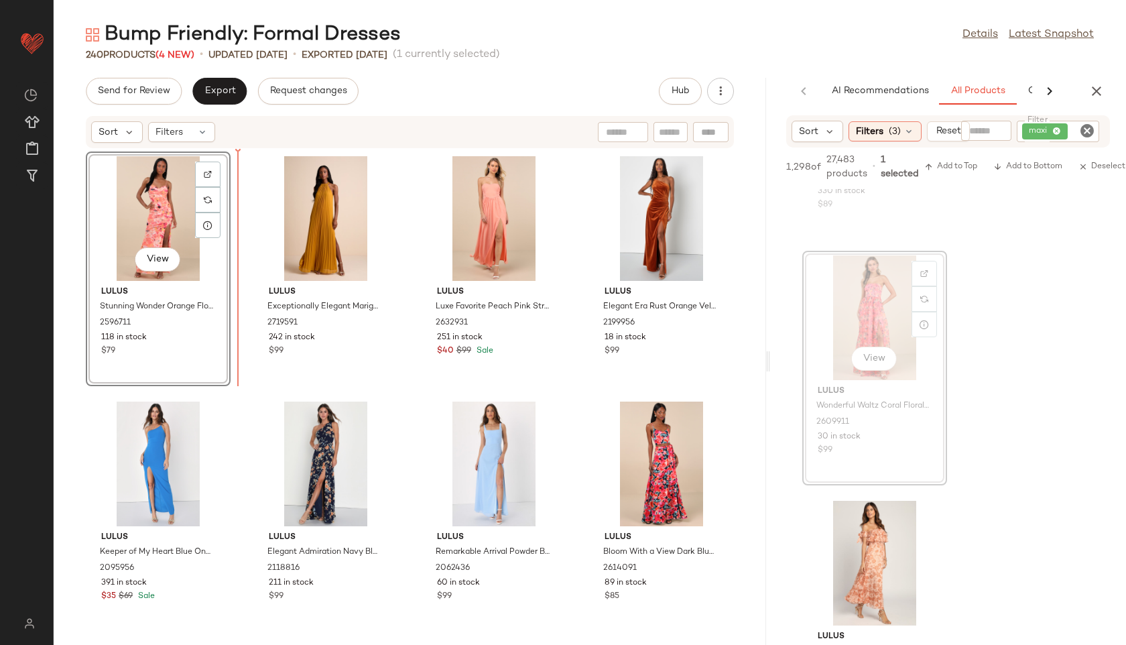
drag, startPoint x: 882, startPoint y: 316, endPoint x: 872, endPoint y: 316, distance: 9.4
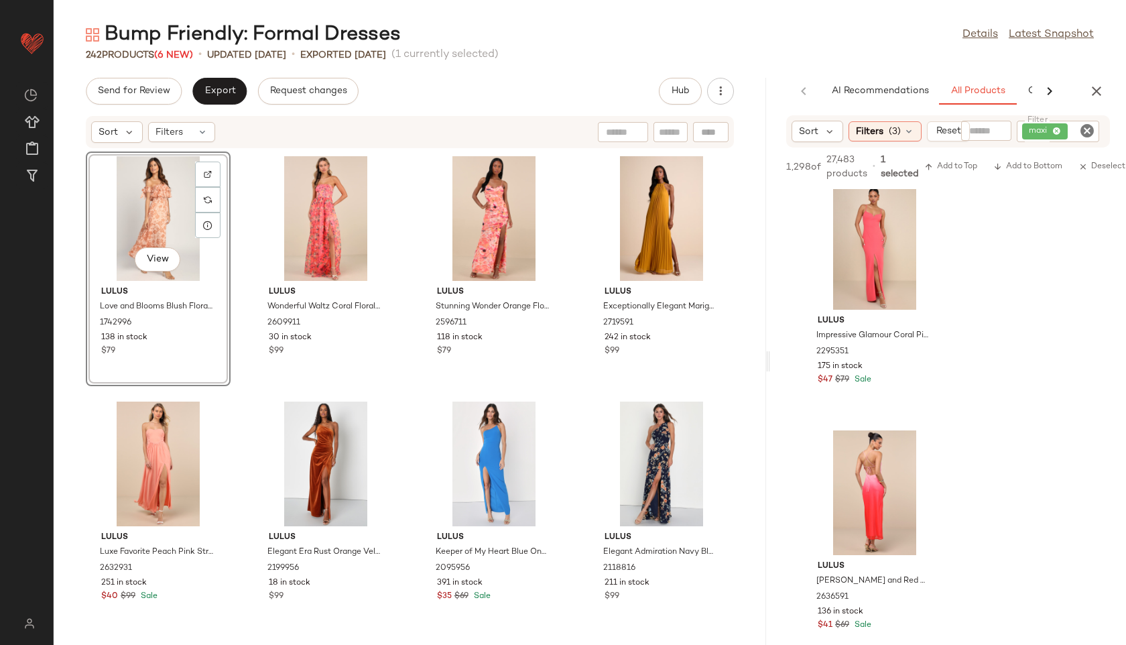
scroll to position [7131, 0]
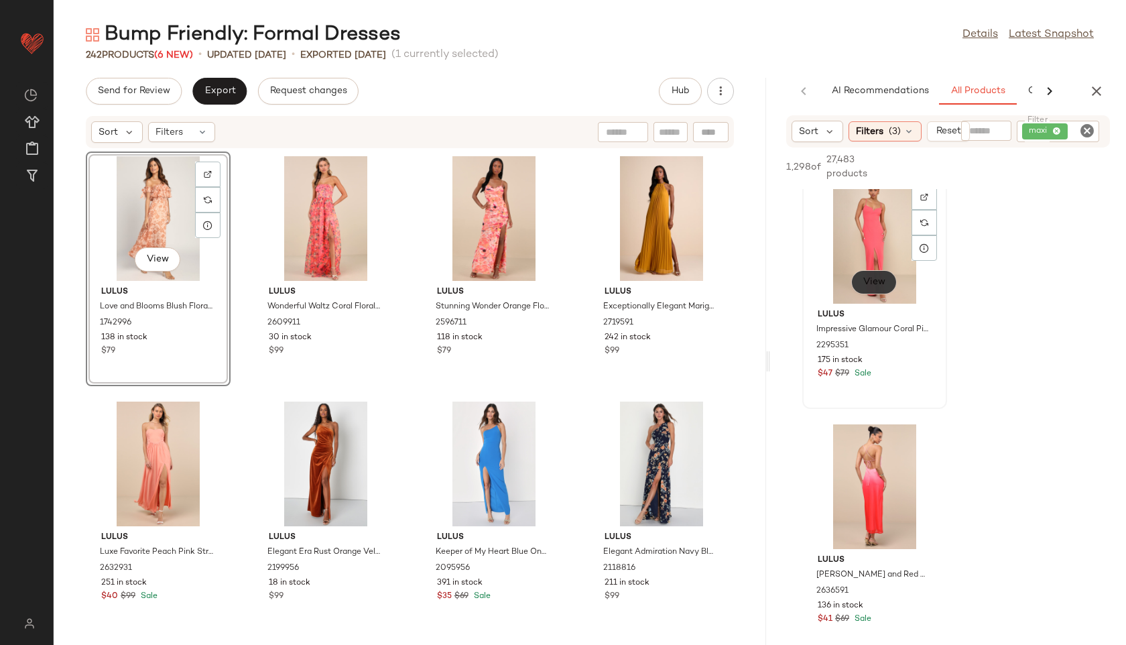
click at [878, 280] on span "View" at bounding box center [874, 282] width 23 height 11
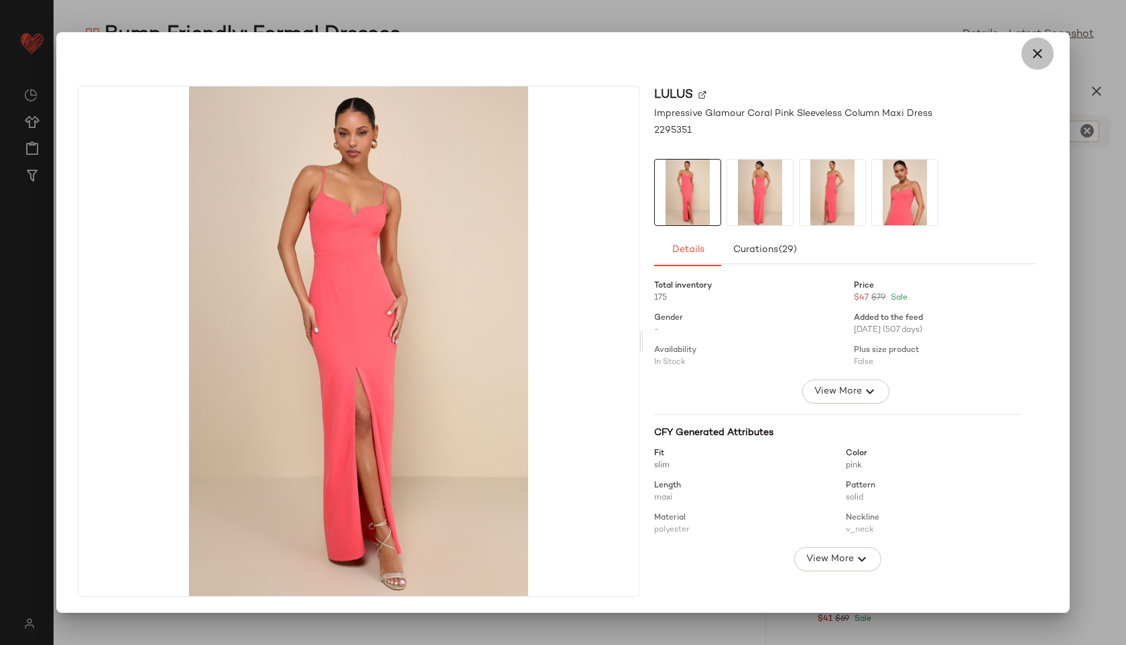
click at [1037, 47] on icon "button" at bounding box center [1038, 54] width 16 height 16
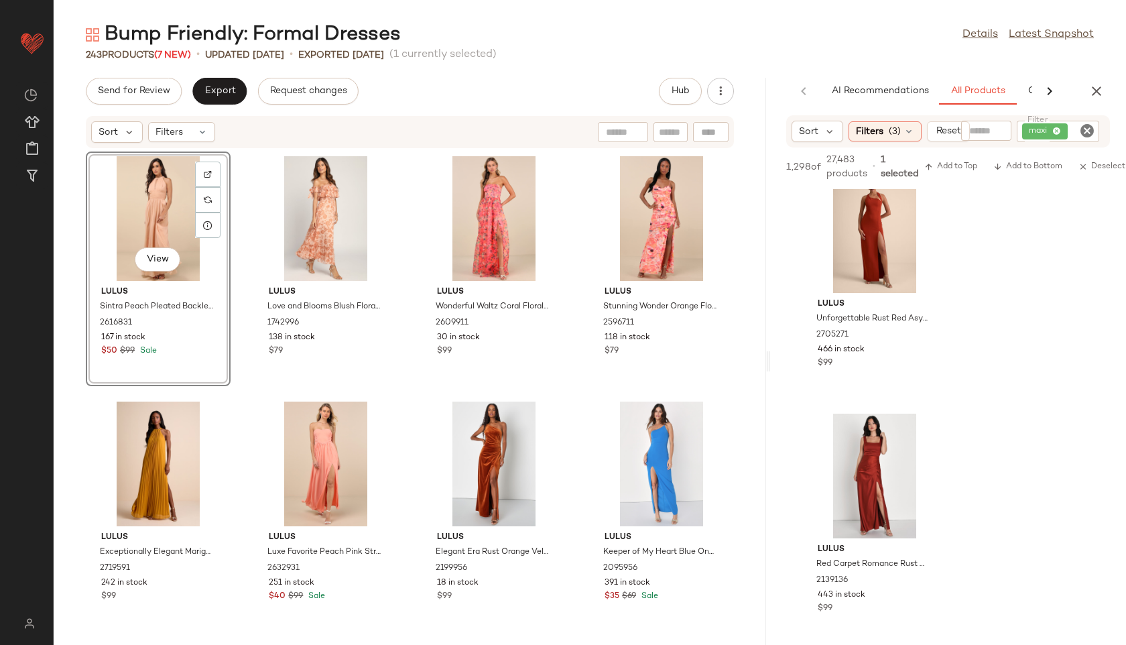
scroll to position [8635, 0]
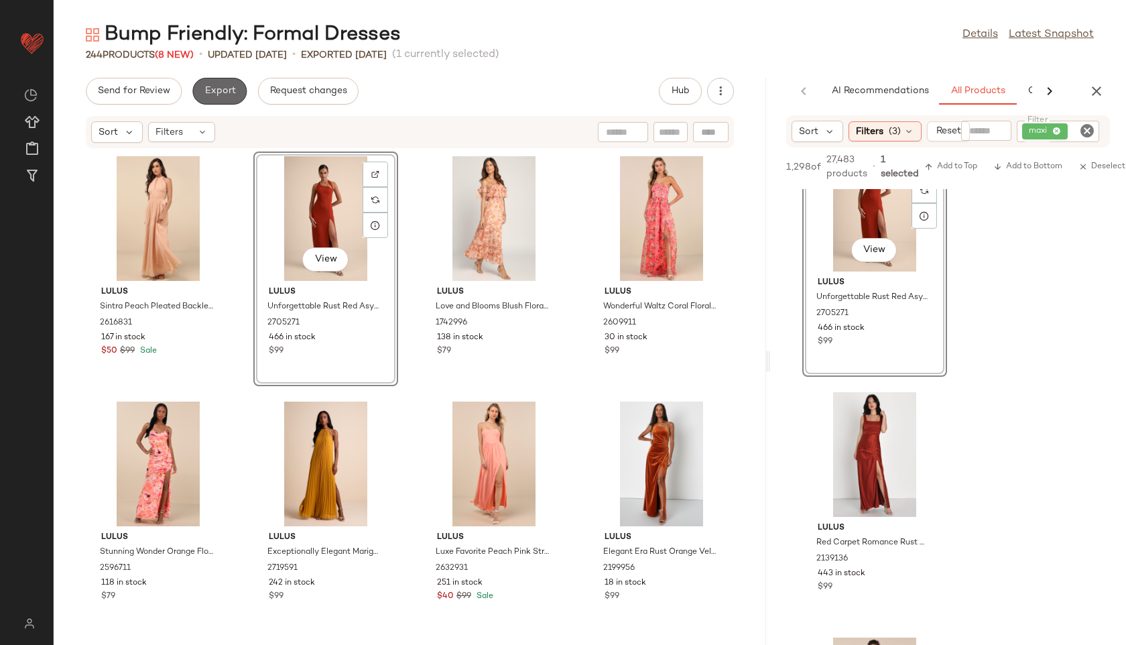
click at [221, 84] on button "Export" at bounding box center [219, 91] width 54 height 27
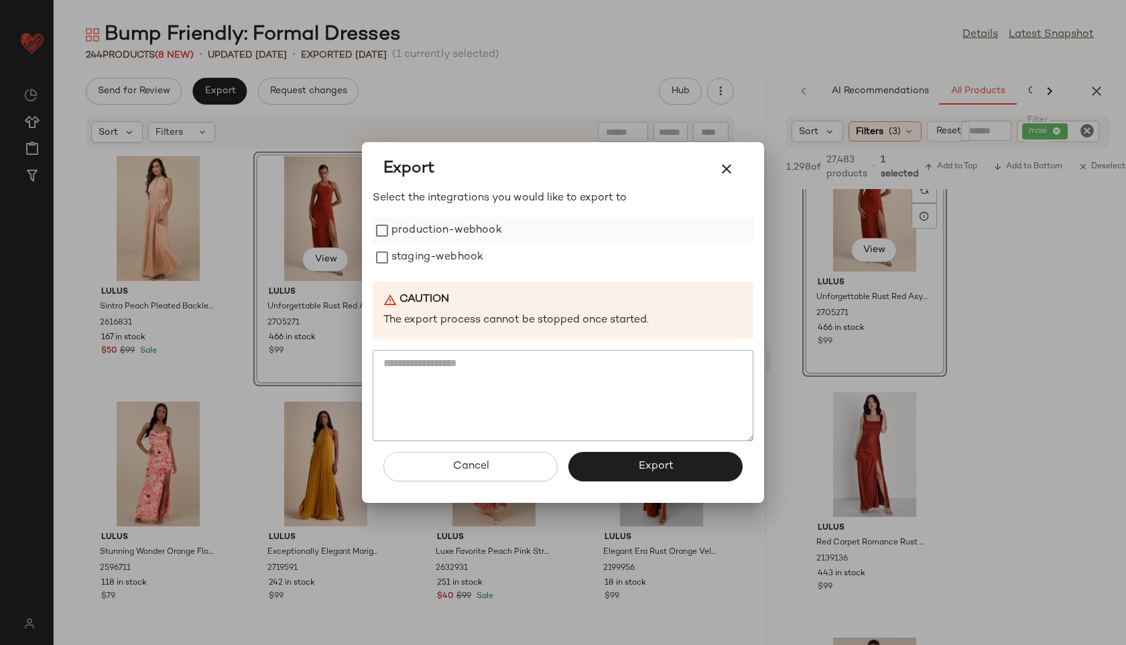
click at [416, 233] on label "production-webhook" at bounding box center [447, 230] width 111 height 27
click at [418, 259] on label "staging-webhook" at bounding box center [438, 257] width 92 height 27
click at [657, 465] on span "Export" at bounding box center [656, 466] width 36 height 13
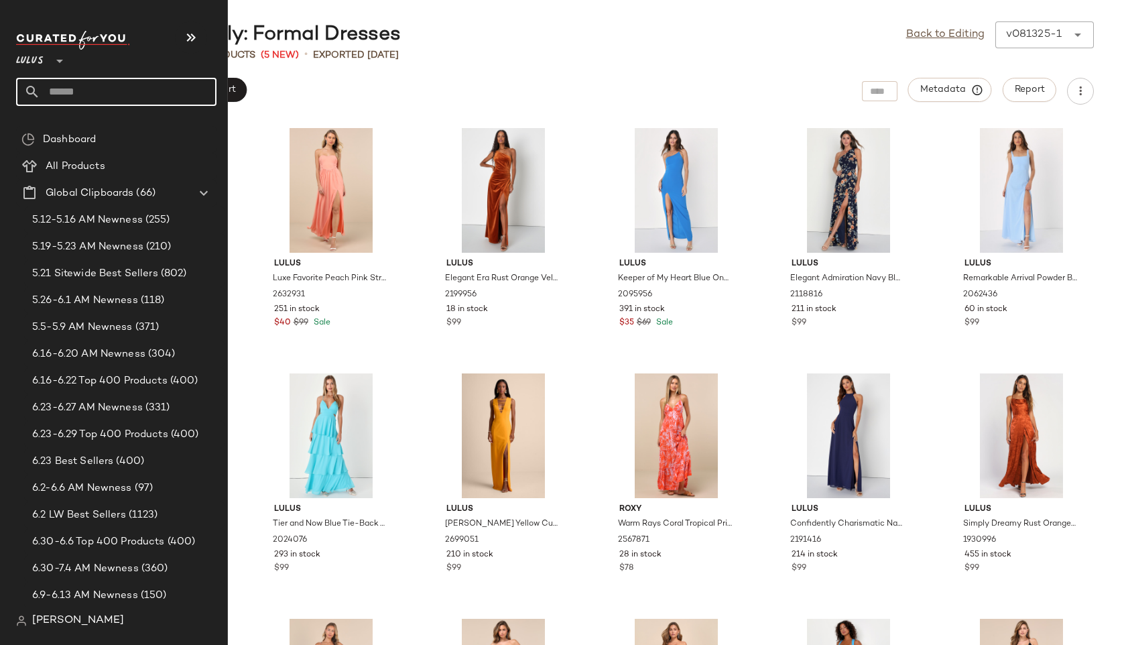
click at [90, 91] on input "text" at bounding box center [128, 92] width 176 height 28
click at [84, 91] on input "text" at bounding box center [128, 92] width 176 height 28
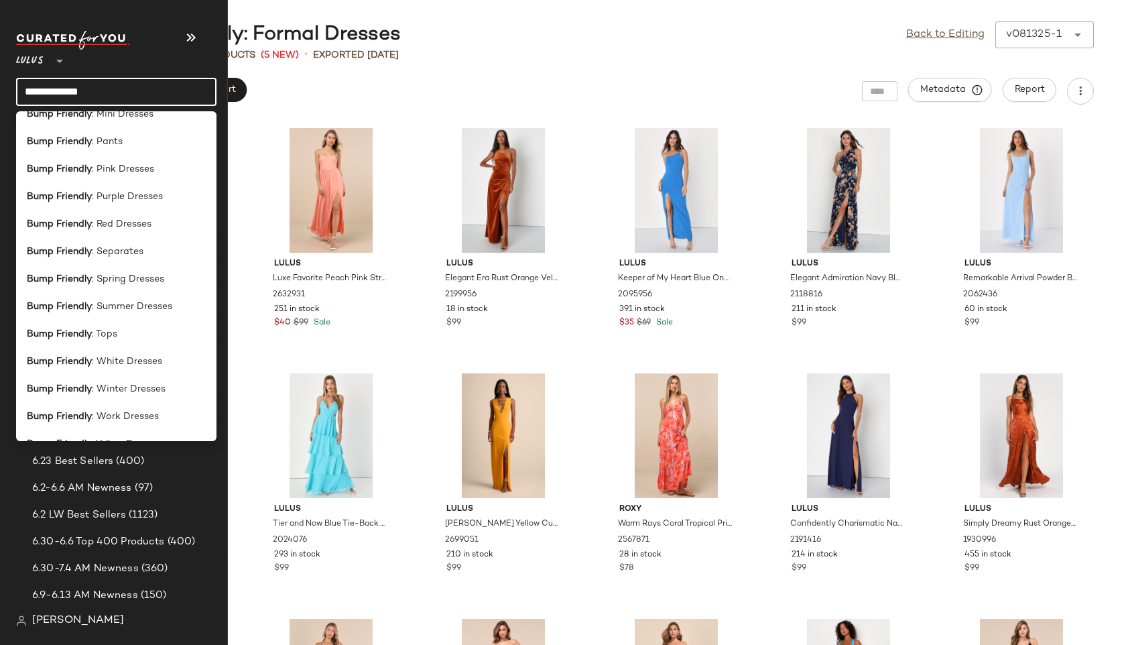
scroll to position [341, 0]
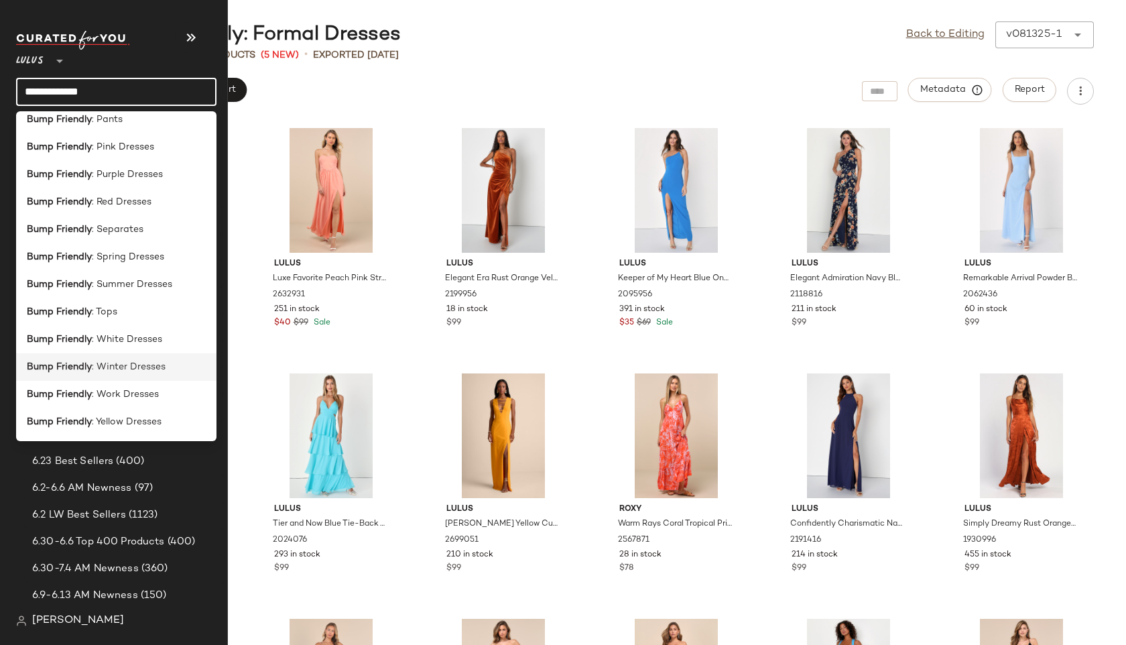
type input "**********"
click at [151, 364] on span ": Winter Dresses" at bounding box center [129, 367] width 74 height 14
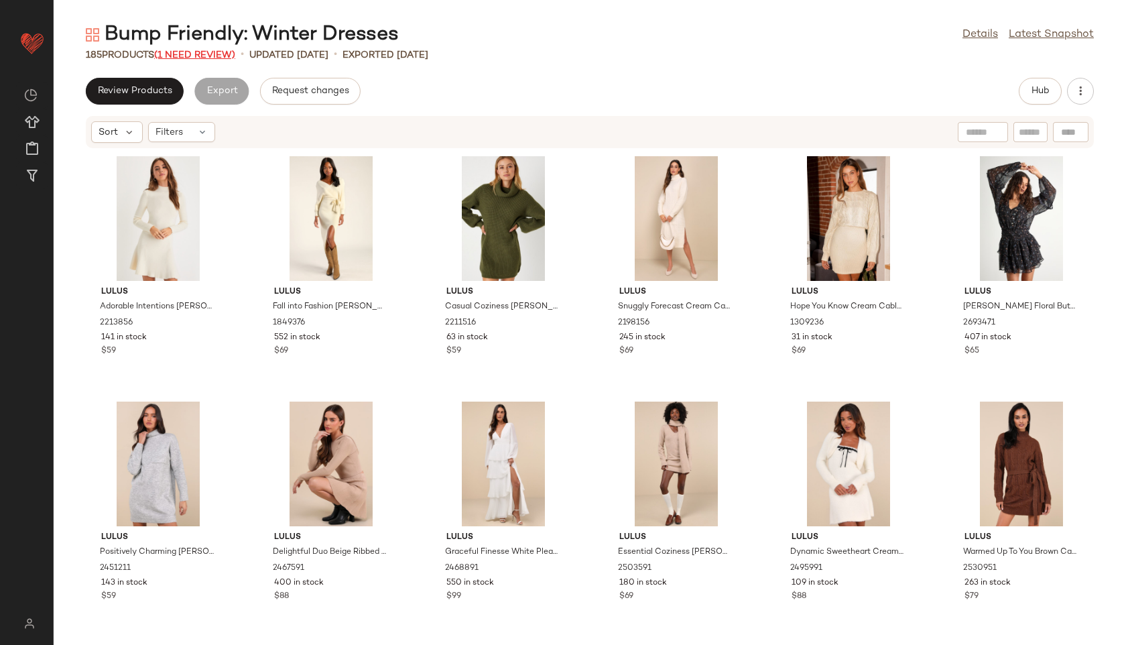
click at [219, 56] on span "(1 Need Review)" at bounding box center [194, 55] width 81 height 10
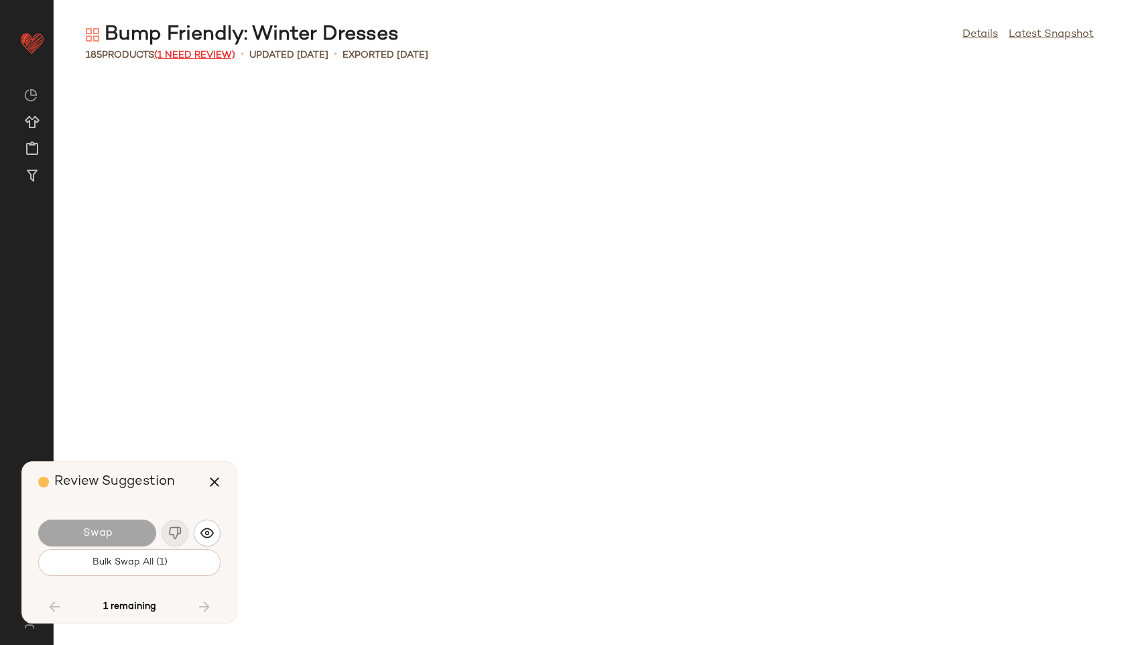
scroll to position [5889, 0]
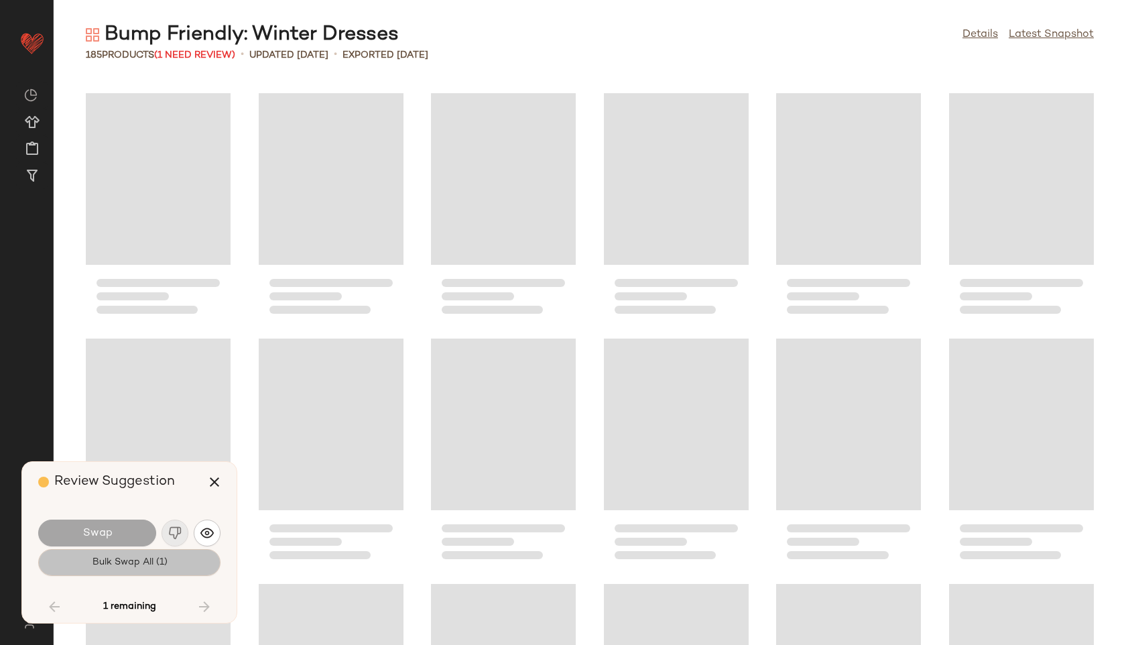
click at [162, 557] on span "Bulk Swap All (1)" at bounding box center [129, 562] width 76 height 11
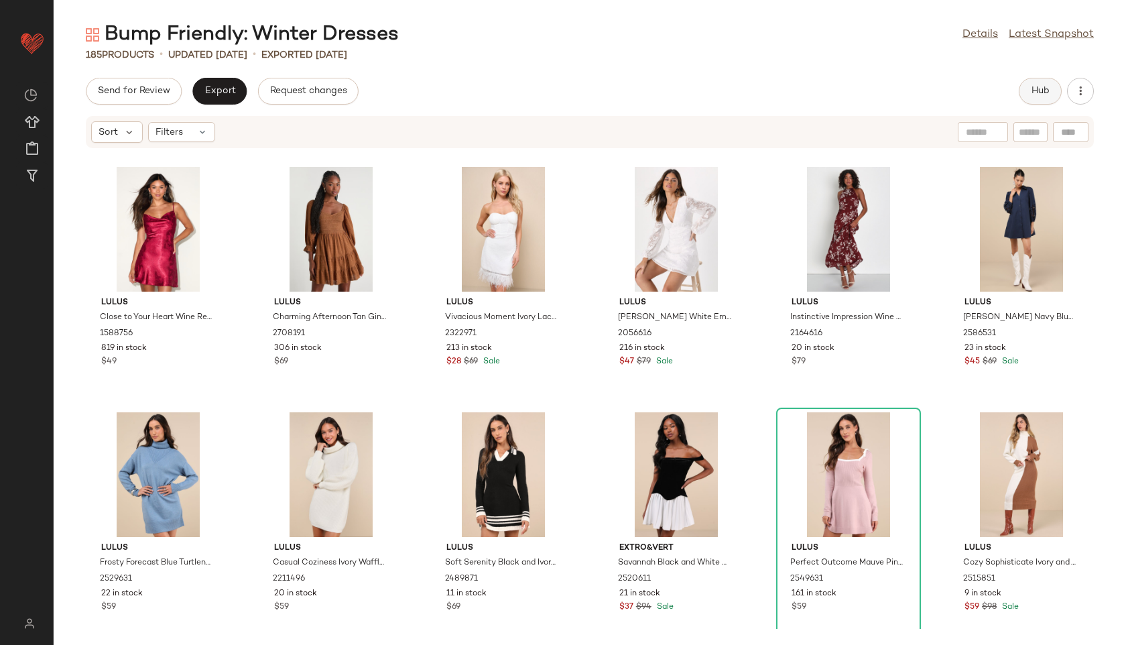
click at [1036, 84] on button "Hub" at bounding box center [1040, 91] width 43 height 27
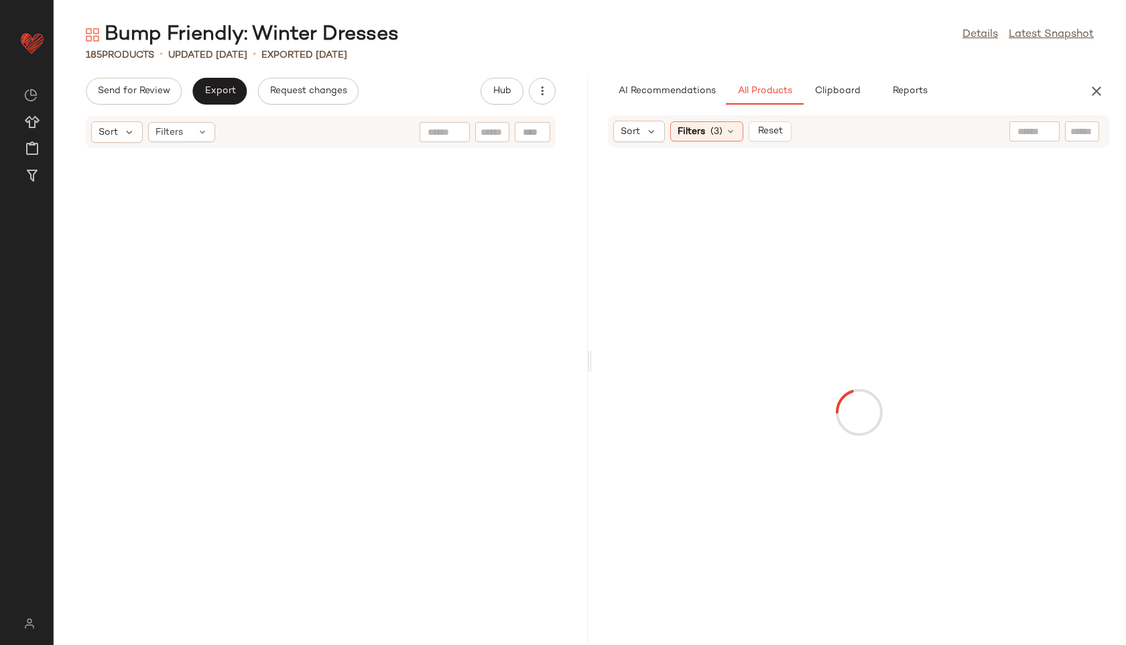
scroll to position [11778, 0]
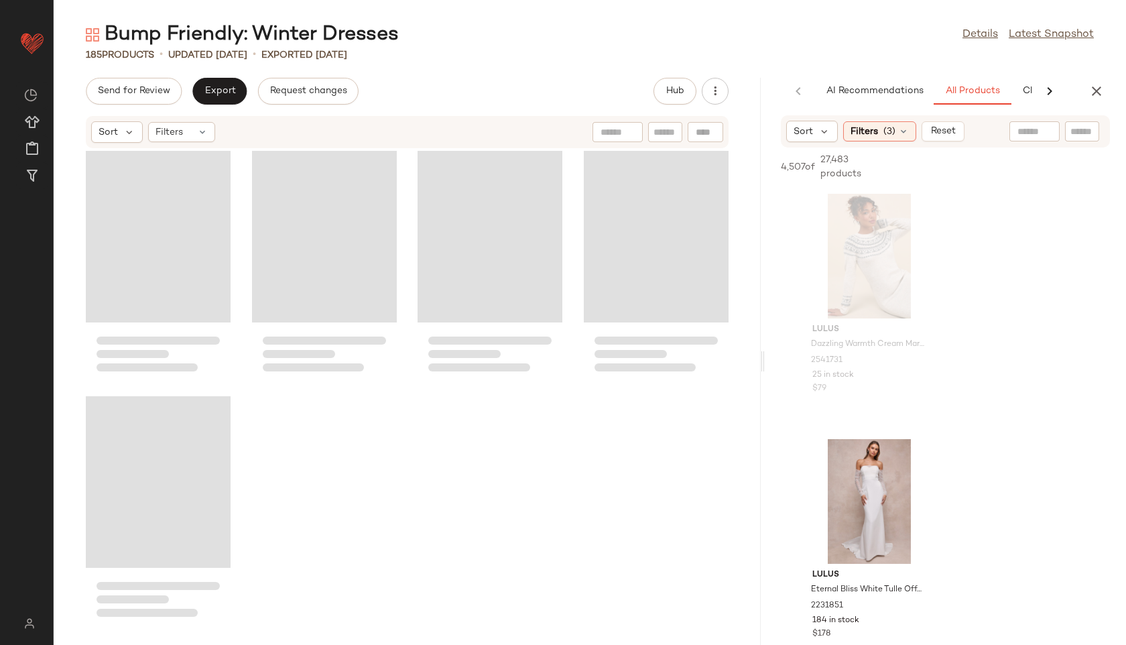
drag, startPoint x: 587, startPoint y: 366, endPoint x: 943, endPoint y: 350, distance: 355.7
click at [943, 350] on div "Bump Friendly: Winter Dresses Details Latest Snapshot 185 Products • updated Au…" at bounding box center [590, 332] width 1073 height 623
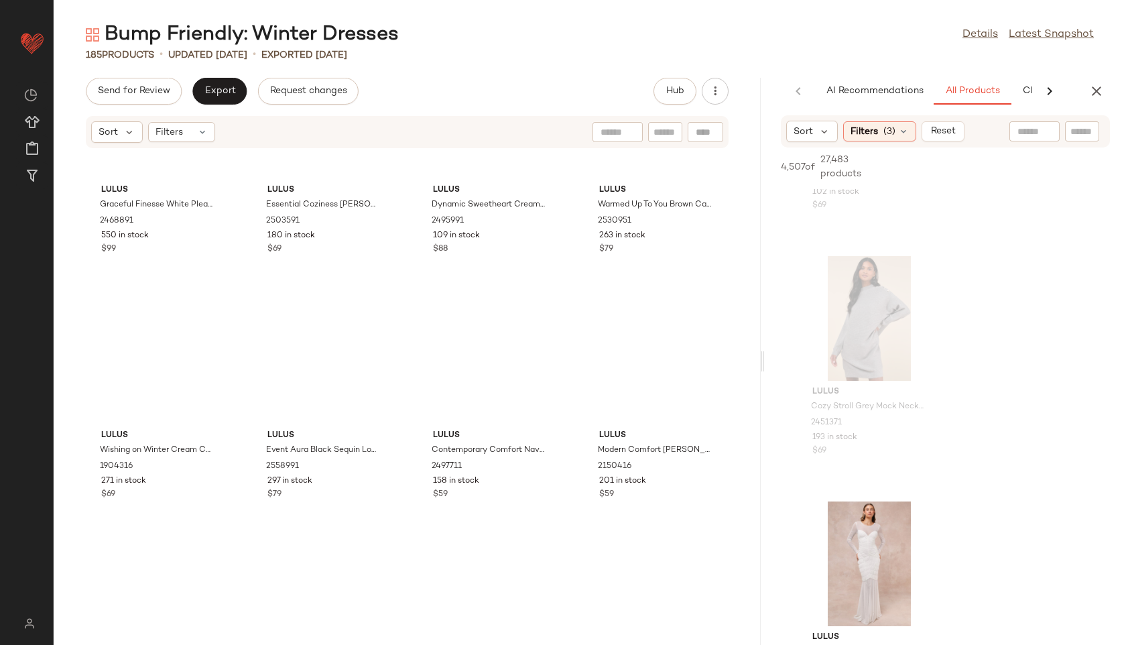
scroll to position [0, 0]
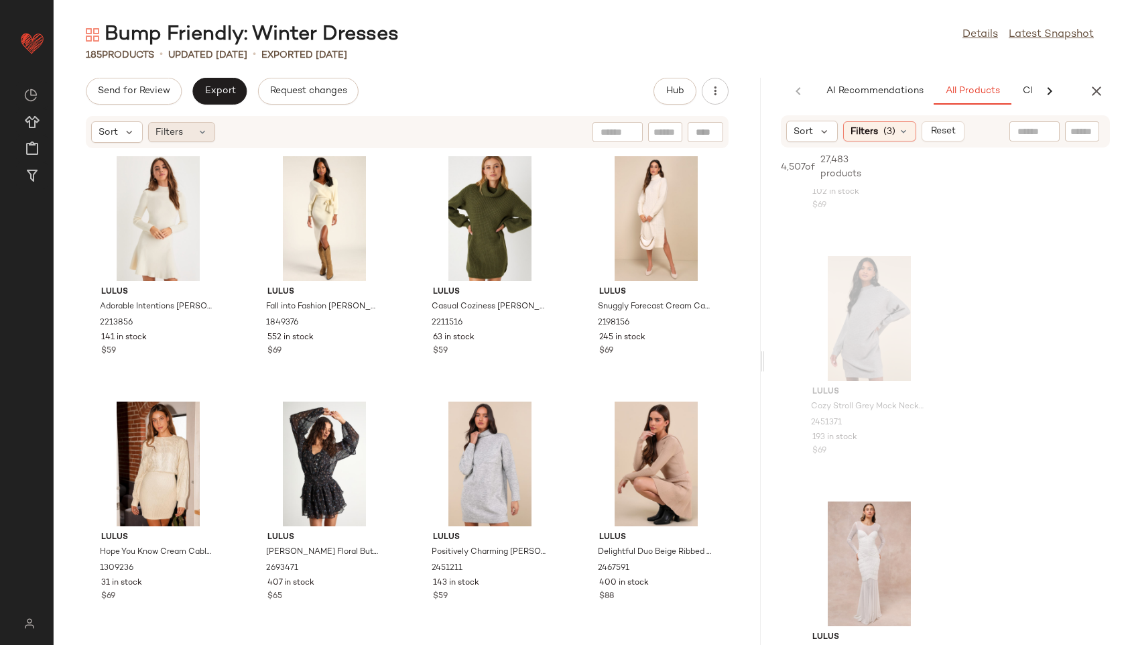
click at [202, 133] on icon at bounding box center [202, 132] width 11 height 11
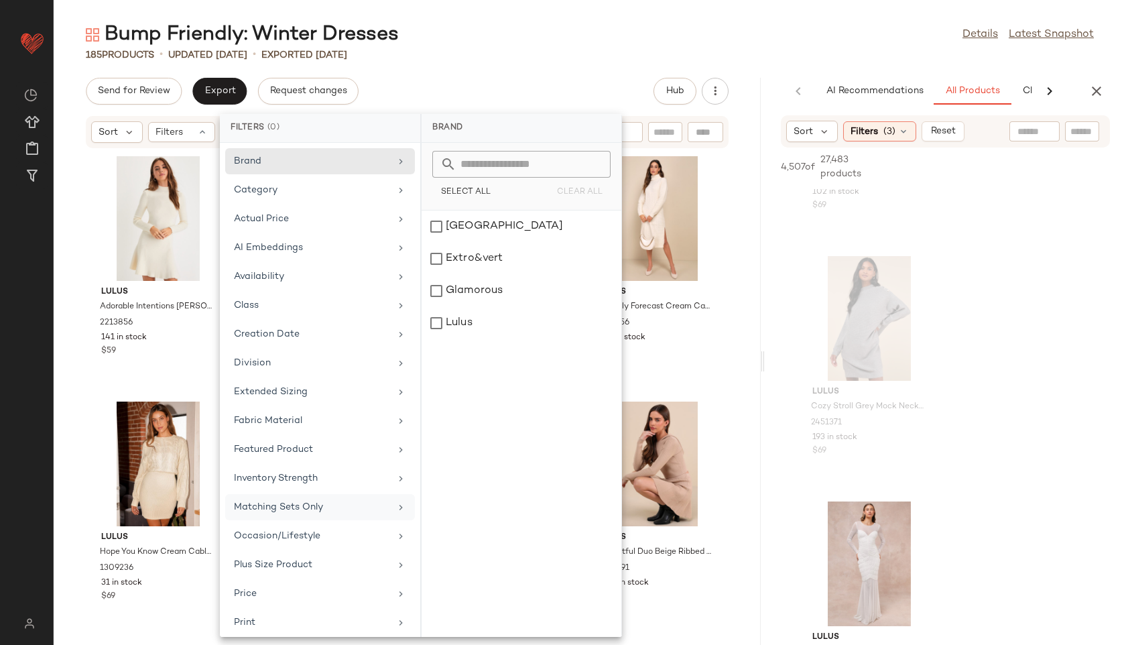
scroll to position [151, 0]
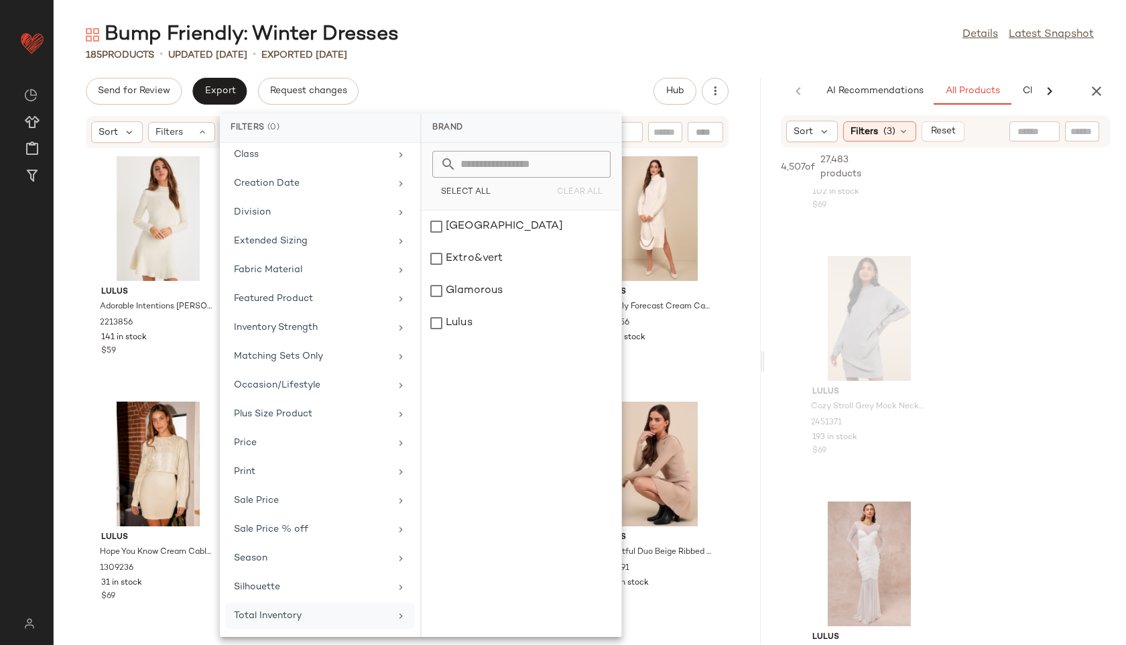
click at [290, 605] on div "Total Inventory" at bounding box center [320, 616] width 190 height 26
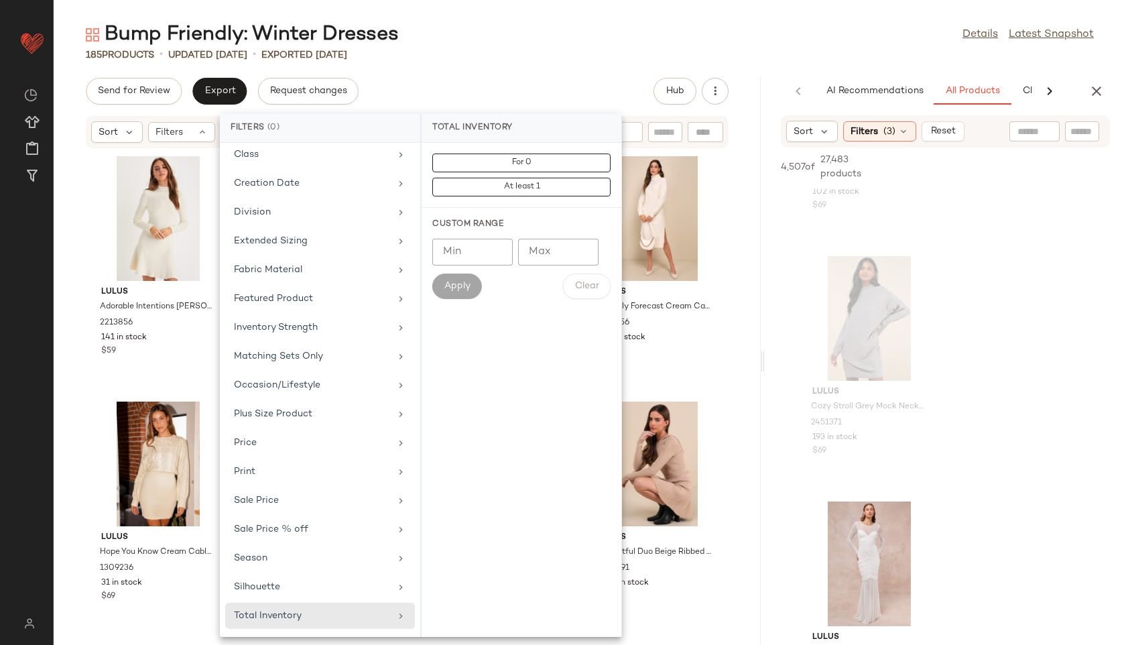
click at [561, 257] on input "Max" at bounding box center [558, 252] width 80 height 27
type input "**"
click at [466, 294] on button "Apply" at bounding box center [457, 286] width 50 height 25
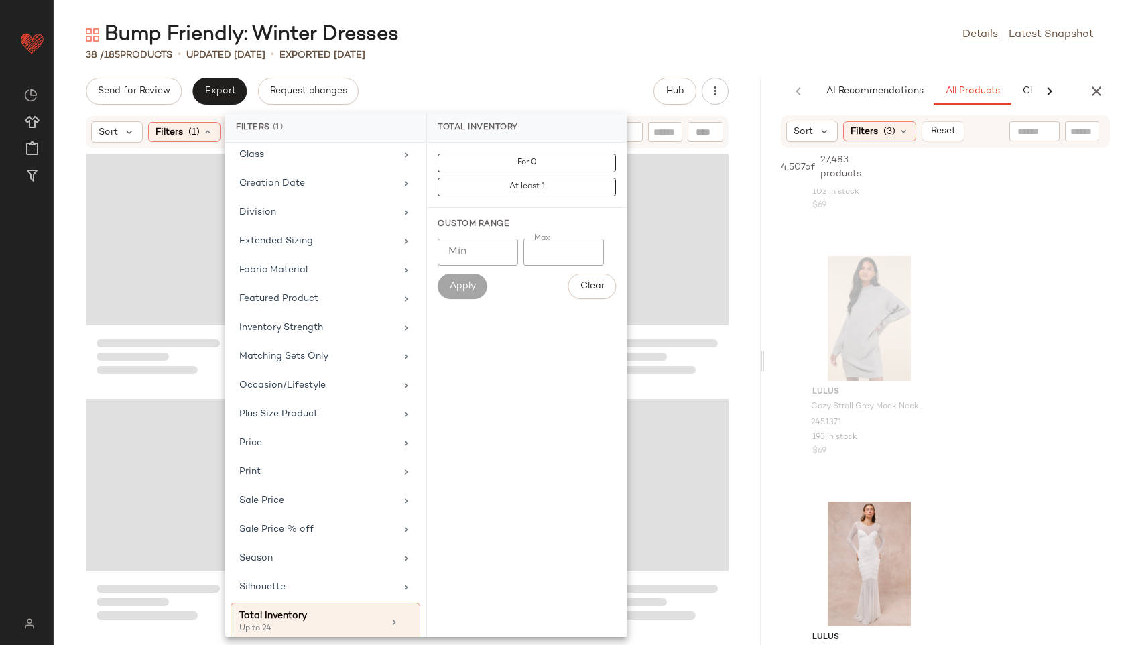
click at [542, 42] on div "Bump Friendly: Winter Dresses Details Latest Snapshot" at bounding box center [590, 34] width 1073 height 27
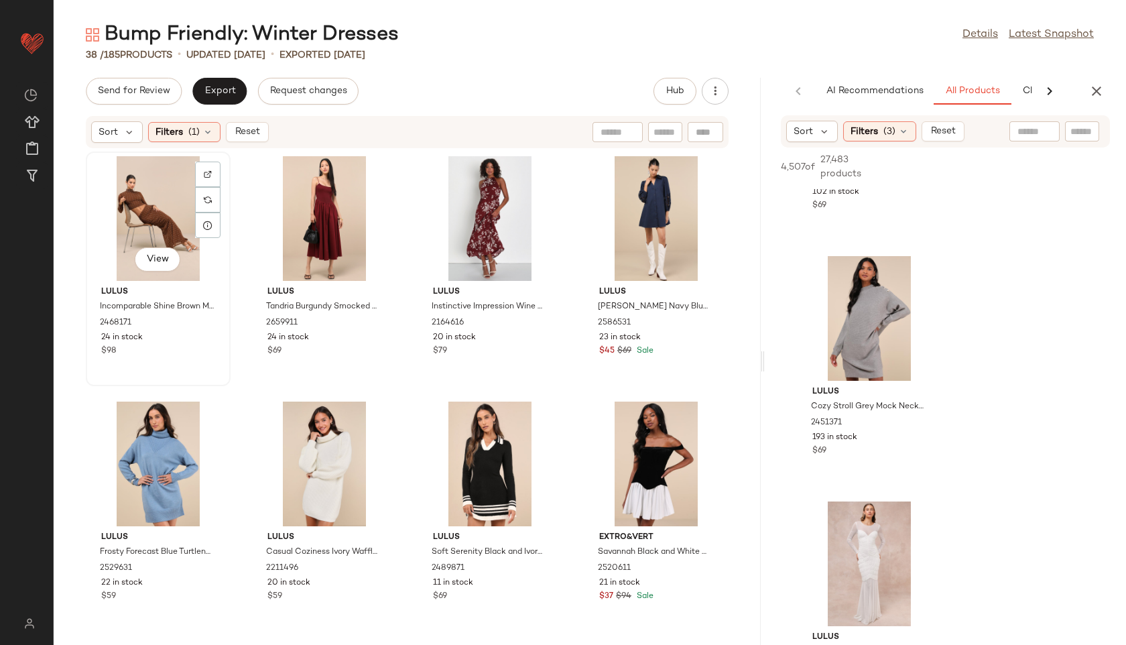
click at [138, 219] on div "View" at bounding box center [158, 218] width 135 height 125
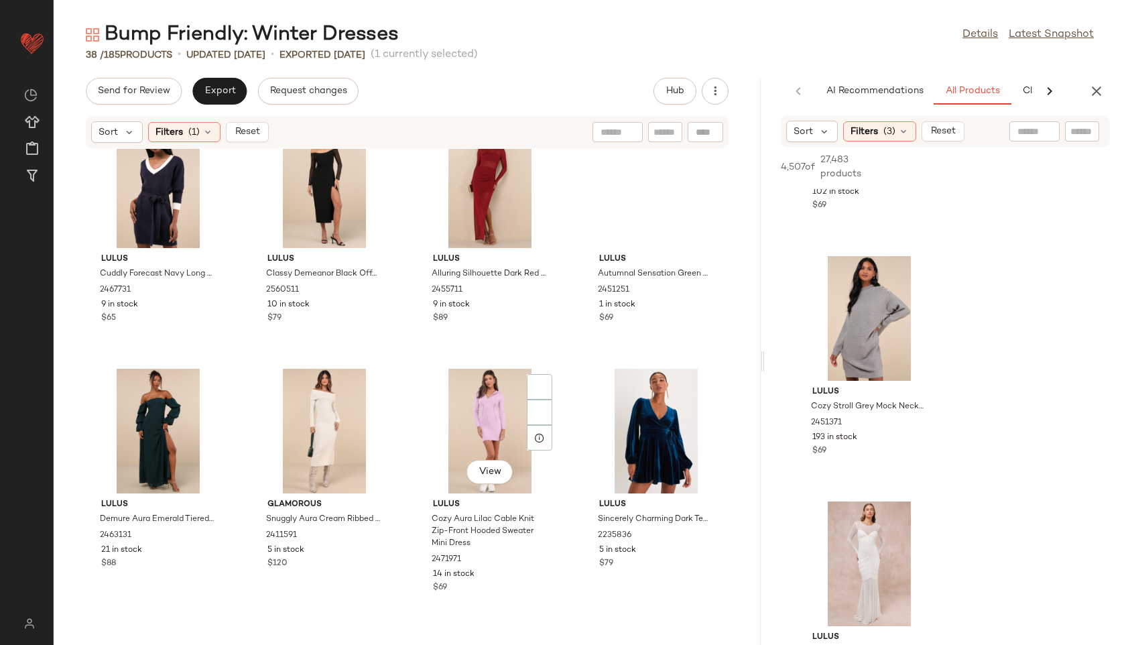
scroll to position [1976, 0]
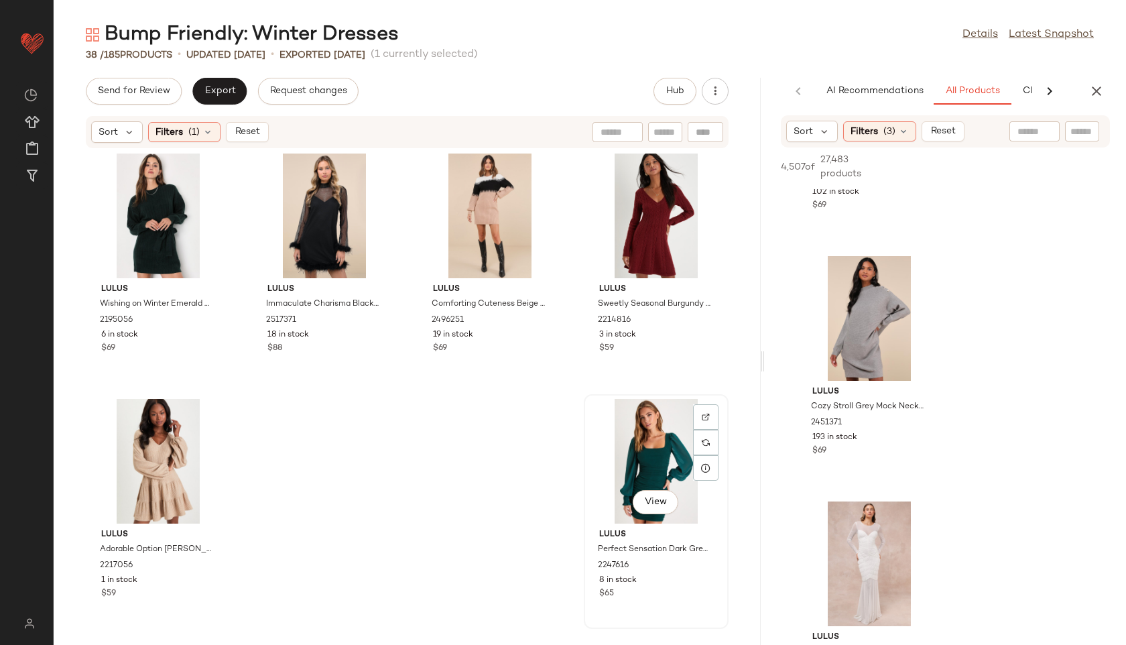
click at [658, 479] on div "View" at bounding box center [656, 461] width 135 height 125
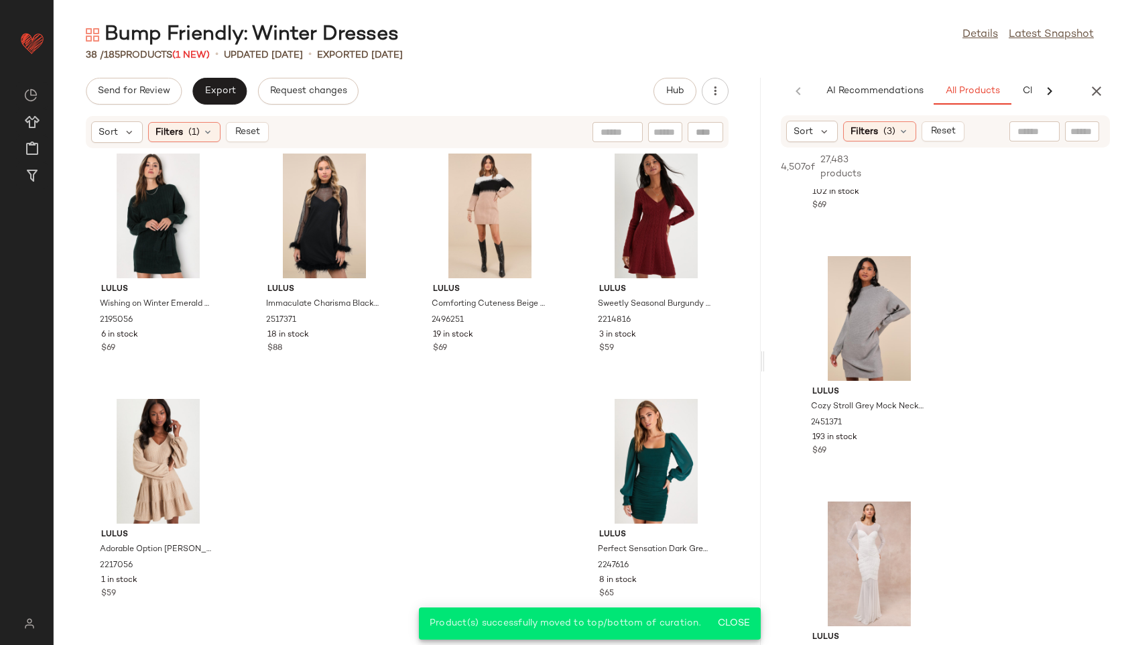
click at [249, 142] on div "Sort Filters (1) Reset" at bounding box center [180, 131] width 178 height 21
click at [243, 133] on span "Reset" at bounding box center [246, 132] width 25 height 11
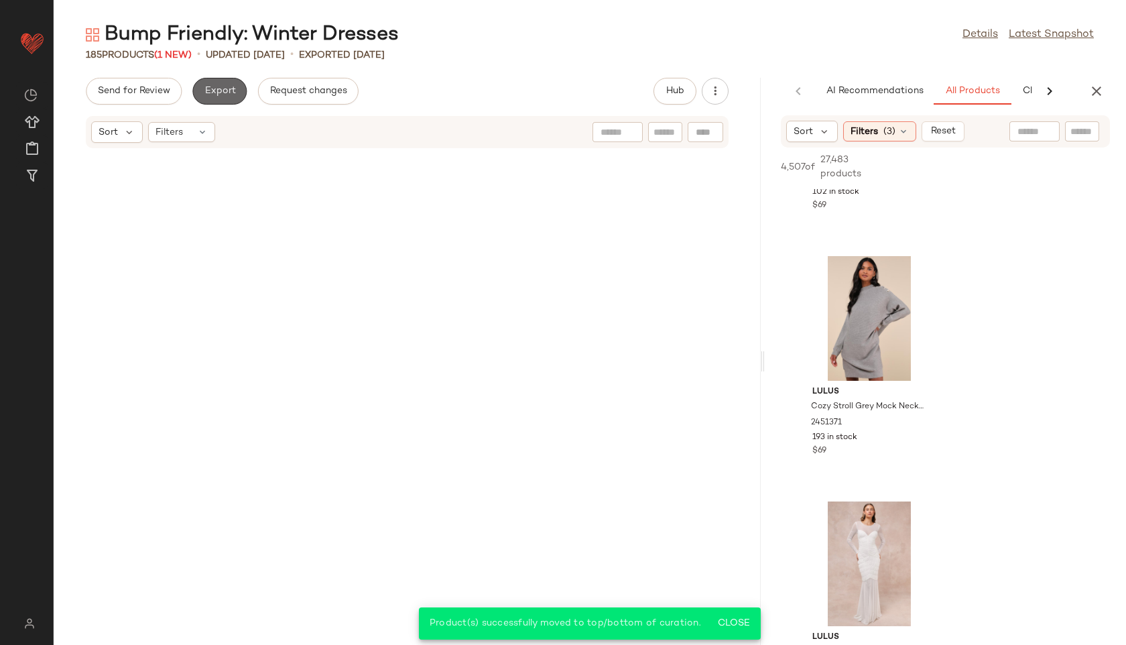
click at [219, 97] on button "Export" at bounding box center [219, 91] width 54 height 27
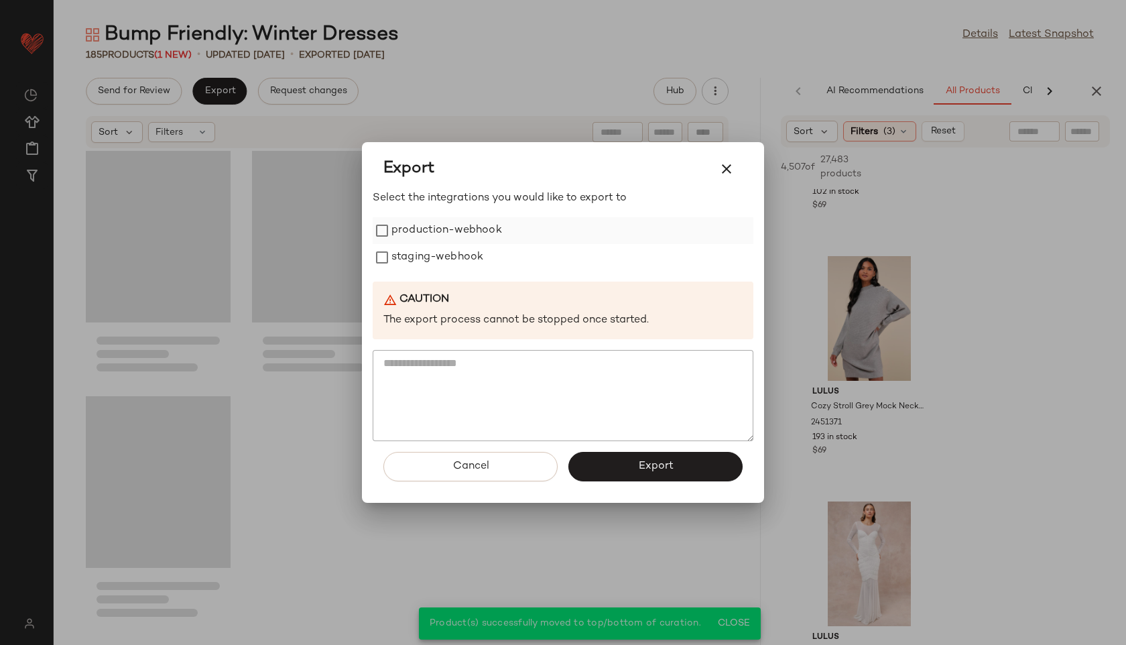
click at [489, 235] on label "production-webhook" at bounding box center [447, 230] width 111 height 27
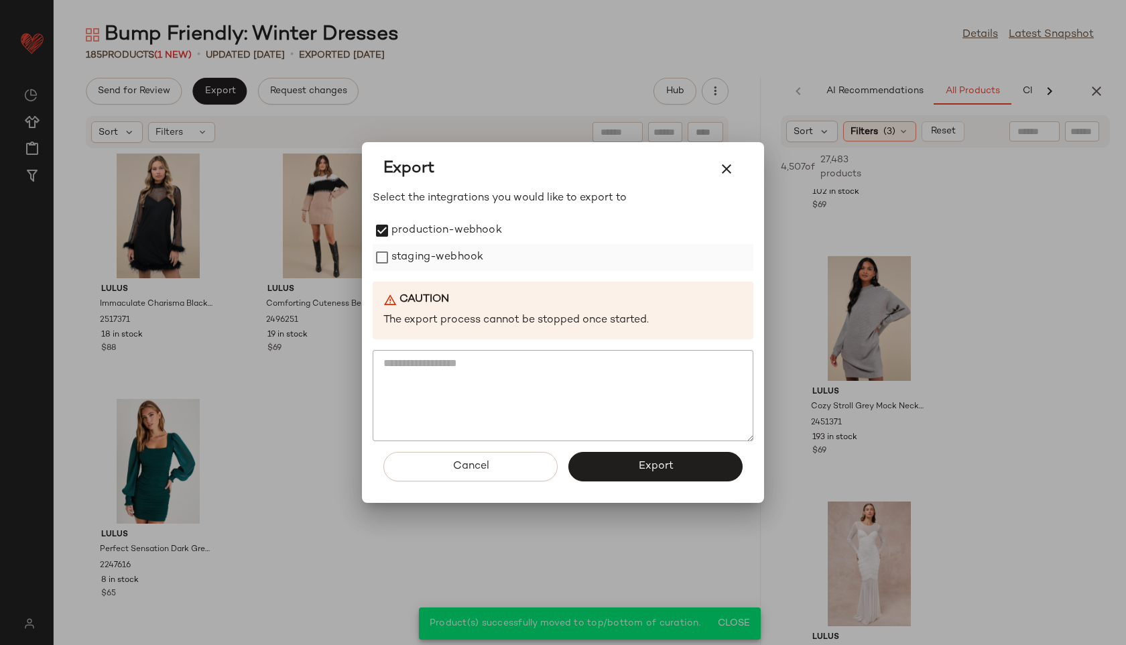
click at [459, 245] on label "staging-webhook" at bounding box center [438, 257] width 92 height 27
click at [627, 466] on button "Export" at bounding box center [656, 466] width 174 height 29
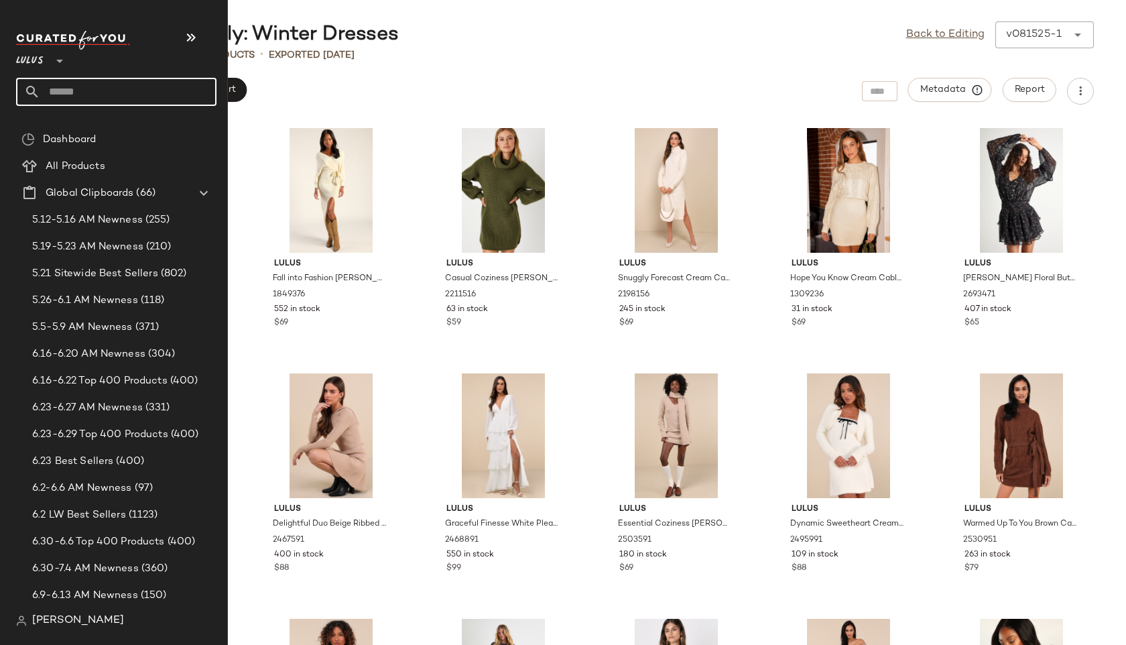
click at [74, 93] on input "text" at bounding box center [128, 92] width 176 height 28
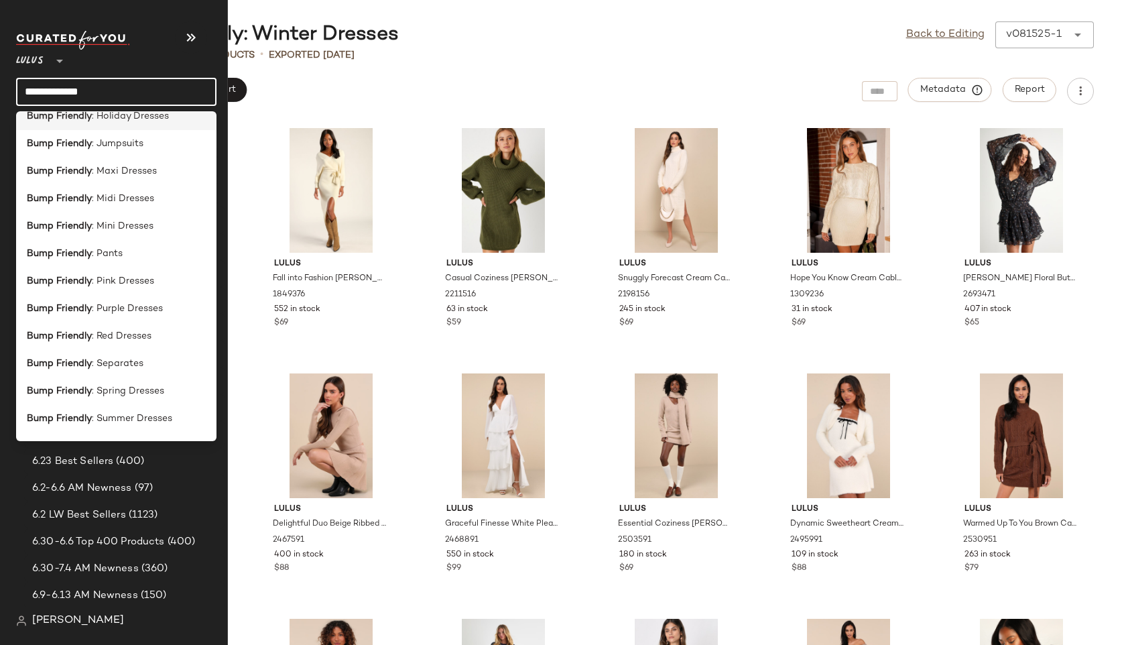
scroll to position [341, 0]
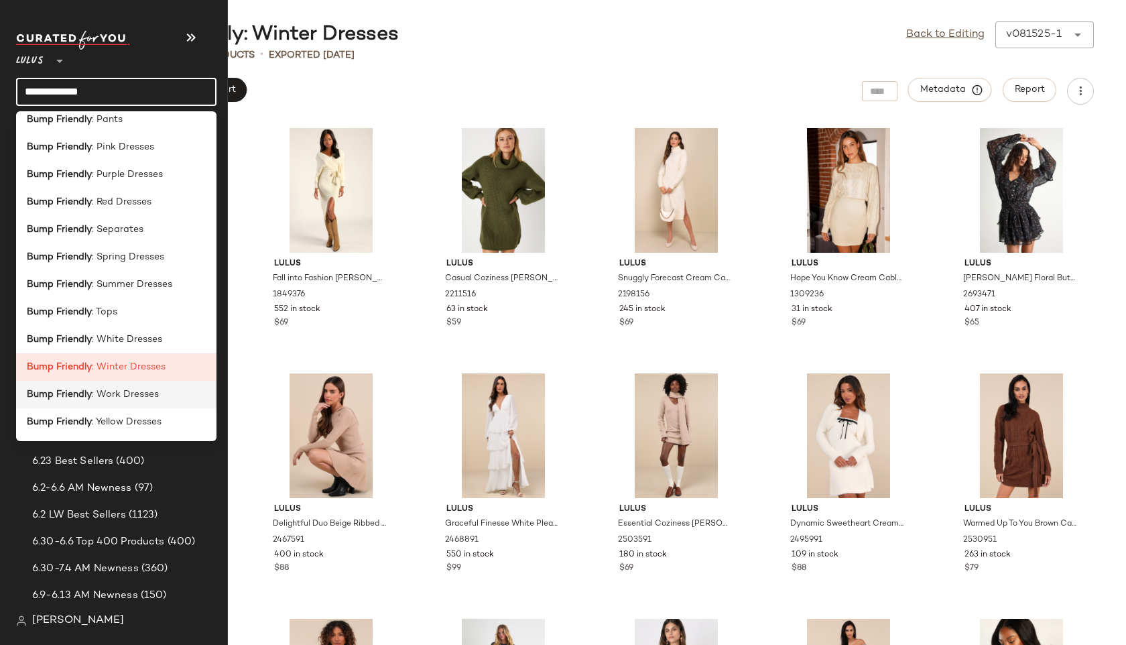
type input "**********"
click at [119, 408] on div "Bump Friendly : Work Dresses" at bounding box center [116, 394] width 200 height 27
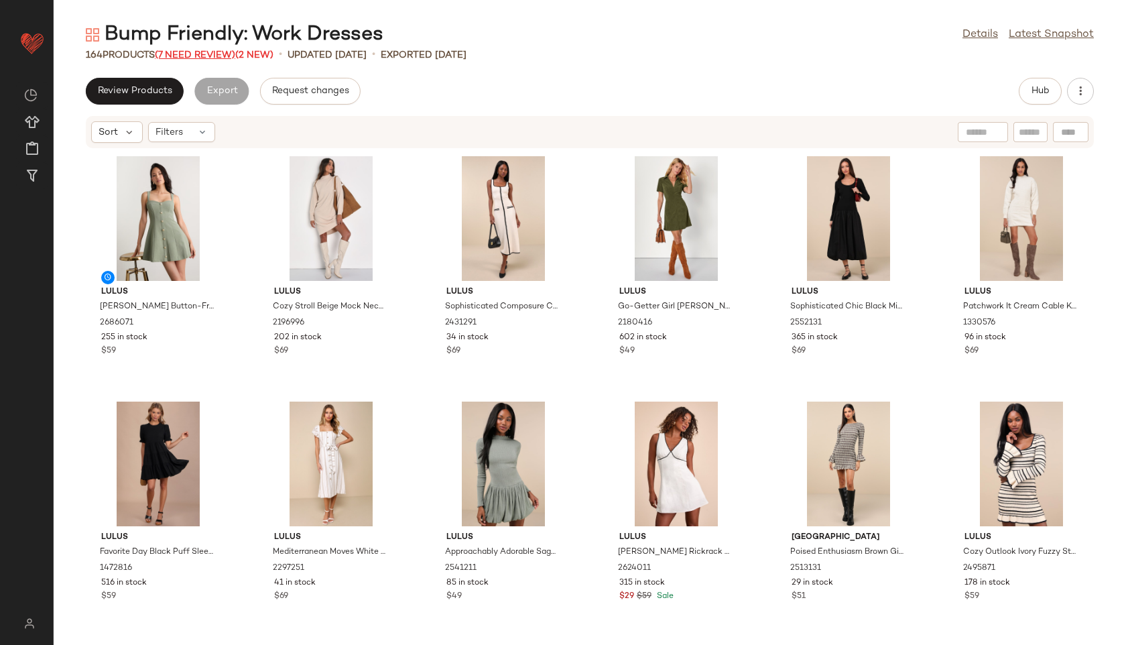
click at [212, 55] on span "(7 Need Review)" at bounding box center [195, 55] width 80 height 10
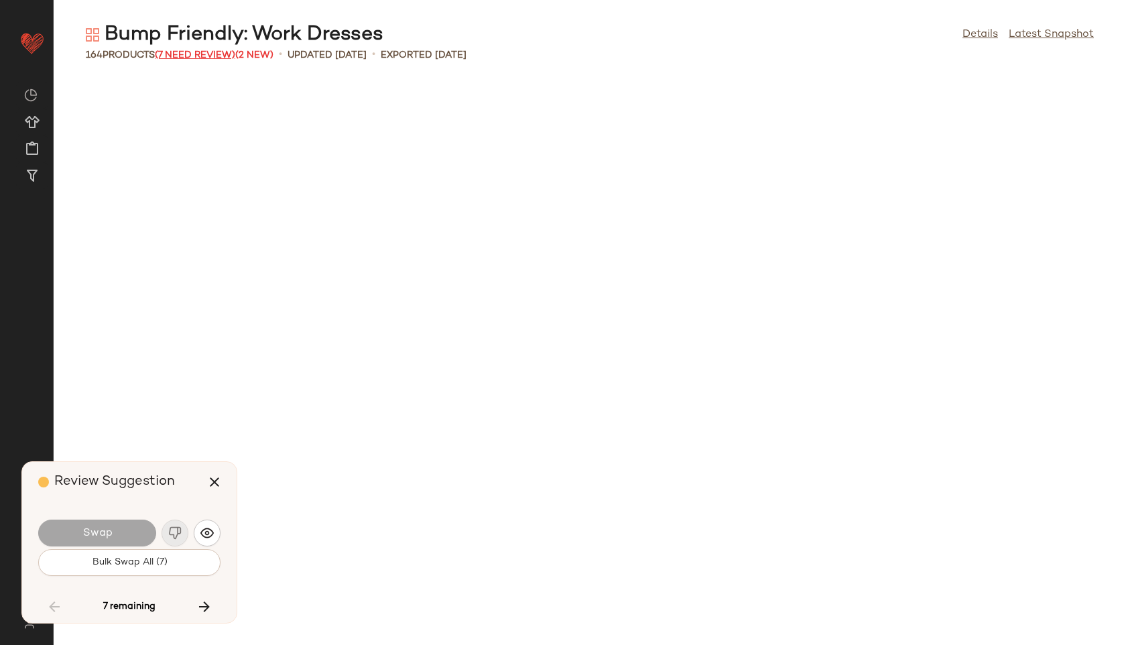
scroll to position [4908, 0]
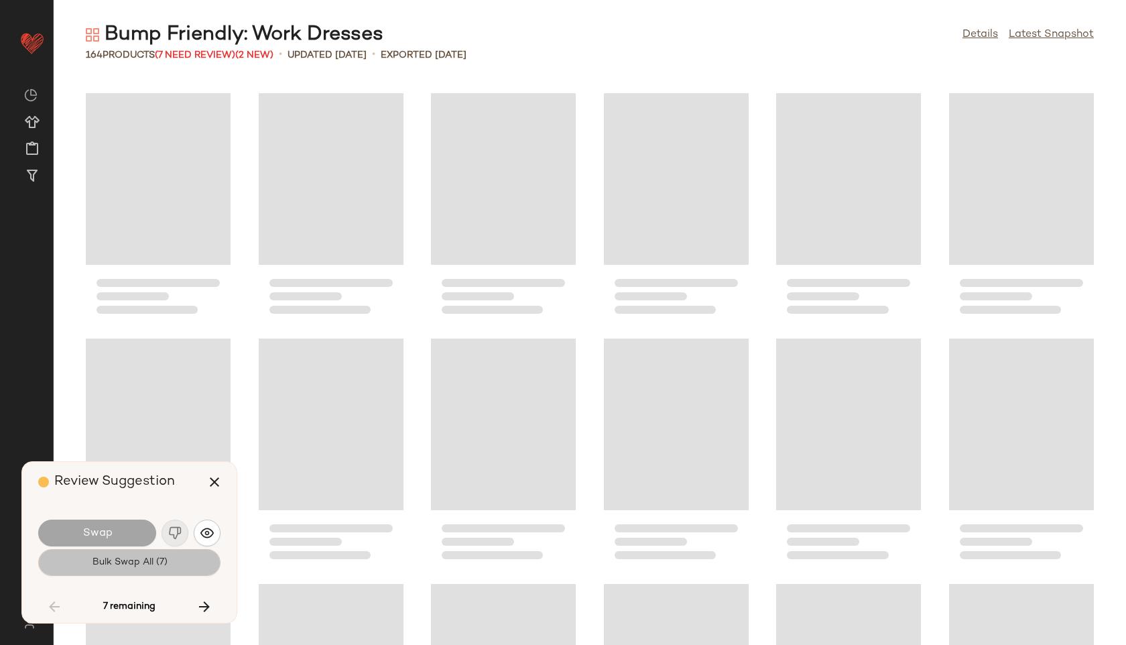
click at [160, 558] on span "Bulk Swap All (7)" at bounding box center [129, 562] width 76 height 11
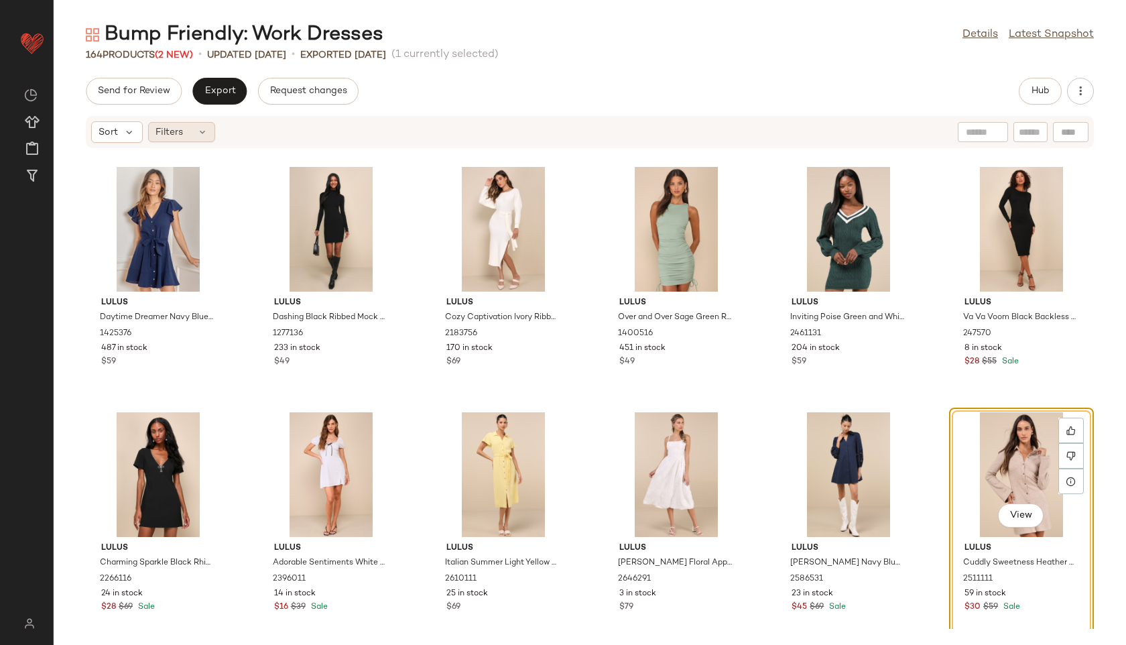
click at [184, 138] on div "Filters" at bounding box center [181, 132] width 67 height 20
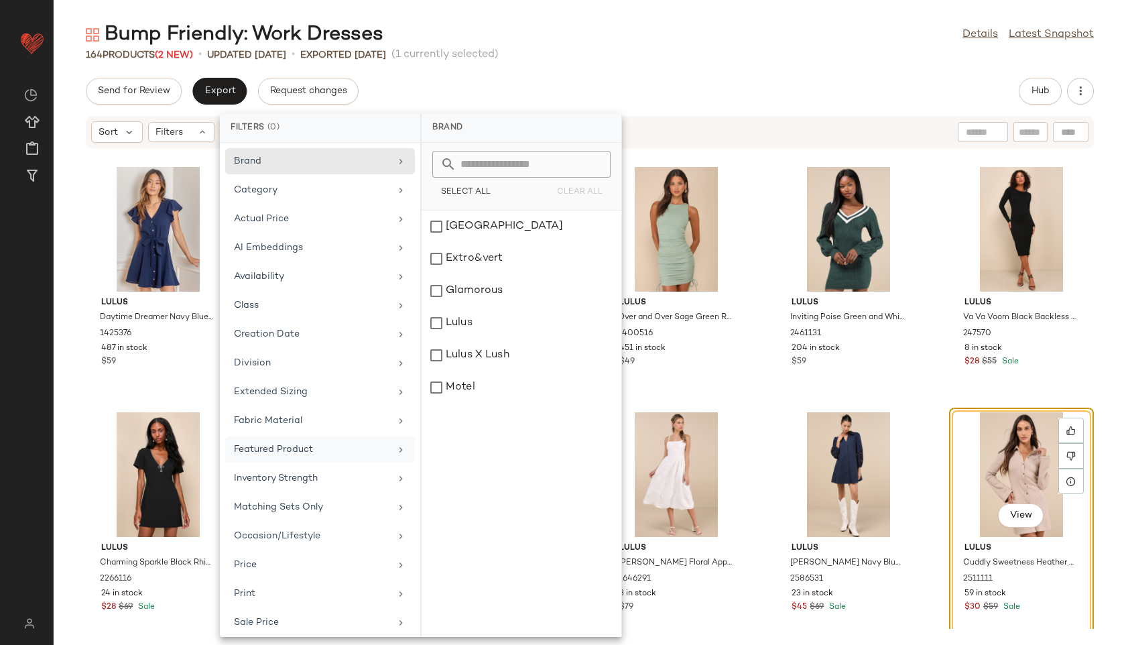
scroll to position [122, 0]
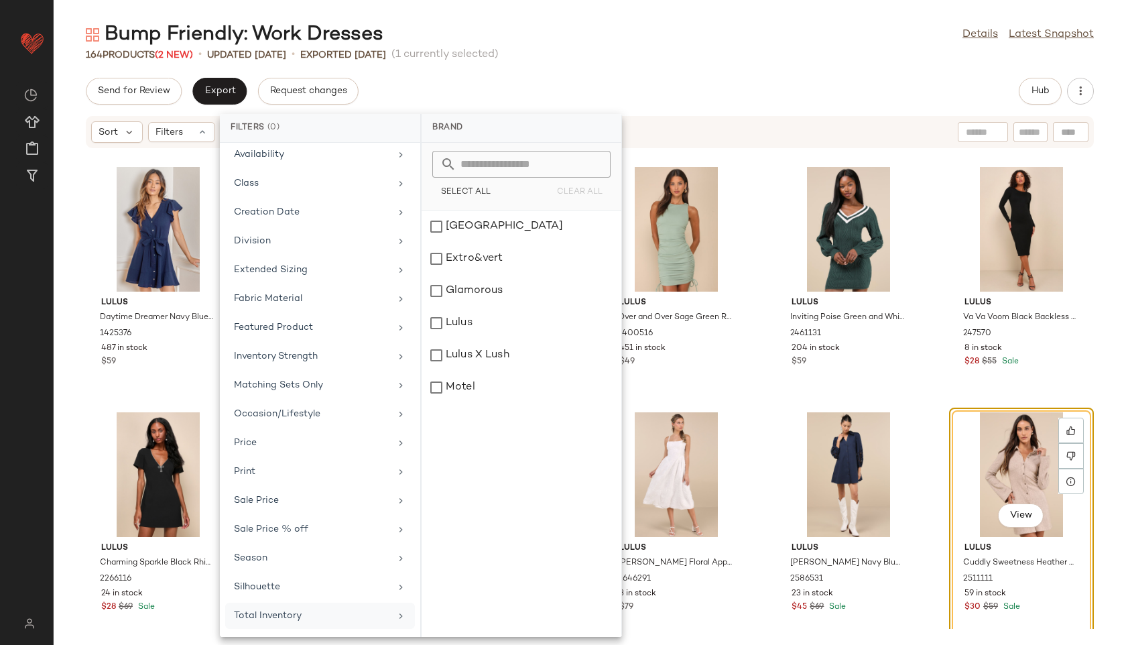
click at [283, 619] on div "Total Inventory" at bounding box center [312, 616] width 156 height 14
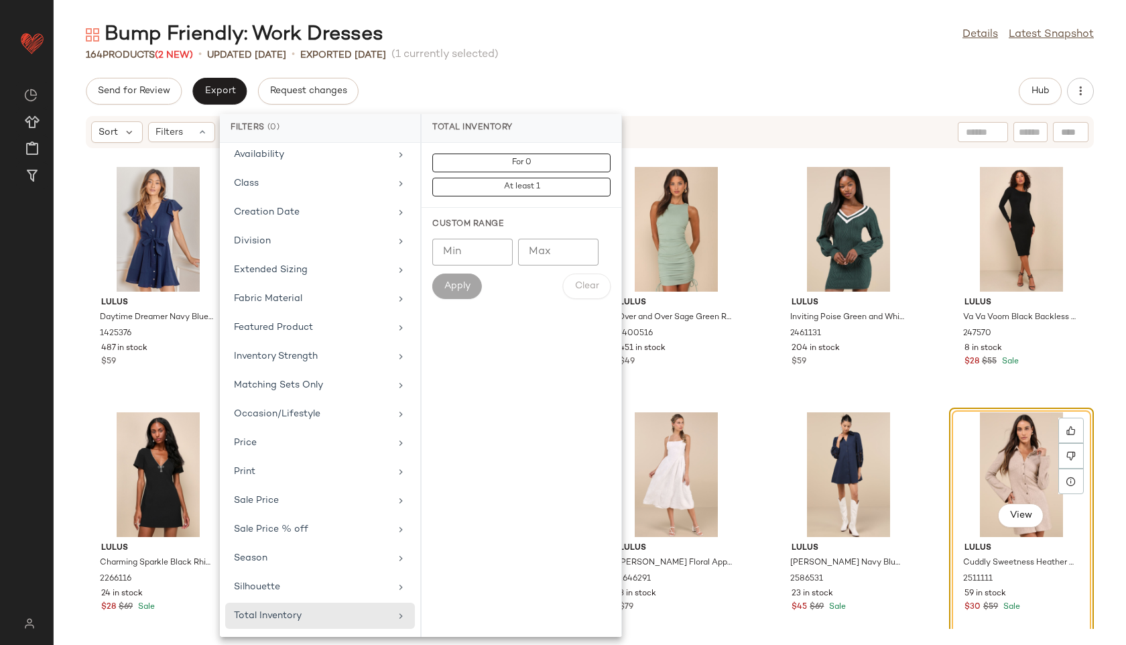
click at [536, 253] on input "Max" at bounding box center [558, 252] width 80 height 27
type input "**"
click at [459, 285] on span "Apply" at bounding box center [457, 286] width 27 height 11
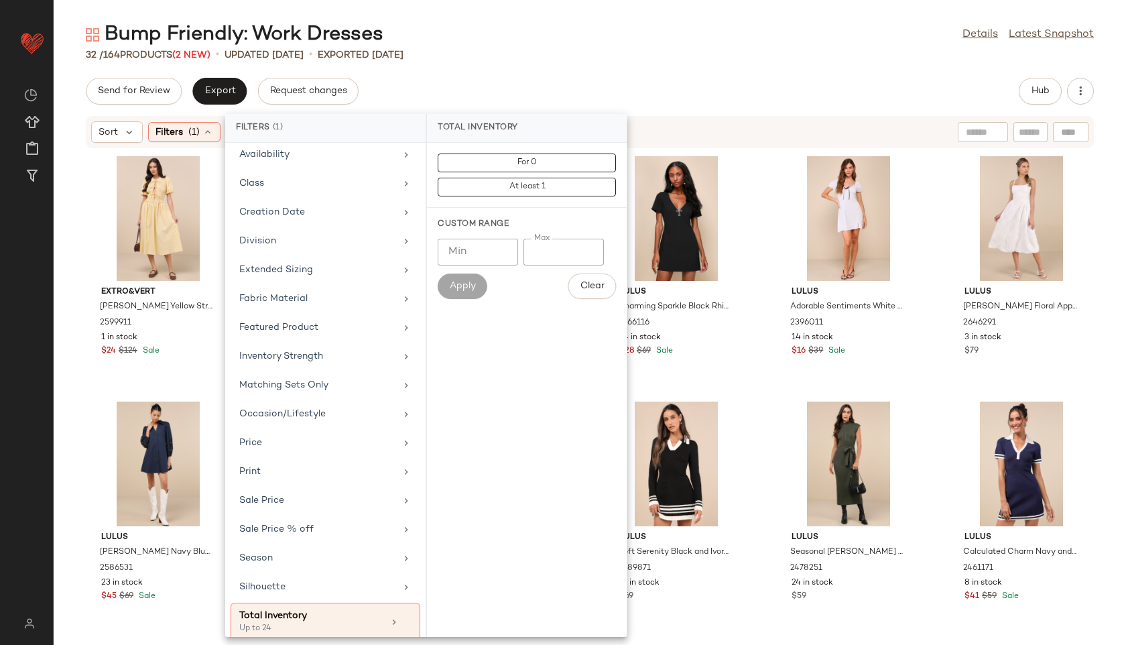
click at [596, 54] on div "32 / 164 Products (2 New) • updated Aug 15th • Exported Aug 15th" at bounding box center [590, 54] width 1073 height 13
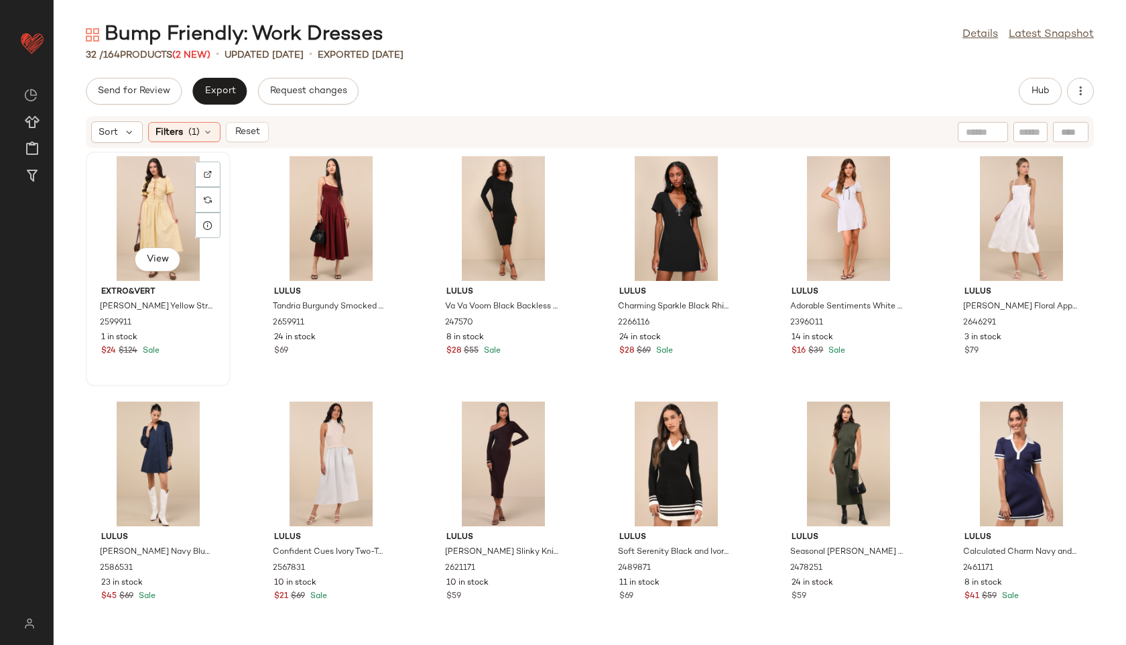
click at [135, 178] on div "View" at bounding box center [158, 218] width 135 height 125
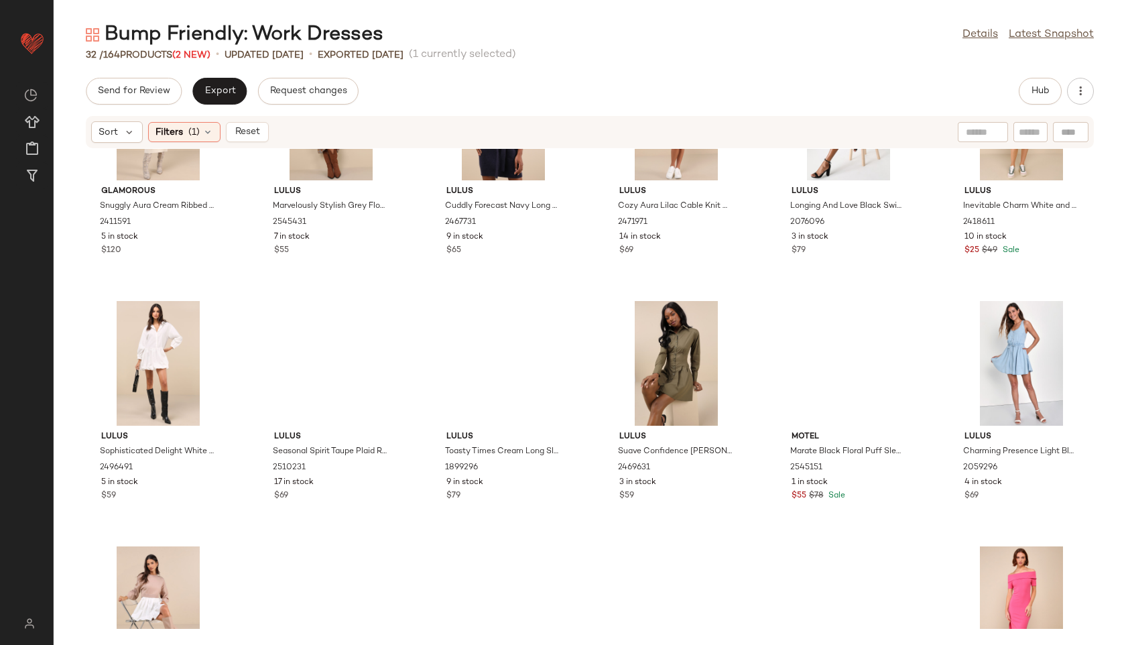
scroll to position [995, 0]
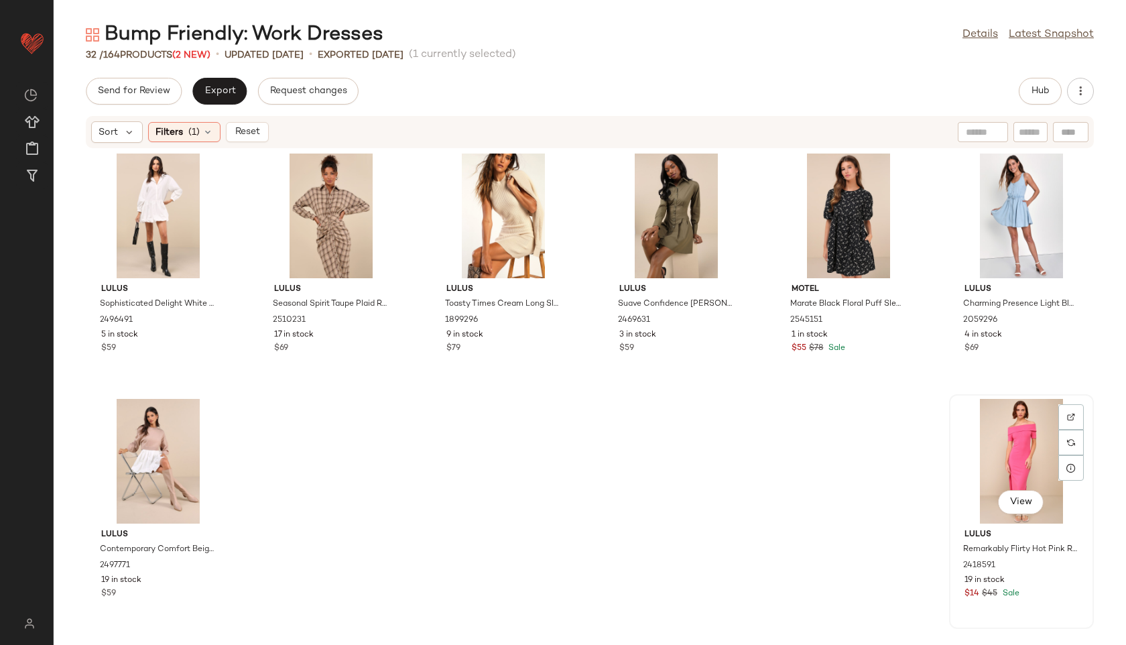
click at [1003, 465] on div "View" at bounding box center [1021, 461] width 135 height 125
click at [225, 94] on span "Export" at bounding box center [220, 91] width 32 height 11
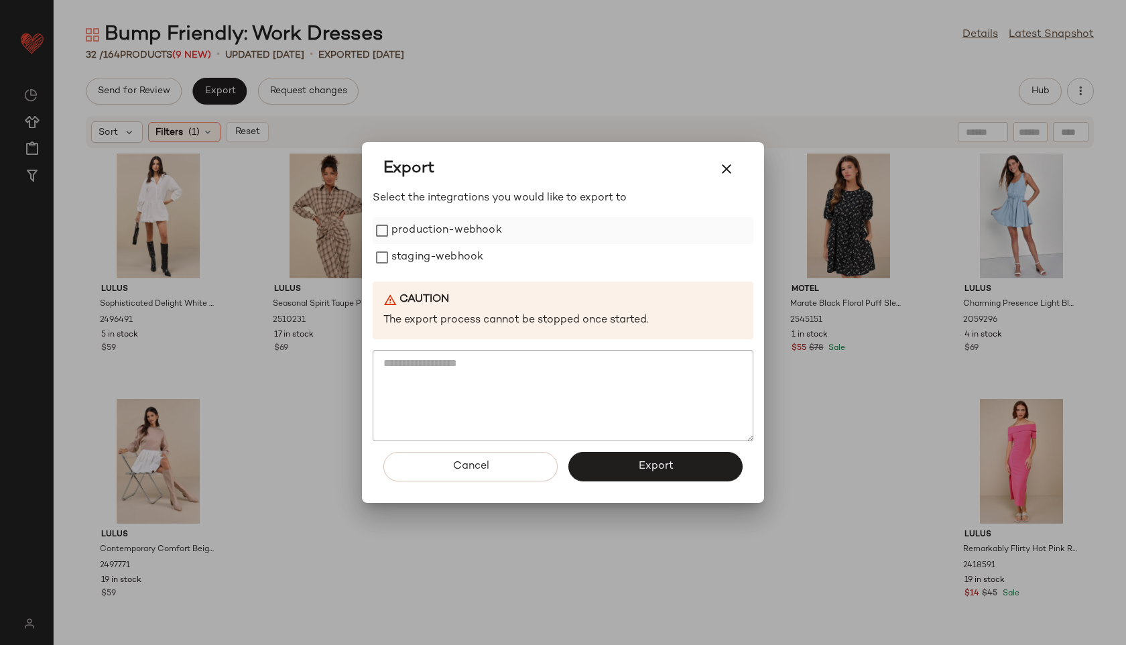
click at [460, 229] on label "production-webhook" at bounding box center [447, 230] width 111 height 27
click at [460, 249] on label "staging-webhook" at bounding box center [438, 257] width 92 height 27
click at [673, 455] on button "Export" at bounding box center [656, 466] width 174 height 29
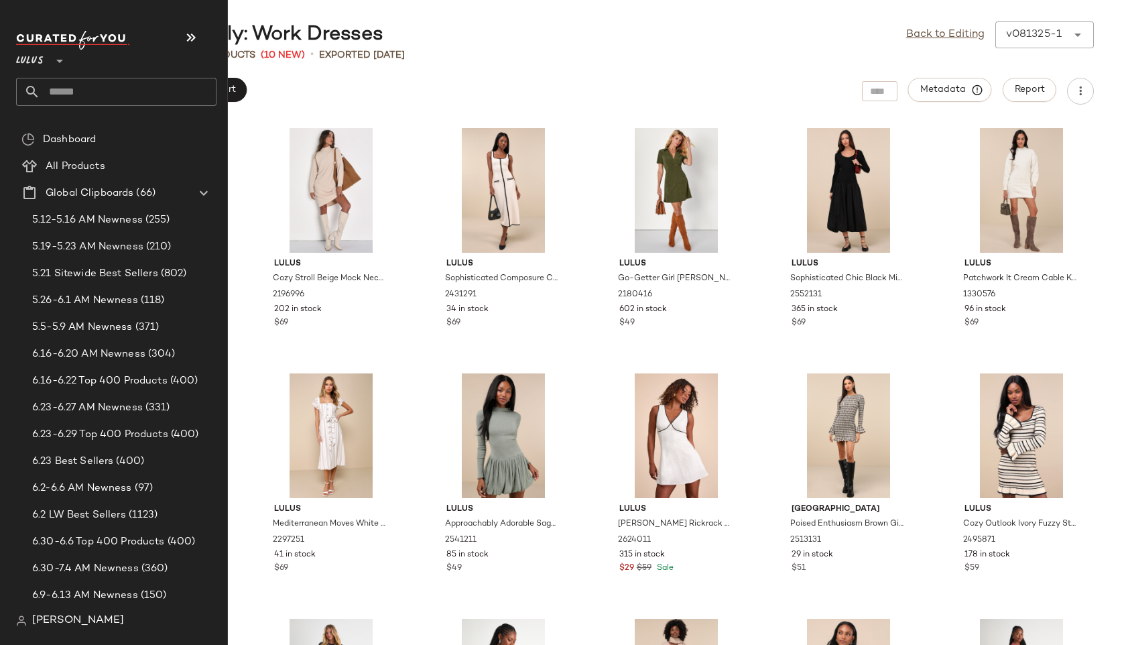
click at [73, 93] on input "text" at bounding box center [128, 92] width 176 height 28
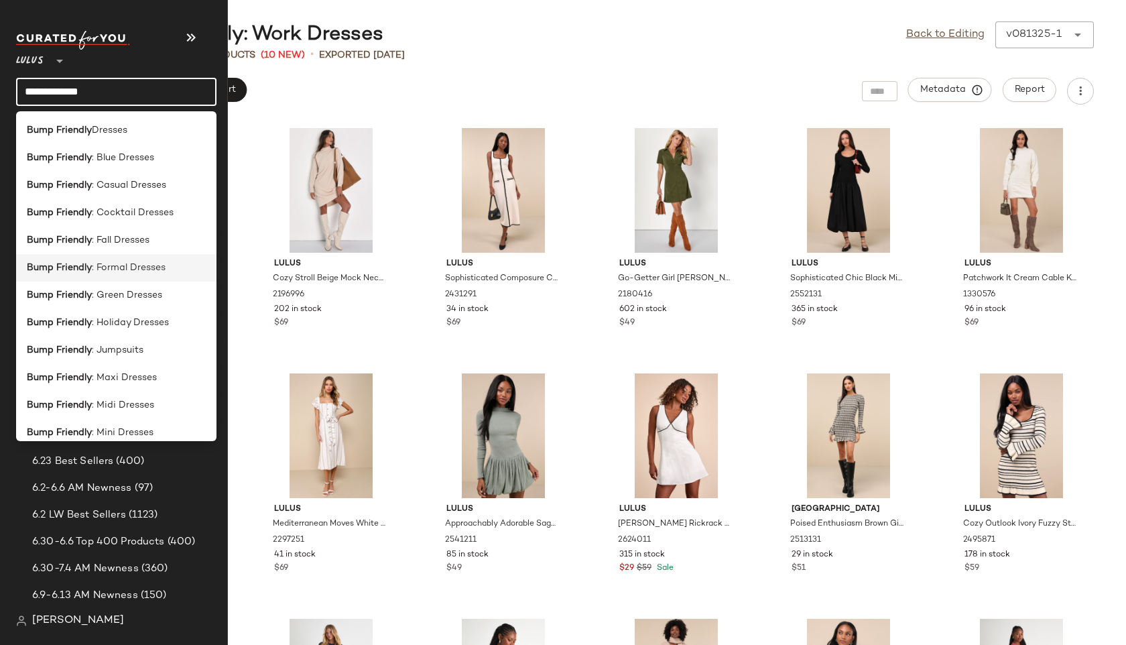
type input "**********"
click at [109, 269] on span ": Formal Dresses" at bounding box center [129, 268] width 74 height 14
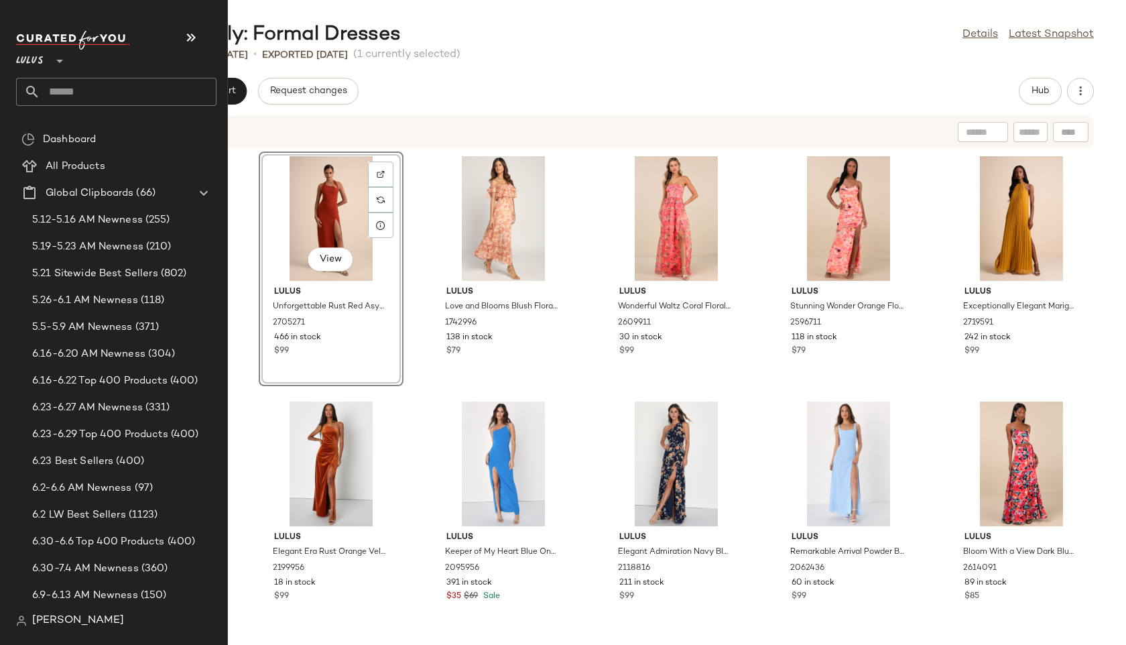
click at [88, 93] on input "text" at bounding box center [128, 92] width 176 height 28
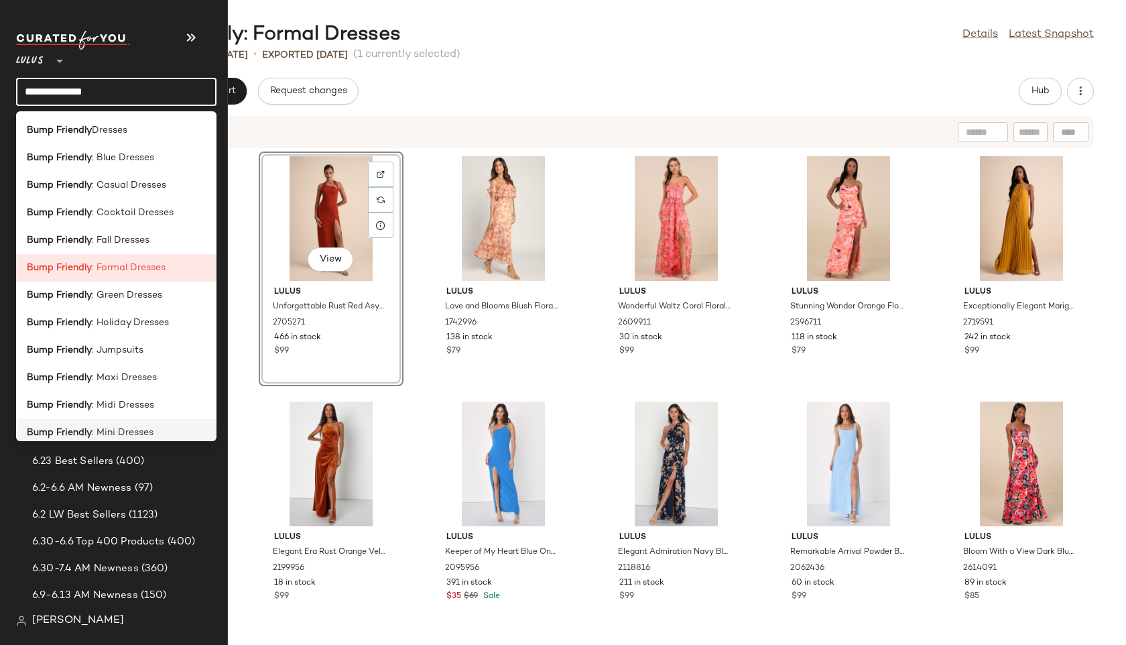
type input "**********"
click at [121, 434] on span ": Mini Dresses" at bounding box center [123, 433] width 62 height 14
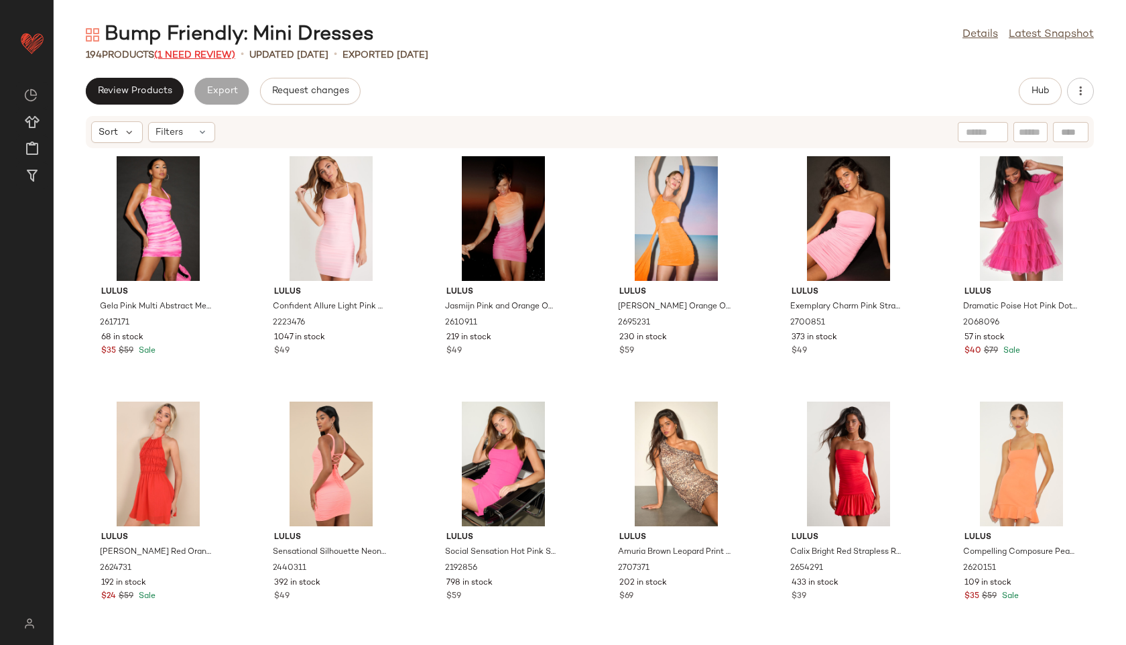
click at [217, 56] on span "(1 Need Review)" at bounding box center [194, 55] width 81 height 10
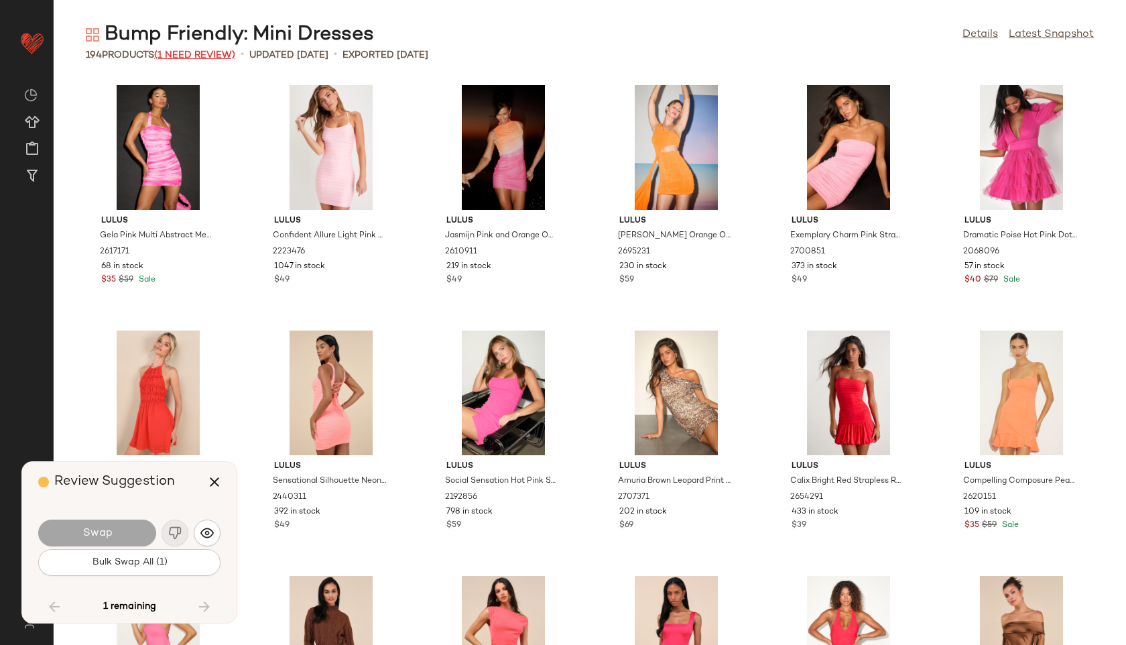
scroll to position [6871, 0]
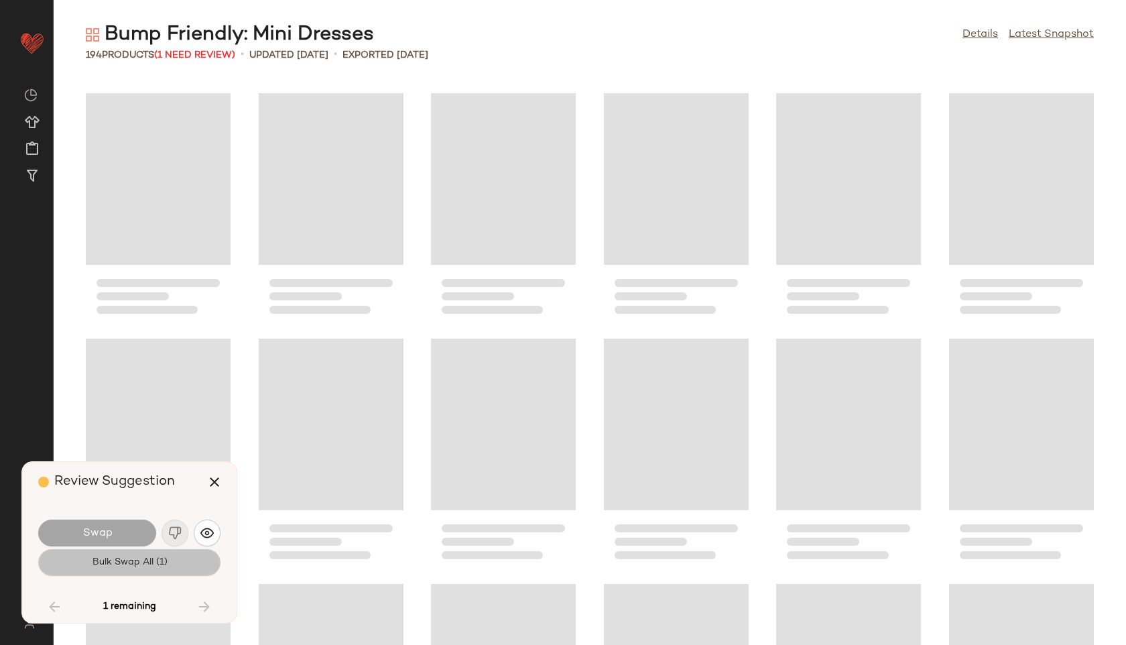
click at [167, 560] on button "Bulk Swap All (1)" at bounding box center [129, 562] width 182 height 27
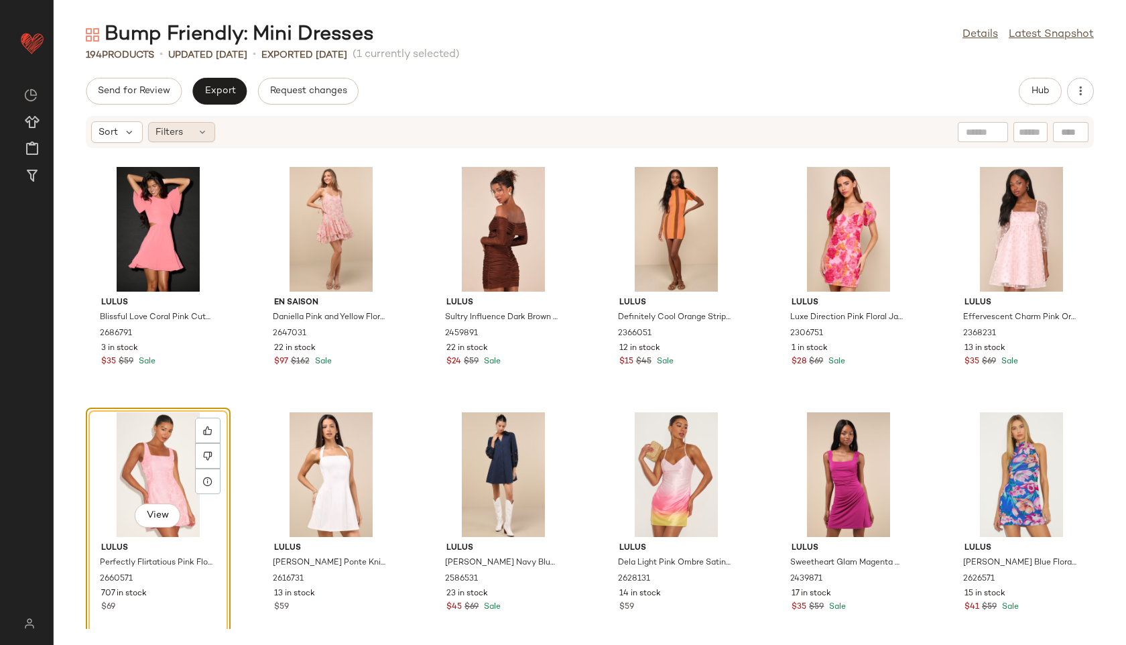
click at [202, 133] on icon at bounding box center [202, 132] width 11 height 11
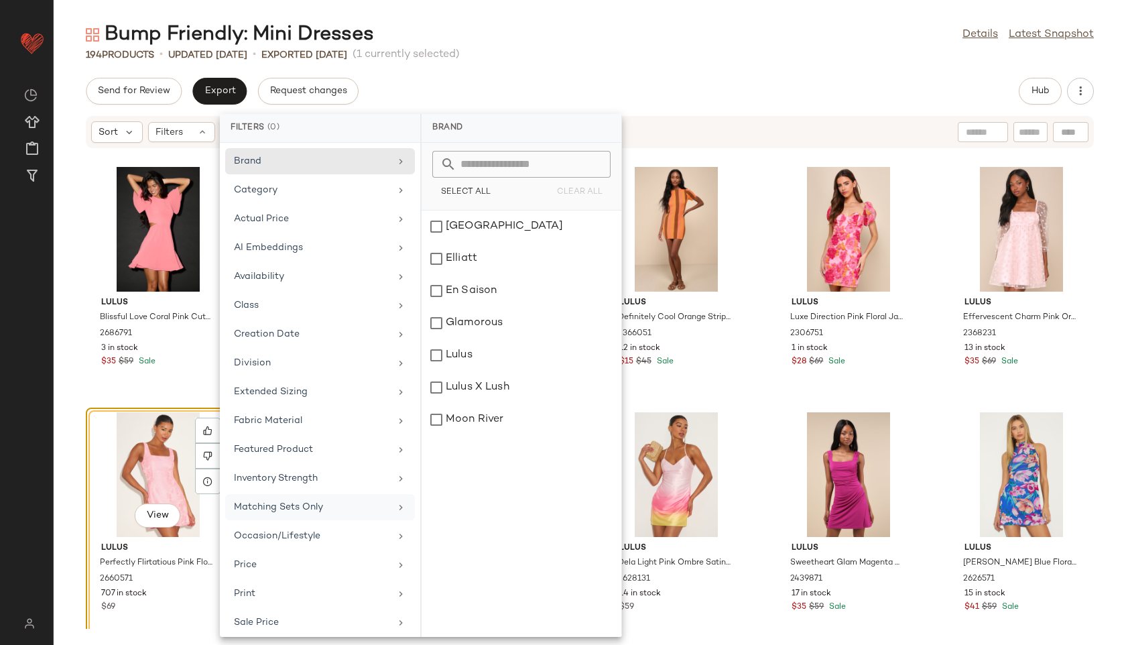
scroll to position [122, 0]
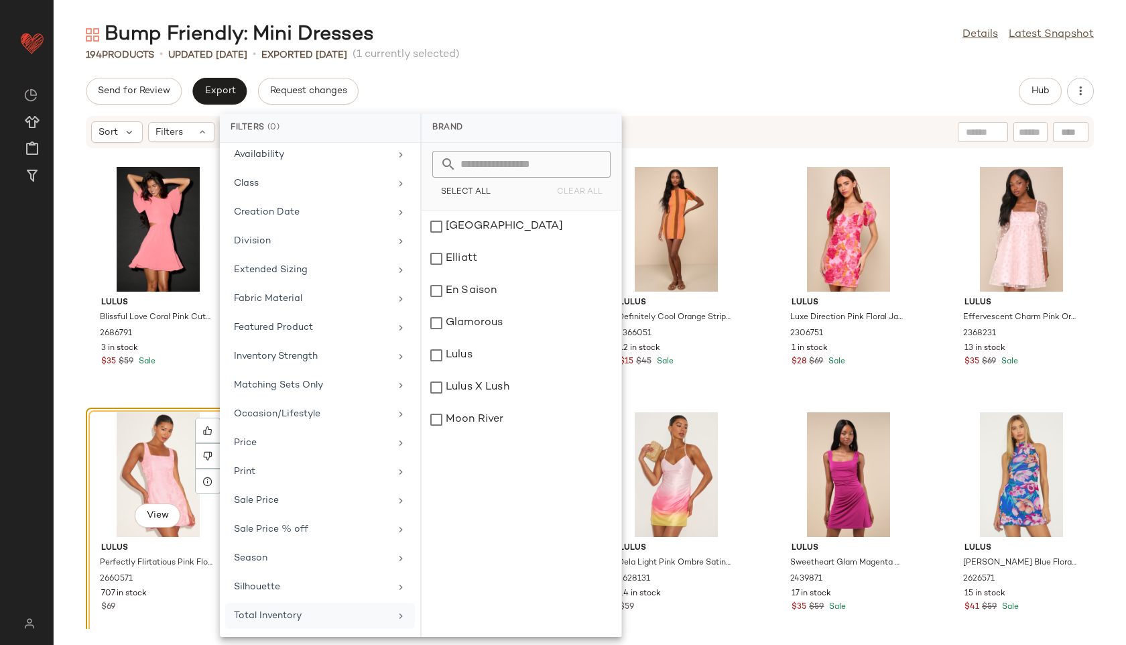
click at [317, 609] on div "Total Inventory" at bounding box center [312, 616] width 156 height 14
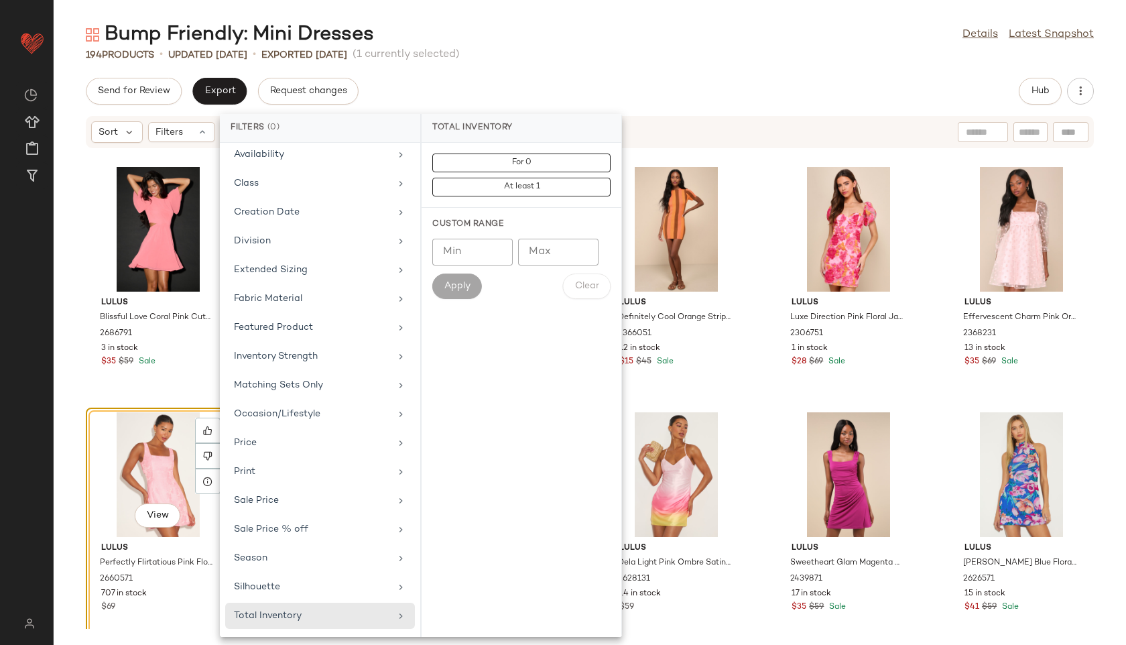
click at [564, 259] on input "Max" at bounding box center [558, 252] width 80 height 27
type input "**"
click at [470, 278] on button "Apply" at bounding box center [457, 286] width 50 height 25
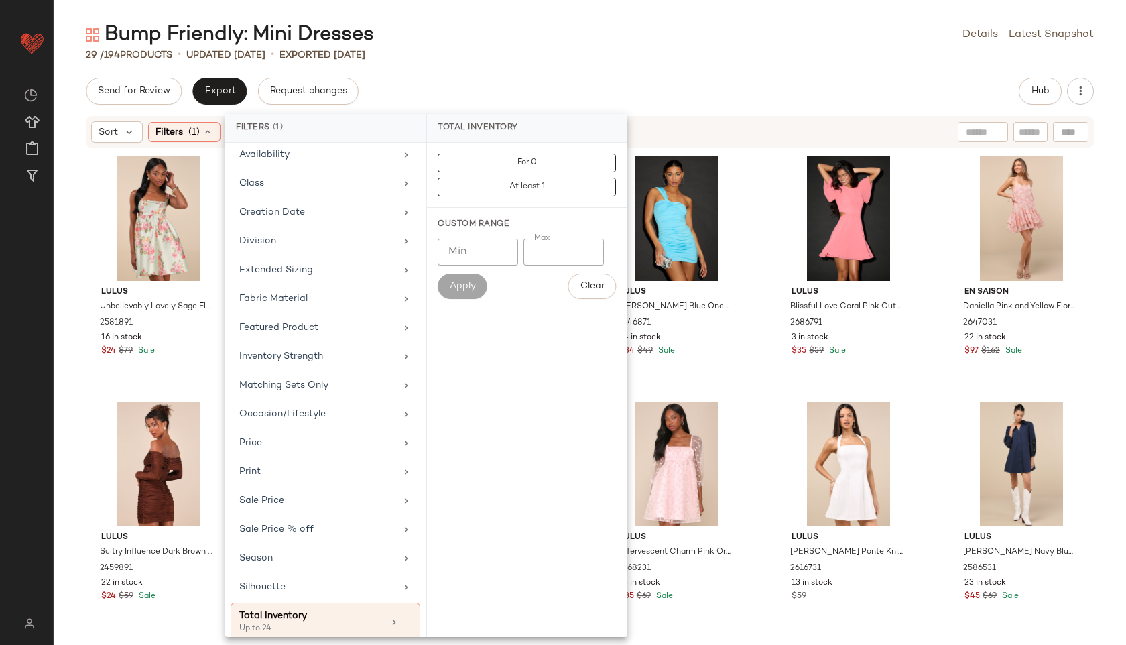
click at [561, 18] on main "Bump Friendly: Mini Dresses Details Latest Snapshot 29 / 194 Products • updated…" at bounding box center [563, 322] width 1126 height 645
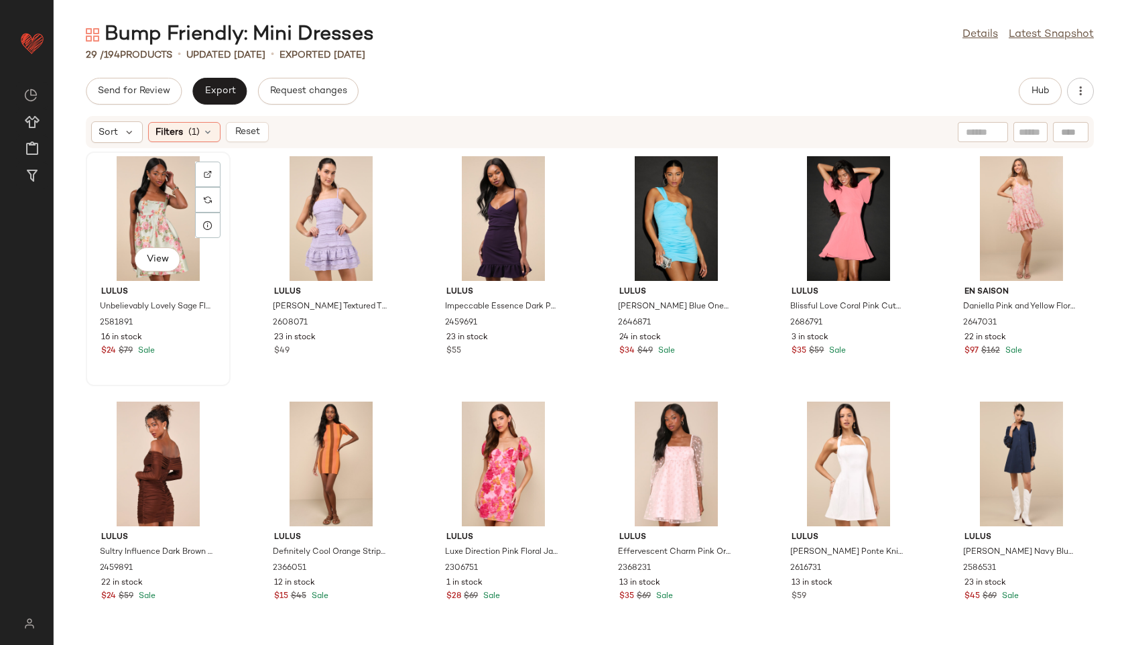
click at [135, 206] on div "View" at bounding box center [158, 218] width 135 height 125
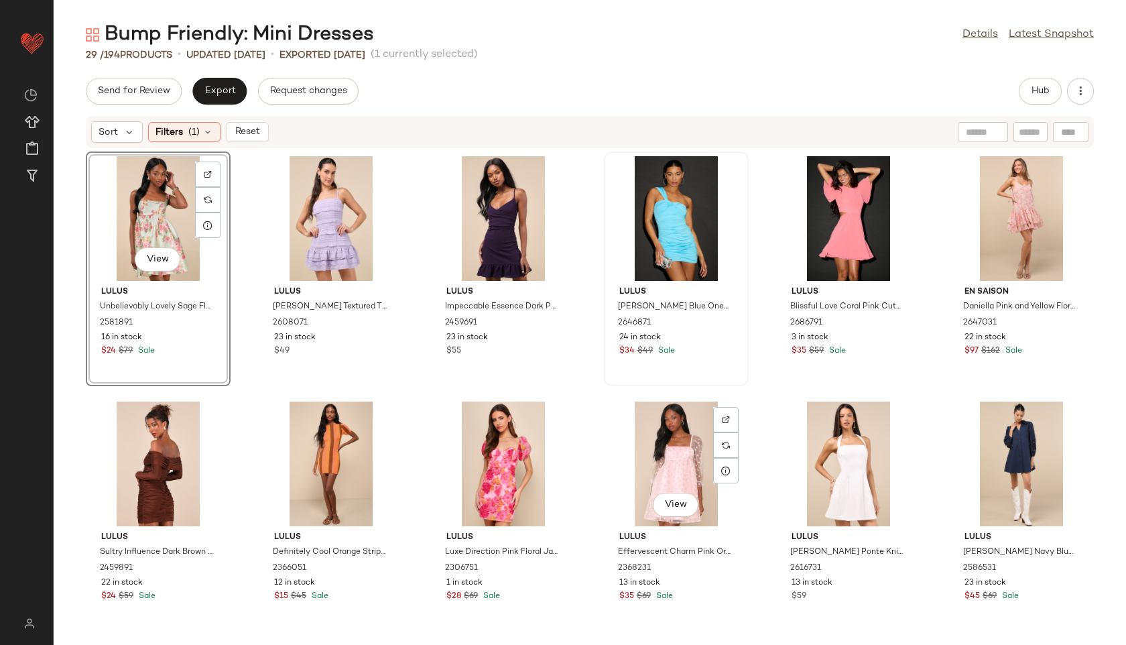
scroll to position [750, 0]
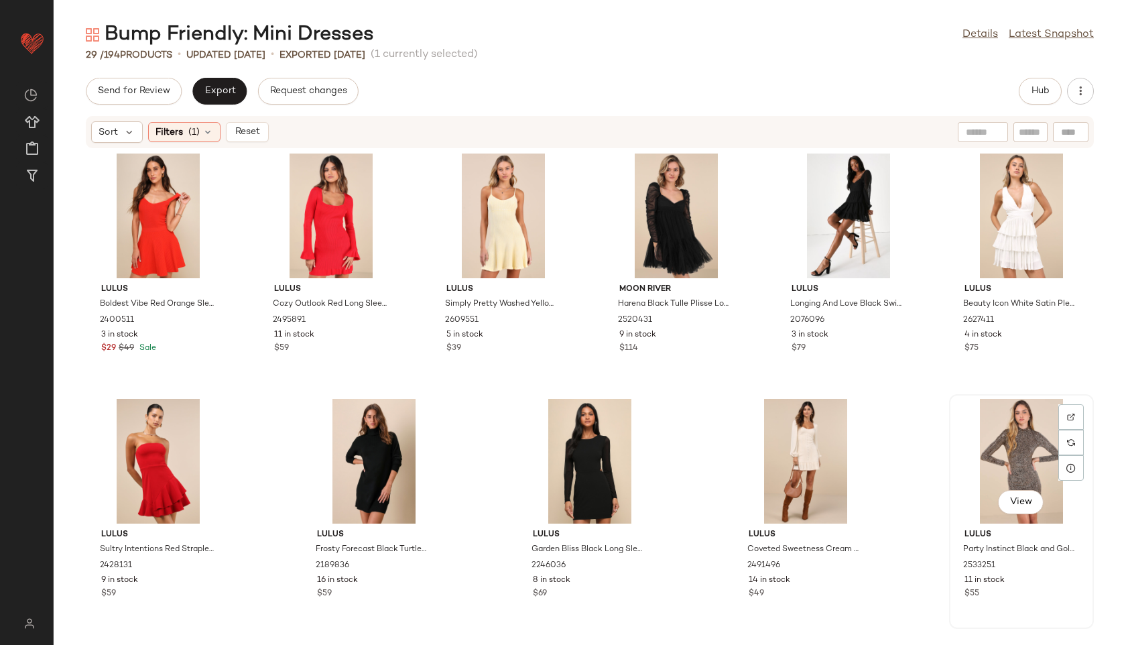
click at [1012, 487] on div "View" at bounding box center [1021, 461] width 135 height 125
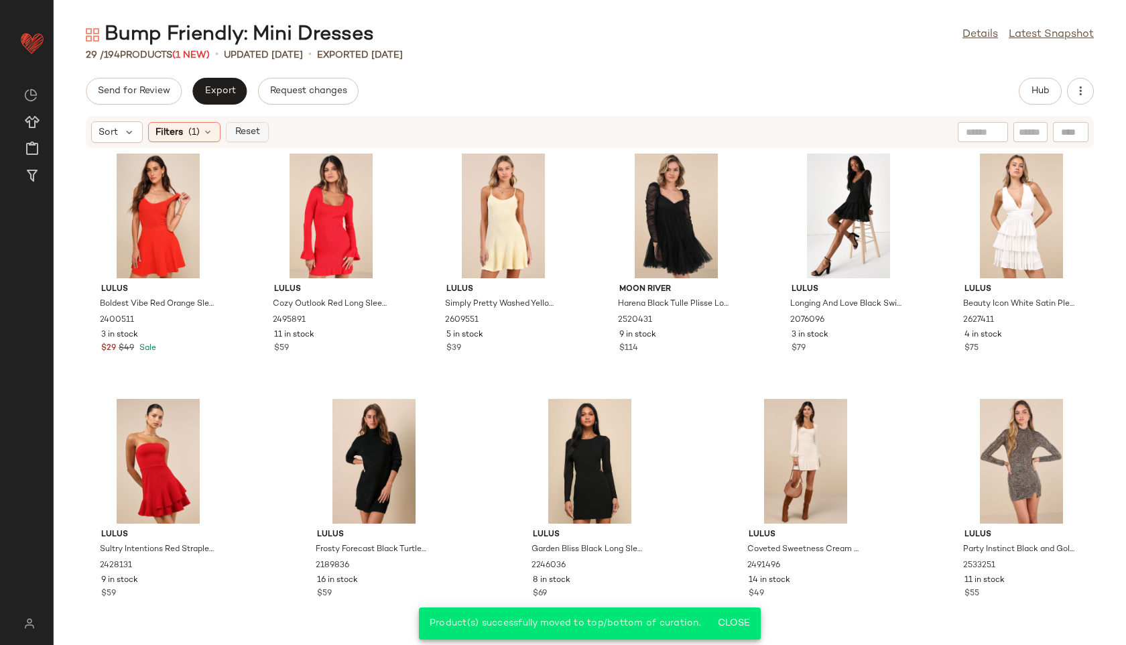
click at [248, 130] on span "Reset" at bounding box center [246, 132] width 25 height 11
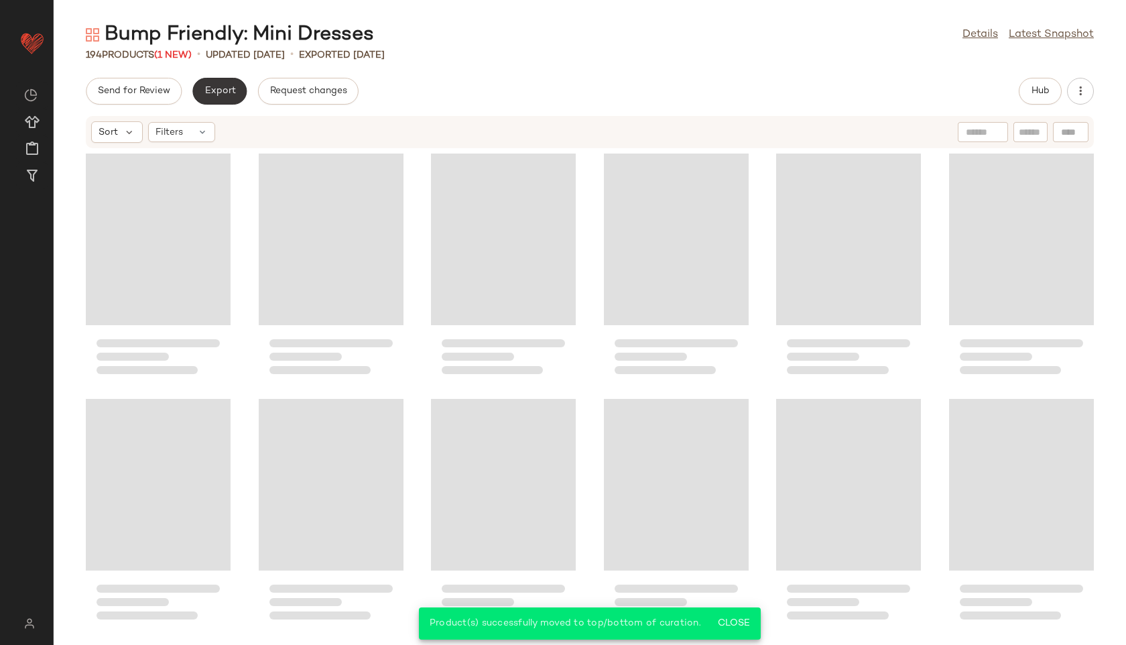
scroll to position [7620, 0]
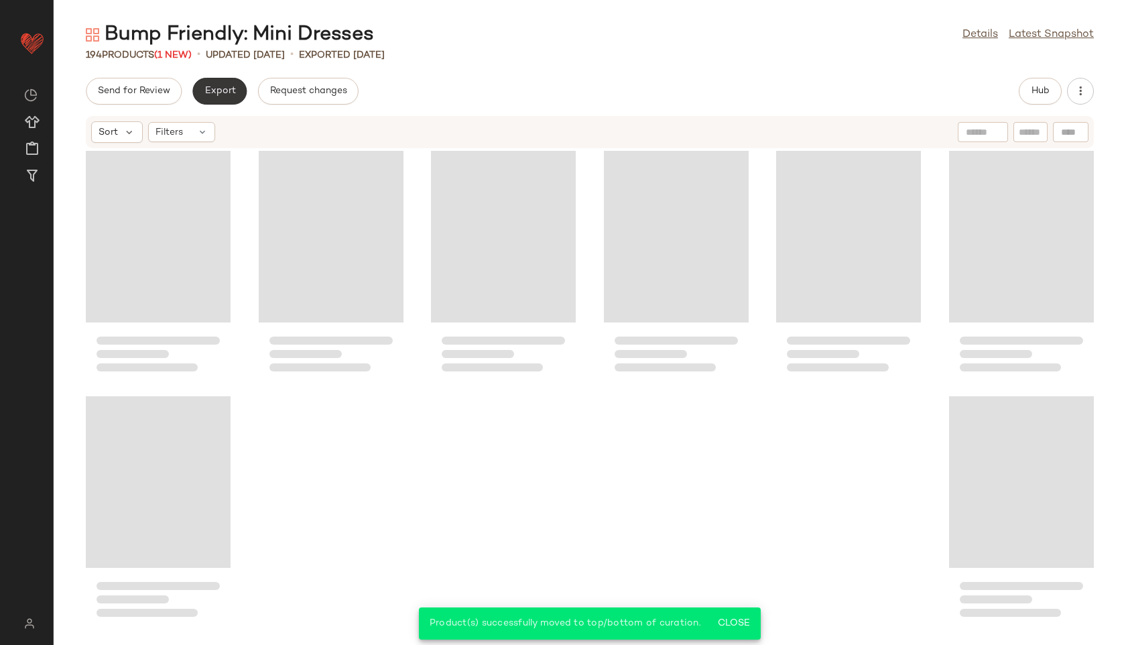
click at [226, 89] on span "Export" at bounding box center [220, 91] width 32 height 11
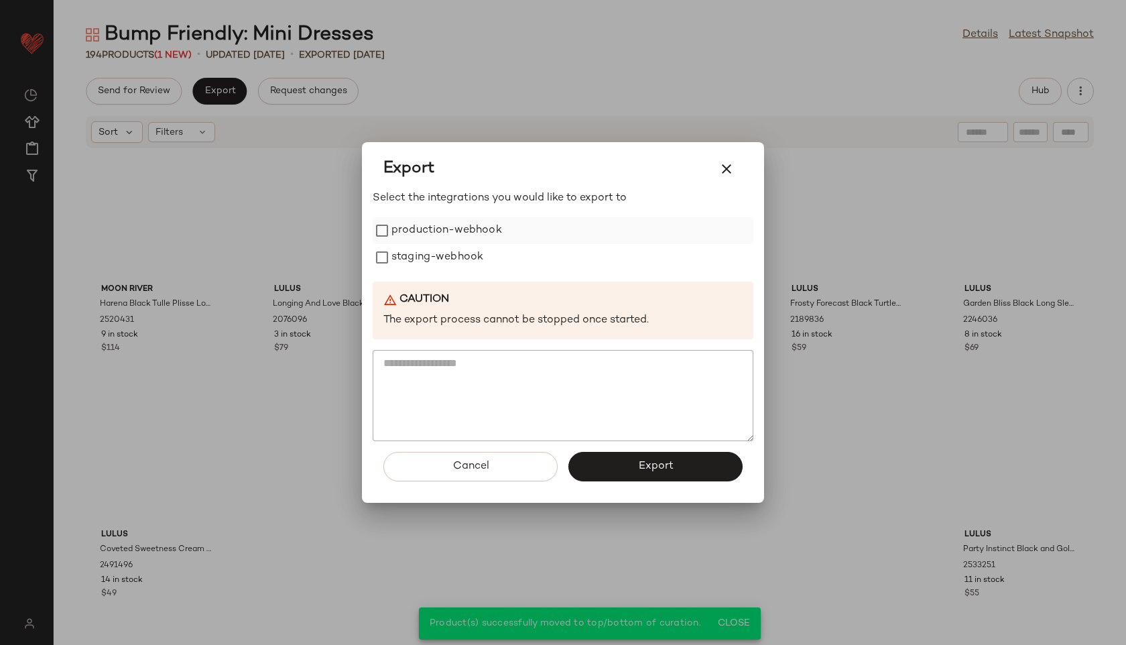
click at [462, 236] on label "production-webhook" at bounding box center [447, 230] width 111 height 27
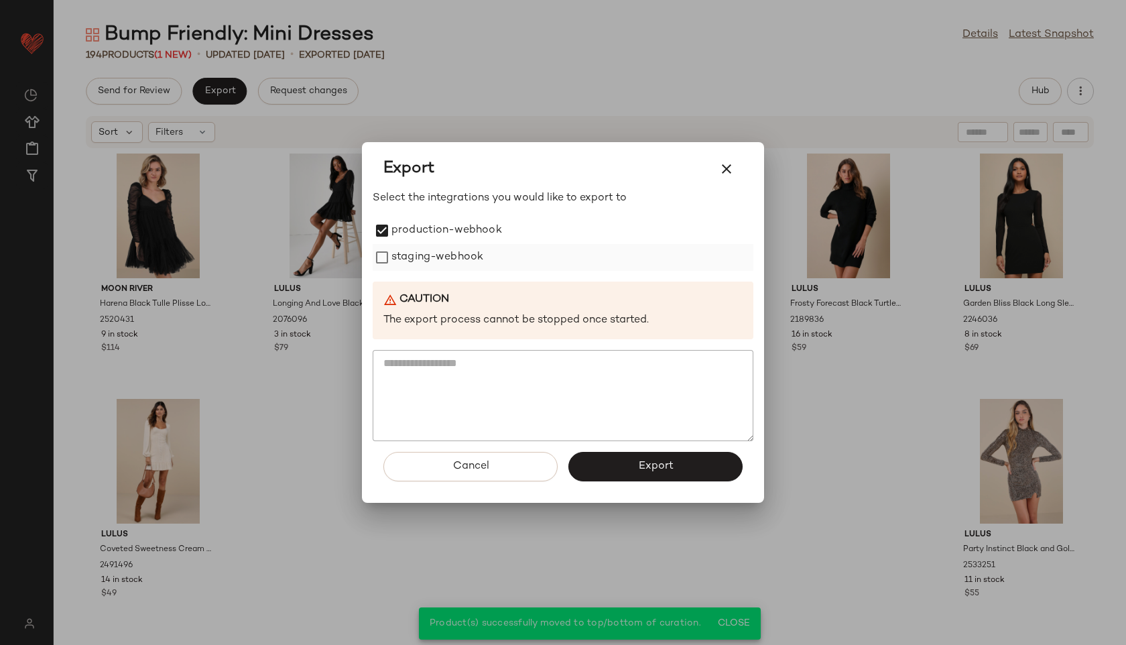
click at [459, 259] on label "staging-webhook" at bounding box center [438, 257] width 92 height 27
click at [599, 462] on button "Export" at bounding box center [656, 466] width 174 height 29
